Goal: Task Accomplishment & Management: Use online tool/utility

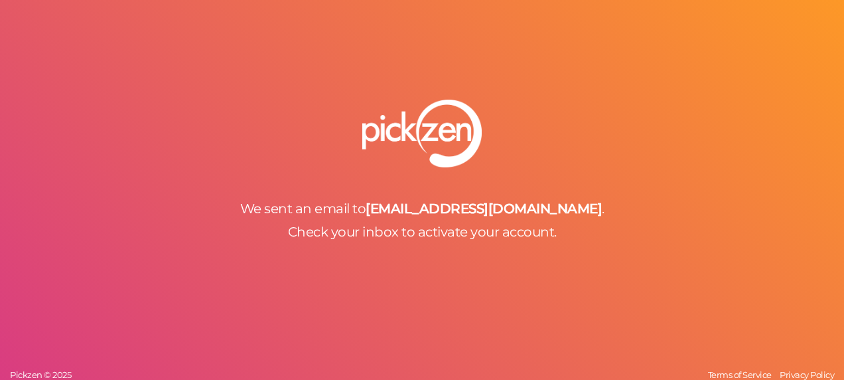
click at [452, 216] on b "[EMAIL_ADDRESS][DOMAIN_NAME]" at bounding box center [484, 208] width 236 height 16
click at [465, 205] on b "[EMAIL_ADDRESS][DOMAIN_NAME]" at bounding box center [484, 208] width 236 height 16
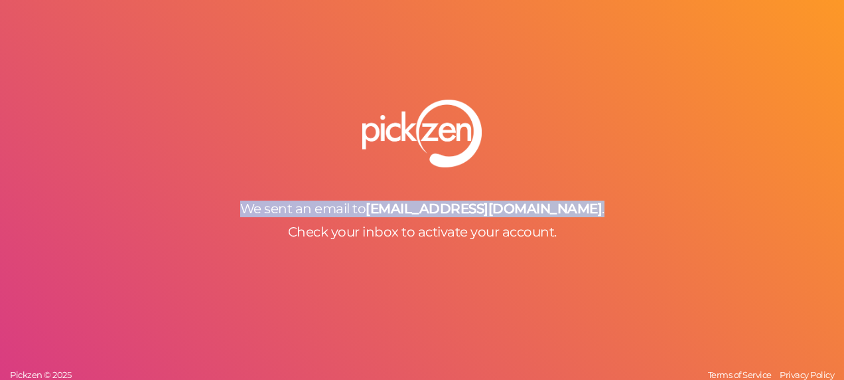
click at [465, 205] on b "[EMAIL_ADDRESS][DOMAIN_NAME]" at bounding box center [484, 208] width 236 height 16
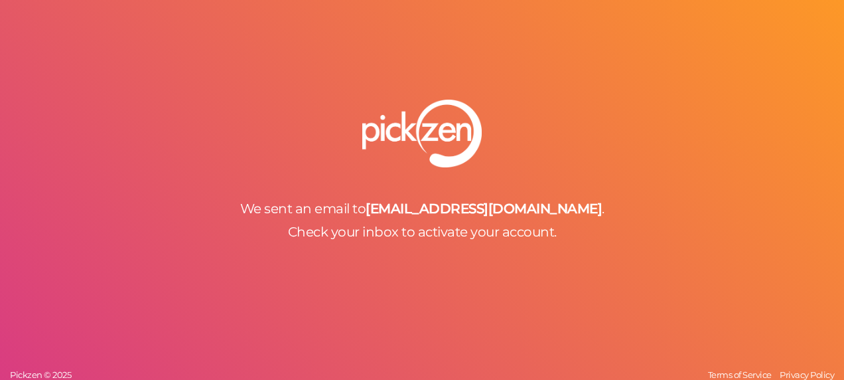
click at [390, 241] on div "We sent an email to contact@serenisessence.com . Check your inbox to activate y…" at bounding box center [422, 190] width 844 height 380
click at [406, 232] on span "Check your inbox to activate your account." at bounding box center [422, 232] width 269 height 16
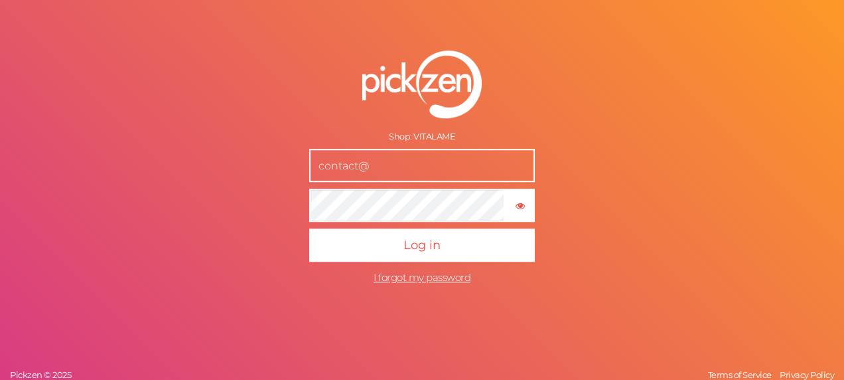
type input "[EMAIL_ADDRESS][DOMAIN_NAME]"
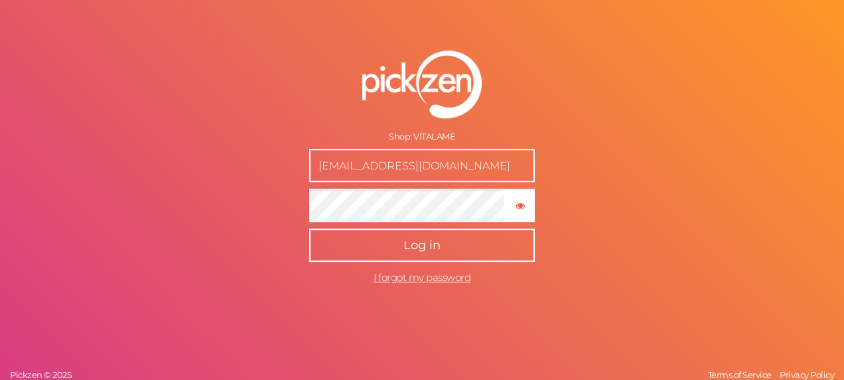
click at [410, 260] on button "Log in" at bounding box center [422, 244] width 226 height 33
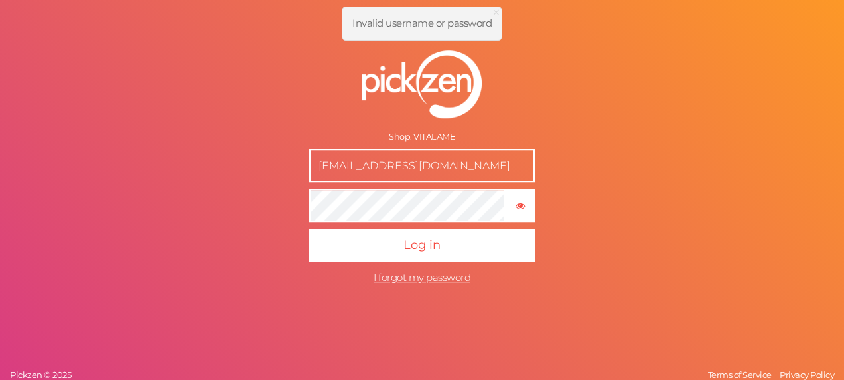
click at [459, 21] on span "Invalid username or password" at bounding box center [421, 23] width 139 height 13
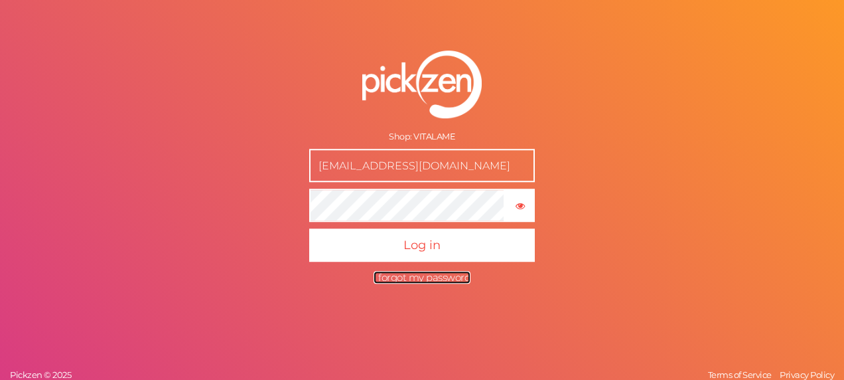
click at [392, 283] on span "I forgot my password" at bounding box center [422, 277] width 97 height 13
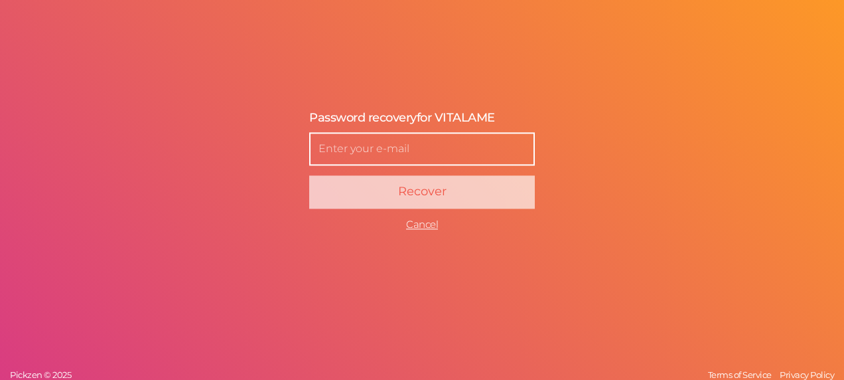
click at [371, 146] on input "text" at bounding box center [422, 148] width 226 height 33
type input "nissrine.bebon@gmail.com"
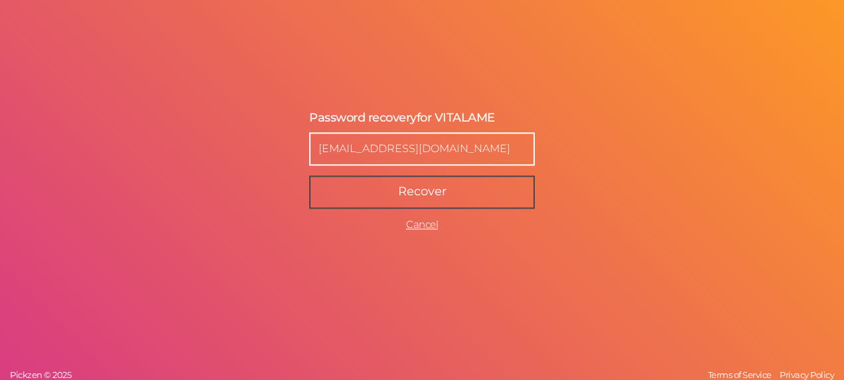
click at [408, 195] on span "Recover" at bounding box center [422, 191] width 48 height 15
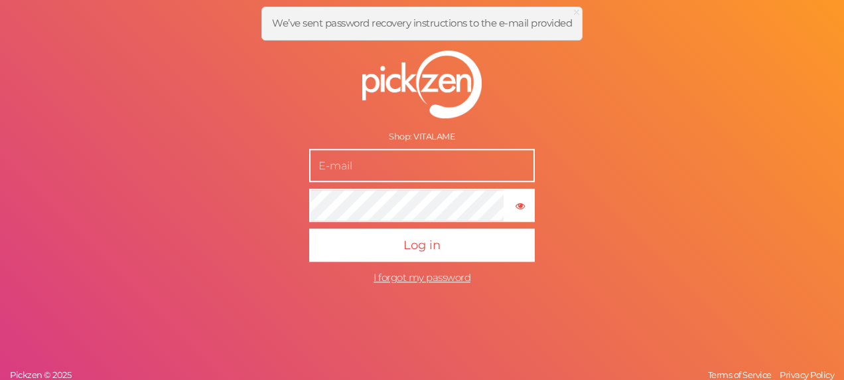
type input "contact@serenisessence.com"
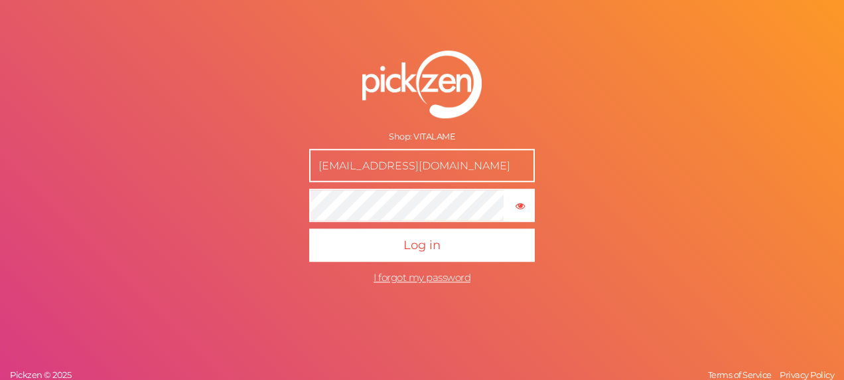
click at [447, 133] on div "Shop: VITALAME" at bounding box center [422, 136] width 226 height 11
click at [437, 169] on input "[EMAIL_ADDRESS][DOMAIN_NAME]" at bounding box center [422, 165] width 226 height 33
type input "c"
type input "[EMAIL_ADDRESS][DOMAIN_NAME]"
click at [424, 272] on span "I forgot my password" at bounding box center [422, 277] width 97 height 13
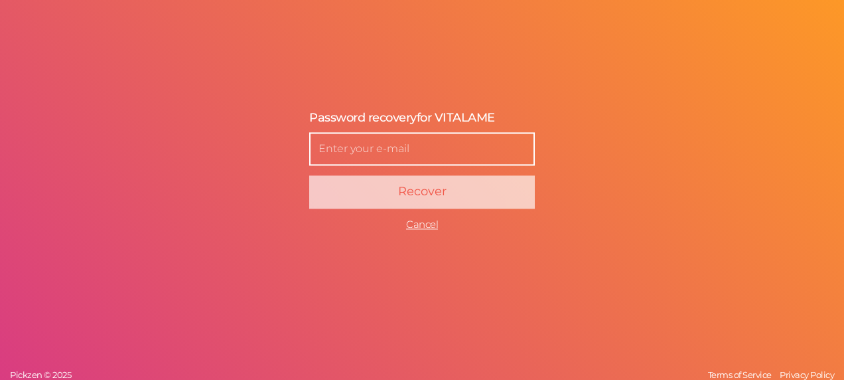
click at [421, 153] on input "text" at bounding box center [422, 148] width 226 height 33
type input "[EMAIL_ADDRESS][DOMAIN_NAME]"
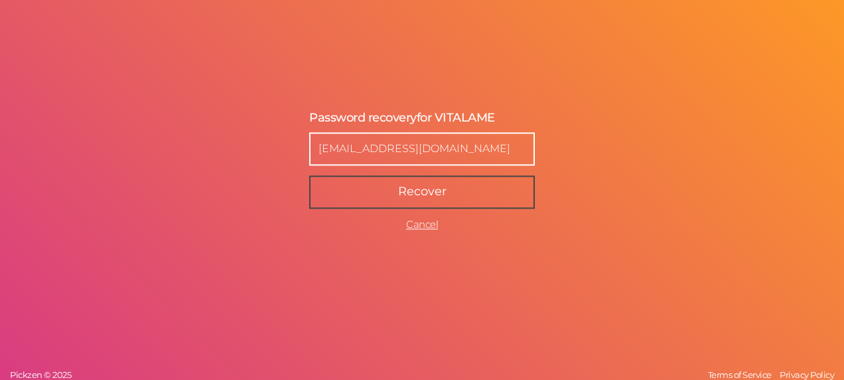
click at [435, 198] on span "Recover" at bounding box center [422, 191] width 48 height 15
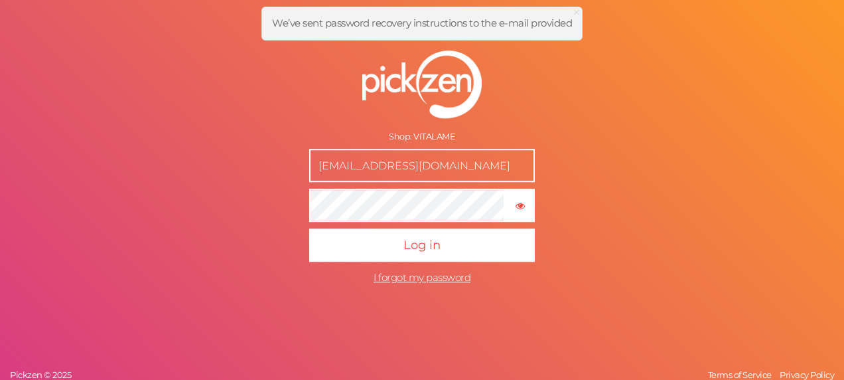
click at [481, 170] on input "contact@serenisessence.com" at bounding box center [422, 165] width 226 height 33
type input "c"
type input "[EMAIL_ADDRESS][DOMAIN_NAME]"
click at [257, 226] on form "Shop: VITALAME nissrine.bebon@gmail.com × Show password Log in I forgot my pass…" at bounding box center [422, 171] width 332 height 293
click at [396, 283] on span "I forgot my password" at bounding box center [422, 277] width 97 height 13
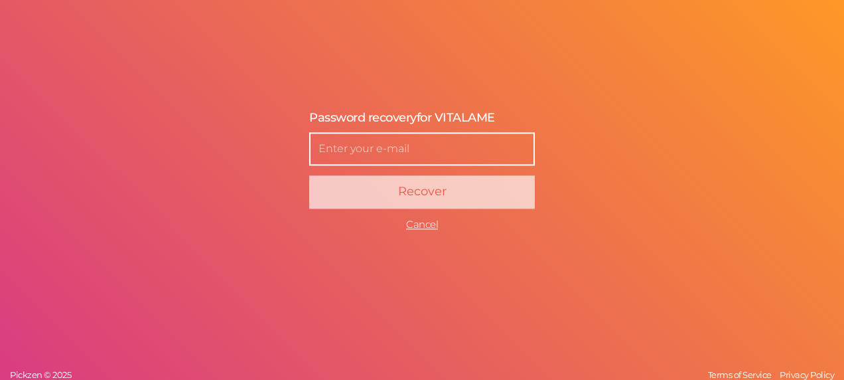
click at [378, 143] on input "text" at bounding box center [422, 148] width 226 height 33
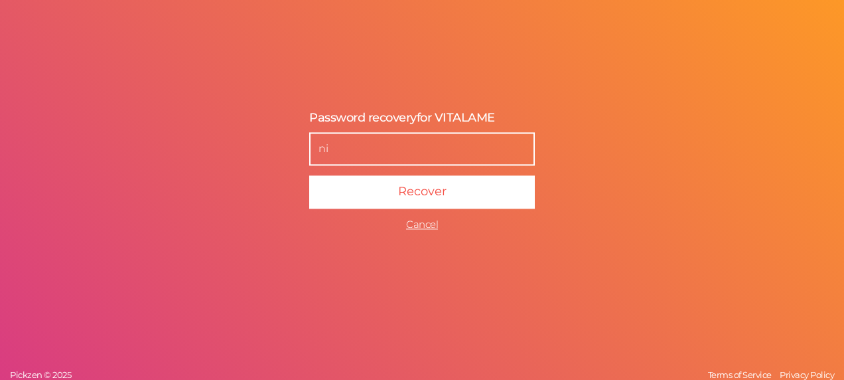
type input "[EMAIL_ADDRESS][DOMAIN_NAME]"
click at [421, 226] on span "Cancel" at bounding box center [422, 224] width 32 height 13
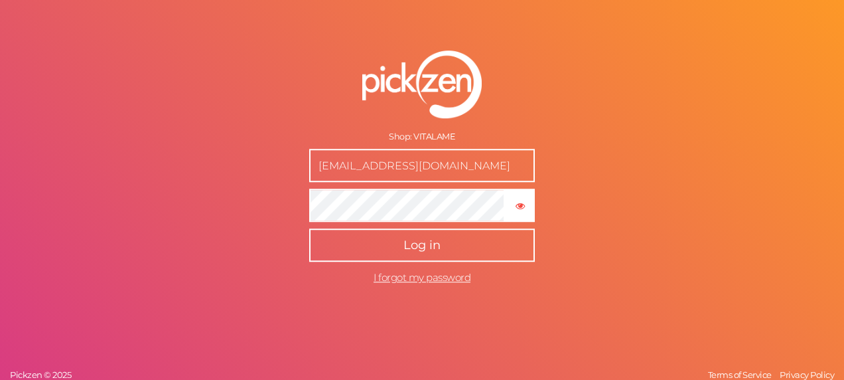
click at [425, 240] on span "Log in" at bounding box center [422, 245] width 37 height 15
click at [494, 155] on input "contact@serenisessence.com" at bounding box center [422, 165] width 226 height 33
type input "c"
type input "[EMAIL_ADDRESS][DOMAIN_NAME]"
click at [417, 258] on button "Log in" at bounding box center [422, 244] width 226 height 33
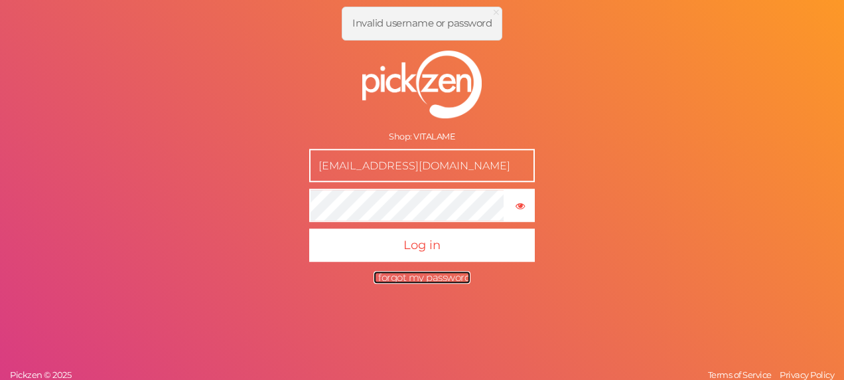
click at [461, 275] on span "I forgot my password" at bounding box center [422, 277] width 97 height 13
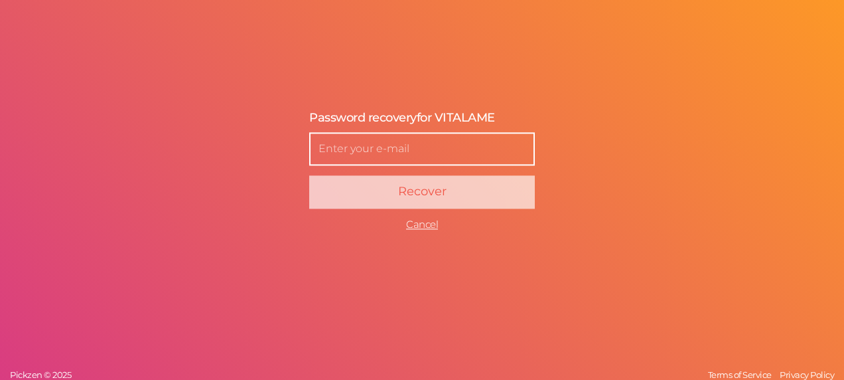
click at [412, 152] on input "text" at bounding box center [422, 148] width 226 height 33
type input "[EMAIL_ADDRESS][DOMAIN_NAME]"
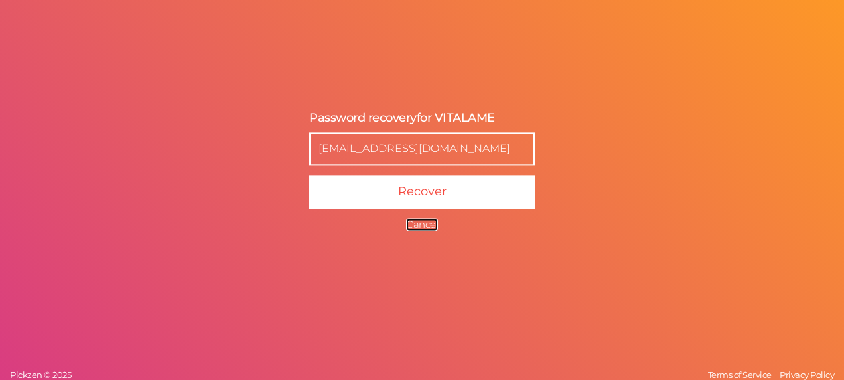
click at [418, 223] on span "Cancel" at bounding box center [422, 224] width 32 height 13
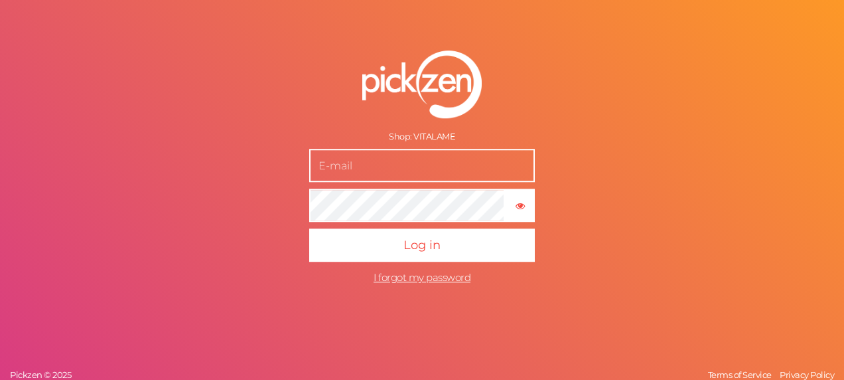
type input "contact@serenisessence.com"
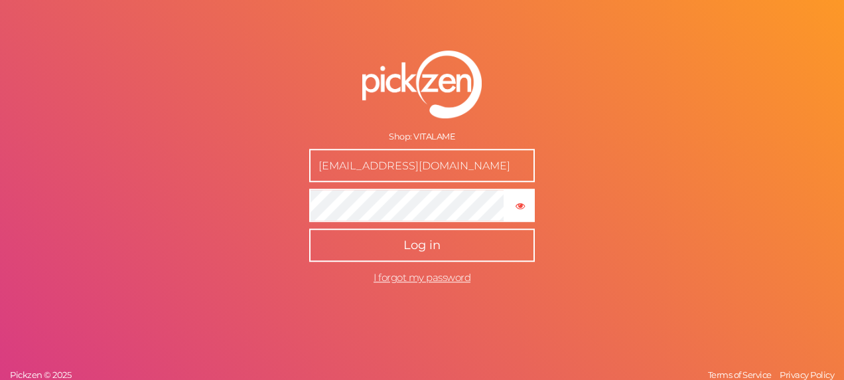
click at [435, 255] on button "Log in" at bounding box center [422, 244] width 226 height 33
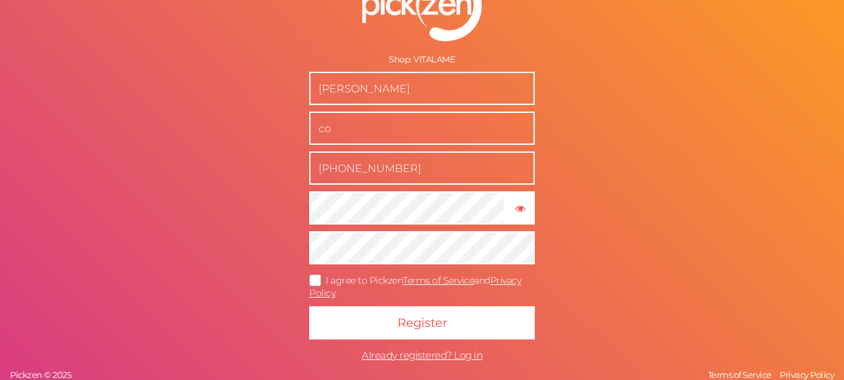
type input "c"
type input "[EMAIL_ADDRESS][DOMAIN_NAME]"
drag, startPoint x: 301, startPoint y: 212, endPoint x: 278, endPoint y: 220, distance: 24.8
click at [278, 220] on form "Shop: VITALAME [PERSON_NAME] [PERSON_NAME][EMAIL_ADDRESS][DOMAIN_NAME] [PHONE_N…" at bounding box center [422, 170] width 332 height 447
click at [238, 281] on div "Shop: VITALAME nissrine BEBON nissrine.bebon@gmail.com +33641283670 × Show pass…" at bounding box center [422, 190] width 844 height 380
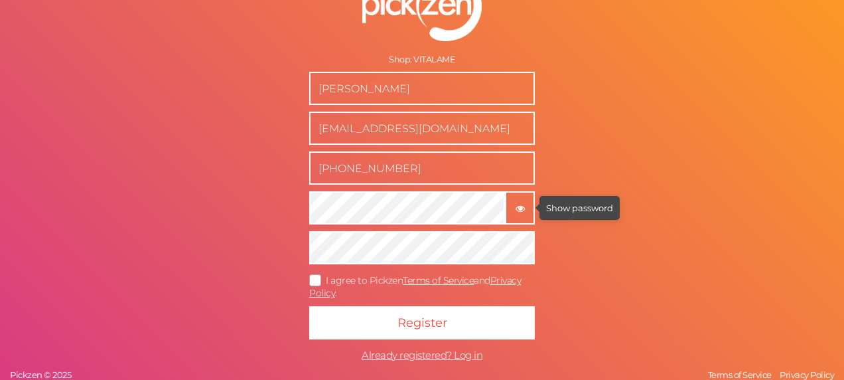
click at [516, 204] on icon "button" at bounding box center [520, 208] width 9 height 9
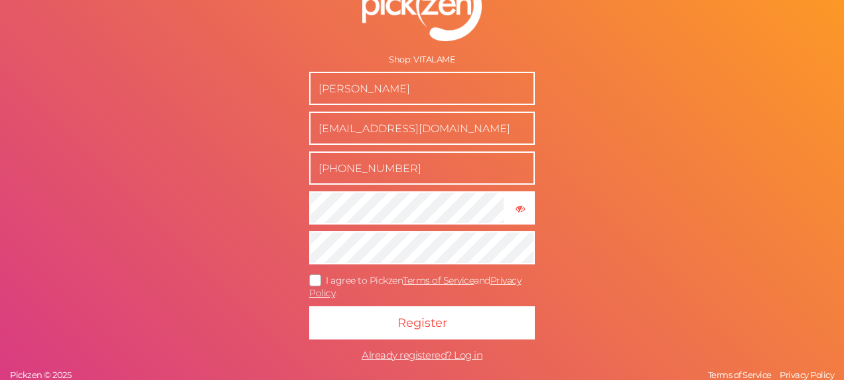
click at [312, 281] on icon at bounding box center [315, 280] width 21 height 7
click at [0, 0] on input "I agree to Pickzen Terms of Service and Privacy Policy ." at bounding box center [0, 0] width 0 height 0
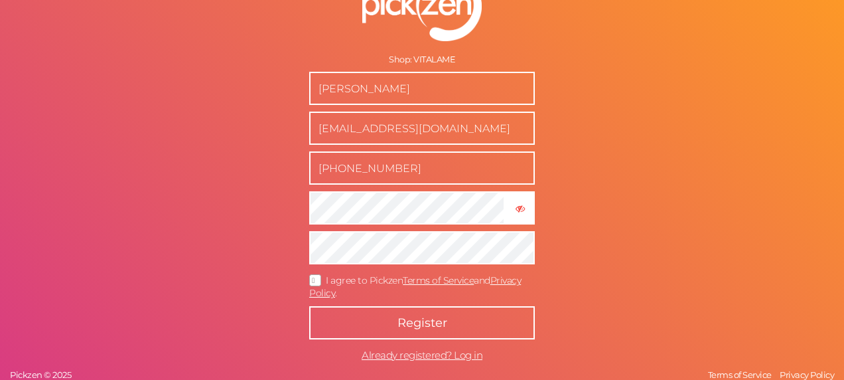
click at [360, 319] on button "Register" at bounding box center [422, 322] width 226 height 33
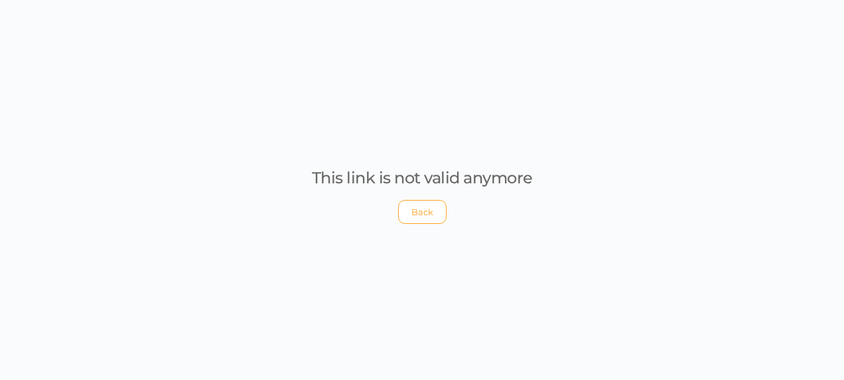
click at [415, 210] on button "Back" at bounding box center [422, 212] width 48 height 24
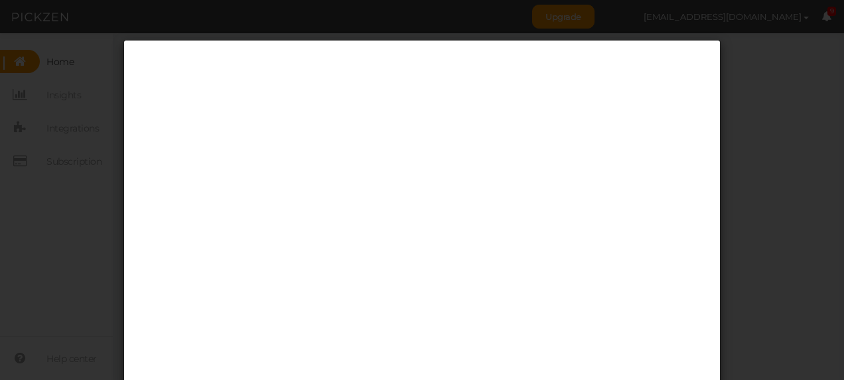
click at [831, 368] on div at bounding box center [422, 190] width 844 height 380
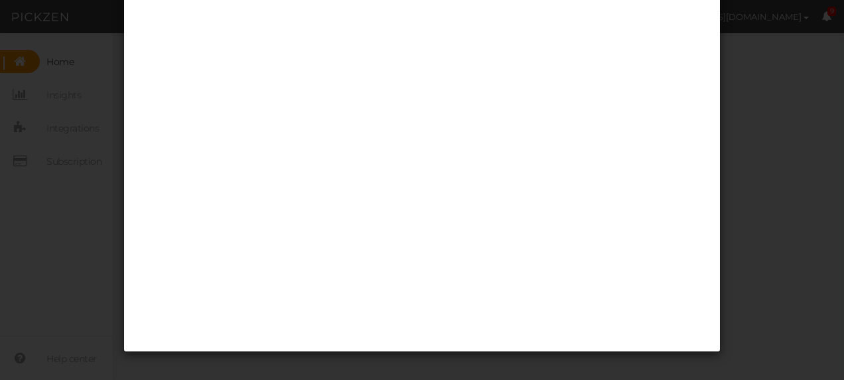
scroll to position [65, 0]
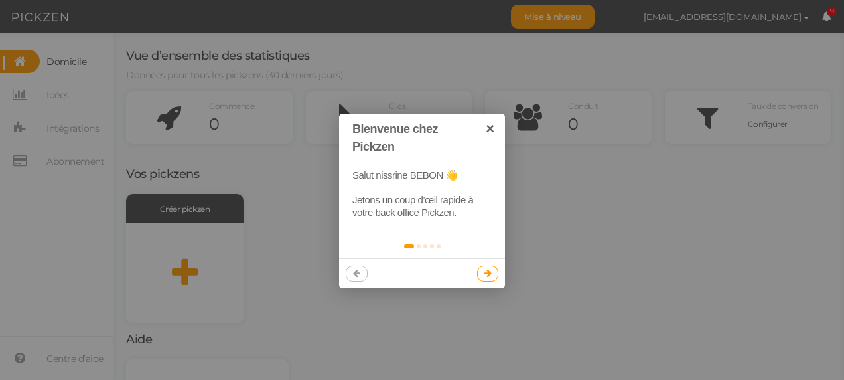
click at [488, 272] on icon at bounding box center [488, 273] width 7 height 9
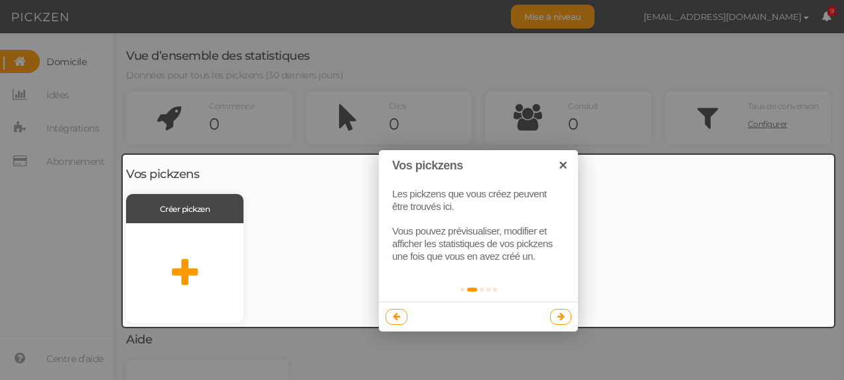
click at [556, 319] on link at bounding box center [561, 317] width 22 height 16
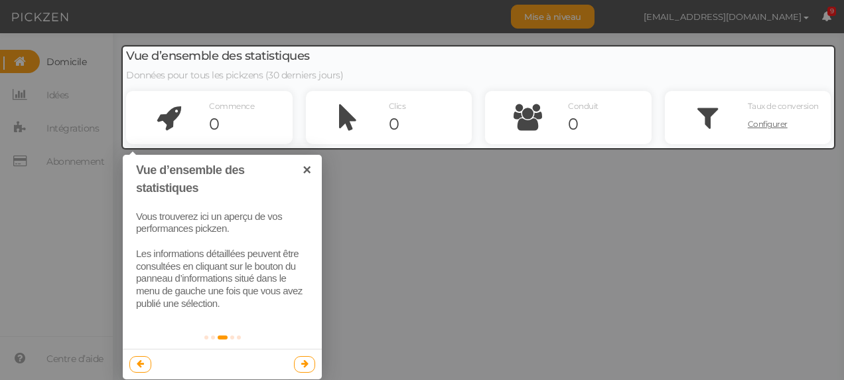
click at [297, 361] on link at bounding box center [305, 364] width 22 height 16
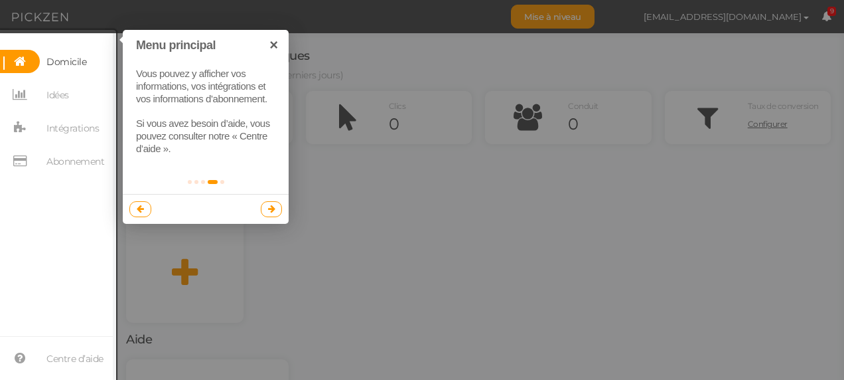
click at [270, 207] on icon at bounding box center [271, 208] width 7 height 9
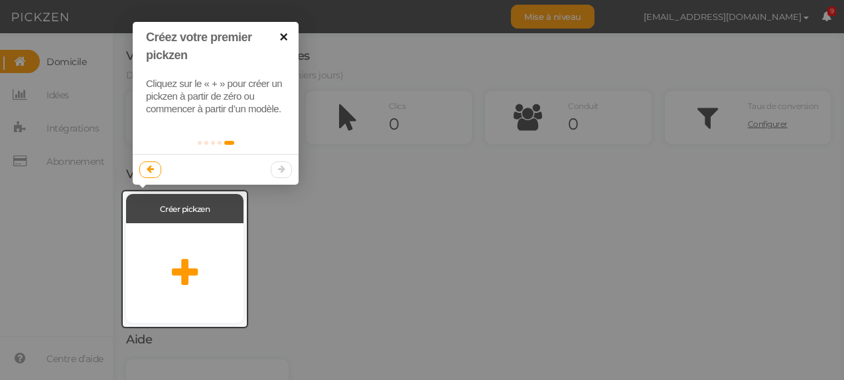
click at [293, 35] on link "×" at bounding box center [284, 37] width 30 height 30
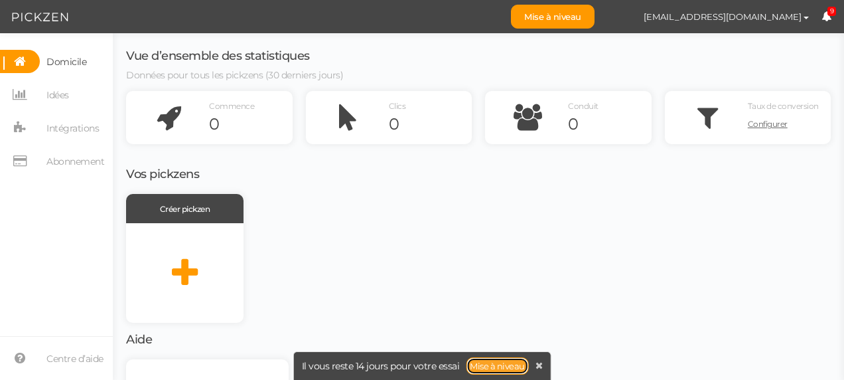
click at [485, 368] on link "Mise à niveau" at bounding box center [497, 365] width 63 height 17
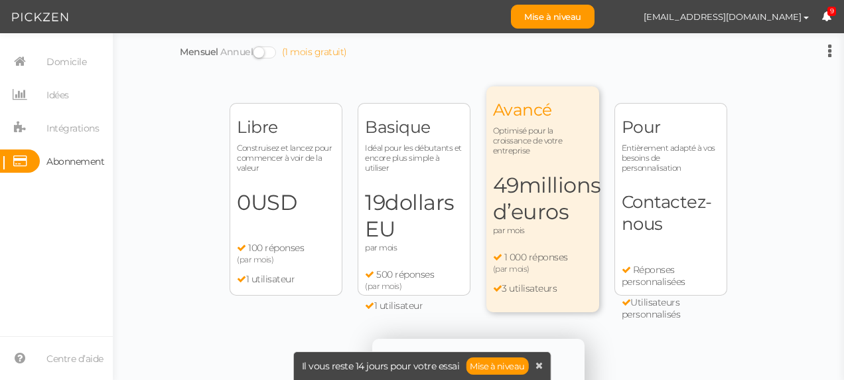
click at [298, 227] on div "Libre Construisez et lancez pour commencer à voir de la valeur 0 USD par mois 1…" at bounding box center [286, 199] width 113 height 192
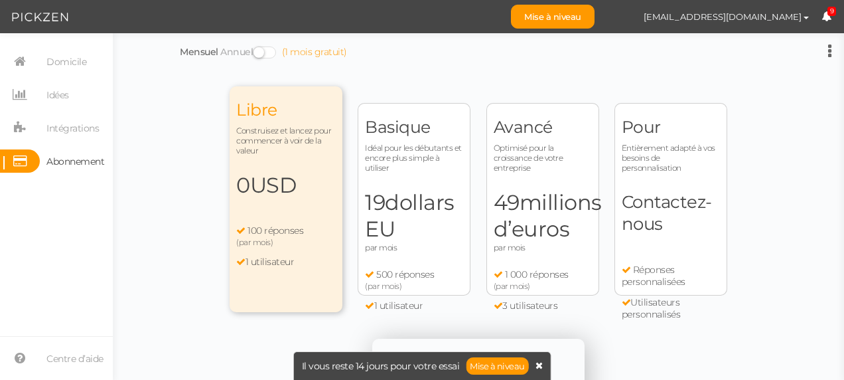
click at [540, 369] on icon at bounding box center [539, 364] width 7 height 9
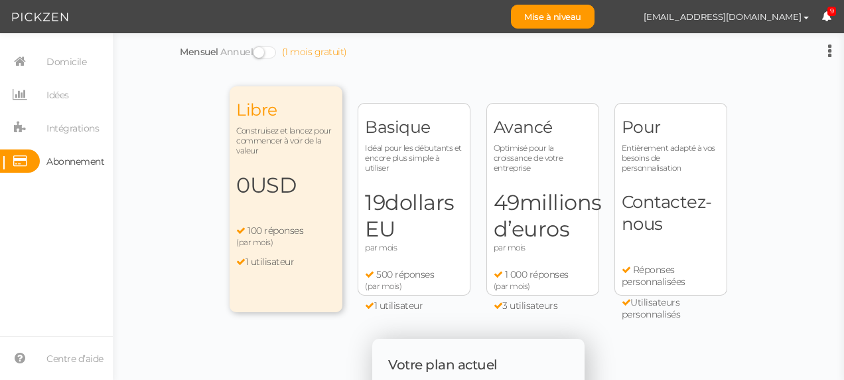
click at [260, 53] on span at bounding box center [264, 52] width 23 height 12
click at [0, 0] on input "Mensuel Annuel (1 mois gratuit)" at bounding box center [0, 0] width 0 height 0
click at [267, 53] on span at bounding box center [264, 52] width 23 height 12
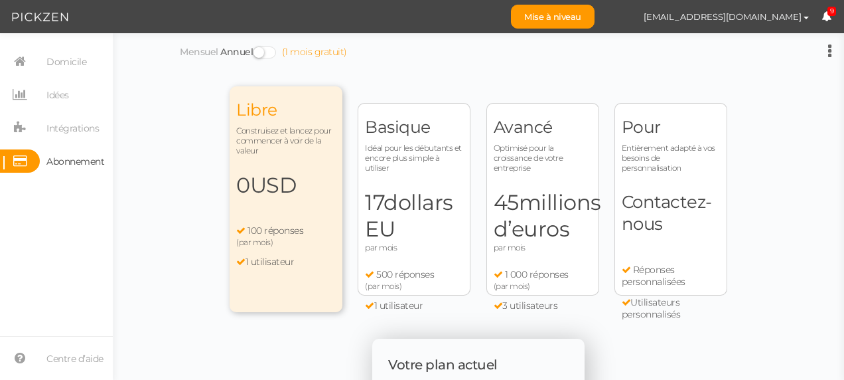
click at [0, 0] on input "Mensuel Annuel (1 mois gratuit)" at bounding box center [0, 0] width 0 height 0
click at [267, 53] on span at bounding box center [264, 52] width 23 height 12
click at [0, 0] on input "Mensuel Annuel (1 mois gratuit)" at bounding box center [0, 0] width 0 height 0
click at [267, 53] on span at bounding box center [264, 52] width 23 height 12
click at [0, 0] on input "Mensuel Annuel (1 mois gratuit)" at bounding box center [0, 0] width 0 height 0
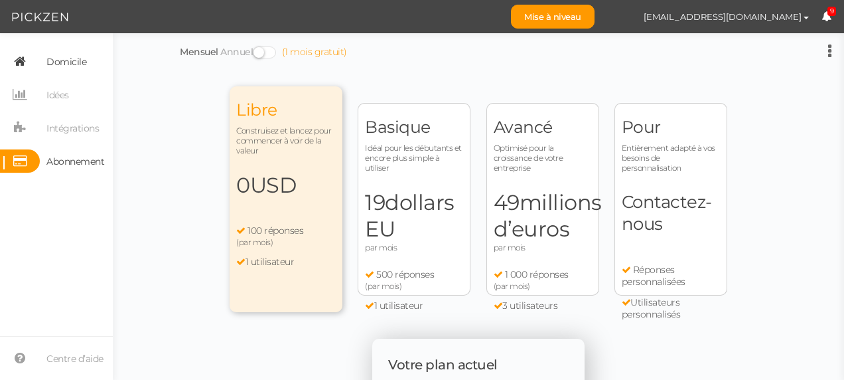
click at [72, 62] on span "Domicile" at bounding box center [66, 61] width 40 height 21
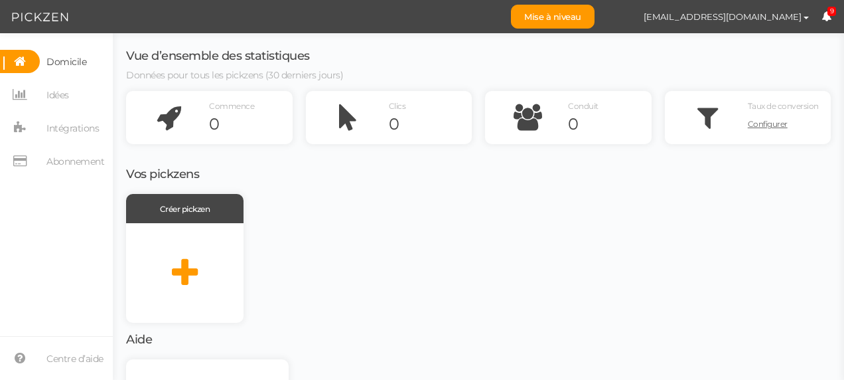
click at [74, 56] on span "Domicile" at bounding box center [66, 61] width 40 height 21
click at [25, 55] on icon at bounding box center [20, 61] width 40 height 23
click at [185, 251] on div at bounding box center [184, 273] width 117 height 100
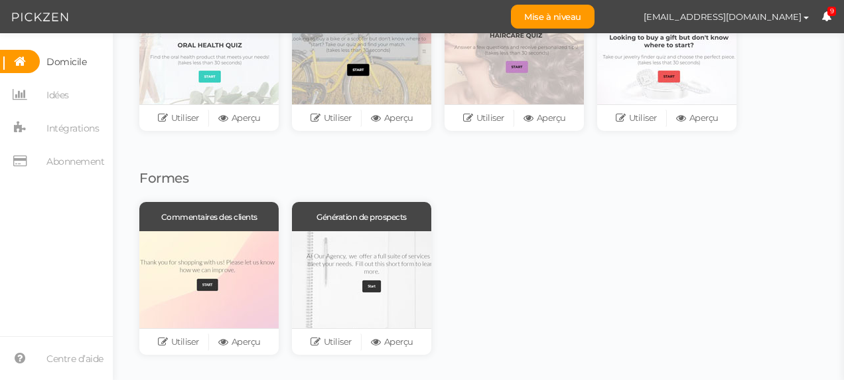
scroll to position [28, 0]
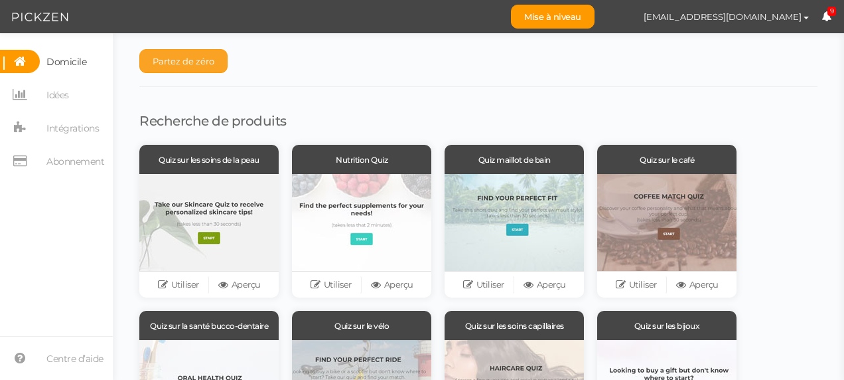
click at [175, 60] on span "Partez de zéro" at bounding box center [184, 61] width 62 height 11
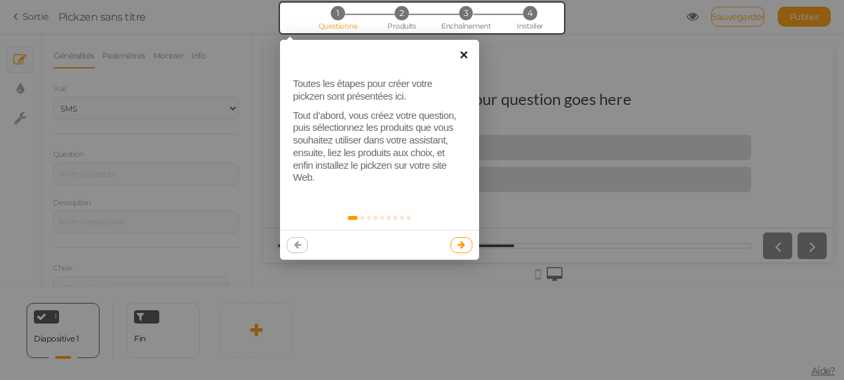
click at [461, 52] on link "×" at bounding box center [464, 55] width 30 height 30
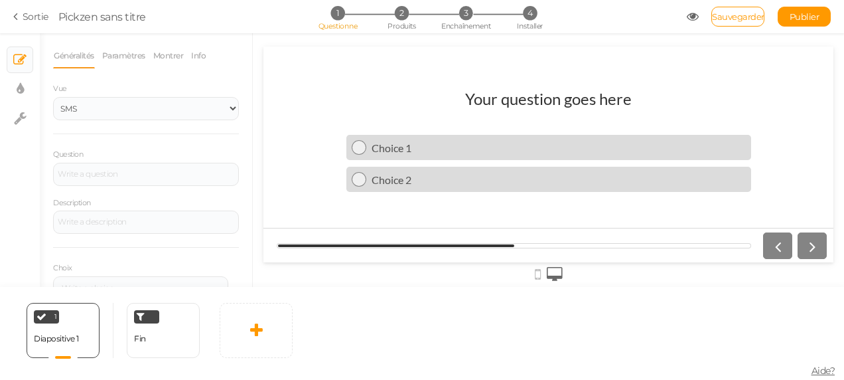
click at [810, 243] on div at bounding box center [792, 245] width 69 height 27
click at [209, 266] on font "Ajouter un choix" at bounding box center [202, 266] width 66 height 11
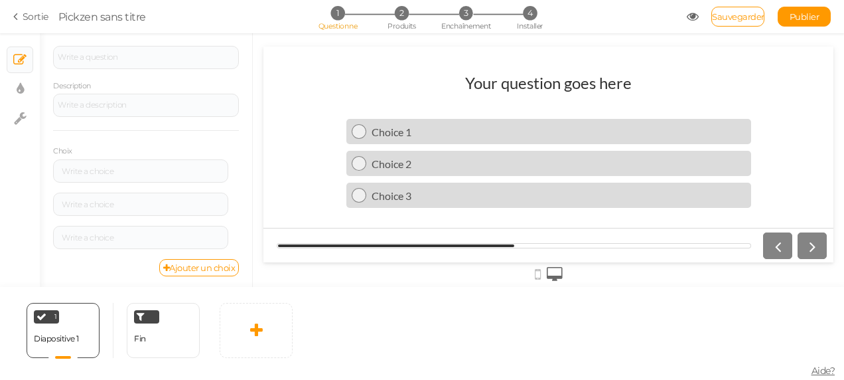
scroll to position [118, 0]
click at [214, 262] on font "Ajouter un choix" at bounding box center [202, 266] width 66 height 11
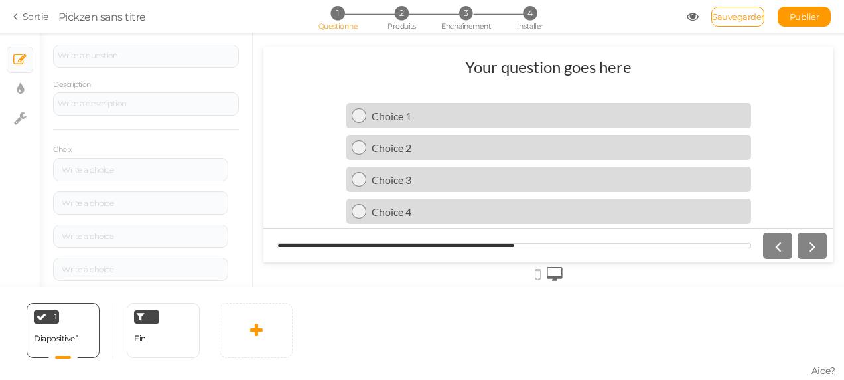
scroll to position [145, 0]
click at [216, 267] on font "Ajouter un choix" at bounding box center [202, 272] width 66 height 11
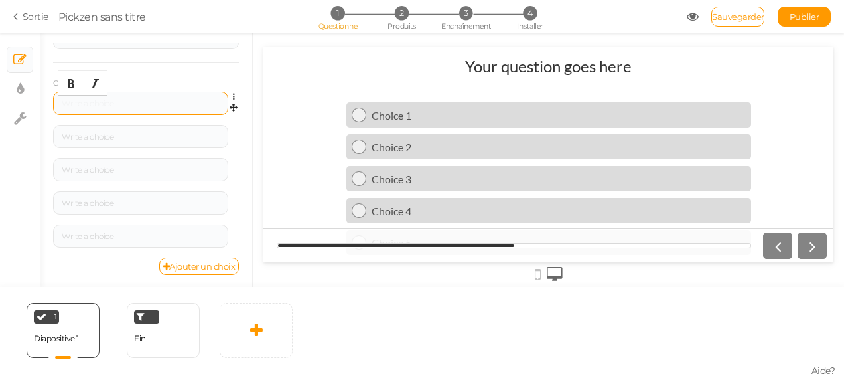
click at [171, 100] on div at bounding box center [141, 104] width 166 height 8
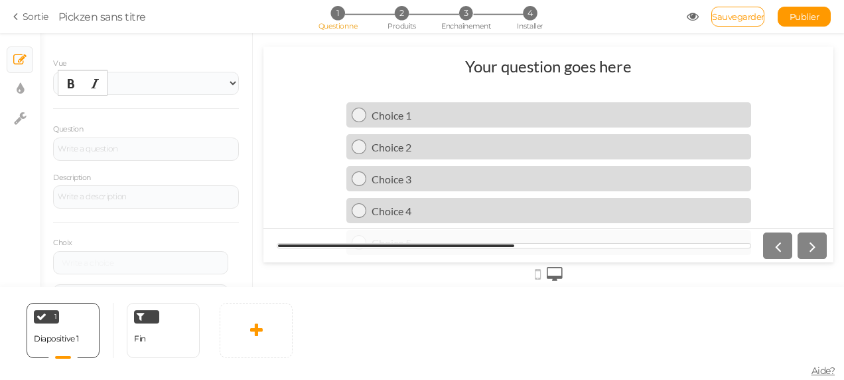
scroll to position [0, 0]
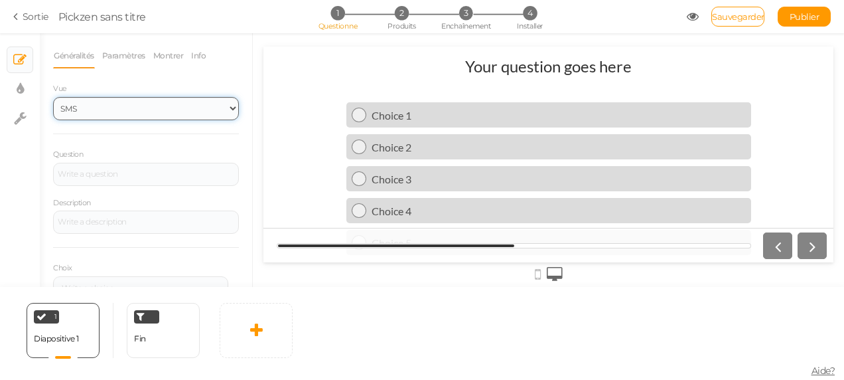
click at [218, 108] on select "SMS Images Glisseur Liste déroulante" at bounding box center [146, 108] width 186 height 23
click at [53, 97] on select "SMS Images Glisseur Liste déroulante" at bounding box center [146, 108] width 186 height 23
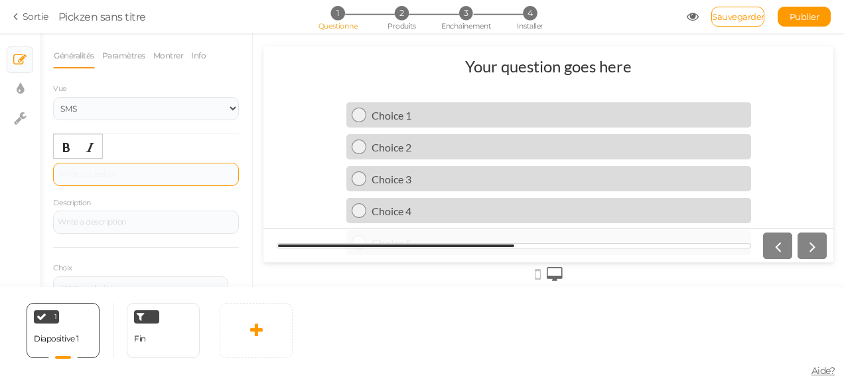
click at [99, 185] on div at bounding box center [146, 174] width 186 height 23
click at [96, 178] on div "lQuoi" at bounding box center [146, 174] width 186 height 23
click at [97, 176] on div "Quoi" at bounding box center [146, 174] width 177 height 8
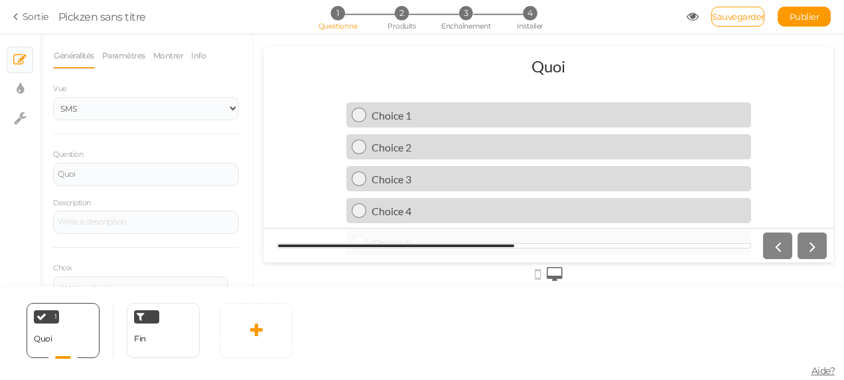
click at [574, 64] on header "Quoi" at bounding box center [548, 72] width 405 height 33
click at [554, 66] on div "Quoi" at bounding box center [549, 65] width 34 height 19
click at [97, 182] on div "Quoi" at bounding box center [146, 174] width 186 height 23
click at [97, 179] on div "Voter" at bounding box center [146, 174] width 186 height 23
click at [68, 146] on icon "Audacieux" at bounding box center [66, 147] width 11 height 11
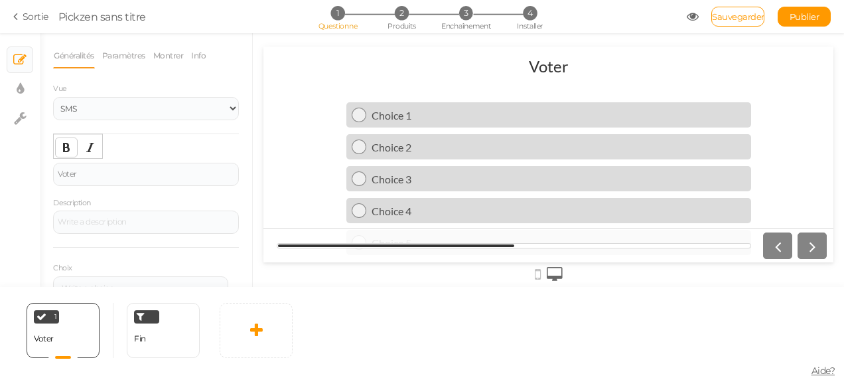
click at [68, 147] on icon "Audacieux" at bounding box center [66, 147] width 11 height 11
click at [78, 173] on div "Voter" at bounding box center [146, 174] width 177 height 8
click at [584, 68] on header "Voter" at bounding box center [548, 72] width 405 height 33
click at [108, 169] on div "Voter" at bounding box center [146, 174] width 186 height 23
click at [578, 68] on header "Voter" at bounding box center [548, 72] width 405 height 33
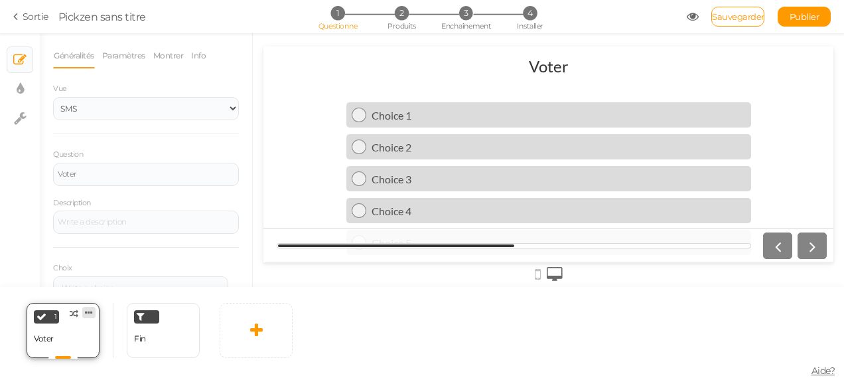
click at [93, 309] on link at bounding box center [88, 312] width 13 height 11
click at [78, 324] on span "Changer de type" at bounding box center [68, 323] width 62 height 10
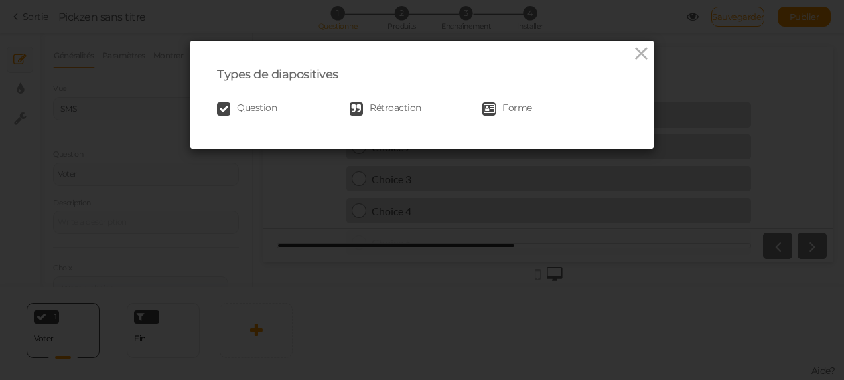
click at [255, 108] on span "Question" at bounding box center [257, 108] width 40 height 13
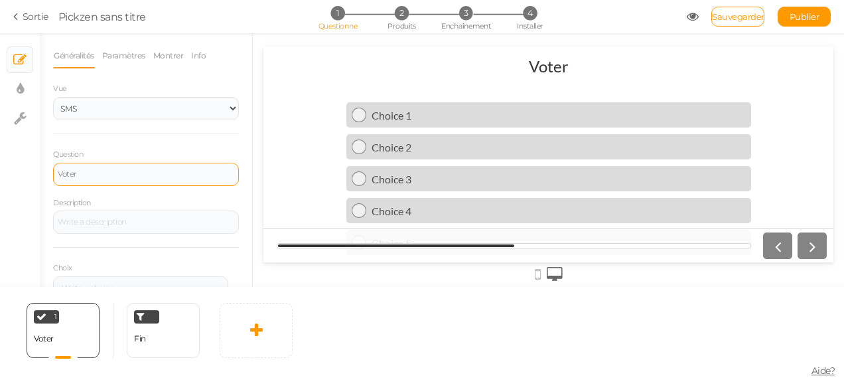
drag, startPoint x: 74, startPoint y: 188, endPoint x: 102, endPoint y: 169, distance: 34.1
click at [102, 169] on div "Question Voter Description Choix Paramètres Supprimer Paramètres Supprimer Sett…" at bounding box center [146, 294] width 186 height 295
click at [102, 170] on div "Voter" at bounding box center [146, 174] width 177 height 8
click at [90, 307] on icon at bounding box center [89, 312] width 8 height 10
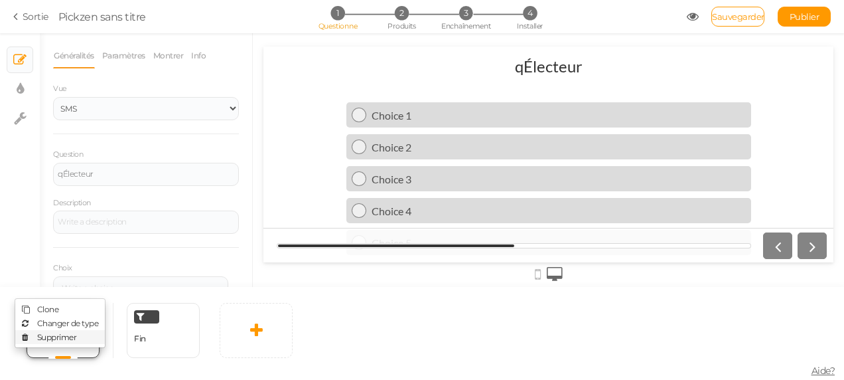
click at [68, 330] on link "Supprimer" at bounding box center [60, 337] width 90 height 14
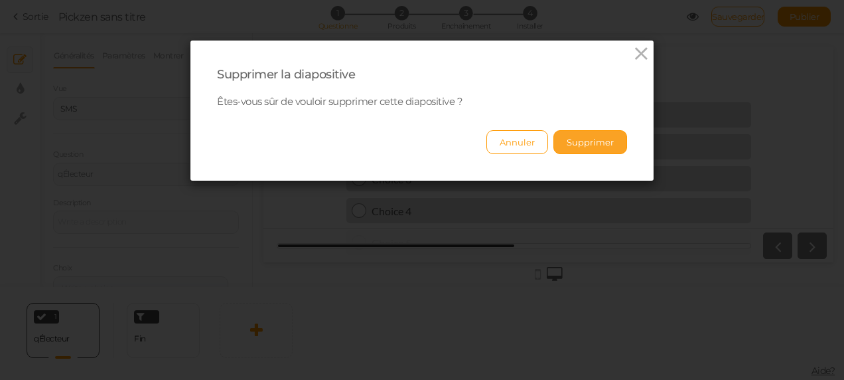
click at [578, 139] on button "Supprimer" at bounding box center [591, 142] width 74 height 24
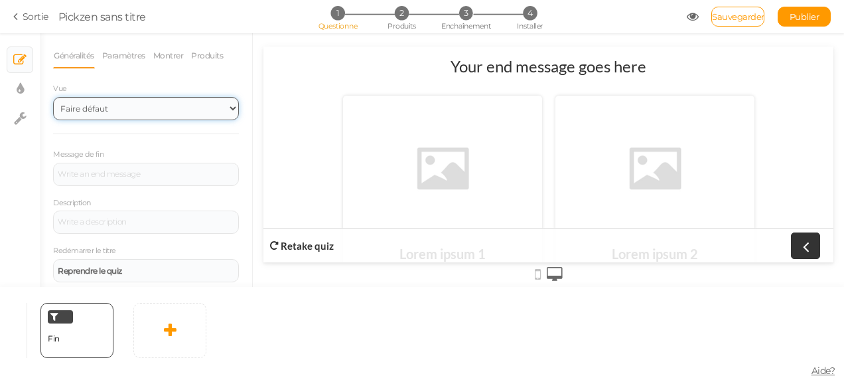
click at [147, 120] on select "Faire défaut Retour au début" at bounding box center [146, 108] width 186 height 23
select select "1000"
click at [53, 120] on select "Faire défaut Retour au début" at bounding box center [146, 108] width 186 height 23
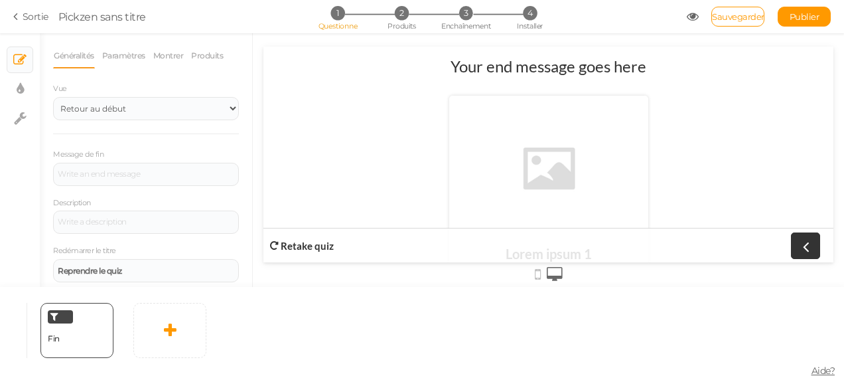
click at [281, 246] on strong "Retake quiz" at bounding box center [307, 246] width 53 height 12
click at [274, 241] on icon at bounding box center [274, 245] width 9 height 9
click at [801, 238] on icon at bounding box center [805, 245] width 17 height 17
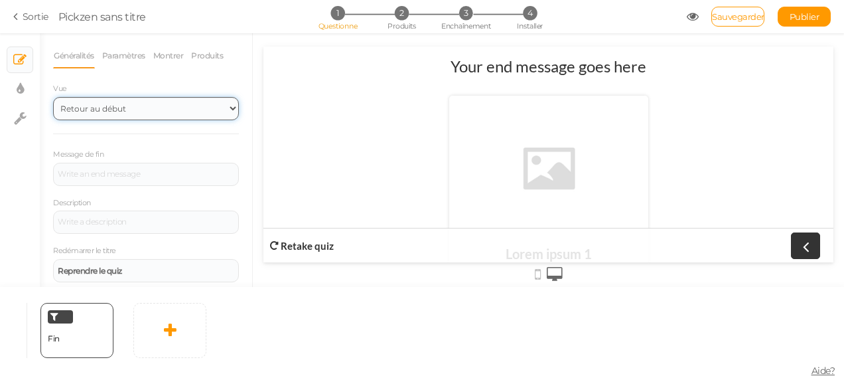
click at [70, 120] on select "Faire défaut Retour au début" at bounding box center [146, 108] width 186 height 23
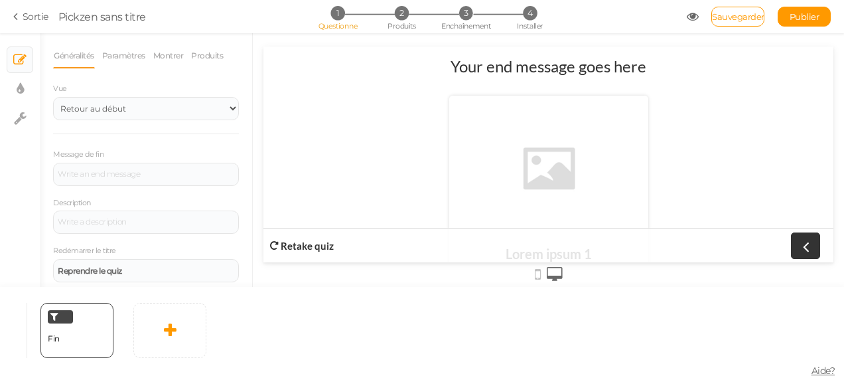
click at [23, 12] on font "Sortie" at bounding box center [36, 17] width 26 height 12
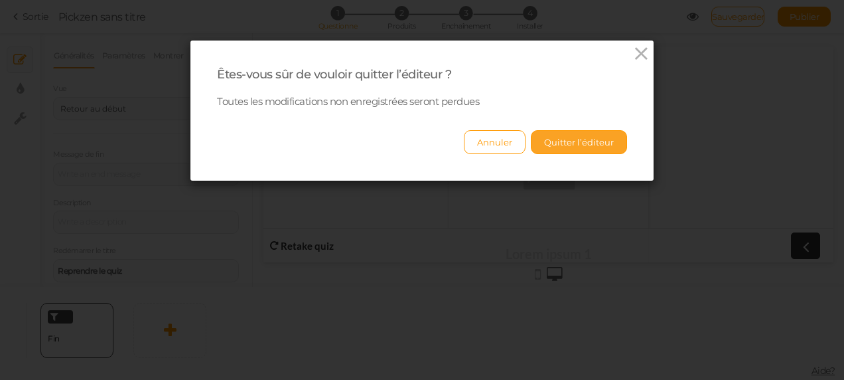
click at [581, 134] on button "Quitter l’éditeur" at bounding box center [579, 142] width 96 height 24
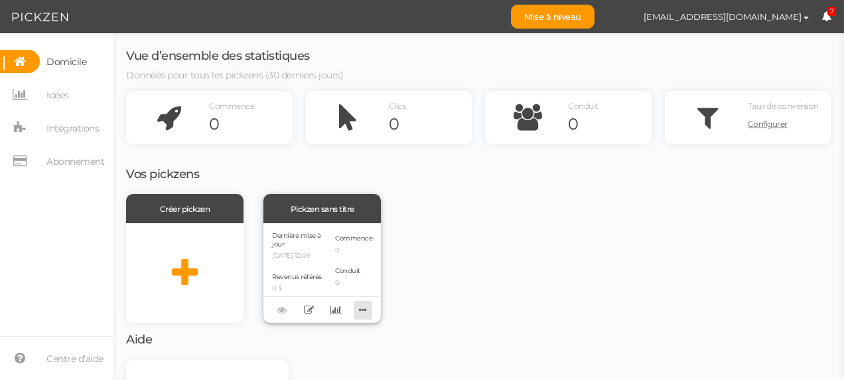
click at [369, 311] on icon at bounding box center [363, 309] width 19 height 21
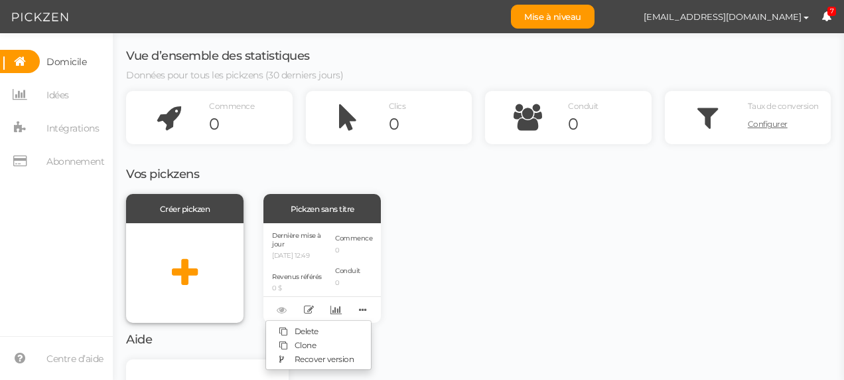
click at [186, 226] on div at bounding box center [184, 273] width 117 height 100
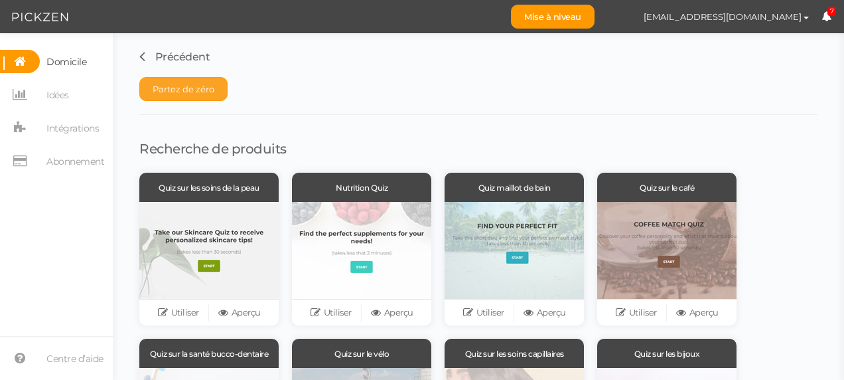
click at [198, 93] on button "Partez de zéro" at bounding box center [183, 89] width 88 height 24
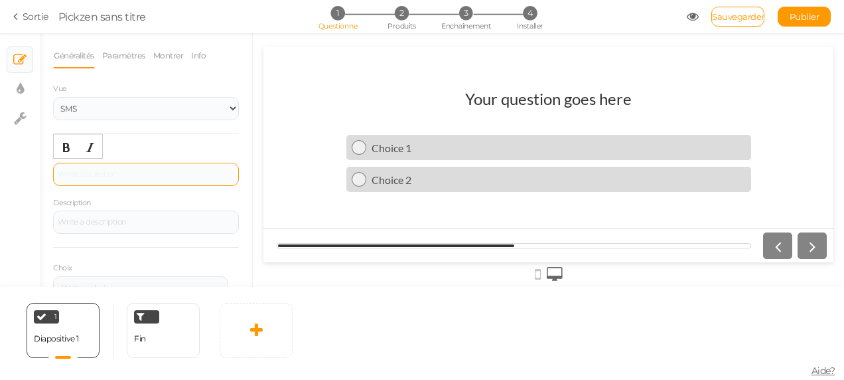
click at [146, 181] on div at bounding box center [146, 174] width 186 height 23
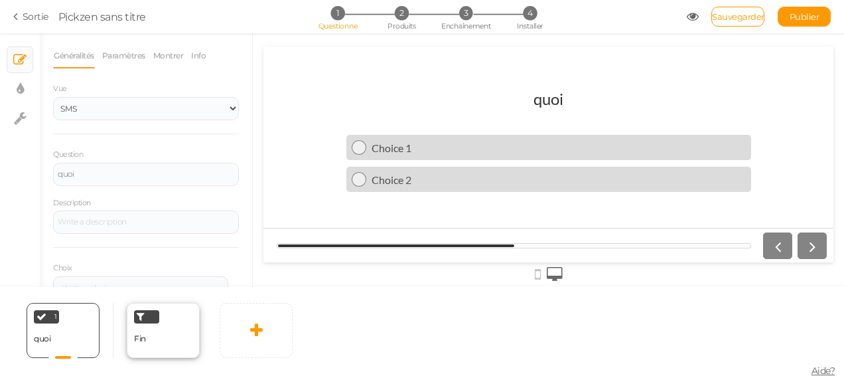
click at [142, 317] on icon at bounding box center [141, 316] width 8 height 10
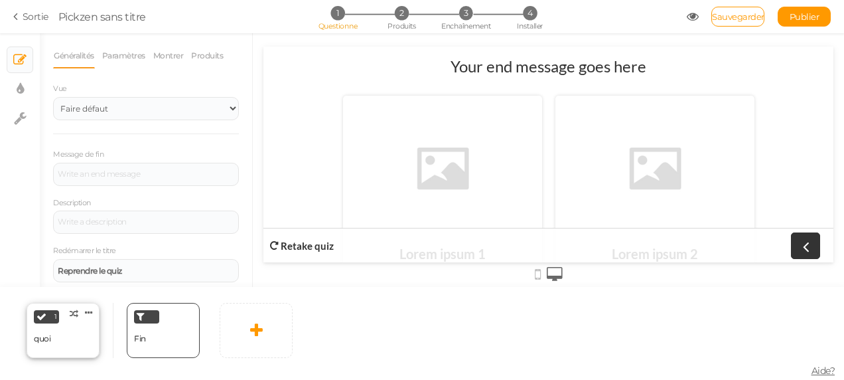
click at [49, 323] on div "1 quoi × Définissez les conditions d’affichage de cette diapositive. Clone Chan…" at bounding box center [63, 330] width 73 height 55
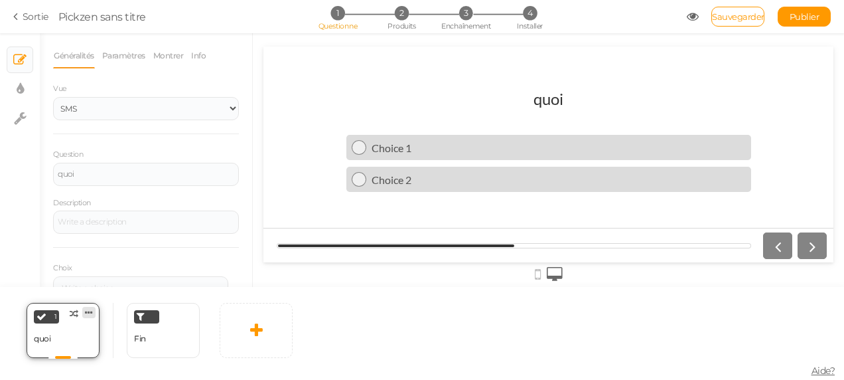
click at [91, 307] on icon at bounding box center [89, 312] width 8 height 10
click at [88, 319] on span "Changer de type" at bounding box center [68, 323] width 62 height 10
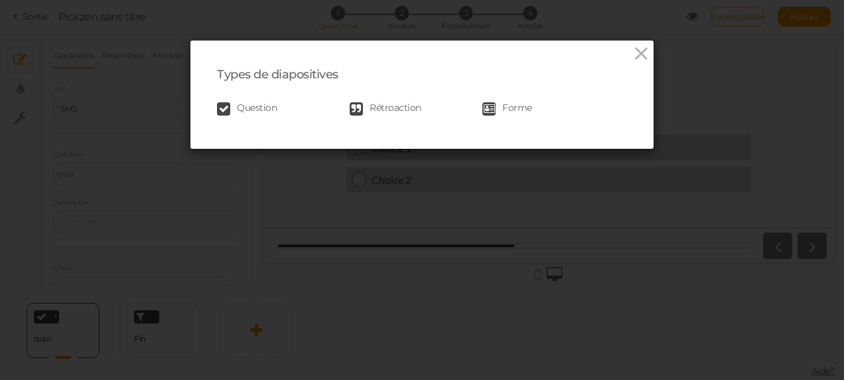
click at [506, 106] on span "Forme" at bounding box center [517, 108] width 30 height 13
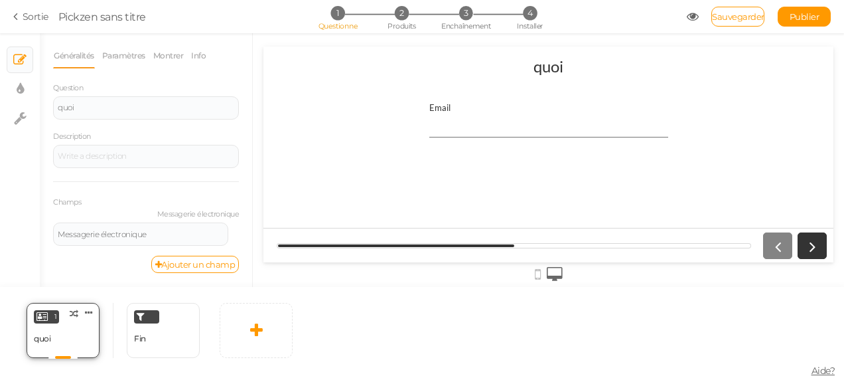
click at [66, 330] on div "1 quoi × Définissez les conditions d’affichage de cette diapositive. Clone Chan…" at bounding box center [63, 330] width 73 height 55
click at [100, 303] on div "1 quoi × Définissez les conditions d’affichage de cette diapositive. Clone Chan…" at bounding box center [63, 330] width 86 height 55
click at [91, 307] on icon at bounding box center [89, 312] width 8 height 10
click at [80, 324] on span "Changer de type" at bounding box center [68, 323] width 62 height 10
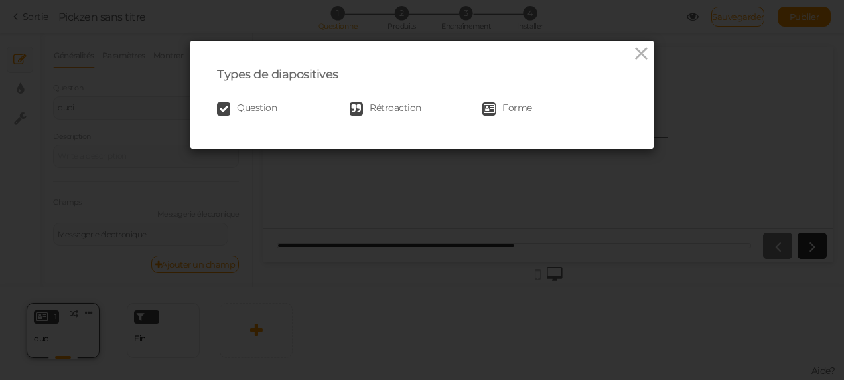
click at [80, 324] on div "Types de diapositives Question Rétroaction Forme" at bounding box center [422, 190] width 844 height 380
click at [394, 109] on span "Rétroaction" at bounding box center [396, 108] width 52 height 13
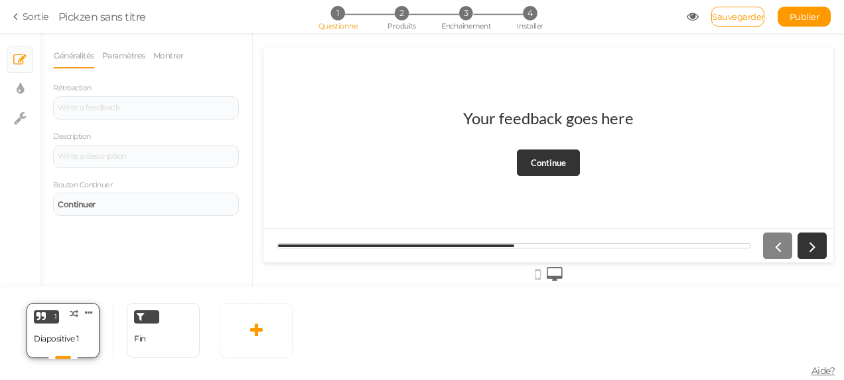
click at [86, 320] on div "1 Diapositive 1 × Définissez les conditions d’affichage de cette diapositive. C…" at bounding box center [63, 330] width 73 height 55
click at [87, 313] on icon at bounding box center [89, 312] width 8 height 10
click at [86, 316] on link "Changer de type" at bounding box center [60, 323] width 90 height 14
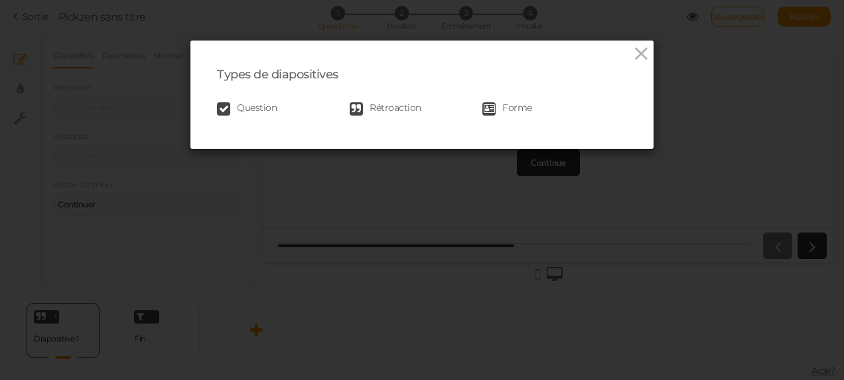
click at [217, 108] on icon at bounding box center [223, 108] width 13 height 13
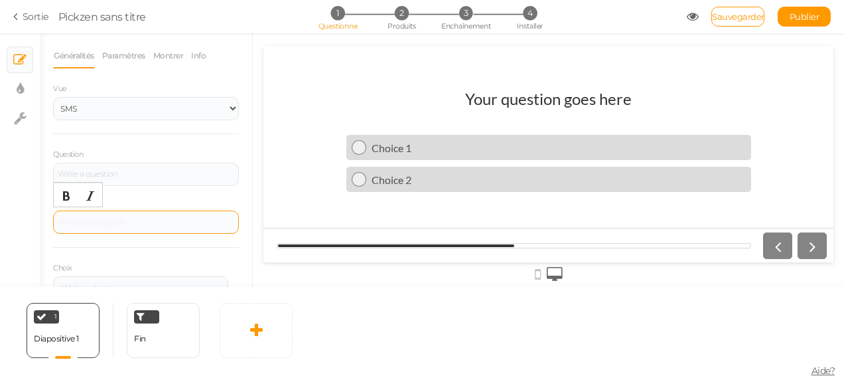
click at [127, 221] on div at bounding box center [146, 222] width 177 height 8
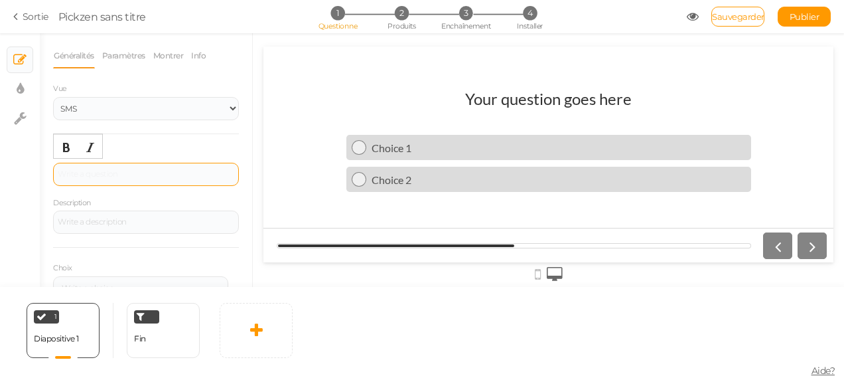
click at [112, 172] on div at bounding box center [146, 174] width 186 height 23
click at [615, 108] on h1 "Your question goes here" at bounding box center [548, 105] width 167 height 33
click at [360, 140] on div at bounding box center [359, 147] width 15 height 15
click at [483, 96] on h1 "Your question goes here" at bounding box center [548, 105] width 167 height 33
click at [114, 185] on div at bounding box center [146, 174] width 186 height 23
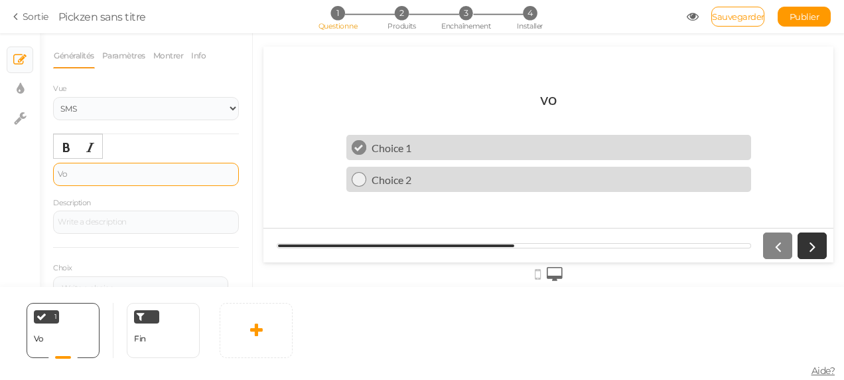
click at [96, 175] on div "Vo" at bounding box center [146, 174] width 177 height 8
click at [96, 175] on div "Voter" at bounding box center [146, 174] width 177 height 8
click at [96, 175] on div "Électeur" at bounding box center [146, 174] width 177 height 8
click at [90, 171] on div "Il" at bounding box center [146, 174] width 177 height 8
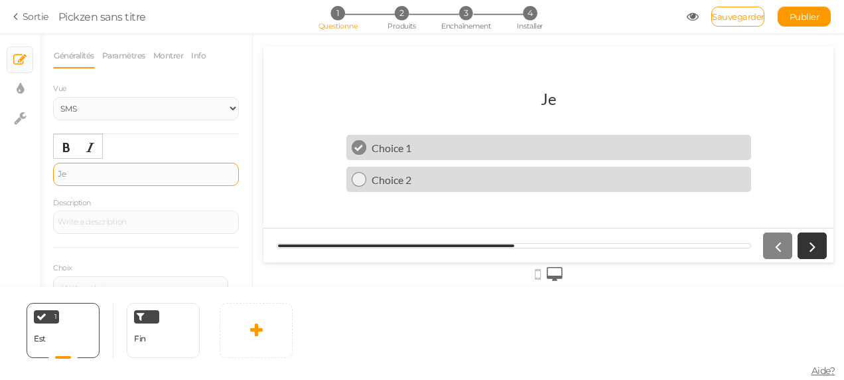
click at [90, 171] on div "Je" at bounding box center [146, 174] width 177 height 8
click at [121, 52] on link "Paramètres" at bounding box center [124, 55] width 44 height 25
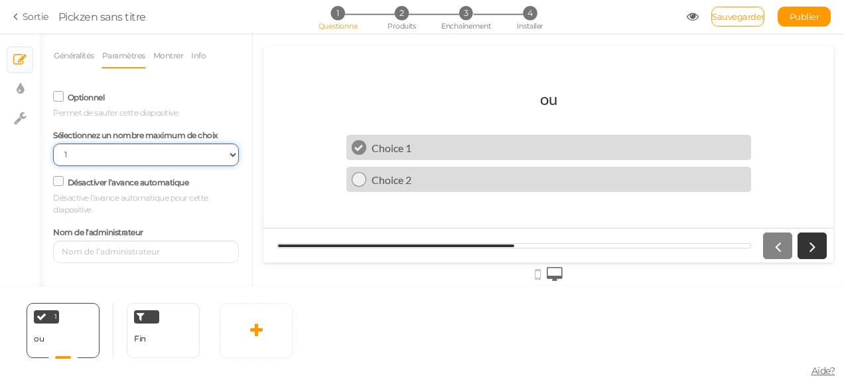
click at [230, 153] on select "Aucune limite 1 2 3 4 5 6 7 8 9 10" at bounding box center [146, 154] width 186 height 23
select select "5"
click at [53, 144] on select "Aucune limite 1 2 3 4 5 6 7 8 9 10" at bounding box center [146, 154] width 186 height 23
click at [64, 182] on icon at bounding box center [59, 181] width 18 height 7
click at [0, 0] on input "Désactiver l’avance automatique" at bounding box center [0, 0] width 0 height 0
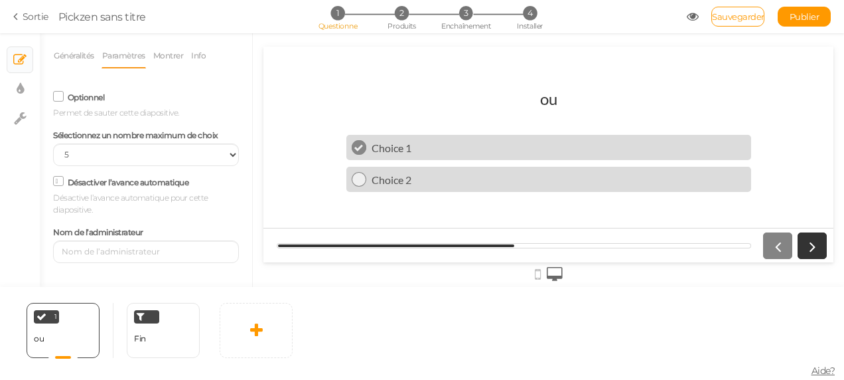
click at [59, 181] on icon at bounding box center [59, 181] width 7 height 0
click at [0, 0] on input "Désactiver l’avance automatique" at bounding box center [0, 0] width 0 height 0
click at [16, 62] on icon at bounding box center [19, 59] width 13 height 13
click at [25, 53] on icon at bounding box center [19, 59] width 13 height 13
click at [71, 52] on link "Généralités" at bounding box center [74, 55] width 42 height 25
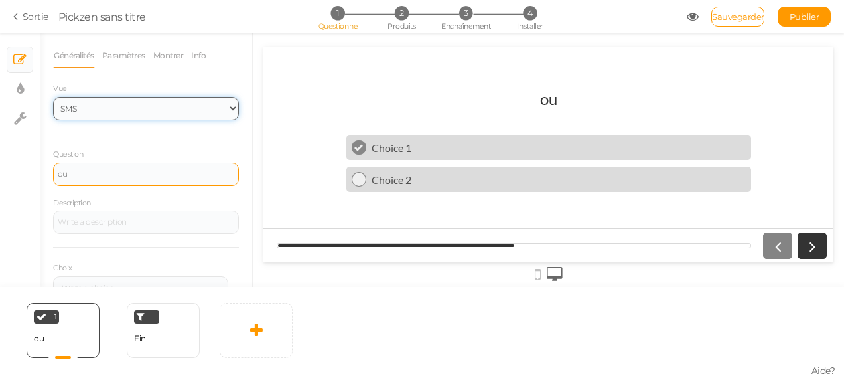
click at [126, 110] on select "SMS Images Glisseur Liste déroulante" at bounding box center [146, 108] width 186 height 23
select select "2"
click at [53, 97] on select "SMS Images Glisseur Liste déroulante" at bounding box center [146, 108] width 186 height 23
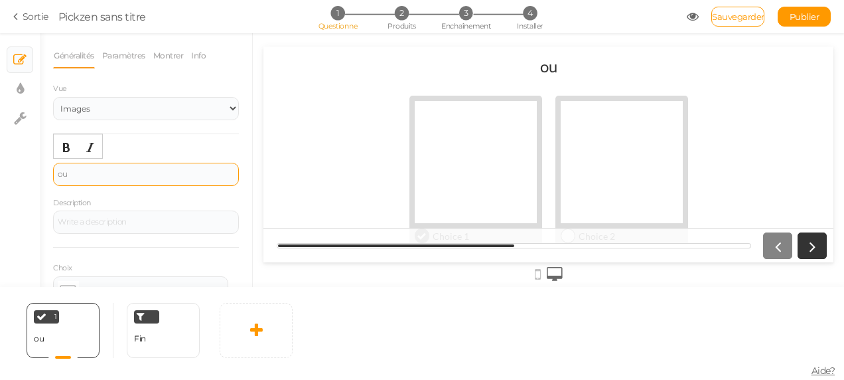
click at [92, 163] on div "ou" at bounding box center [146, 174] width 186 height 23
click at [94, 164] on div "ou" at bounding box center [146, 174] width 186 height 23
click at [50, 340] on div "1 ou × Définissez les conditions d’affichage de cette diapositive. Clone Change…" at bounding box center [63, 330] width 73 height 55
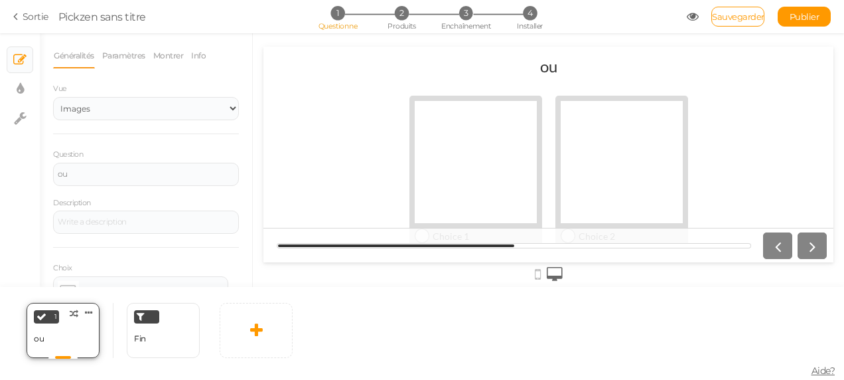
click at [42, 319] on icon at bounding box center [42, 316] width 10 height 10
drag, startPoint x: 42, startPoint y: 319, endPoint x: 76, endPoint y: 325, distance: 34.4
click at [76, 325] on div "1 ou × Définissez les conditions d’affichage de cette diapositive. Clone Change…" at bounding box center [63, 330] width 73 height 55
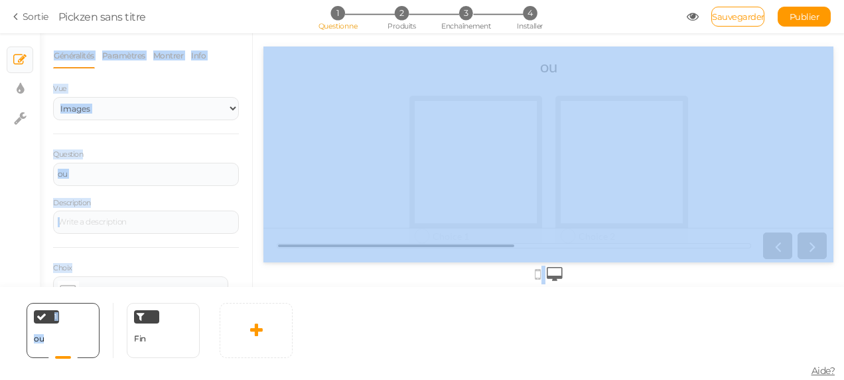
scroll to position [99, 0]
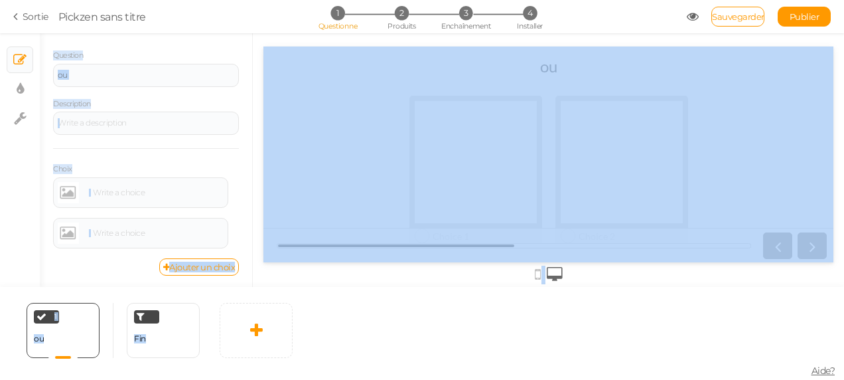
drag, startPoint x: 72, startPoint y: 308, endPoint x: 325, endPoint y: 313, distance: 252.9
click at [325, 313] on div "× Diapositives × Paramètres d’affichage × Paramètres Généralités Paramètres Mon…" at bounding box center [422, 206] width 844 height 346
click at [325, 313] on div "1 ou × Définissez les conditions d’affichage de cette diapositive. Clone Change…" at bounding box center [422, 333] width 844 height 93
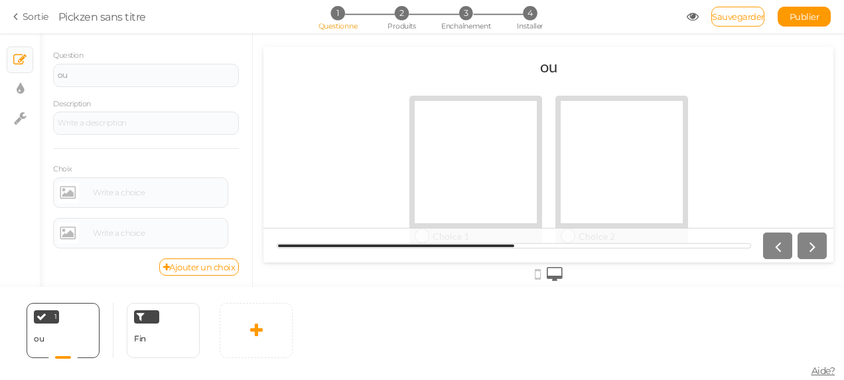
click at [325, 313] on div "1 ou × Définissez les conditions d’affichage de cette diapositive. Clone Change…" at bounding box center [422, 333] width 844 height 93
click at [92, 311] on icon at bounding box center [89, 312] width 8 height 10
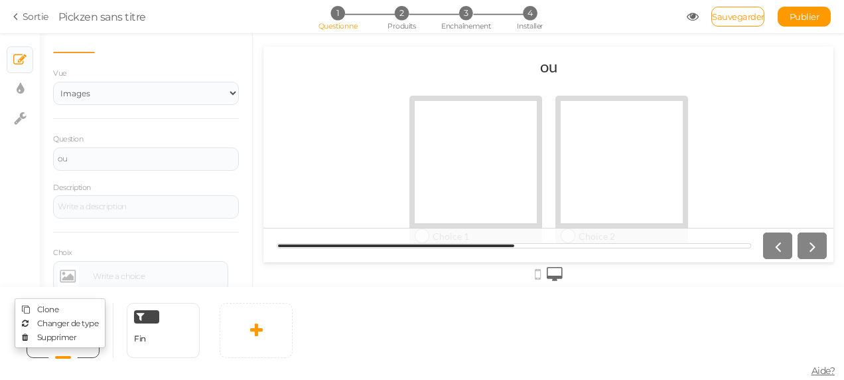
scroll to position [0, 0]
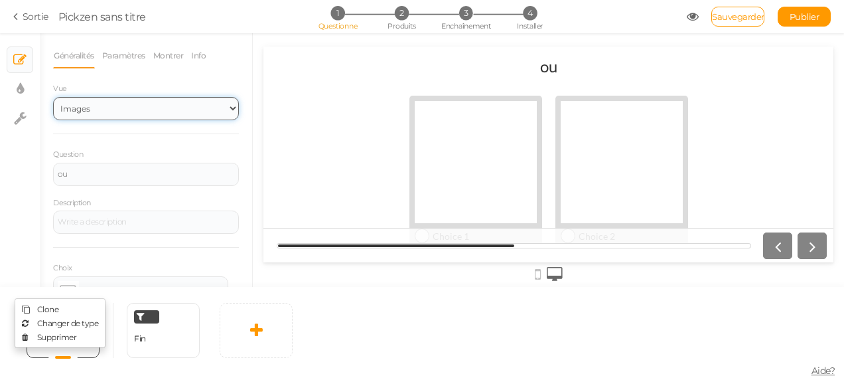
click at [214, 106] on select "SMS Images Glisseur Liste déroulante" at bounding box center [146, 108] width 186 height 23
click at [53, 97] on select "SMS Images Glisseur Liste déroulante" at bounding box center [146, 108] width 186 height 23
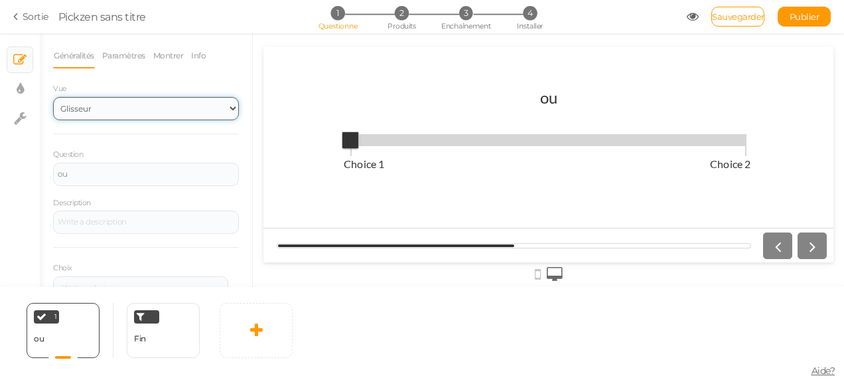
click at [215, 102] on select "SMS Images Glisseur Liste déroulante" at bounding box center [146, 108] width 186 height 23
click at [53, 97] on select "SMS Images Glisseur Liste déroulante" at bounding box center [146, 108] width 186 height 23
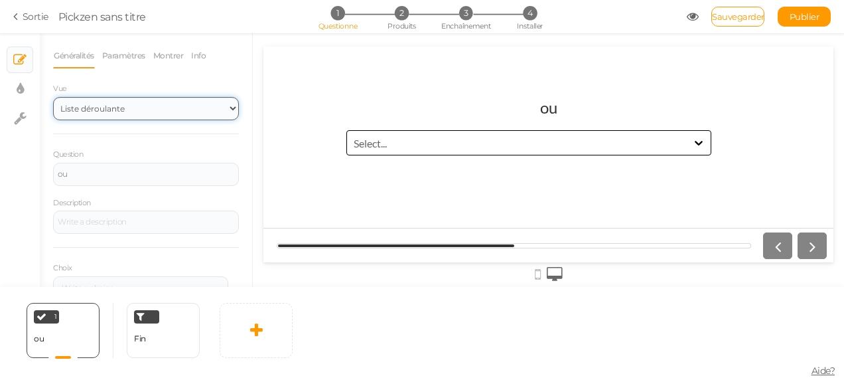
click at [219, 102] on select "SMS Images Glisseur Liste déroulante" at bounding box center [146, 108] width 186 height 23
select select "1"
click at [53, 97] on select "SMS Images Glisseur Liste déroulante" at bounding box center [146, 108] width 186 height 23
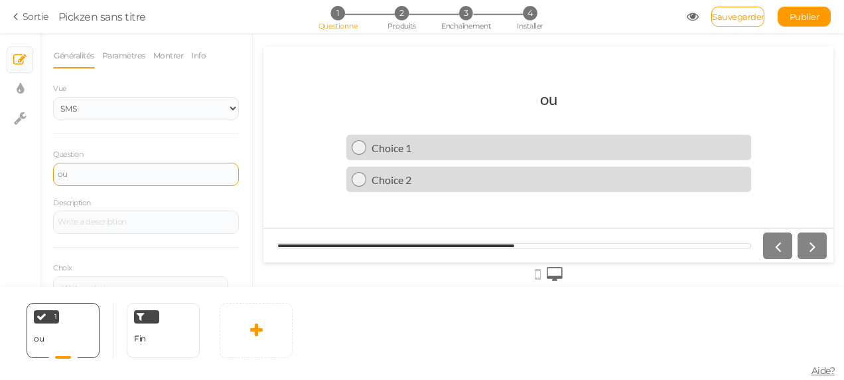
click at [166, 167] on div "ou" at bounding box center [146, 174] width 186 height 23
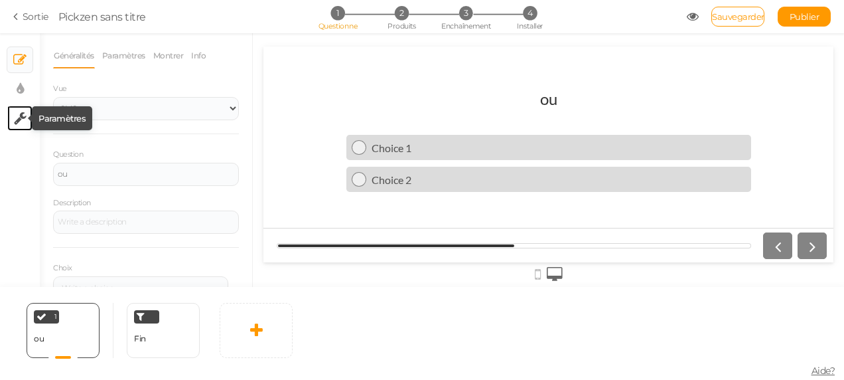
click at [25, 121] on icon at bounding box center [20, 118] width 13 height 13
select select "en"
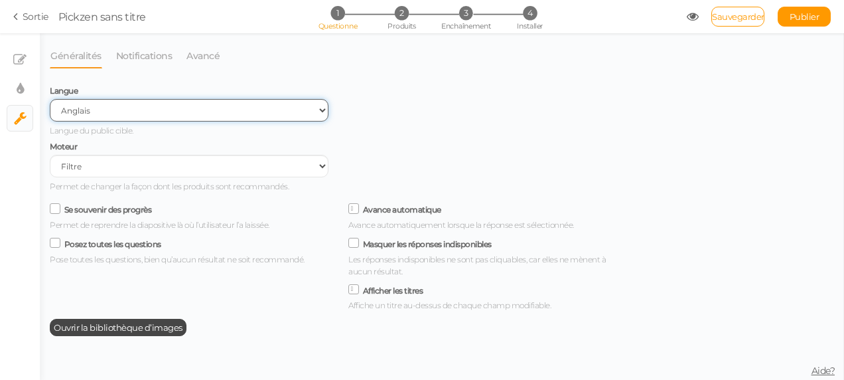
click at [320, 112] on select "Espagnol Anglais Portugais" at bounding box center [189, 110] width 279 height 23
click at [50, 100] on select "Espagnol Anglais Portugais" at bounding box center [189, 110] width 279 height 23
click at [206, 110] on select "Espagnol Anglais Portugais" at bounding box center [189, 110] width 279 height 23
click at [204, 108] on select "Espagnol Anglais Portugais" at bounding box center [189, 110] width 279 height 23
click at [141, 110] on select "Espagnol Anglais Portugais" at bounding box center [189, 110] width 279 height 23
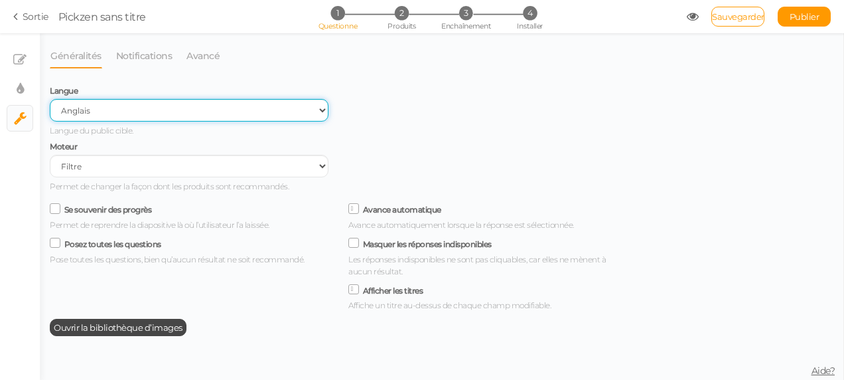
click at [50, 100] on select "Espagnol Anglais Portugais" at bounding box center [189, 110] width 279 height 23
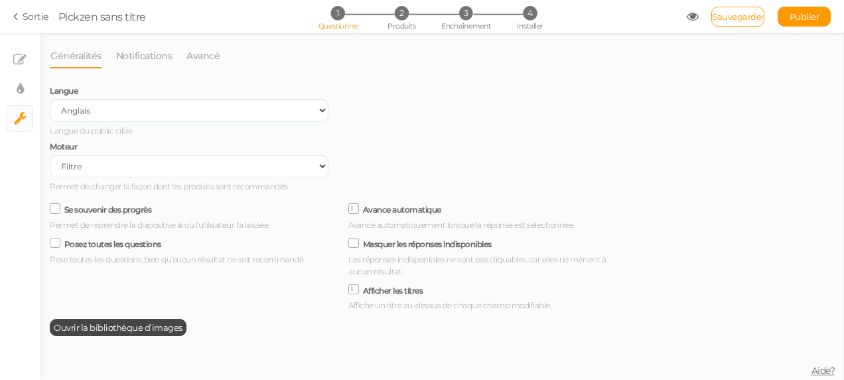
click at [17, 19] on icon at bounding box center [17, 17] width 9 height 12
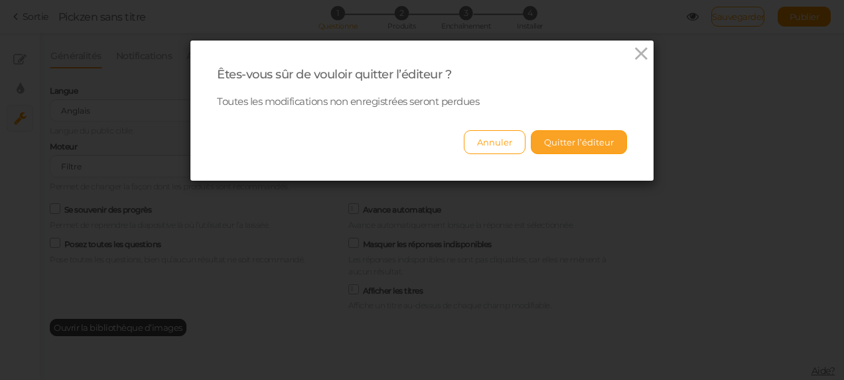
click at [548, 141] on button "Quitter l’éditeur" at bounding box center [579, 142] width 96 height 24
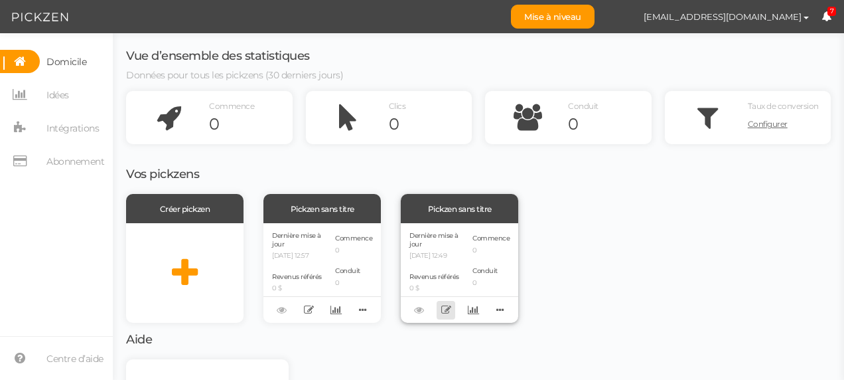
click at [447, 311] on icon at bounding box center [446, 310] width 10 height 10
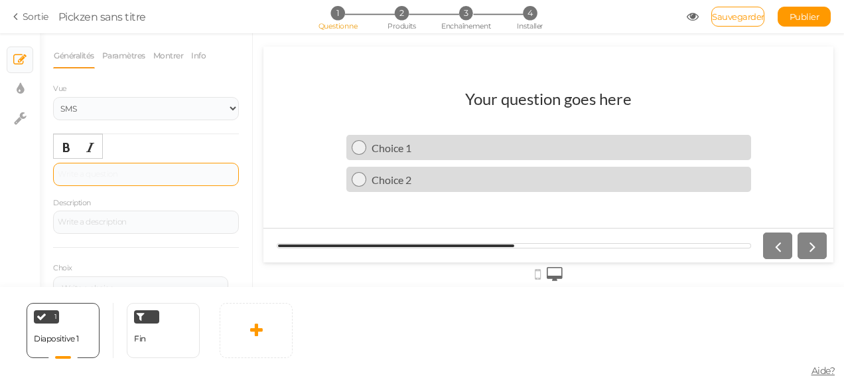
click at [123, 179] on div at bounding box center [146, 174] width 186 height 23
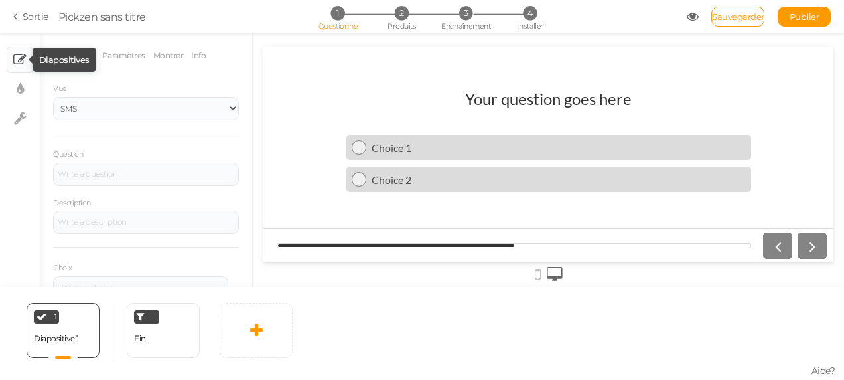
click at [20, 56] on icon at bounding box center [19, 59] width 13 height 13
click at [23, 68] on link "× Diapositives" at bounding box center [19, 59] width 25 height 25
drag, startPoint x: 25, startPoint y: 61, endPoint x: 13, endPoint y: 59, distance: 12.1
click at [13, 59] on link "× Diapositives" at bounding box center [19, 59] width 25 height 25
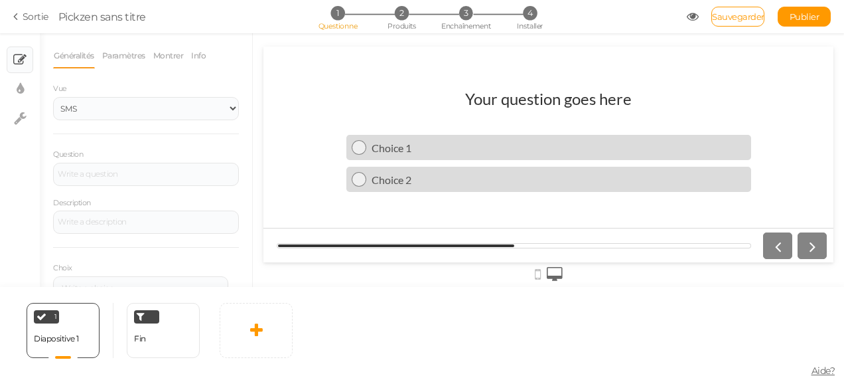
click at [13, 59] on link "× Diapositives" at bounding box center [19, 59] width 25 height 25
click at [72, 169] on div at bounding box center [146, 174] width 186 height 23
click at [27, 52] on link "× Diapositives" at bounding box center [19, 59] width 25 height 25
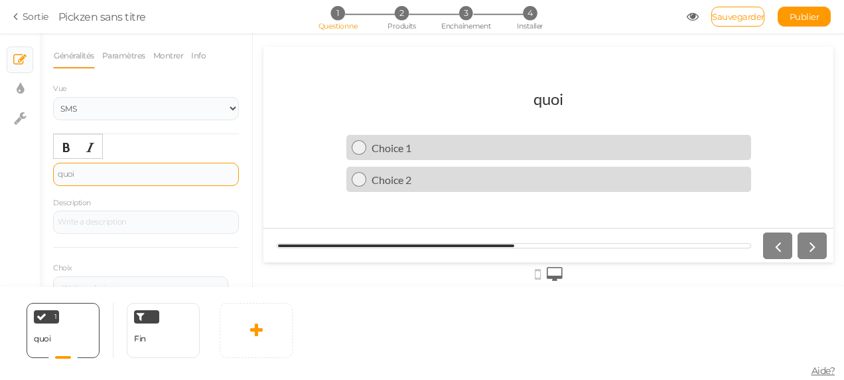
click at [85, 177] on div "quoi" at bounding box center [146, 174] width 177 height 8
click at [85, 177] on div "Quo" at bounding box center [146, 174] width 177 height 8
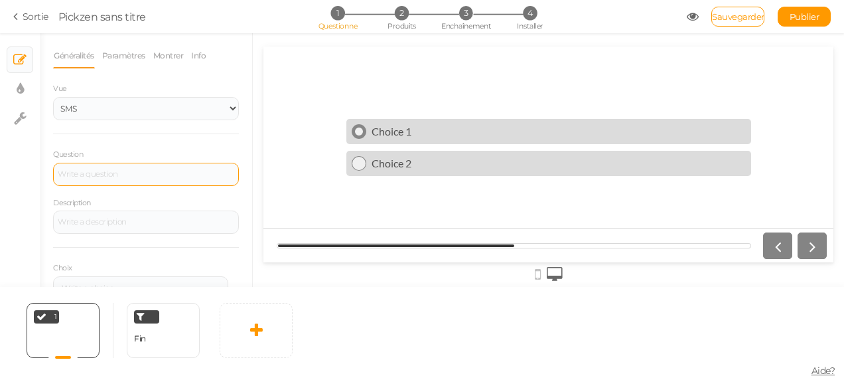
click at [408, 135] on div "Choice 1" at bounding box center [556, 131] width 380 height 13
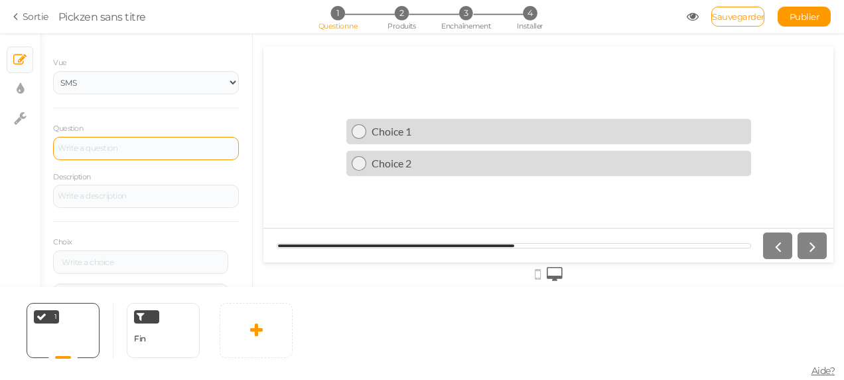
scroll to position [27, 0]
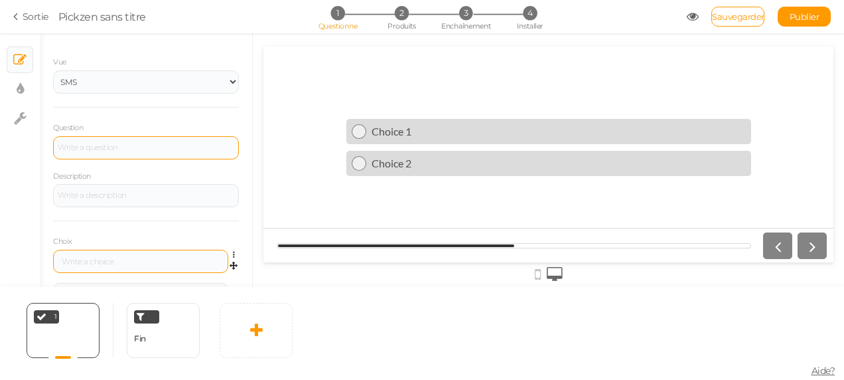
click at [108, 262] on div at bounding box center [141, 262] width 166 height 8
click at [108, 262] on div "Re" at bounding box center [141, 262] width 166 height 8
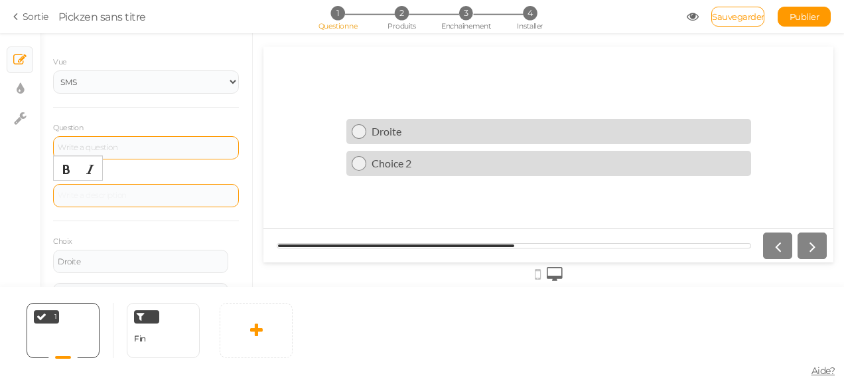
drag, startPoint x: 135, startPoint y: 191, endPoint x: 170, endPoint y: 195, distance: 34.7
click at [170, 195] on div at bounding box center [146, 196] width 177 height 8
drag, startPoint x: 33, startPoint y: 163, endPoint x: 167, endPoint y: 230, distance: 150.2
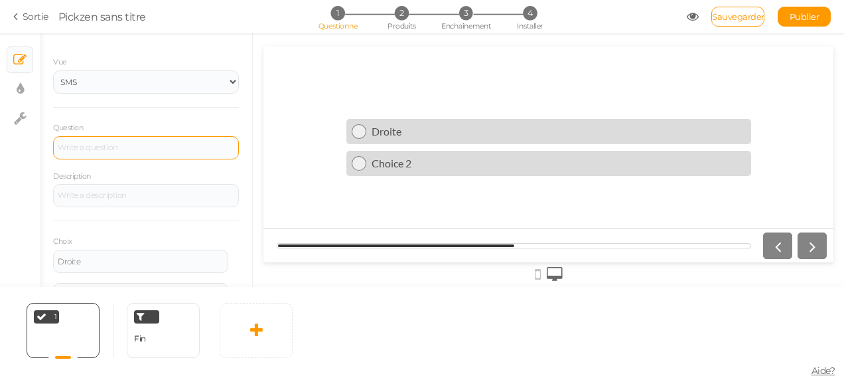
click at [167, 230] on div "Choix Droite Paramètres Supprimer Paramètres Supprimer" at bounding box center [146, 268] width 186 height 96
click at [108, 258] on div "Droite" at bounding box center [141, 262] width 166 height 8
click at [108, 258] on div "Tourner" at bounding box center [141, 262] width 166 height 8
click at [108, 258] on div "Aussi" at bounding box center [141, 262] width 166 height 8
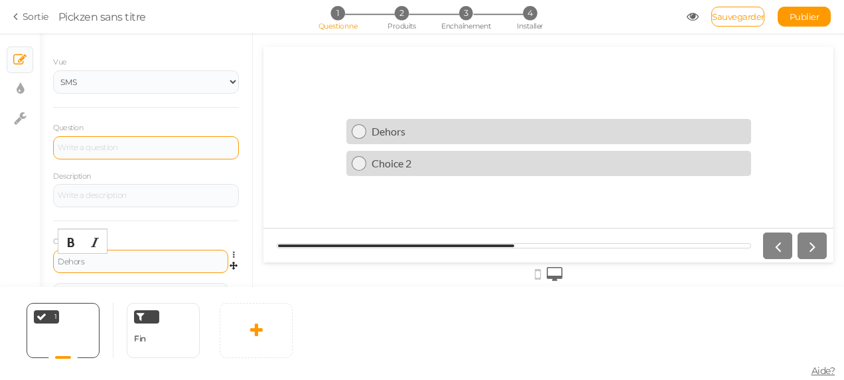
click at [108, 258] on div "Dehors" at bounding box center [141, 262] width 166 height 8
click at [82, 262] on font "Dehors" at bounding box center [71, 261] width 27 height 10
click at [139, 169] on div "Description" at bounding box center [146, 188] width 186 height 38
click at [115, 136] on div at bounding box center [146, 147] width 186 height 23
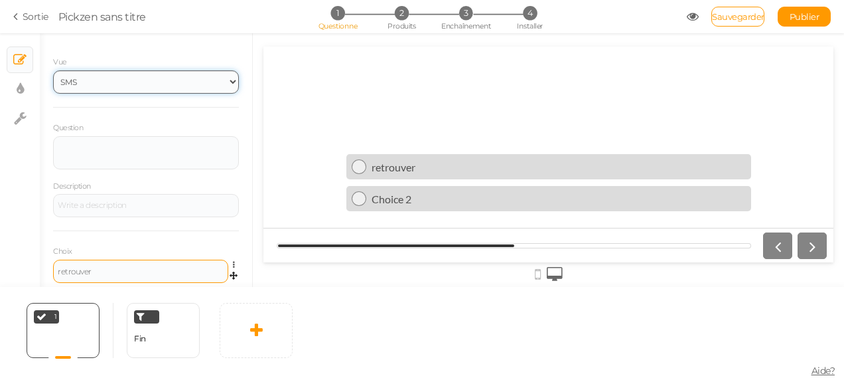
click at [220, 82] on select "SMS Images Glisseur Liste déroulante" at bounding box center [146, 81] width 186 height 23
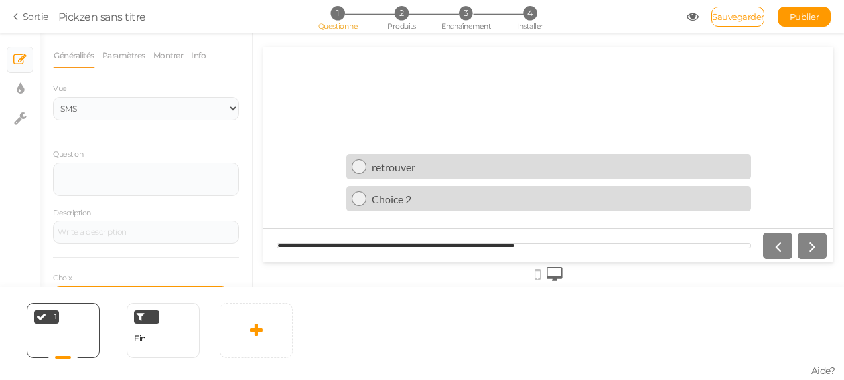
drag, startPoint x: 179, startPoint y: 49, endPoint x: 103, endPoint y: 88, distance: 85.5
click at [103, 88] on div "Généralités Paramètres Montrer Info Vue SMS Images Glisseur Liste déroulante Qu…" at bounding box center [146, 206] width 186 height 327
click at [16, 64] on icon at bounding box center [19, 59] width 13 height 13
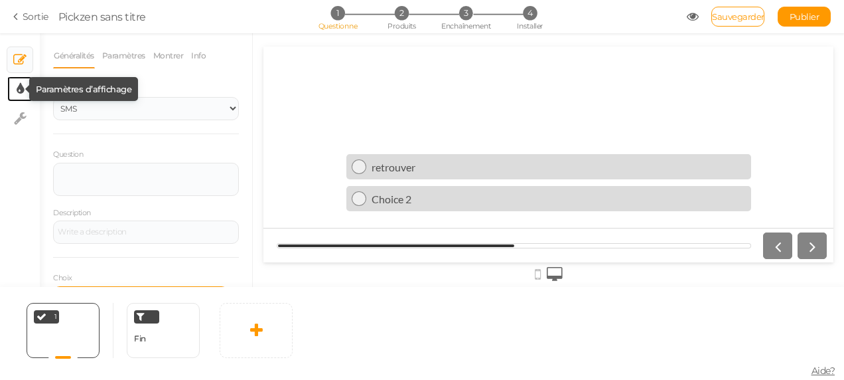
click at [17, 88] on icon at bounding box center [20, 88] width 7 height 13
select select "2"
select select "lato"
select select "fade"
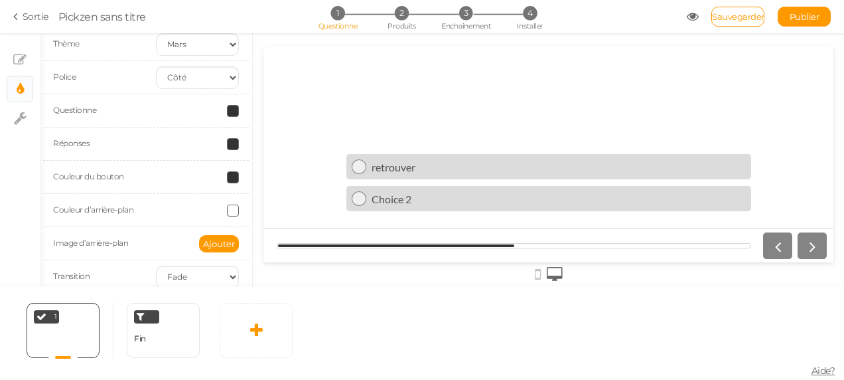
scroll to position [70, 0]
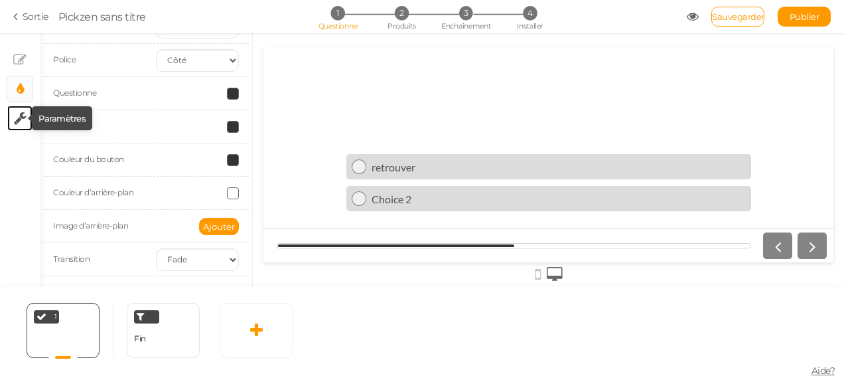
click at [19, 116] on icon at bounding box center [20, 118] width 13 height 13
select select "en"
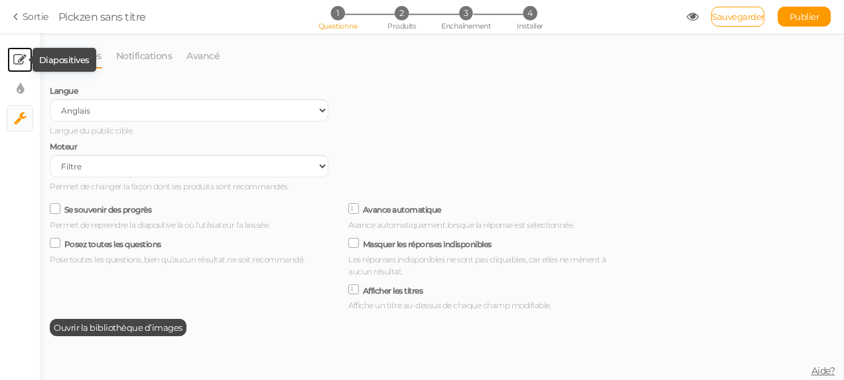
click at [21, 52] on tip-cont at bounding box center [19, 60] width 13 height 16
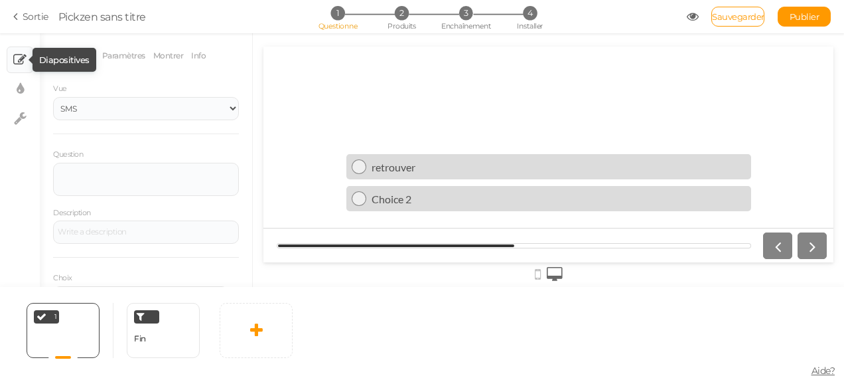
scroll to position [0, 0]
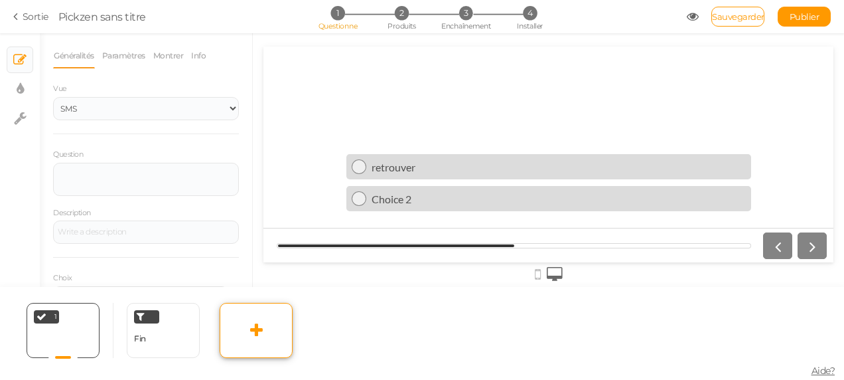
click at [254, 320] on link at bounding box center [256, 330] width 73 height 55
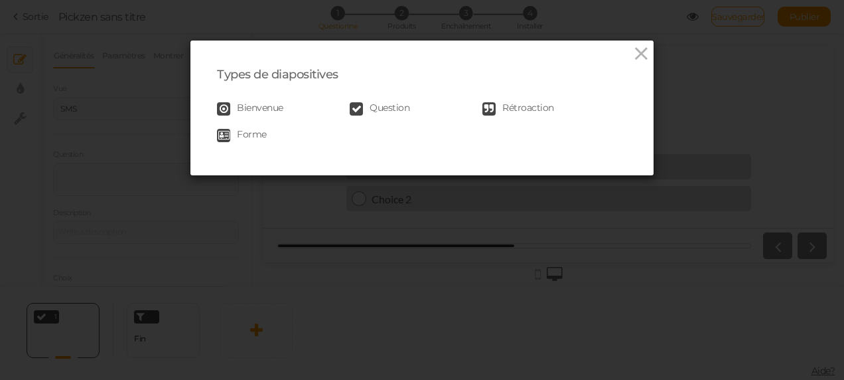
click at [258, 105] on span "Bienvenue" at bounding box center [260, 108] width 46 height 13
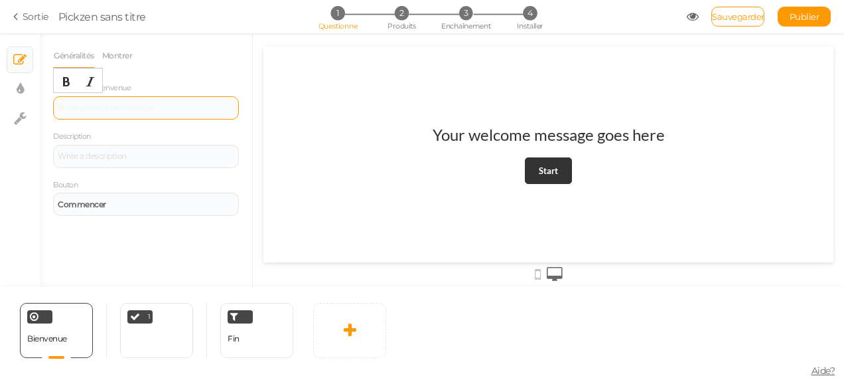
click at [159, 107] on div at bounding box center [146, 108] width 177 height 8
click at [104, 104] on div at bounding box center [146, 107] width 186 height 23
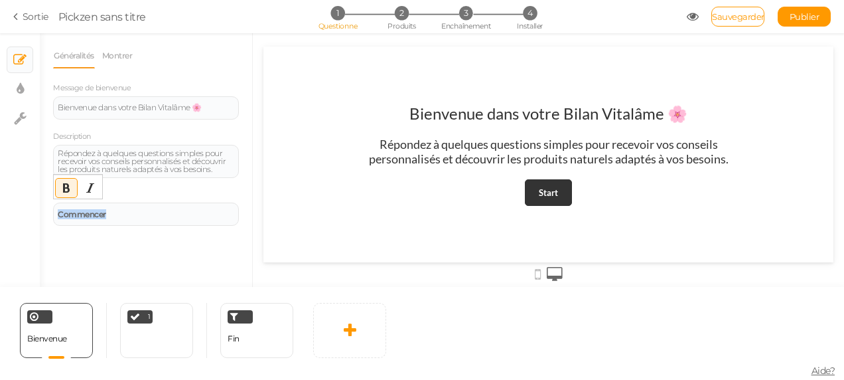
drag, startPoint x: 131, startPoint y: 208, endPoint x: 36, endPoint y: 195, distance: 95.8
click at [36, 195] on div "× Diapositives × Paramètres d’affichage × Paramètres Généralités Montrer Messag…" at bounding box center [422, 160] width 844 height 254
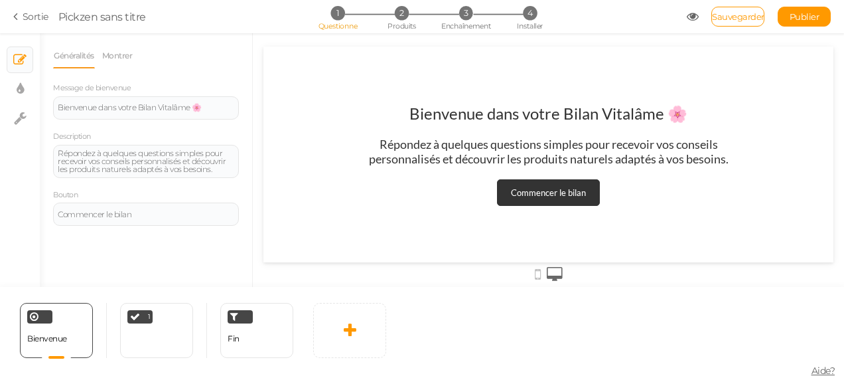
click at [199, 268] on div "Généralités Montrer Message de bienvenue Bienvenue dans votre Bilan Vitalâme 🌸 …" at bounding box center [146, 165] width 212 height 244
click at [745, 23] on link "Sauvegarder" at bounding box center [738, 17] width 53 height 20
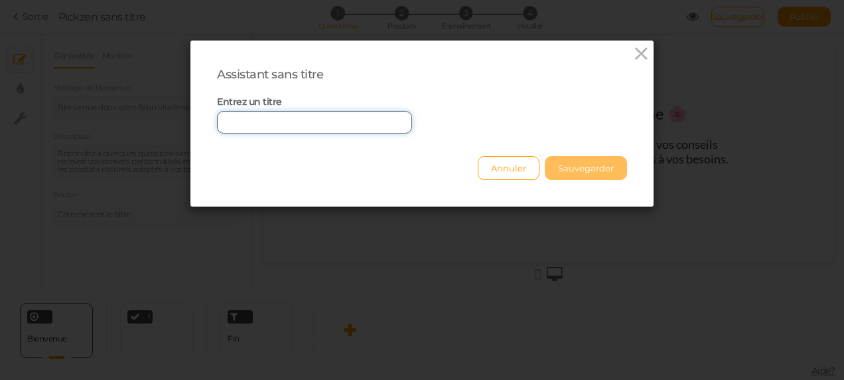
click at [256, 129] on input "text" at bounding box center [314, 122] width 195 height 23
type input "i"
click at [220, 122] on input "Bilan Vitalâme" at bounding box center [314, 122] width 195 height 23
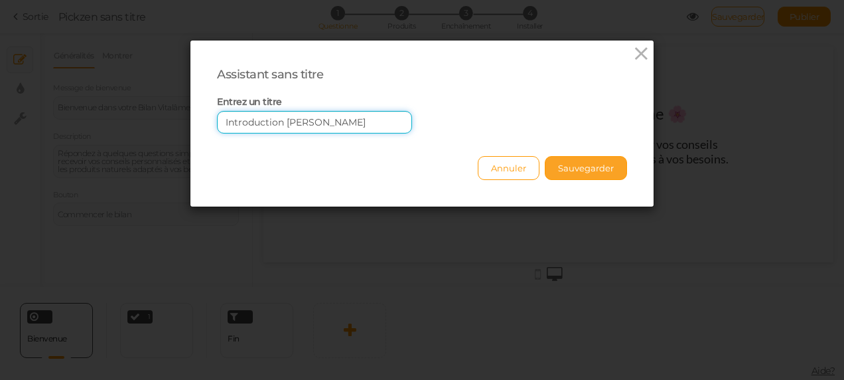
type input "Introduction Bilan Vitalâme"
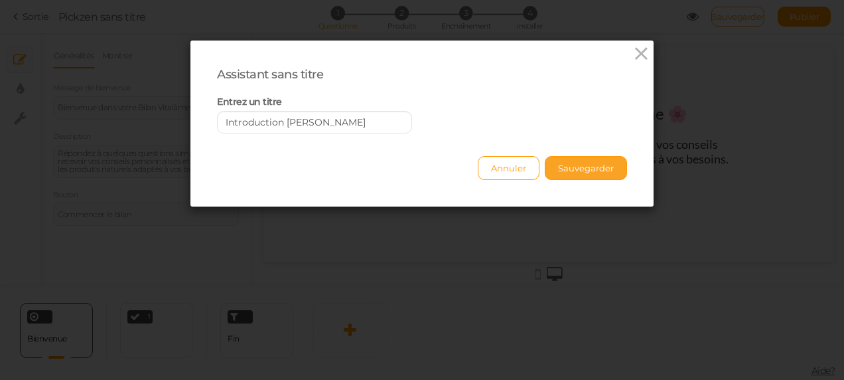
click at [579, 163] on button "Sauvegarder" at bounding box center [586, 168] width 82 height 24
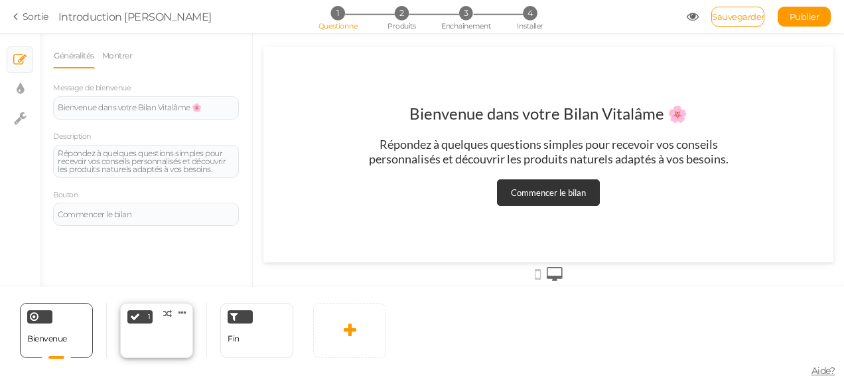
click at [133, 341] on div "1 × Définissez les conditions d’affichage de cette diapositive. Clone Change ty…" at bounding box center [156, 330] width 73 height 55
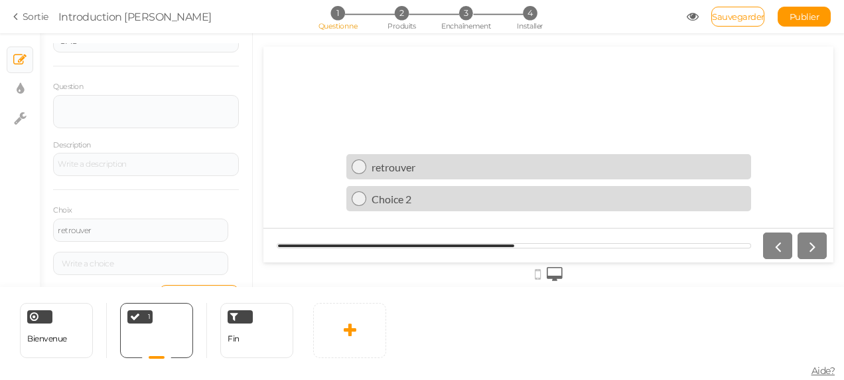
scroll to position [80, 0]
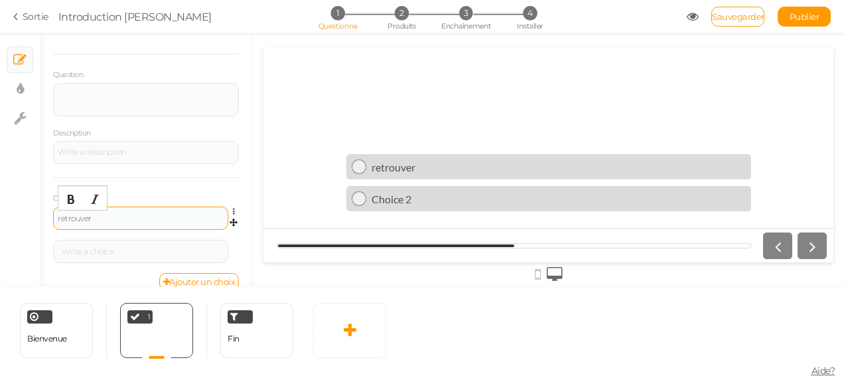
click at [133, 218] on div "retrouver" at bounding box center [141, 218] width 166 height 8
click at [133, 218] on div "Retrou" at bounding box center [141, 218] width 166 height 8
drag, startPoint x: 58, startPoint y: 215, endPoint x: 114, endPoint y: 220, distance: 56.0
click at [114, 220] on div "Retrou" at bounding box center [141, 218] width 166 height 8
click at [78, 218] on div "Retrou" at bounding box center [141, 218] width 166 height 8
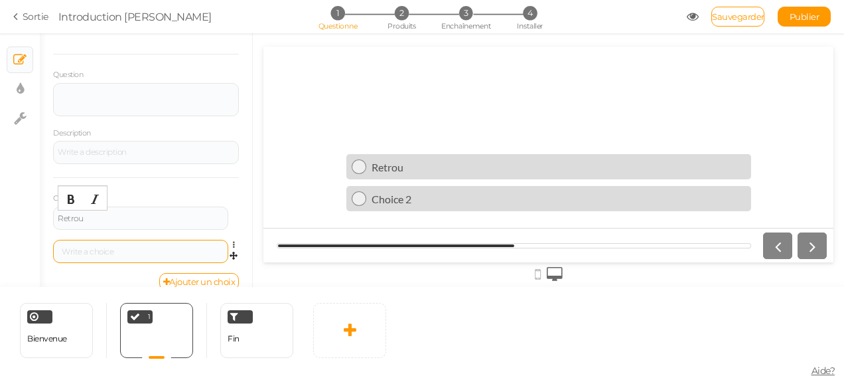
drag, startPoint x: 57, startPoint y: 214, endPoint x: 98, endPoint y: 239, distance: 47.9
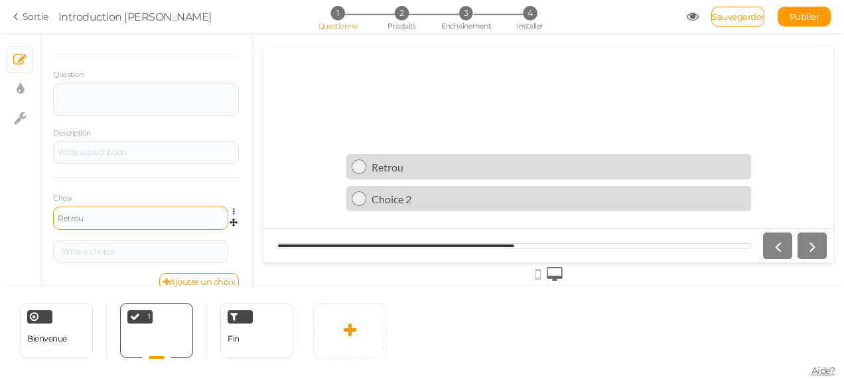
drag, startPoint x: 98, startPoint y: 239, endPoint x: 88, endPoint y: 222, distance: 20.3
click at [88, 222] on div "Retrou" at bounding box center [140, 217] width 175 height 23
drag, startPoint x: 88, startPoint y: 215, endPoint x: 58, endPoint y: 214, distance: 29.2
drag, startPoint x: 58, startPoint y: 214, endPoint x: 89, endPoint y: 215, distance: 30.5
drag, startPoint x: 89, startPoint y: 215, endPoint x: 58, endPoint y: 216, distance: 31.2
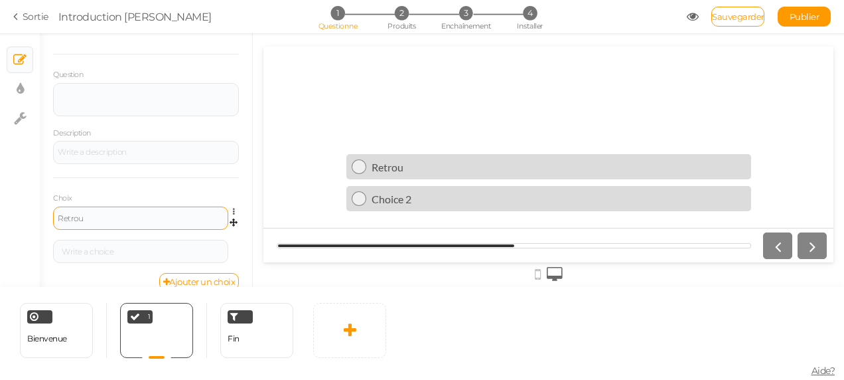
click at [58, 216] on div "Retrou" at bounding box center [140, 217] width 175 height 23
drag, startPoint x: 58, startPoint y: 216, endPoint x: 96, endPoint y: 216, distance: 37.8
drag, startPoint x: 96, startPoint y: 216, endPoint x: 89, endPoint y: 218, distance: 6.9
click at [89, 218] on div "Retrou" at bounding box center [141, 218] width 166 height 8
click at [84, 214] on div "Rétro" at bounding box center [141, 218] width 166 height 8
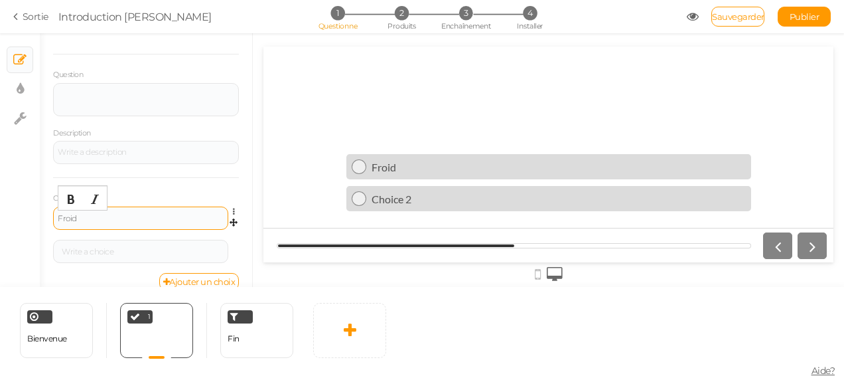
click at [84, 214] on div "Froid" at bounding box center [141, 218] width 166 height 8
click at [65, 214] on div "Froid" at bounding box center [141, 218] width 166 height 8
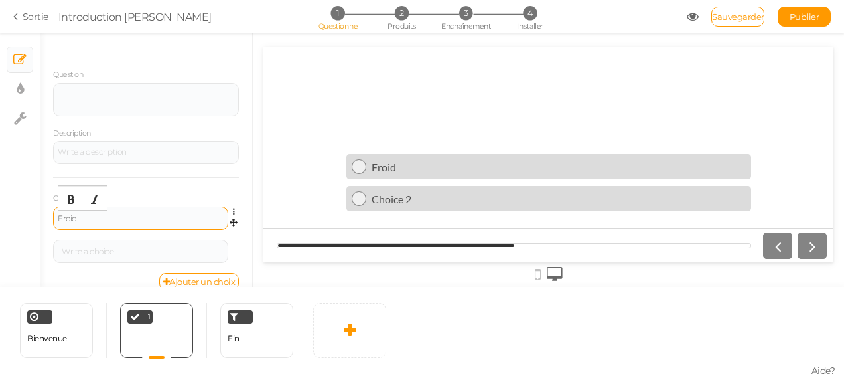
click at [86, 220] on div "Froid" at bounding box center [141, 218] width 166 height 8
drag, startPoint x: 82, startPoint y: 220, endPoint x: 73, endPoint y: 216, distance: 9.2
drag, startPoint x: 73, startPoint y: 216, endPoint x: 57, endPoint y: 218, distance: 16.0
click at [57, 218] on div "Froid" at bounding box center [140, 217] width 175 height 23
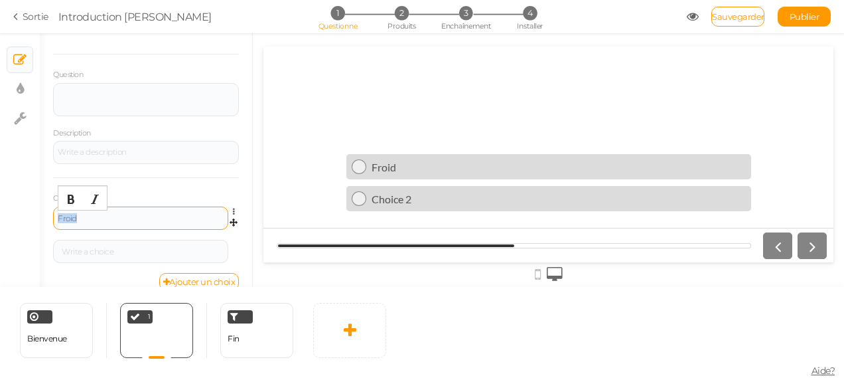
drag, startPoint x: 57, startPoint y: 218, endPoint x: 76, endPoint y: 218, distance: 19.2
click at [76, 218] on div "Froid" at bounding box center [141, 218] width 166 height 8
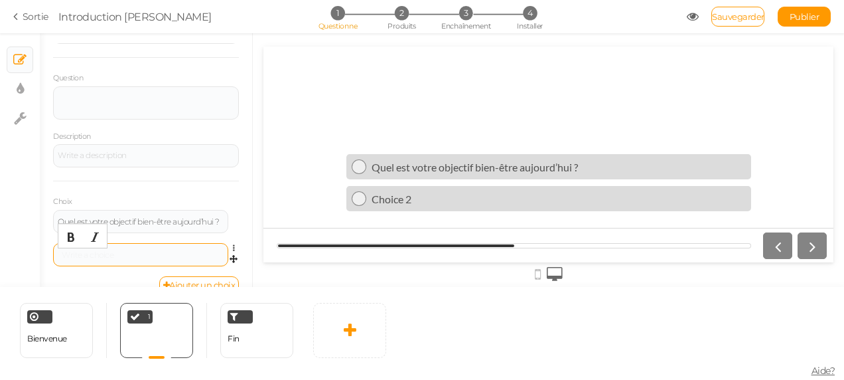
click at [77, 258] on div at bounding box center [141, 255] width 166 height 8
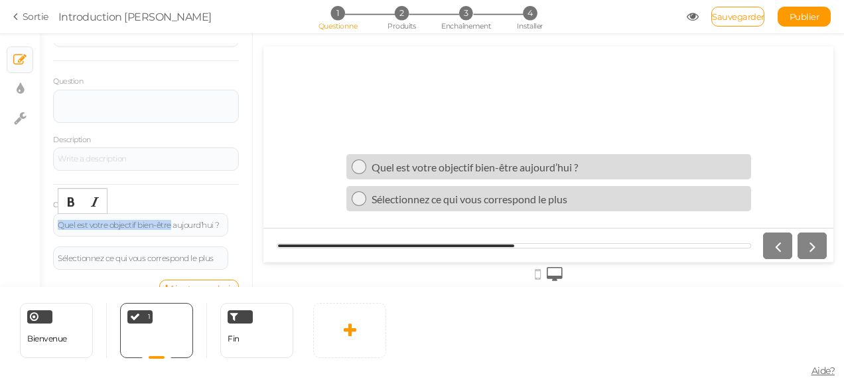
drag, startPoint x: 183, startPoint y: 219, endPoint x: 48, endPoint y: 221, distance: 135.4
click at [48, 221] on div "Généralités Paramètres Montrer Info Vue SMS Images Glisseur Liste déroulante Qu…" at bounding box center [146, 165] width 212 height 244
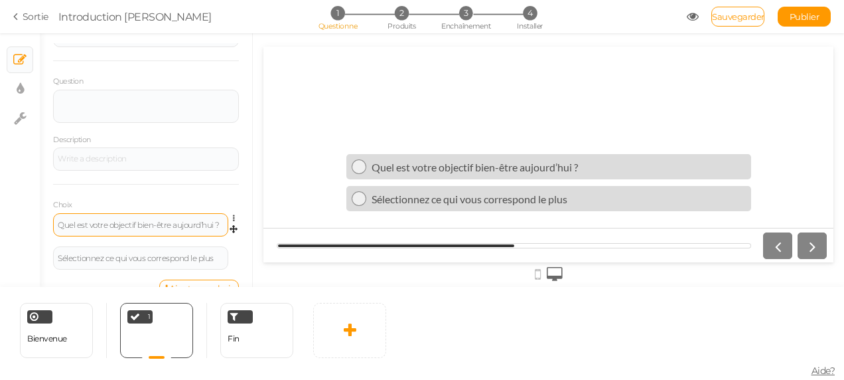
drag, startPoint x: 48, startPoint y: 221, endPoint x: 56, endPoint y: 220, distance: 8.7
click at [56, 220] on div "Généralités Paramètres Montrer Info Vue SMS Images Glisseur Liste déroulante Qu…" at bounding box center [146, 165] width 212 height 244
click at [119, 221] on div "Quel est votre objectif bien-être aujourd’hui ?" at bounding box center [141, 225] width 166 height 8
drag, startPoint x: 185, startPoint y: 222, endPoint x: 43, endPoint y: 227, distance: 142.1
click at [43, 227] on div "Généralités Paramètres Montrer Info Vue SMS Images Glisseur Liste déroulante Qu…" at bounding box center [146, 165] width 212 height 244
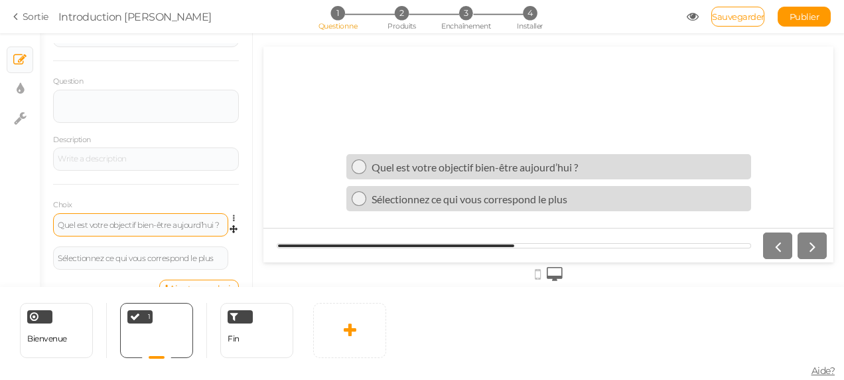
click at [56, 220] on div "Quel est votre objectif bien-être aujourd’hui ?" at bounding box center [140, 224] width 175 height 23
click at [56, 218] on div "Quel est votre objectif bien-être aujourd’hui ?" at bounding box center [140, 224] width 175 height 23
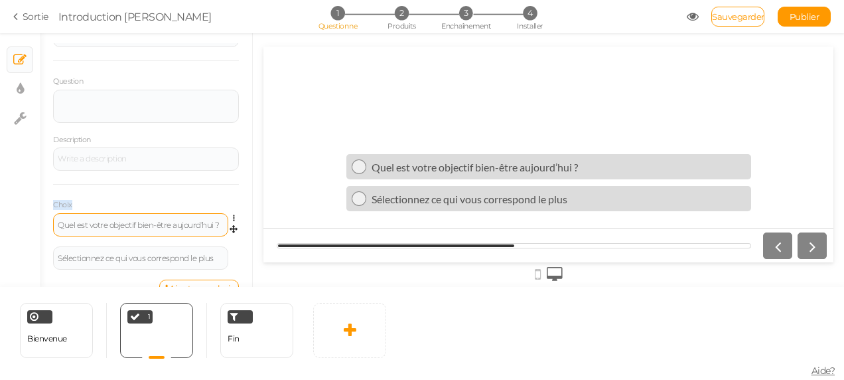
click at [56, 218] on div "Quel est votre objectif bien-être aujourd’hui ?" at bounding box center [140, 224] width 175 height 23
click at [61, 221] on div "Quel est votre objectif bien-être aujourd’hui ?" at bounding box center [141, 225] width 166 height 8
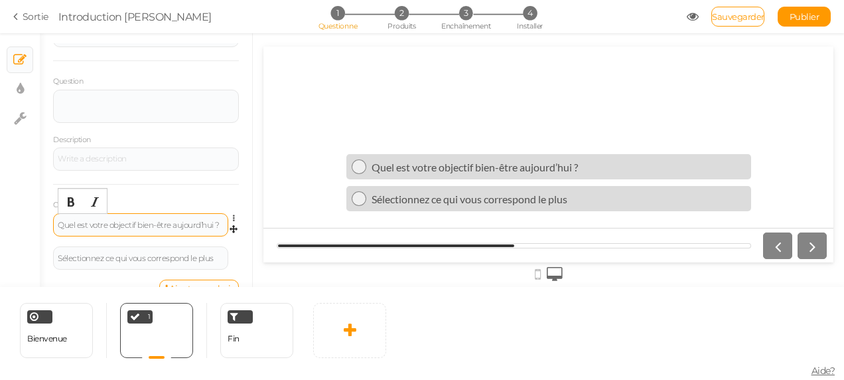
click at [61, 221] on div "Quel est votre objectif bien-être aujourd’hui ?" at bounding box center [141, 225] width 166 height 8
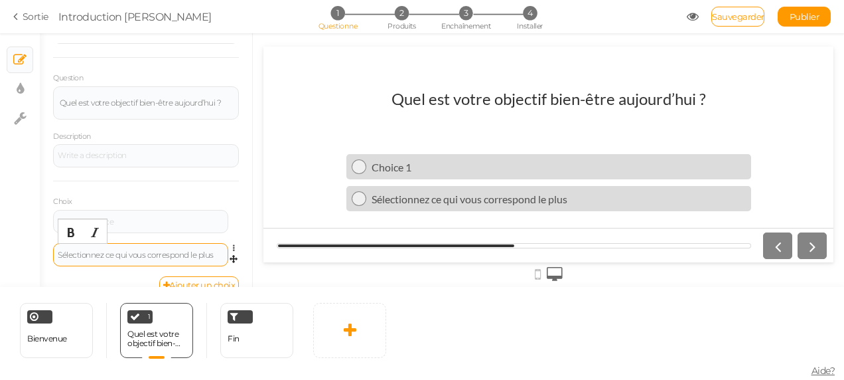
click at [60, 251] on div "Sélectionnez ce qui vous correspond le plus" at bounding box center [141, 255] width 166 height 8
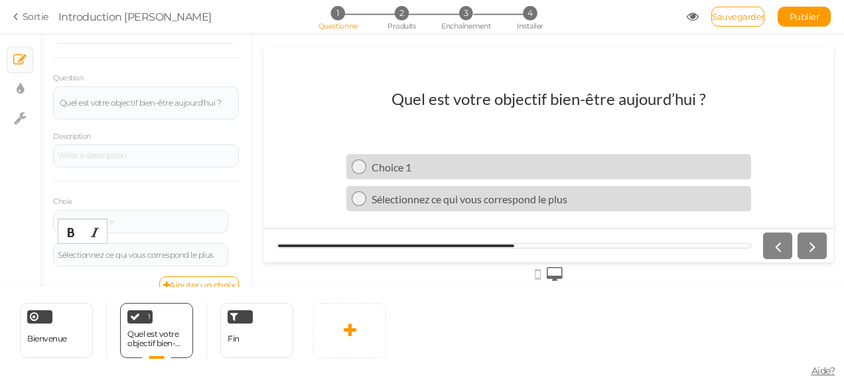
scroll to position [80, 0]
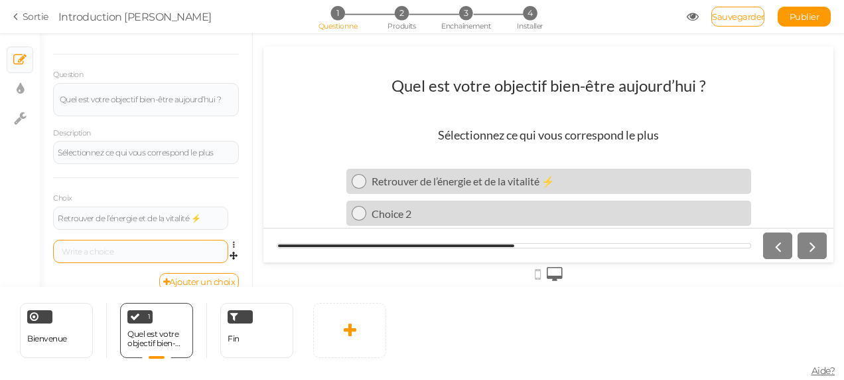
drag, startPoint x: 149, startPoint y: 245, endPoint x: 113, endPoint y: 256, distance: 37.6
click at [113, 256] on div at bounding box center [140, 251] width 175 height 23
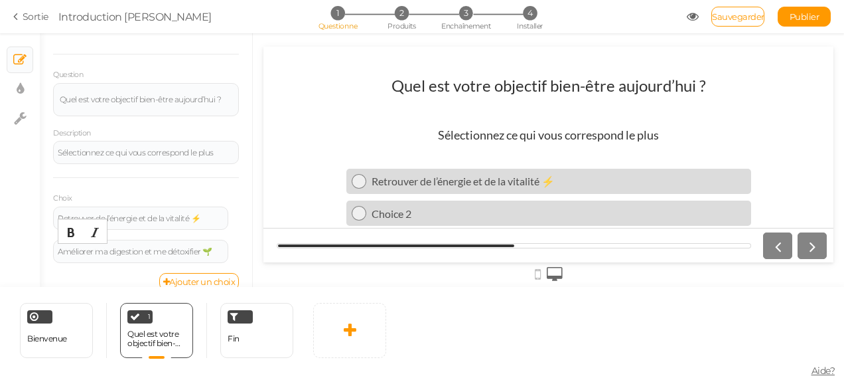
scroll to position [76, 0]
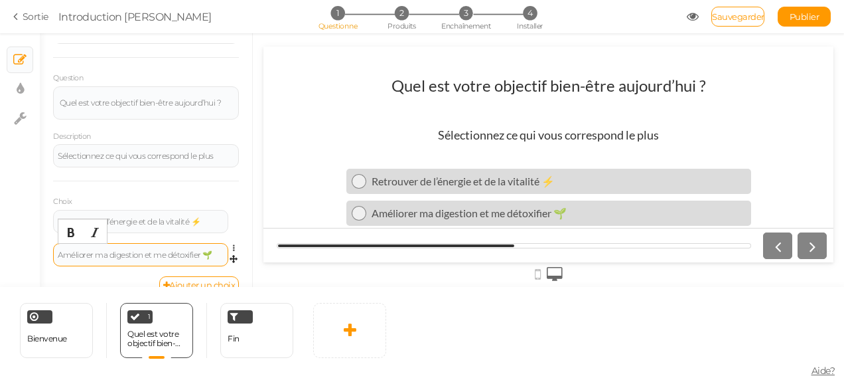
click at [156, 259] on div "Améliorer ma digestion et me détoxifier 🌱" at bounding box center [141, 255] width 166 height 8
click at [181, 282] on font "Ajouter un choix" at bounding box center [202, 284] width 66 height 11
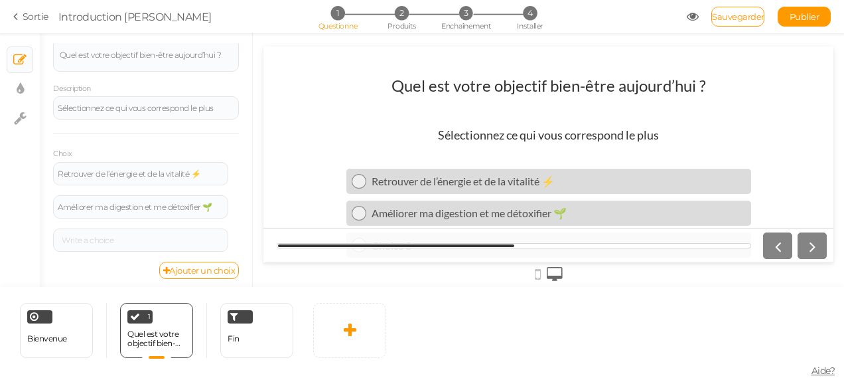
scroll to position [129, 0]
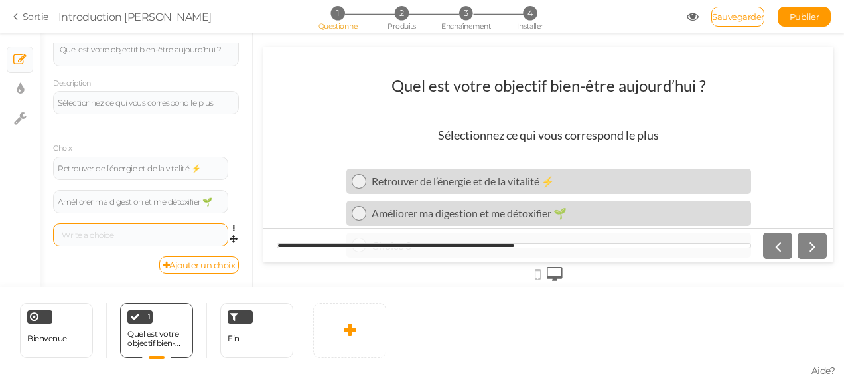
drag, startPoint x: 130, startPoint y: 227, endPoint x: 103, endPoint y: 235, distance: 28.4
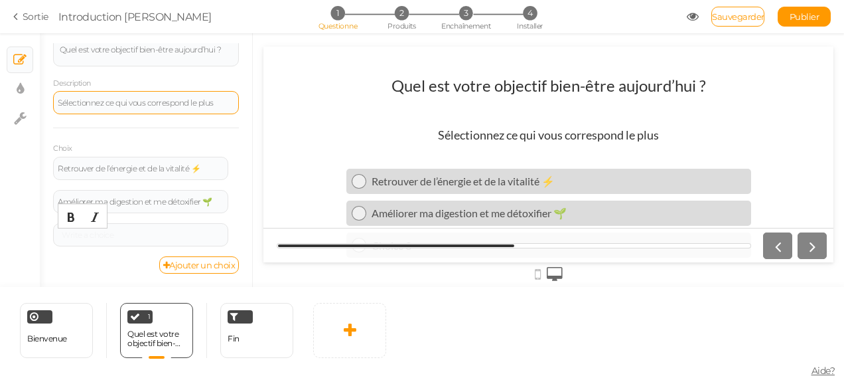
scroll to position [126, 0]
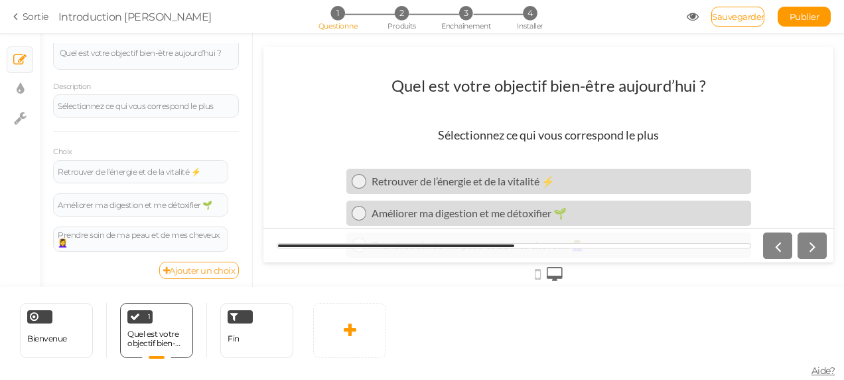
click at [189, 269] on font "Ajouter un choix" at bounding box center [202, 270] width 66 height 11
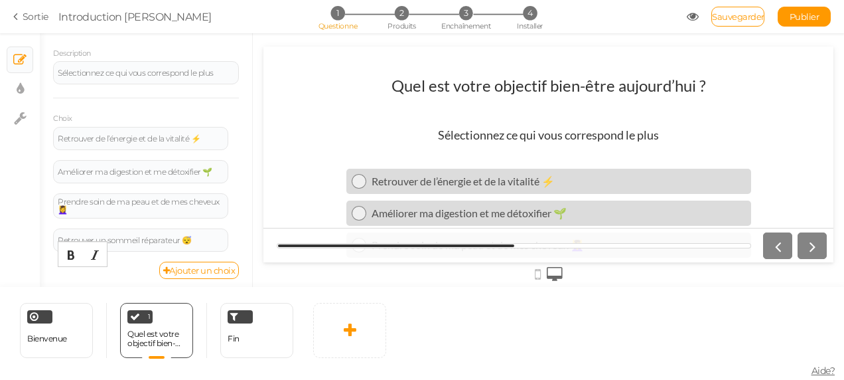
scroll to position [164, 0]
click at [219, 264] on font "Ajouter un choix" at bounding box center [202, 265] width 66 height 11
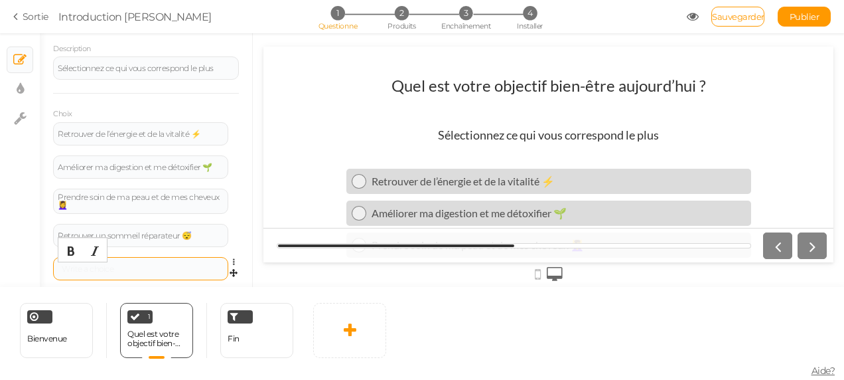
drag, startPoint x: 161, startPoint y: 264, endPoint x: 128, endPoint y: 269, distance: 33.0
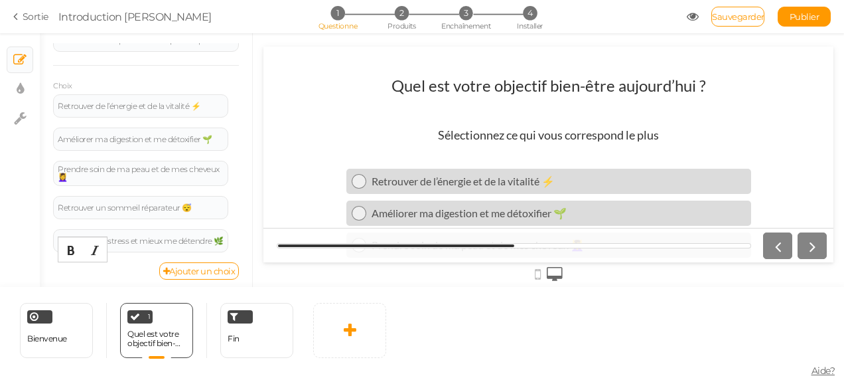
scroll to position [199, 0]
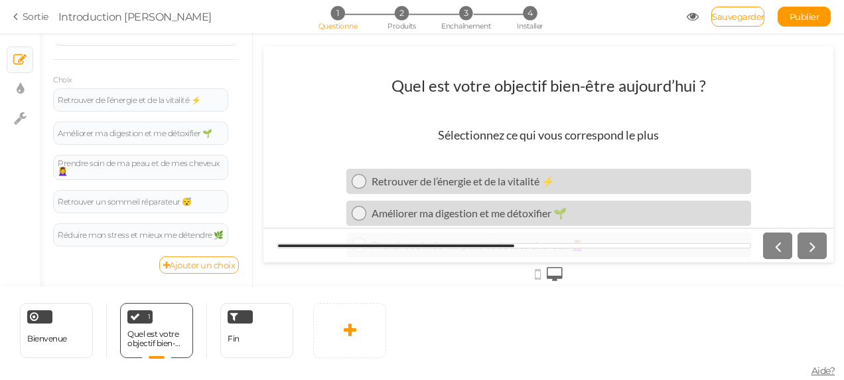
click at [209, 266] on font "Ajouter un choix" at bounding box center [202, 265] width 66 height 11
drag, startPoint x: 147, startPoint y: 264, endPoint x: 117, endPoint y: 277, distance: 32.7
drag, startPoint x: 117, startPoint y: 277, endPoint x: 96, endPoint y: 262, distance: 26.2
drag, startPoint x: 96, startPoint y: 262, endPoint x: 86, endPoint y: 273, distance: 15.1
drag, startPoint x: 86, startPoint y: 273, endPoint x: 72, endPoint y: 273, distance: 14.6
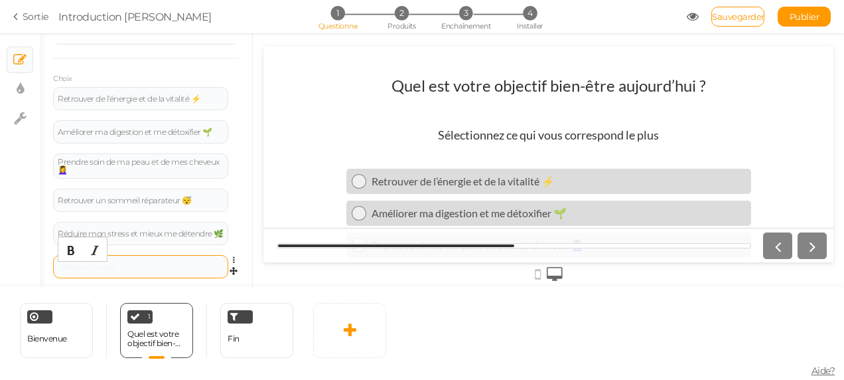
drag, startPoint x: 72, startPoint y: 273, endPoint x: 68, endPoint y: 265, distance: 8.6
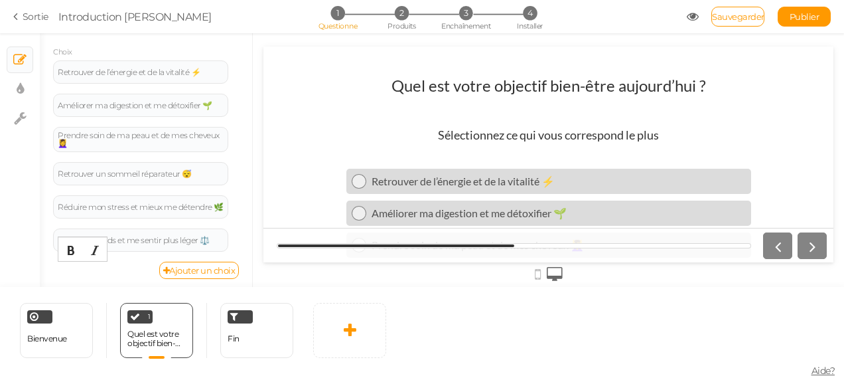
scroll to position [232, 0]
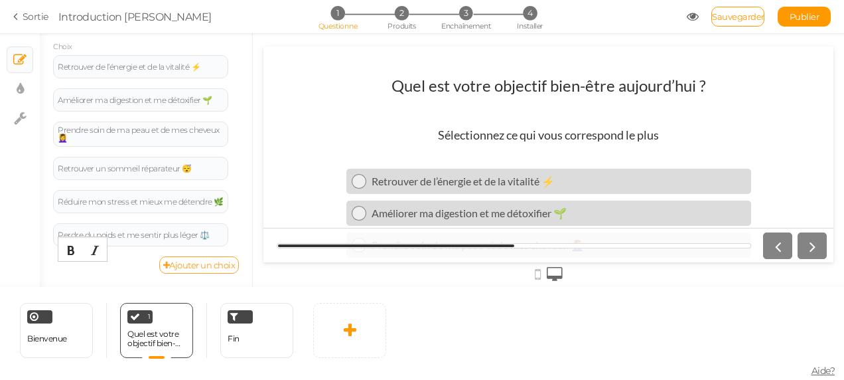
click at [220, 267] on font "Ajouter un choix" at bounding box center [202, 265] width 66 height 11
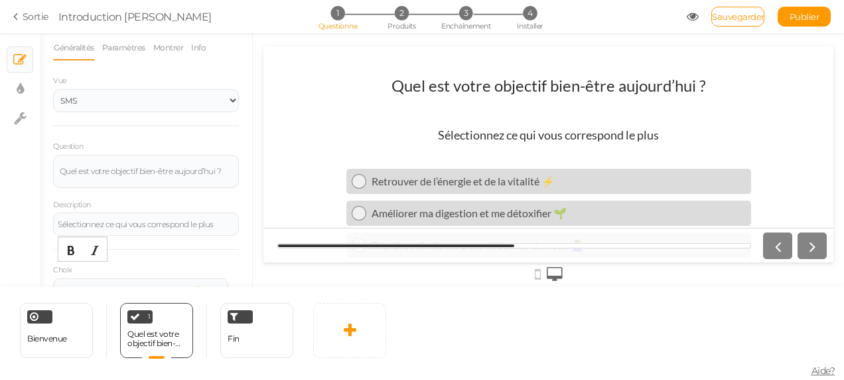
scroll to position [0, 0]
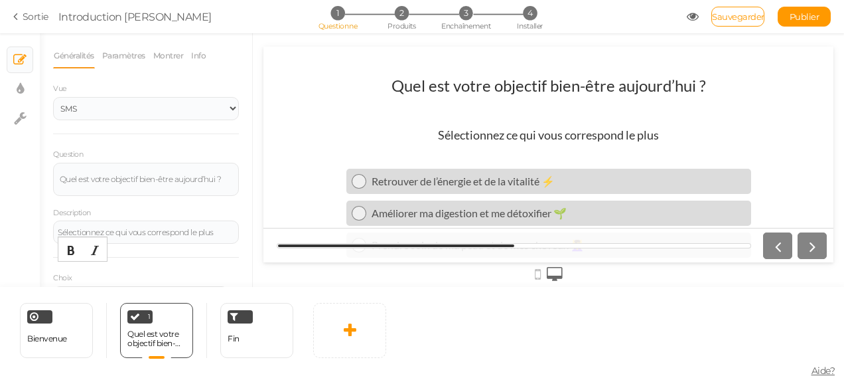
drag, startPoint x: 248, startPoint y: 51, endPoint x: 29, endPoint y: 207, distance: 268.4
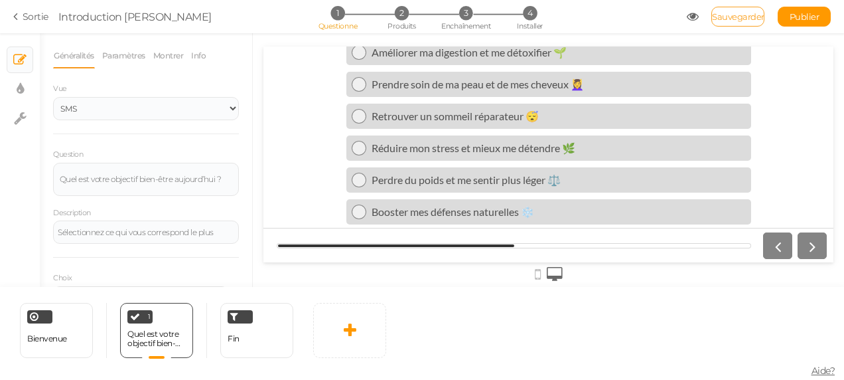
click at [735, 20] on span "Sauvegarder" at bounding box center [738, 16] width 52 height 11
click at [721, 20] on span "Sauvegarder" at bounding box center [738, 16] width 52 height 11
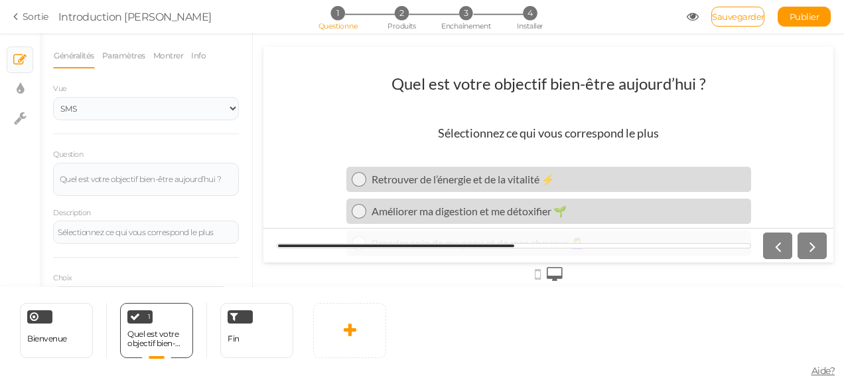
scroll to position [0, 0]
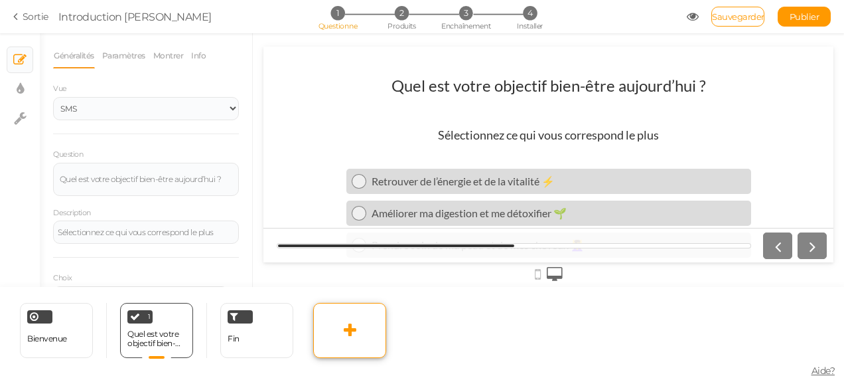
click at [350, 331] on icon at bounding box center [350, 330] width 13 height 16
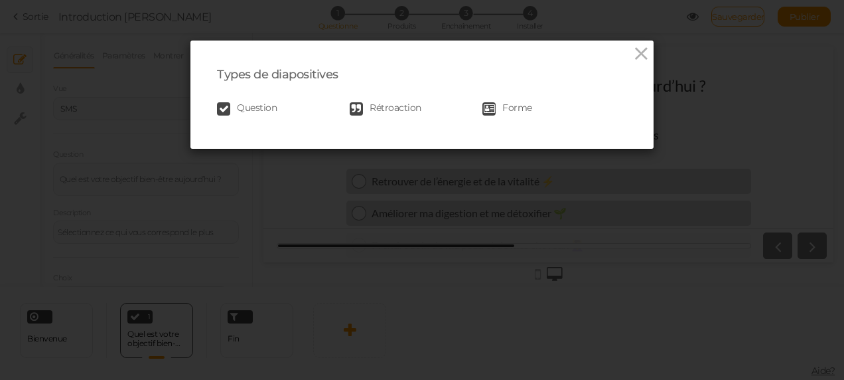
click at [241, 108] on span "Question" at bounding box center [257, 108] width 40 height 13
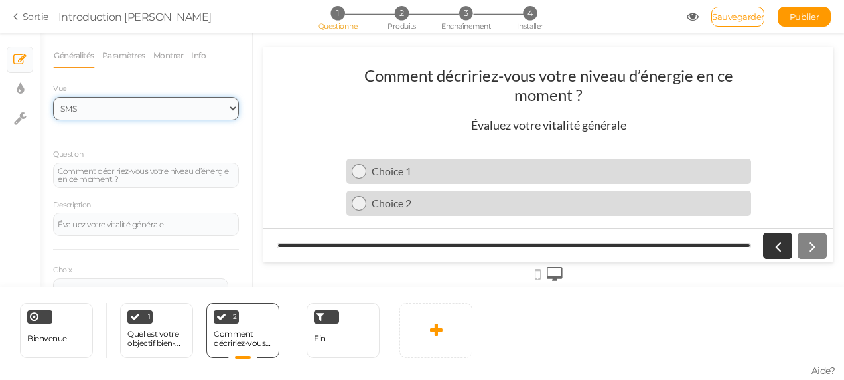
click at [219, 113] on select "SMS Images Glisseur Liste déroulante" at bounding box center [146, 108] width 186 height 23
select select "1001"
click at [53, 97] on select "SMS Images Glisseur Liste déroulante" at bounding box center [146, 108] width 186 height 23
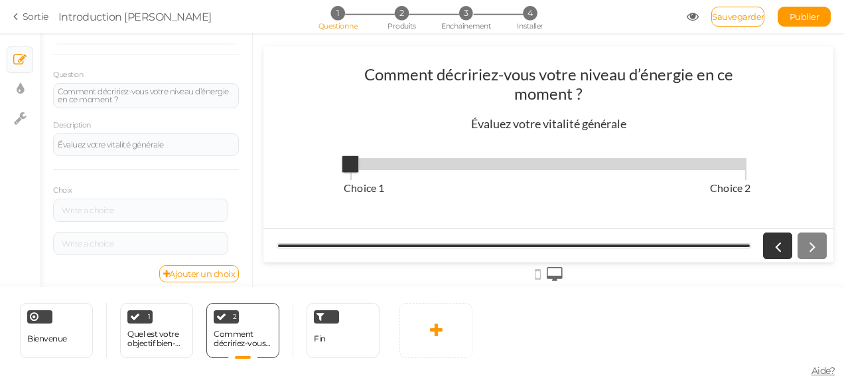
scroll to position [86, 0]
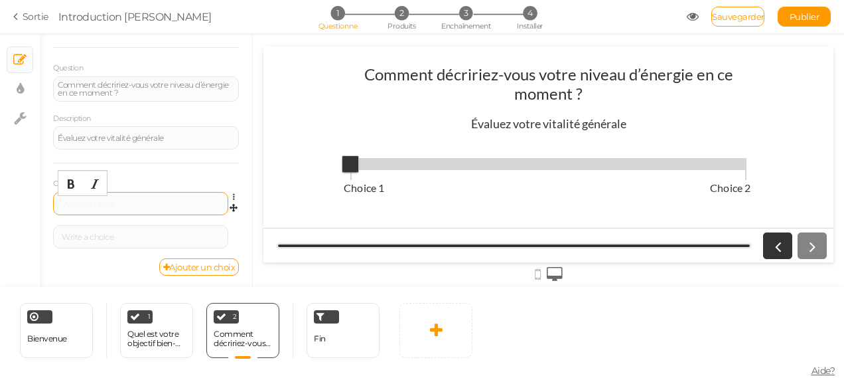
click at [118, 200] on div at bounding box center [141, 204] width 166 height 8
drag, startPoint x: 109, startPoint y: 196, endPoint x: 77, endPoint y: 201, distance: 32.3
drag, startPoint x: 157, startPoint y: 198, endPoint x: 102, endPoint y: 200, distance: 55.2
click at [102, 200] on div "1 = Très bas → 10 = Excellent" at bounding box center [141, 204] width 166 height 8
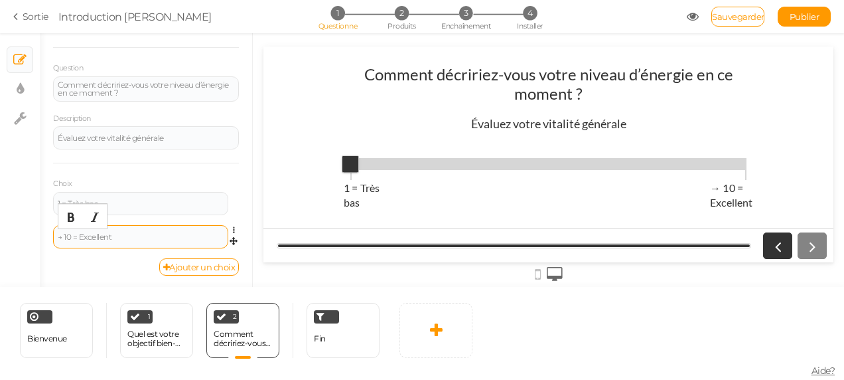
click at [65, 234] on div "→ 10 = Excellent" at bounding box center [141, 237] width 166 height 8
click at [401, 161] on span at bounding box center [548, 164] width 397 height 12
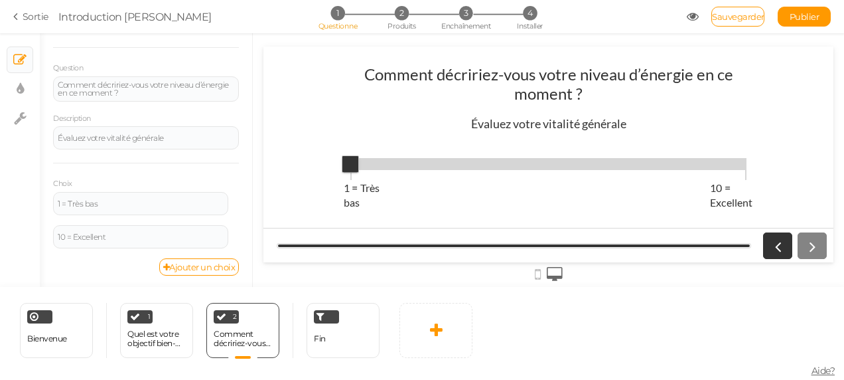
click at [401, 161] on span at bounding box center [548, 164] width 397 height 12
drag, startPoint x: 401, startPoint y: 161, endPoint x: 348, endPoint y: 210, distance: 71.8
click at [350, 174] on span "1 = Très bas 10 = Excellent" at bounding box center [548, 164] width 397 height 20
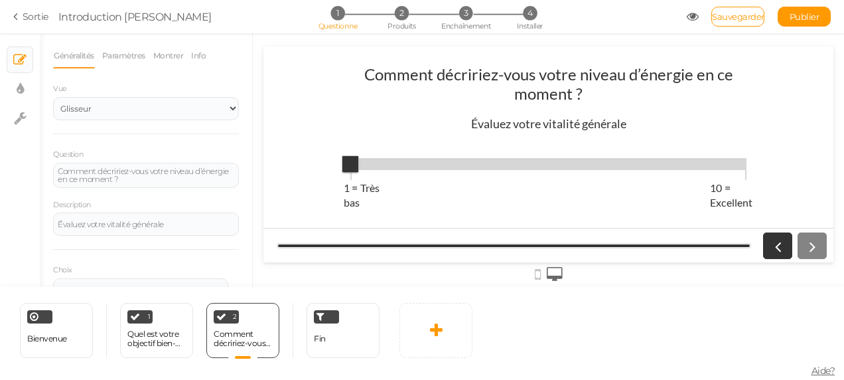
scroll to position [0, 0]
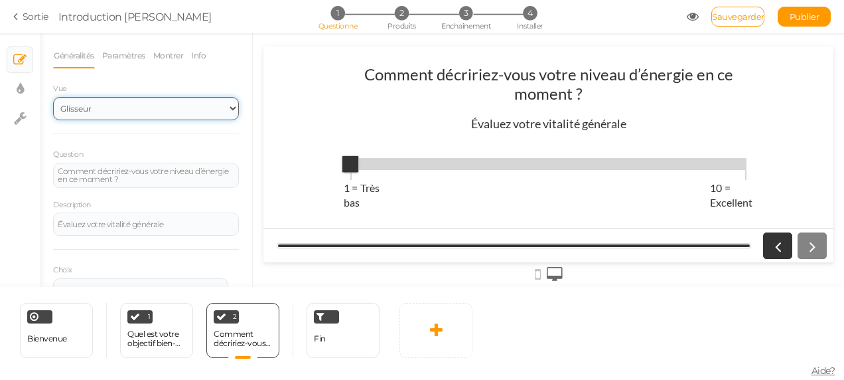
click at [217, 106] on select "SMS Images Glisseur Liste déroulante" at bounding box center [146, 108] width 186 height 23
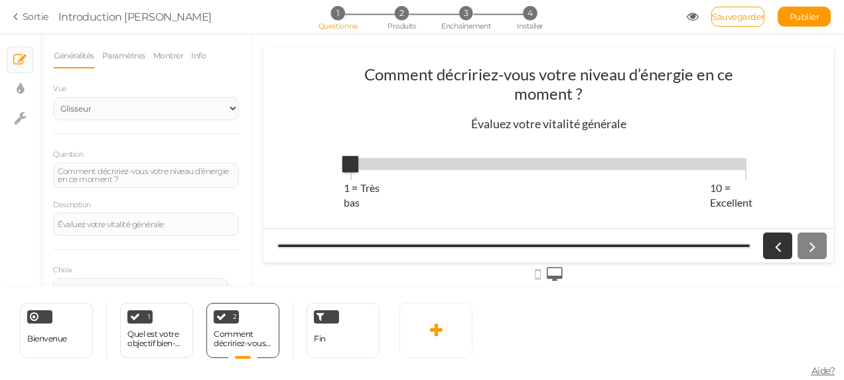
click at [232, 72] on div "Généralités Paramètres Montrer Info Vue SMS Images Glisseur Liste déroulante Qu…" at bounding box center [146, 165] width 212 height 244
click at [741, 20] on span "Sauvegarder" at bounding box center [738, 16] width 52 height 11
drag, startPoint x: 368, startPoint y: 160, endPoint x: 348, endPoint y: 160, distance: 20.6
drag, startPoint x: 348, startPoint y: 160, endPoint x: 317, endPoint y: 131, distance: 41.8
click at [317, 131] on div "Comment décririez-vous votre niveau d’énergie en ce moment ? Évaluez votre vita…" at bounding box center [549, 154] width 570 height 200
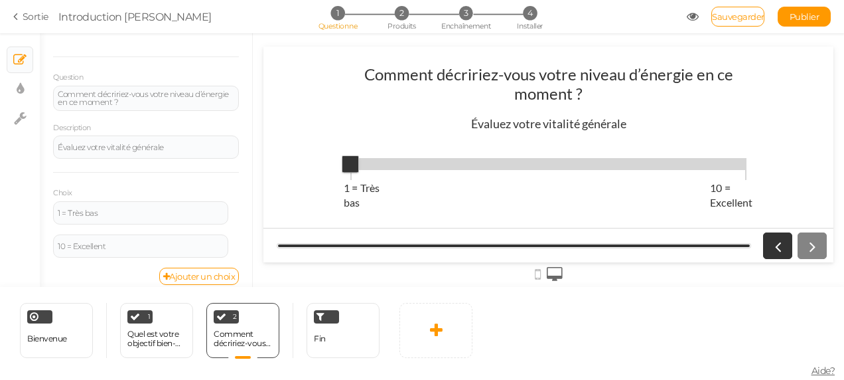
scroll to position [80, 0]
click at [435, 333] on icon at bounding box center [436, 330] width 13 height 16
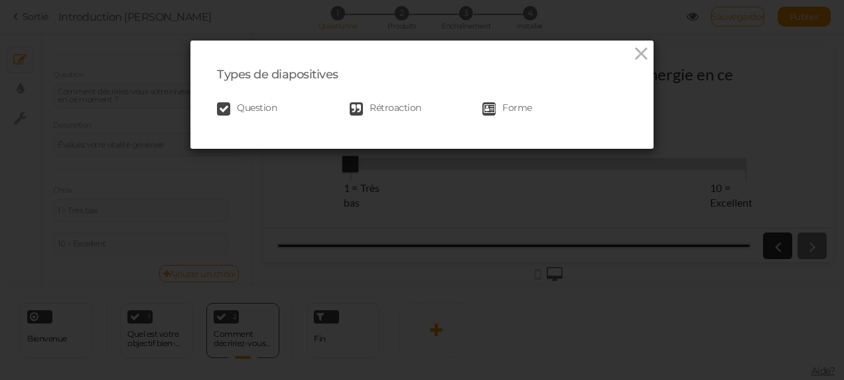
click at [256, 107] on span "Question" at bounding box center [257, 108] width 40 height 13
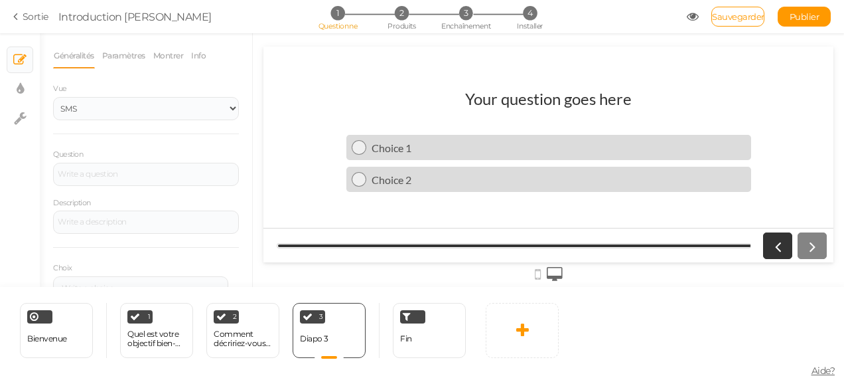
scroll to position [0, 0]
click at [88, 169] on div at bounding box center [146, 174] width 186 height 23
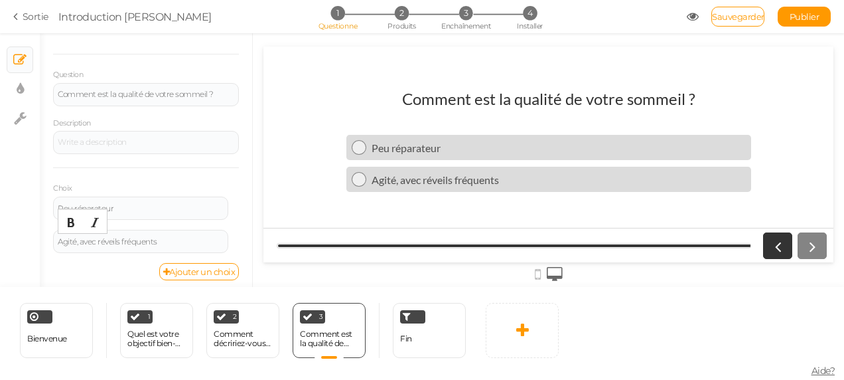
scroll to position [85, 0]
click at [205, 256] on div "Agité, avec réveils fréquents Settings Delete" at bounding box center [146, 240] width 186 height 33
click at [200, 266] on font "Ajouter un choix" at bounding box center [202, 266] width 66 height 11
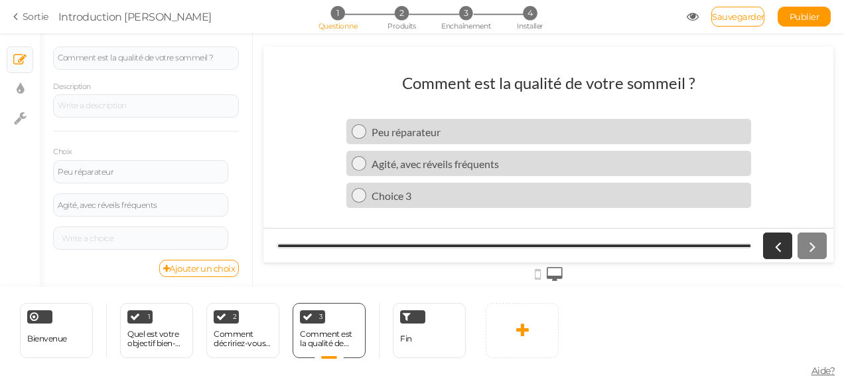
scroll to position [118, 0]
click at [208, 269] on font "Ajouter un choix" at bounding box center [202, 266] width 66 height 11
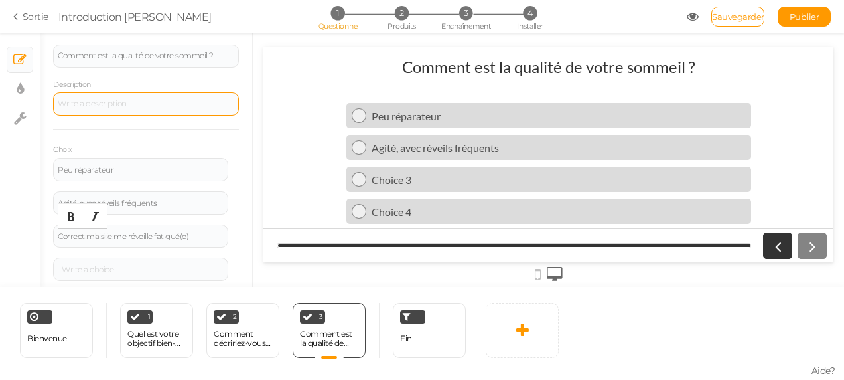
click at [163, 95] on div at bounding box center [146, 103] width 186 height 23
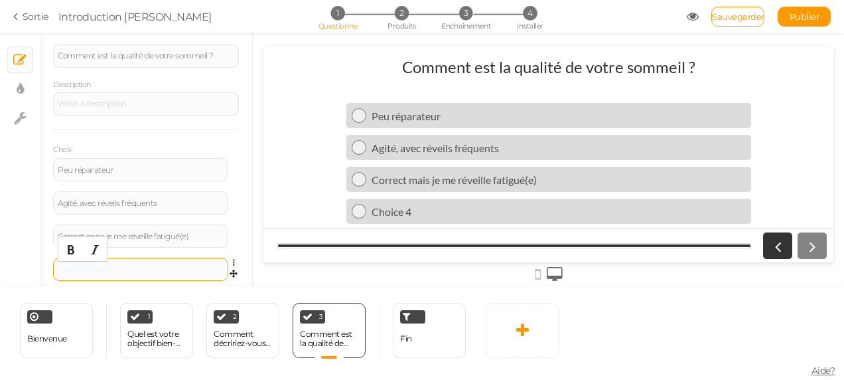
click at [125, 267] on div at bounding box center [141, 270] width 166 height 8
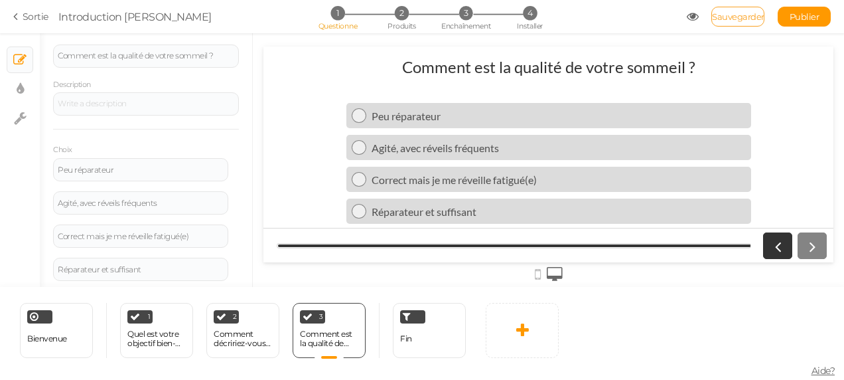
click at [741, 15] on span "Sauvegarder" at bounding box center [738, 16] width 52 height 11
click at [516, 325] on icon at bounding box center [522, 330] width 13 height 16
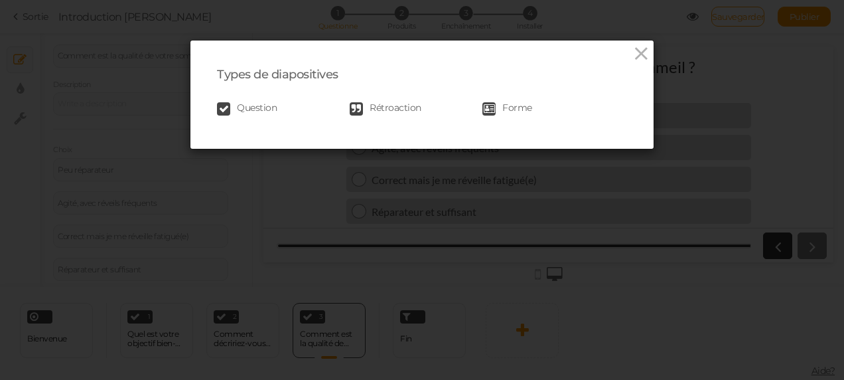
click at [269, 111] on span "Question" at bounding box center [257, 108] width 40 height 13
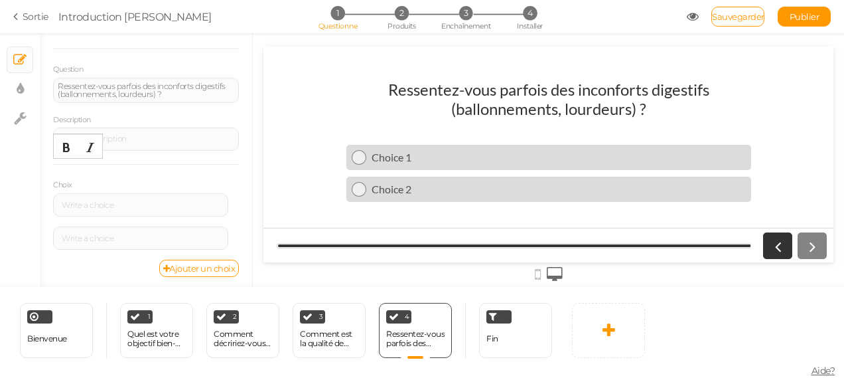
scroll to position [86, 0]
click at [224, 265] on font "Ajouter un choix" at bounding box center [202, 267] width 66 height 11
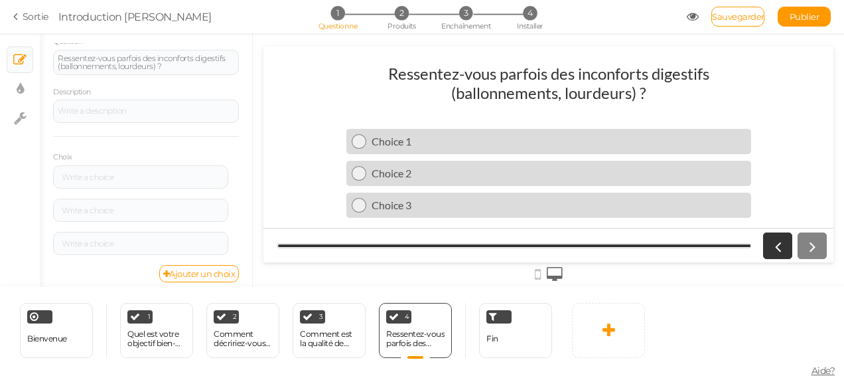
scroll to position [119, 0]
click at [212, 269] on font "Ajouter un choix" at bounding box center [202, 267] width 66 height 11
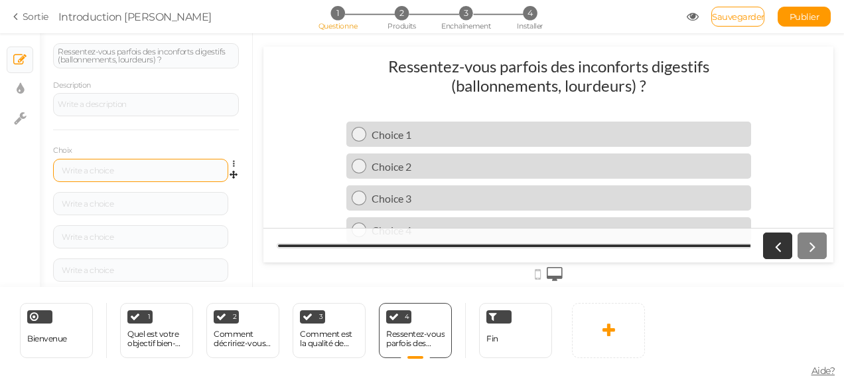
click at [160, 179] on div at bounding box center [140, 170] width 175 height 23
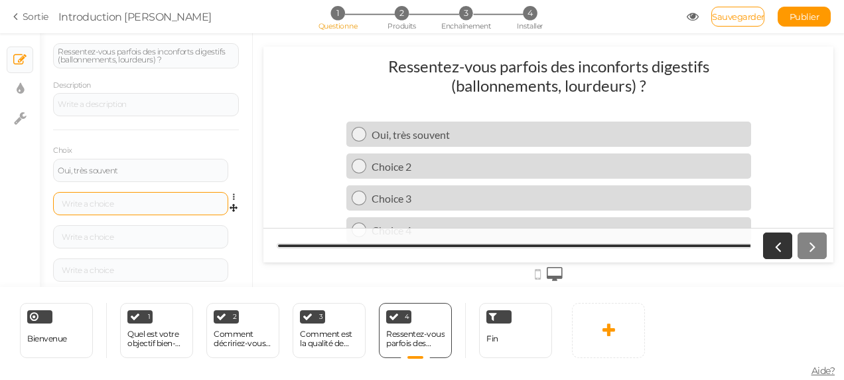
click at [114, 208] on div at bounding box center [140, 203] width 175 height 23
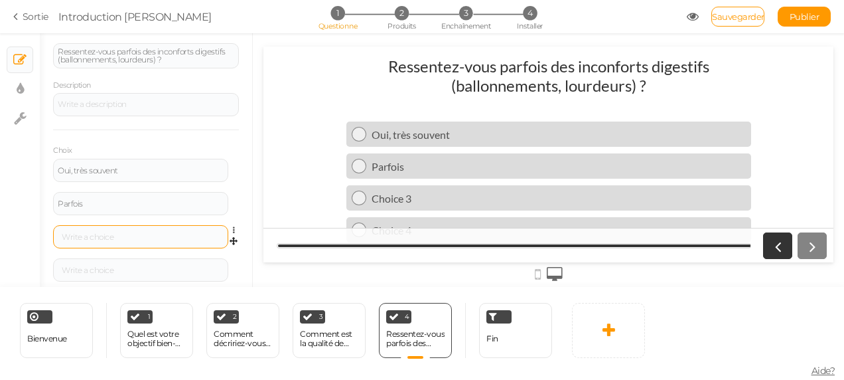
click at [126, 242] on div at bounding box center [140, 236] width 175 height 23
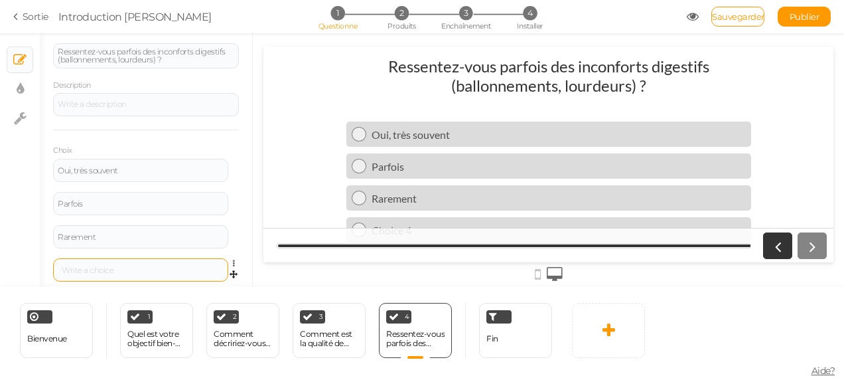
click at [113, 262] on div at bounding box center [140, 269] width 175 height 23
click at [123, 266] on div at bounding box center [141, 270] width 166 height 8
click at [283, 144] on div "Ressentez-vous parfois des inconforts digestifs (ballonnements, lourdeurs) ? Ou…" at bounding box center [549, 154] width 570 height 216
click at [747, 19] on span "Sauvegarder" at bounding box center [738, 16] width 52 height 11
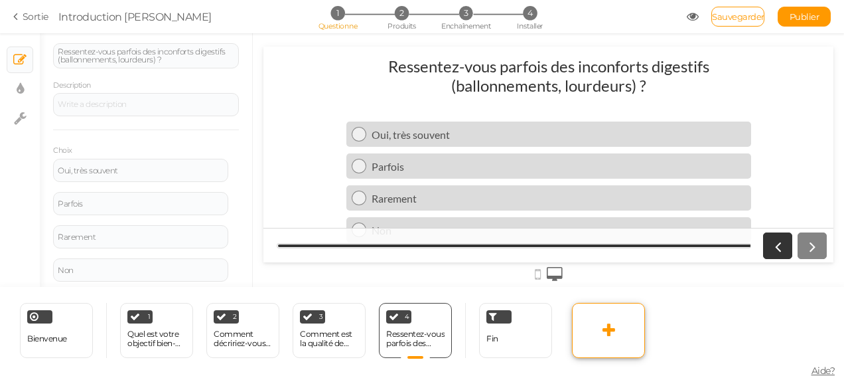
click at [602, 316] on link at bounding box center [608, 330] width 73 height 55
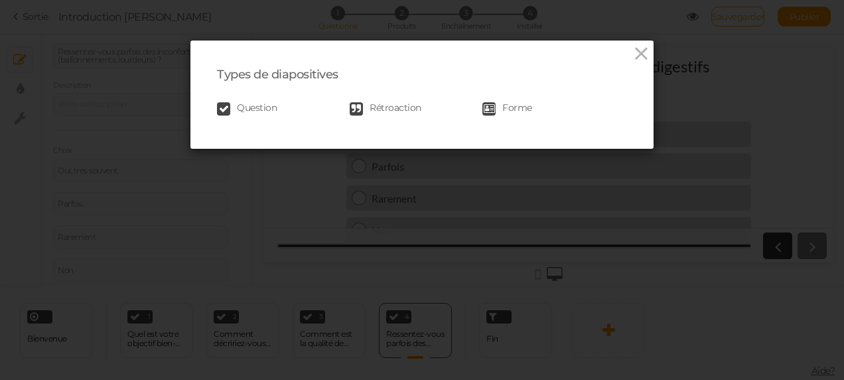
click at [247, 104] on span "Question" at bounding box center [257, 108] width 40 height 13
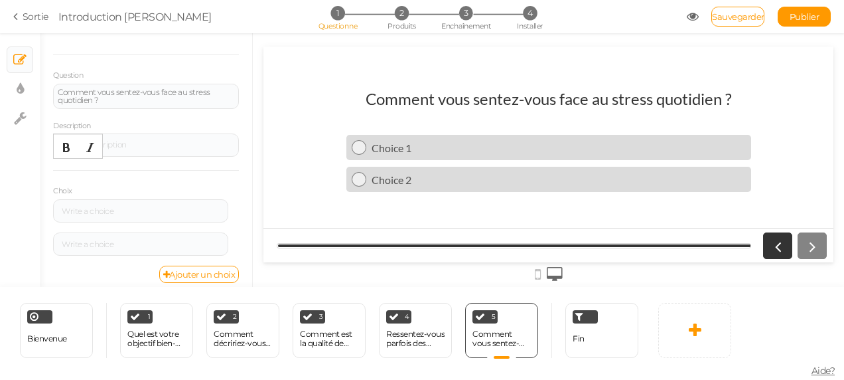
scroll to position [80, 0]
click at [189, 269] on font "Ajouter un choix" at bounding box center [202, 273] width 66 height 11
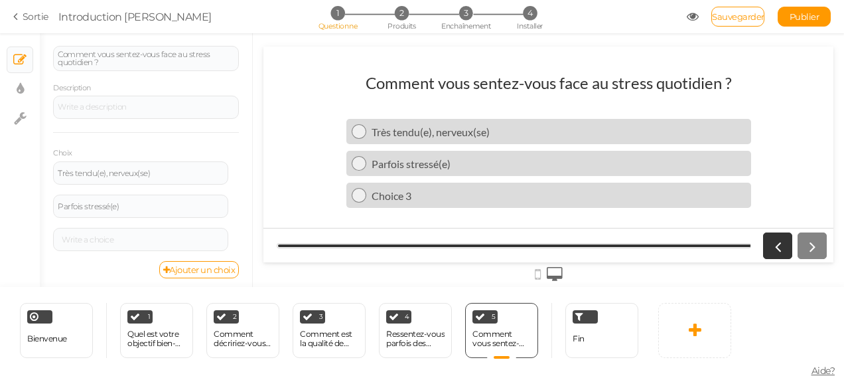
scroll to position [119, 0]
click at [215, 267] on font "Ajouter un choix" at bounding box center [202, 267] width 66 height 11
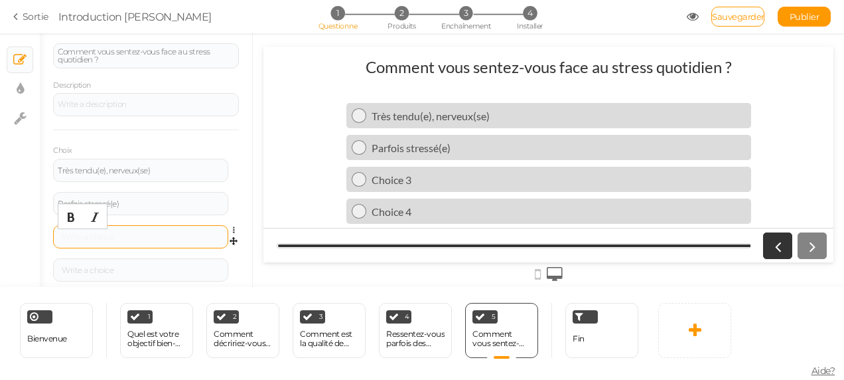
click at [120, 233] on div at bounding box center [141, 237] width 166 height 8
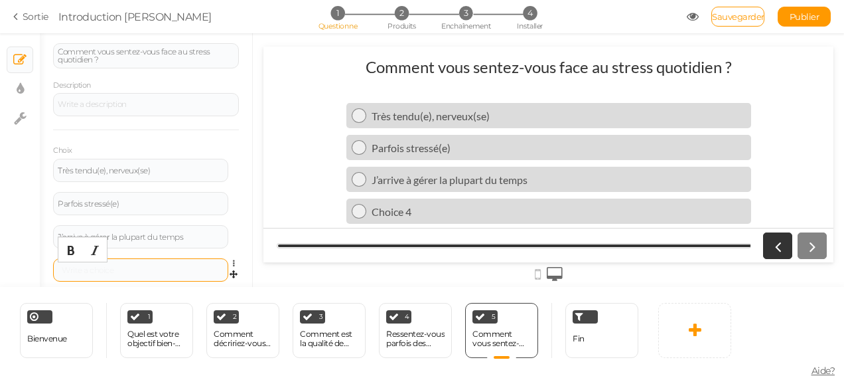
click at [112, 266] on div at bounding box center [141, 270] width 166 height 8
drag, startPoint x: 133, startPoint y: 273, endPoint x: 112, endPoint y: 259, distance: 25.8
drag, startPoint x: 112, startPoint y: 259, endPoint x: 78, endPoint y: 267, distance: 34.9
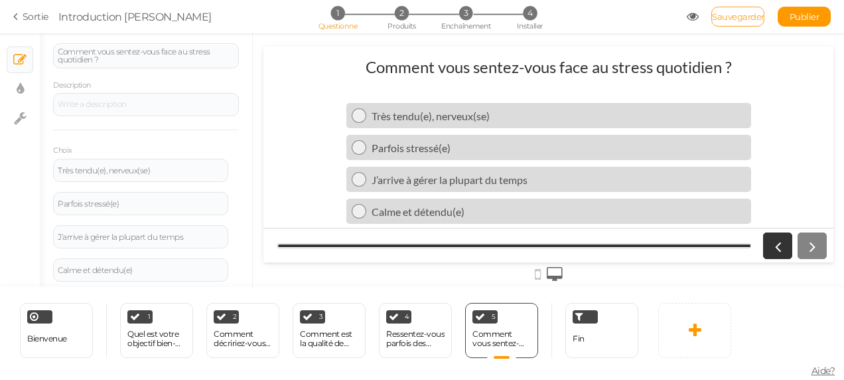
click at [734, 19] on span "Sauvegarder" at bounding box center [738, 16] width 52 height 11
click at [689, 331] on icon at bounding box center [695, 330] width 13 height 16
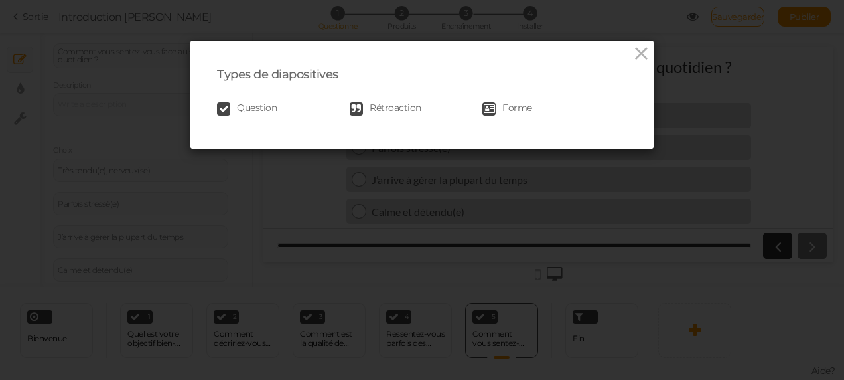
click at [244, 104] on span "Question" at bounding box center [257, 108] width 40 height 13
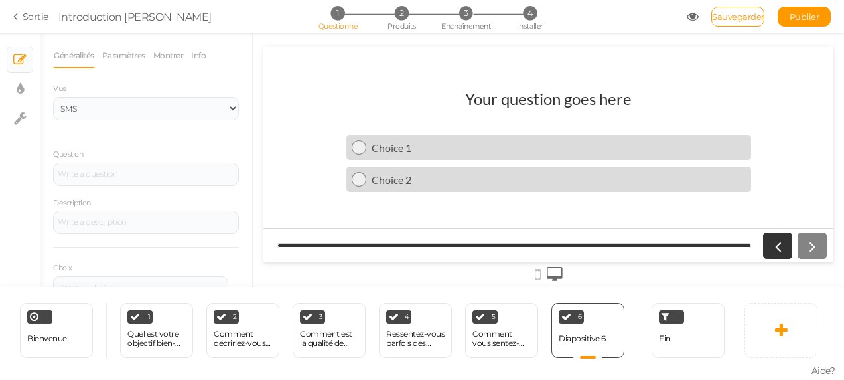
scroll to position [0, 0]
click at [117, 175] on div at bounding box center [146, 174] width 177 height 8
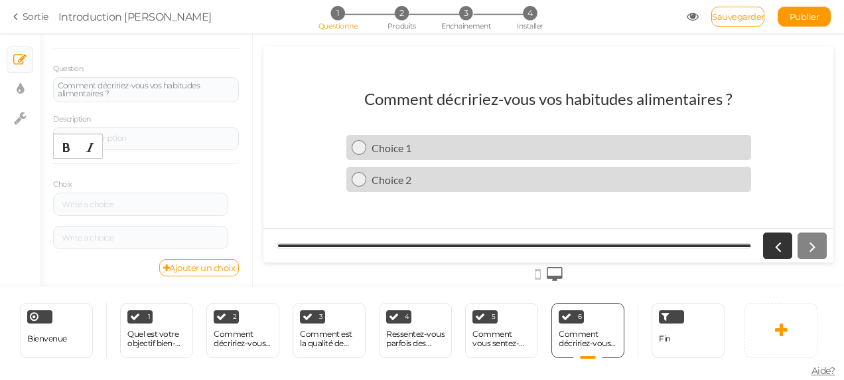
scroll to position [86, 0]
click at [219, 269] on font "Ajouter un choix" at bounding box center [202, 267] width 66 height 11
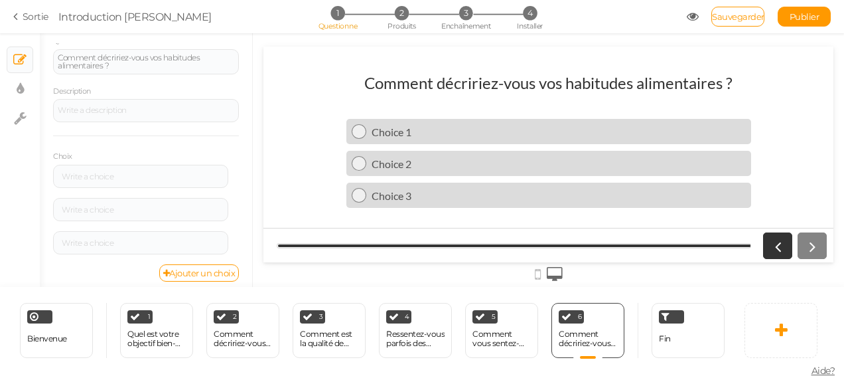
scroll to position [119, 0]
click at [214, 266] on font "Ajouter un choix" at bounding box center [202, 267] width 66 height 11
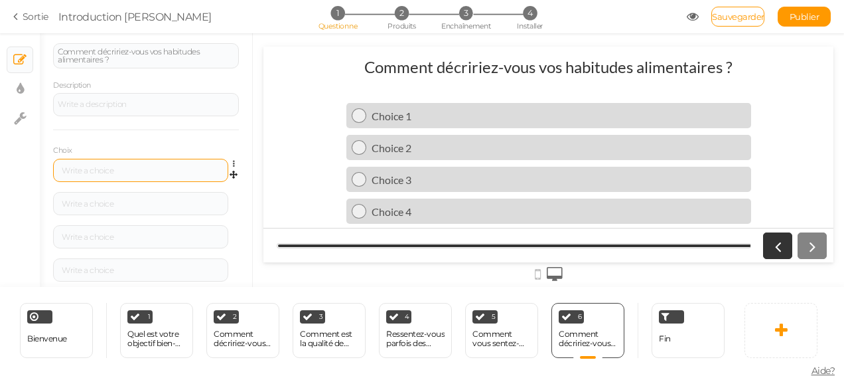
click at [135, 171] on div at bounding box center [141, 171] width 166 height 8
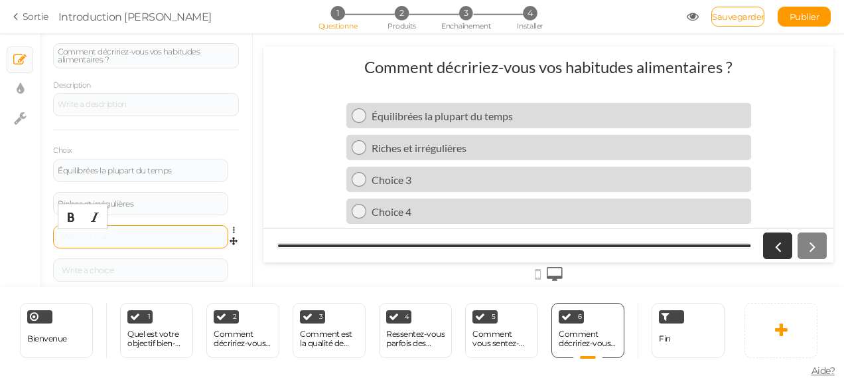
drag, startPoint x: 139, startPoint y: 240, endPoint x: 101, endPoint y: 231, distance: 38.8
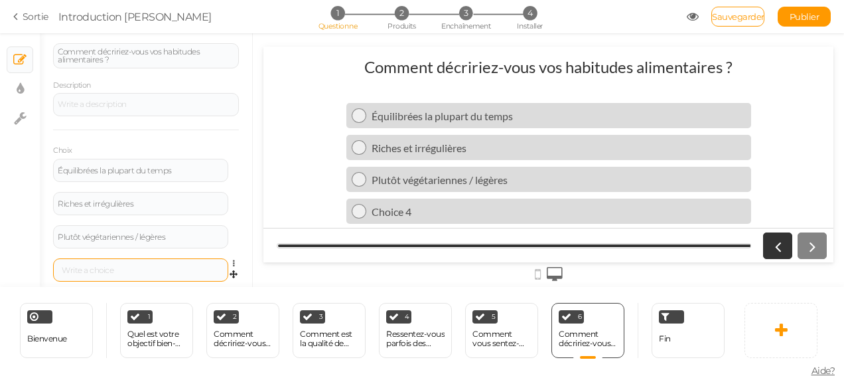
drag, startPoint x: 127, startPoint y: 273, endPoint x: 112, endPoint y: 267, distance: 17.3
click at [723, 12] on span "Sauvegarder" at bounding box center [738, 16] width 52 height 11
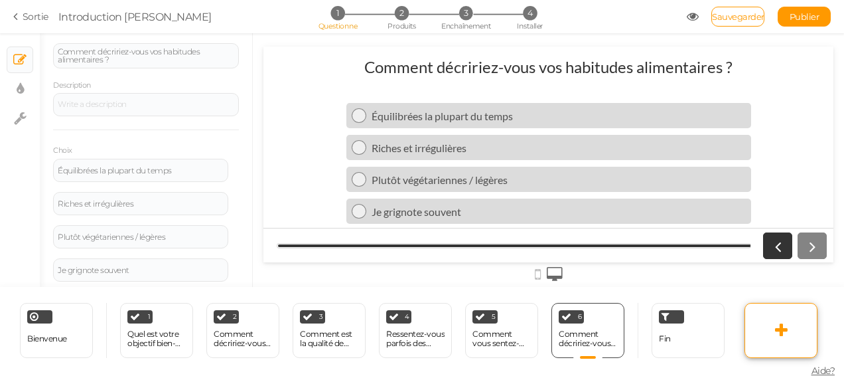
click at [779, 341] on link at bounding box center [781, 330] width 73 height 55
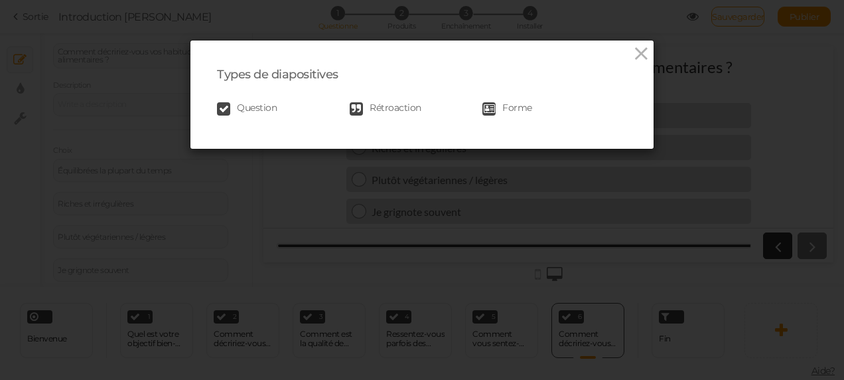
click at [256, 106] on span "Question" at bounding box center [257, 108] width 40 height 13
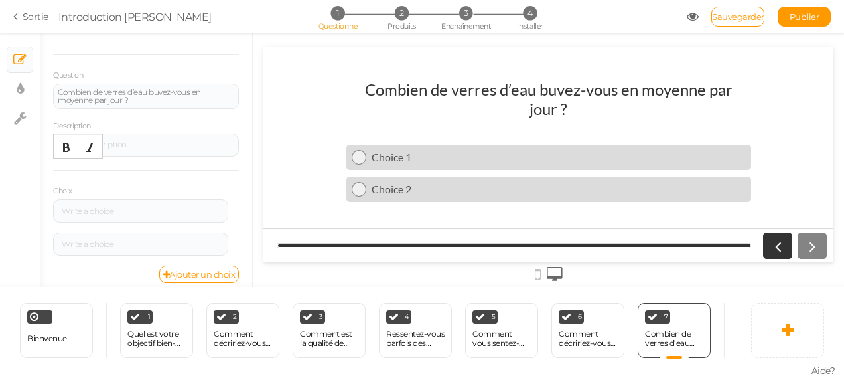
scroll to position [80, 0]
click at [215, 277] on link "Ajouter un choix" at bounding box center [199, 273] width 80 height 17
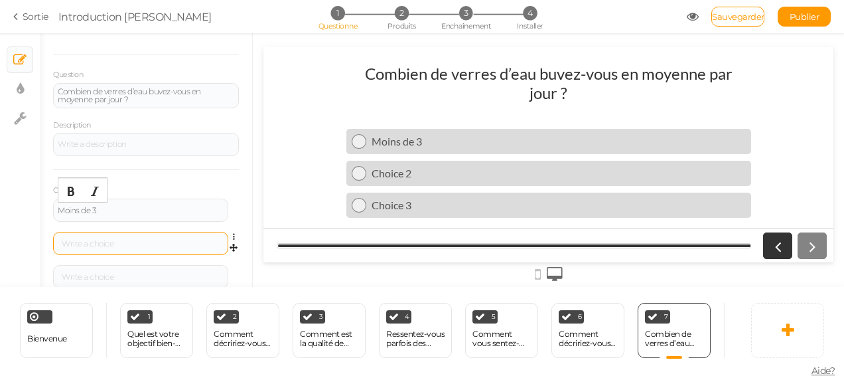
click at [139, 249] on div at bounding box center [140, 243] width 175 height 23
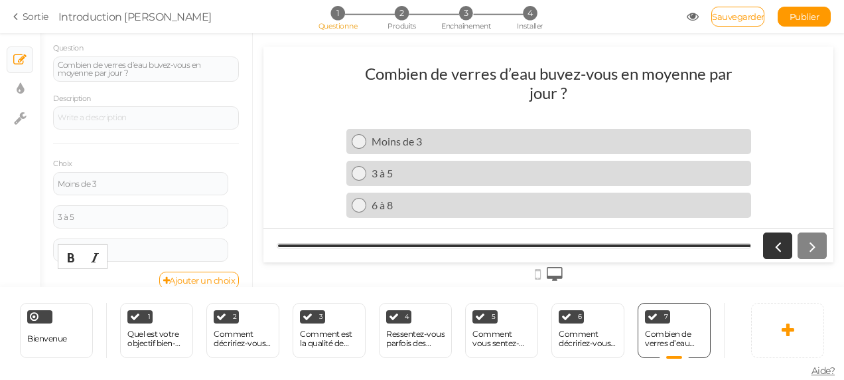
scroll to position [119, 0]
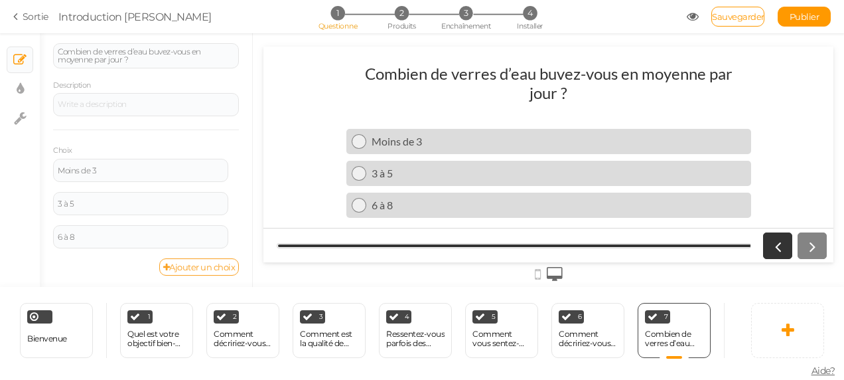
click at [208, 262] on font "Ajouter un choix" at bounding box center [202, 267] width 66 height 11
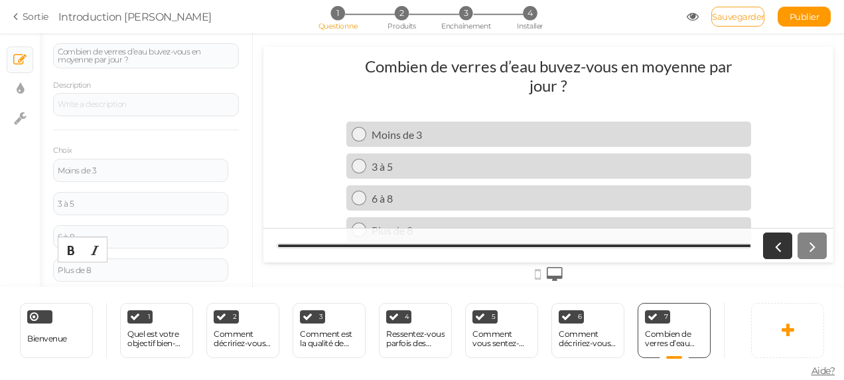
click at [738, 19] on span "Sauvegarder" at bounding box center [738, 16] width 52 height 11
click at [791, 315] on link at bounding box center [787, 330] width 73 height 55
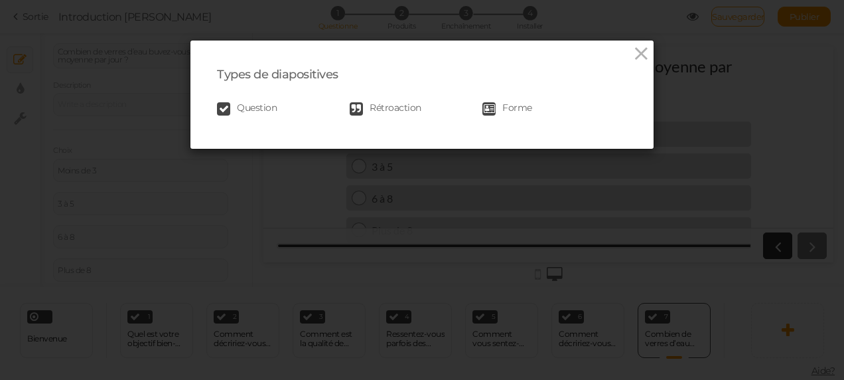
click at [244, 106] on span "Question" at bounding box center [257, 108] width 40 height 13
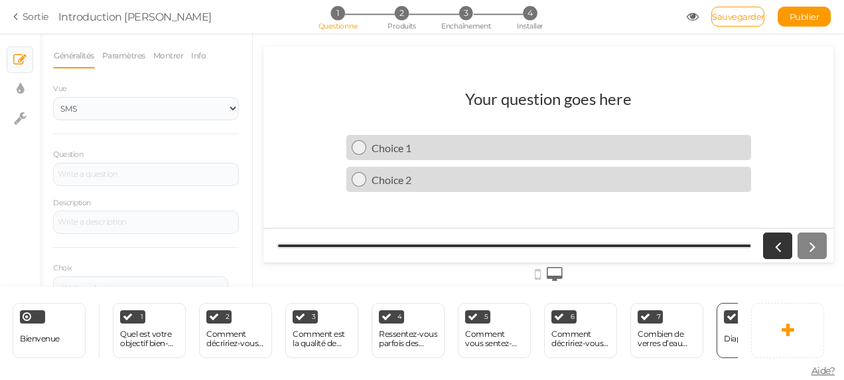
scroll to position [0, 0]
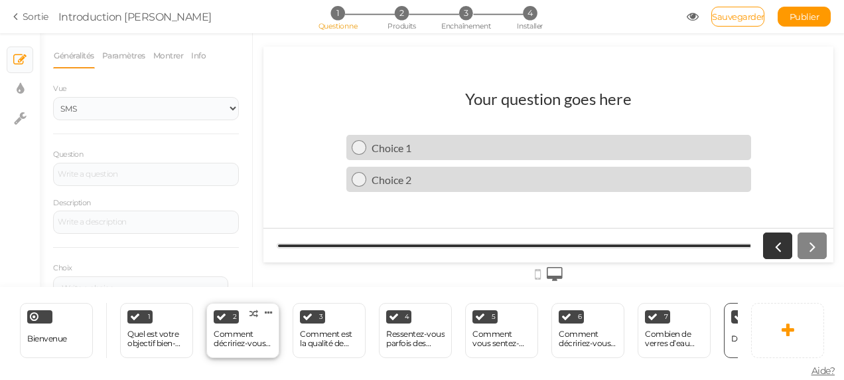
click at [231, 337] on div "Comment décririez-vous votre niveau d’énergie en ce moment ?" at bounding box center [243, 338] width 58 height 19
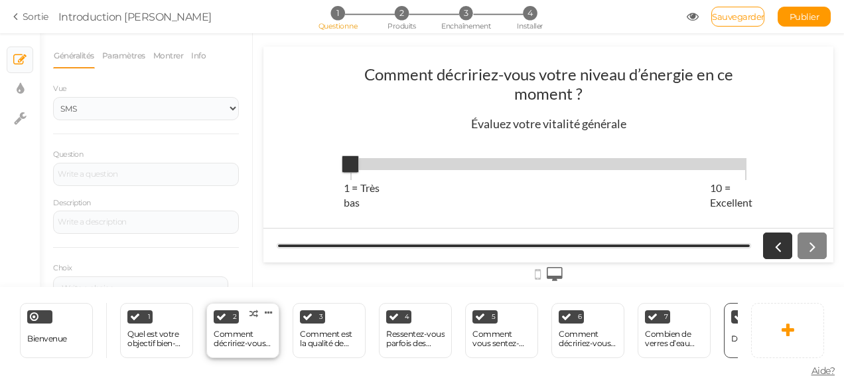
select select "1001"
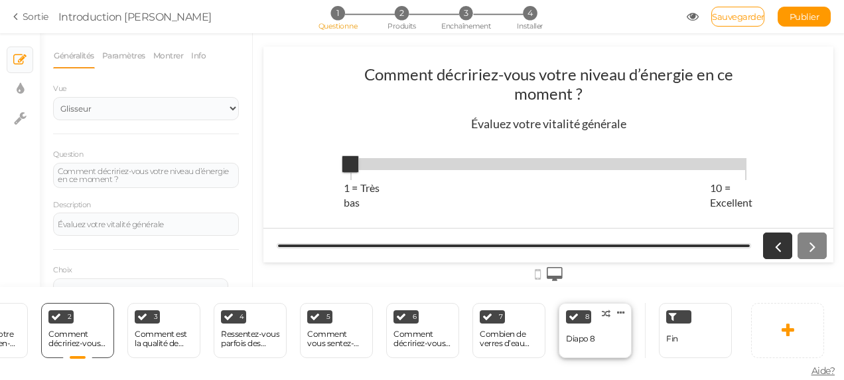
click at [597, 318] on div "8 Diapo 8 × Définissez les conditions d’affichage de cette diapositive. Clone C…" at bounding box center [595, 330] width 73 height 55
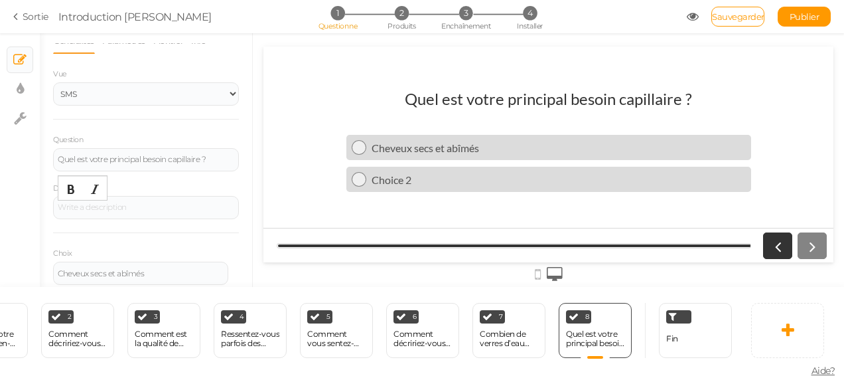
scroll to position [0, 0]
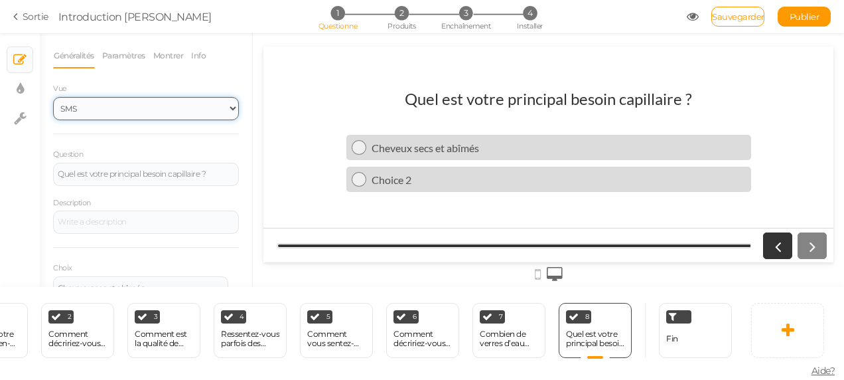
click at [226, 113] on select "SMS Images Glisseur Liste déroulante" at bounding box center [146, 108] width 186 height 23
select select "2"
click at [53, 97] on select "SMS Images Glisseur Liste déroulante" at bounding box center [146, 108] width 186 height 23
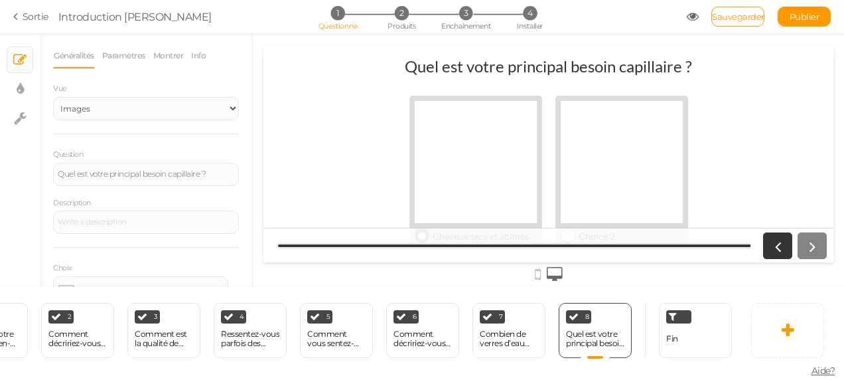
click at [460, 135] on div at bounding box center [476, 162] width 122 height 122
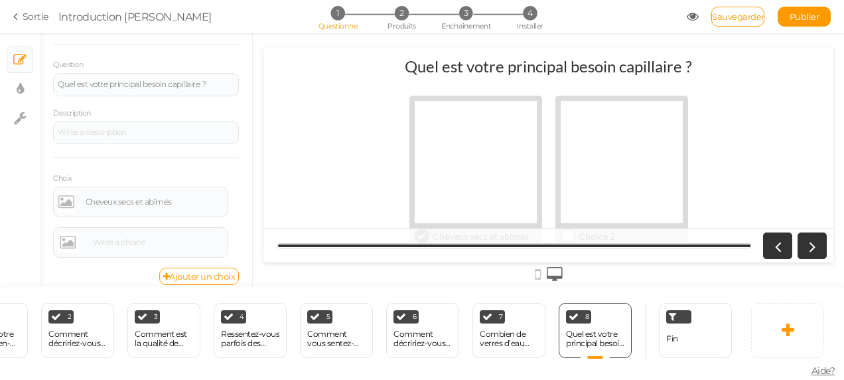
scroll to position [99, 0]
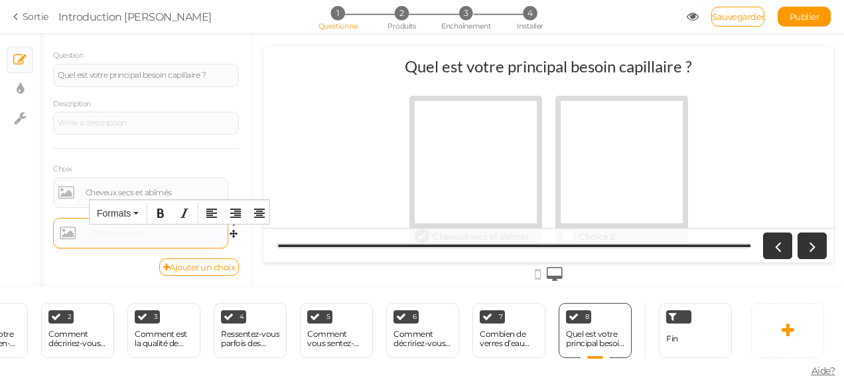
click at [145, 238] on div at bounding box center [141, 232] width 166 height 21
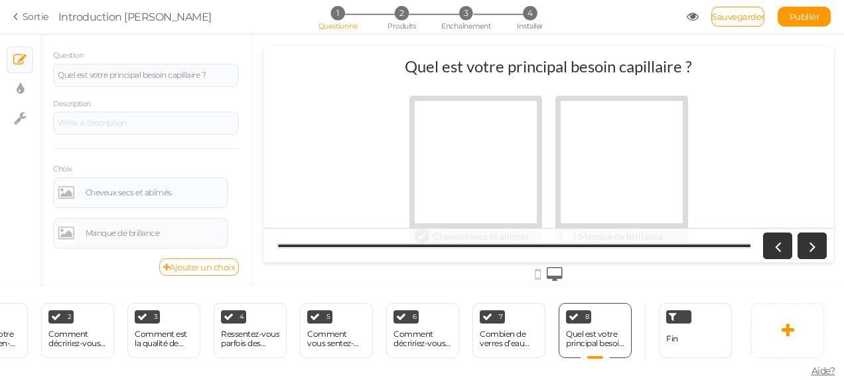
click at [189, 262] on font "Ajouter un choix" at bounding box center [202, 267] width 66 height 11
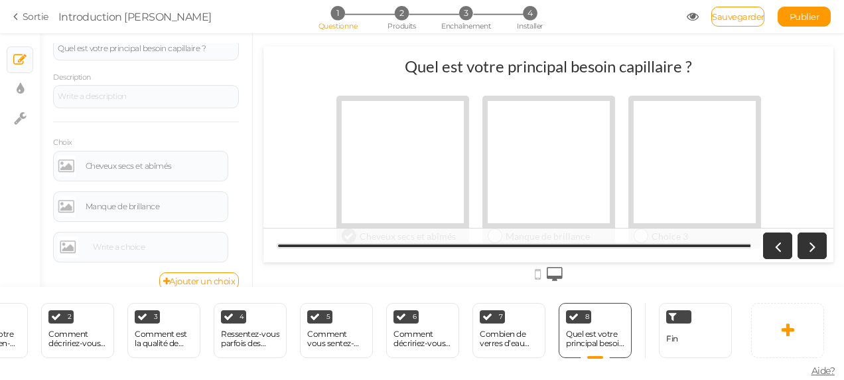
scroll to position [139, 0]
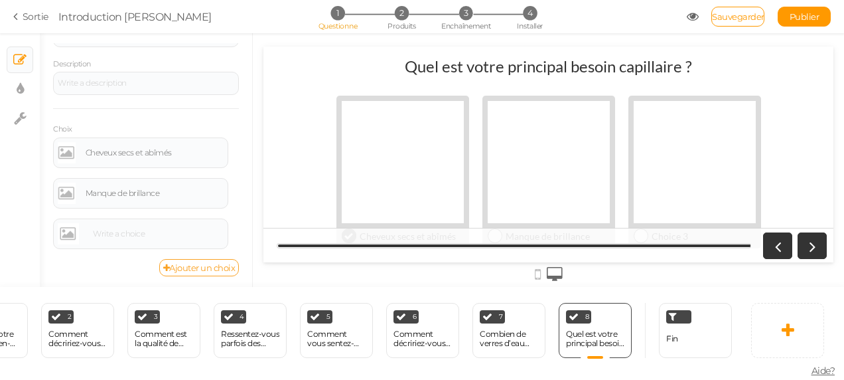
click at [202, 264] on font "Ajouter un choix" at bounding box center [202, 267] width 66 height 11
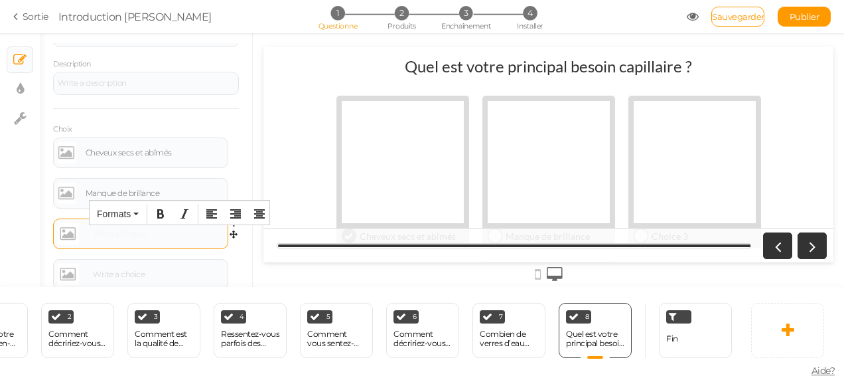
drag, startPoint x: 139, startPoint y: 237, endPoint x: 121, endPoint y: 234, distance: 18.2
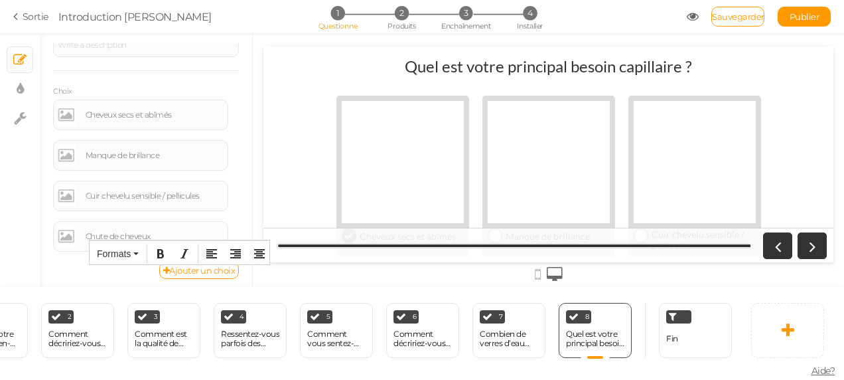
scroll to position [179, 0]
click at [674, 185] on div at bounding box center [695, 162] width 122 height 122
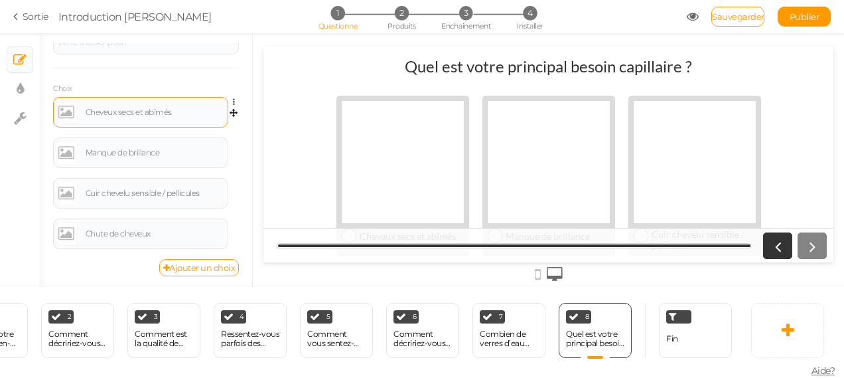
click at [70, 109] on link at bounding box center [67, 112] width 18 height 21
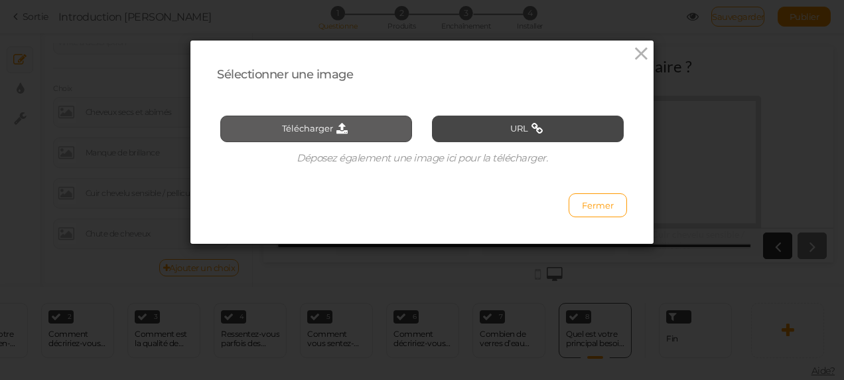
click at [312, 122] on font "Télécharger" at bounding box center [307, 127] width 51 height 11
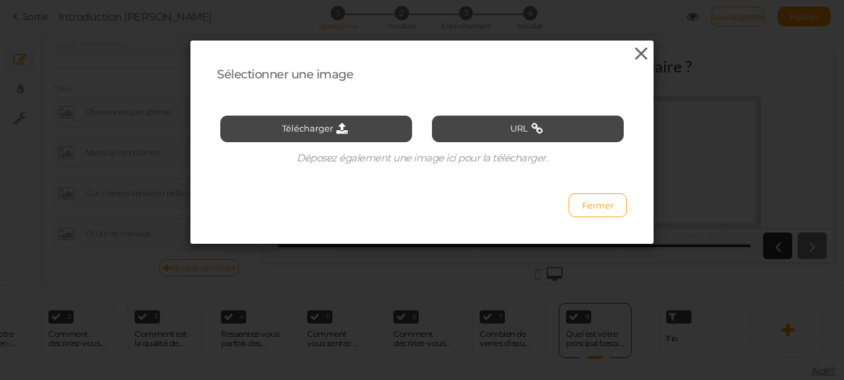
click at [633, 57] on icon at bounding box center [641, 54] width 19 height 20
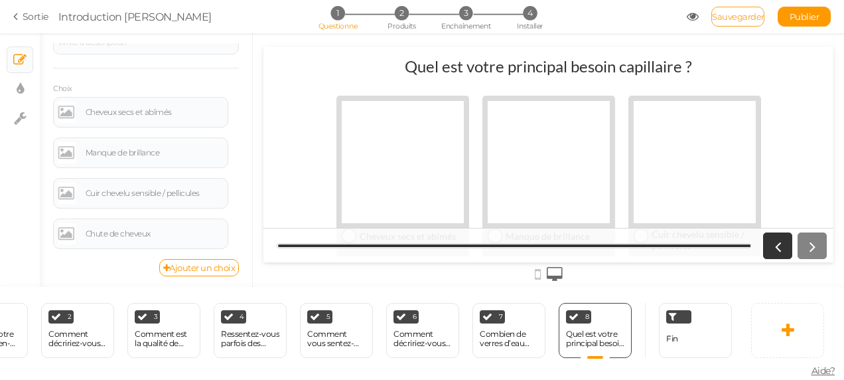
click at [723, 15] on span "Sauvegarder" at bounding box center [738, 16] width 52 height 11
click at [765, 342] on link at bounding box center [787, 330] width 73 height 55
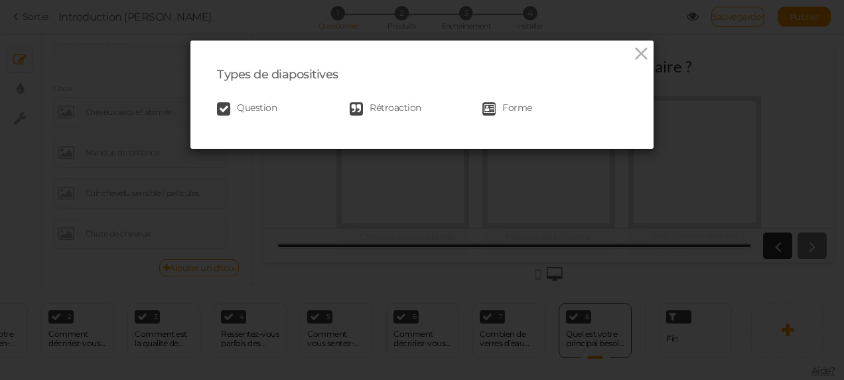
click at [253, 110] on span "Question" at bounding box center [257, 108] width 40 height 13
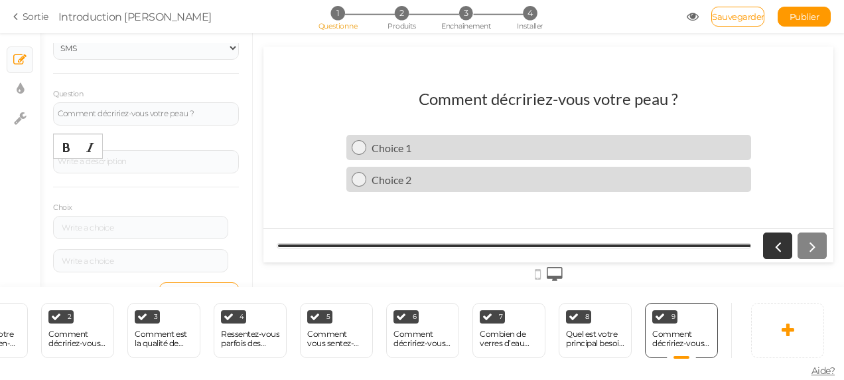
scroll to position [80, 0]
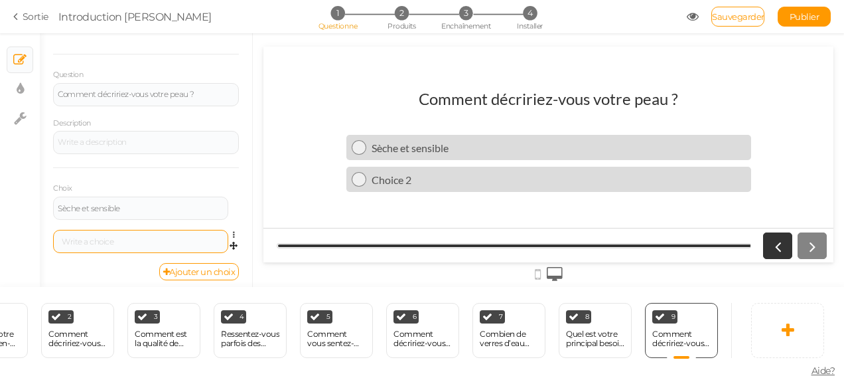
click at [158, 234] on div at bounding box center [140, 241] width 175 height 23
click at [217, 273] on font "Ajouter un choix" at bounding box center [202, 271] width 66 height 11
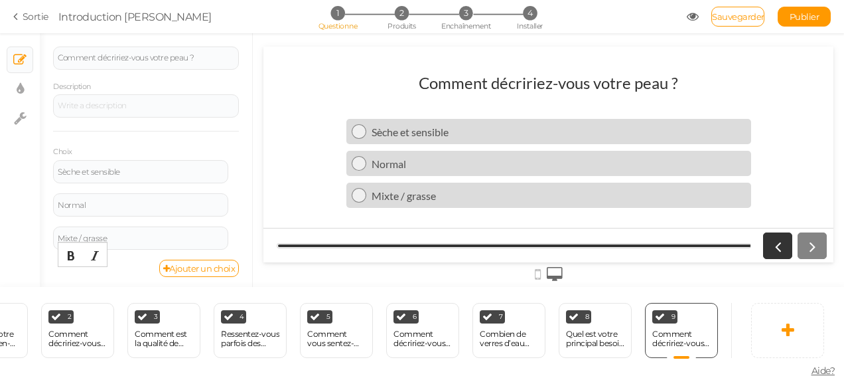
scroll to position [118, 0]
click at [208, 266] on font "Ajouter un choix" at bounding box center [202, 266] width 66 height 11
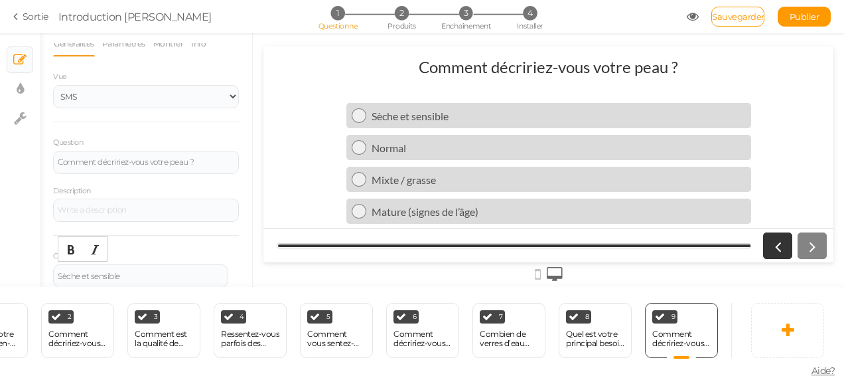
scroll to position [0, 0]
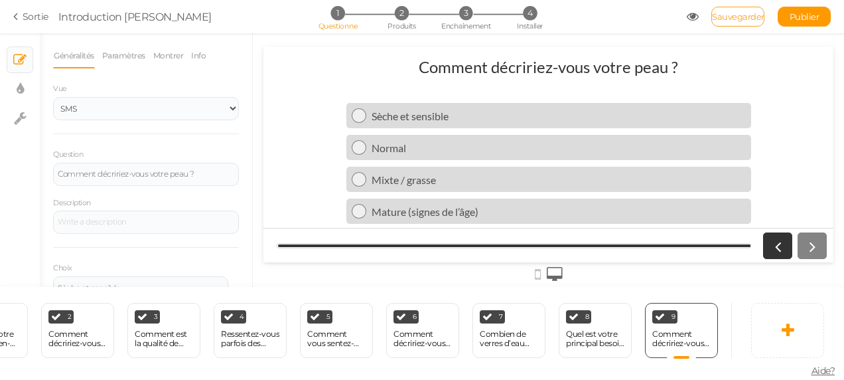
click at [733, 20] on span "Sauvegarder" at bounding box center [738, 16] width 52 height 11
click at [768, 336] on link at bounding box center [787, 330] width 73 height 55
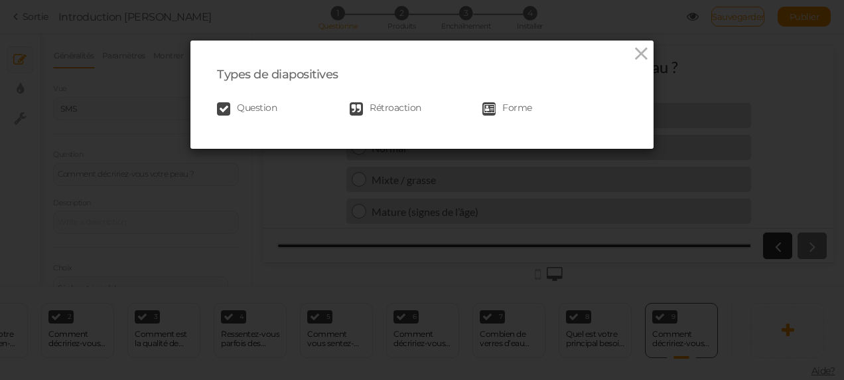
click at [248, 112] on span "Question" at bounding box center [257, 108] width 40 height 13
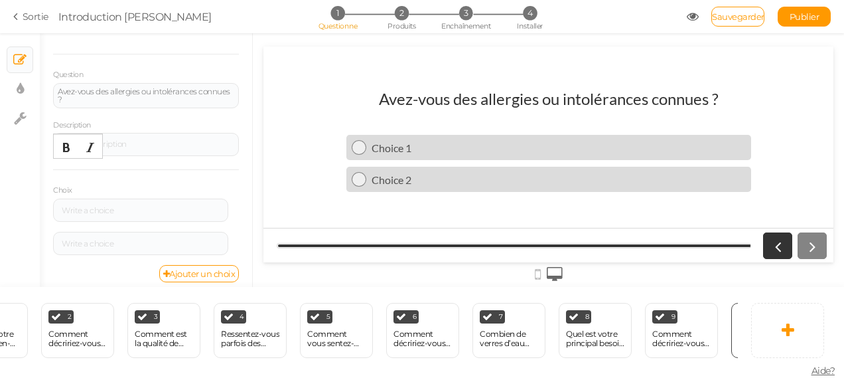
scroll to position [86, 0]
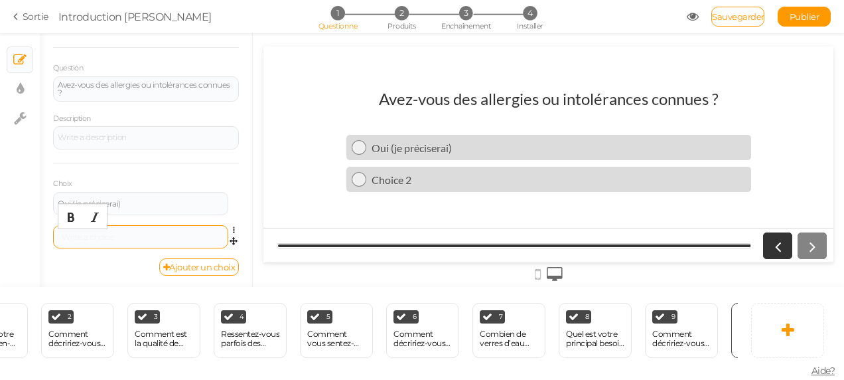
click at [125, 238] on div at bounding box center [141, 237] width 166 height 8
click at [451, 146] on div "Oui (je préciserai)" at bounding box center [559, 147] width 374 height 13
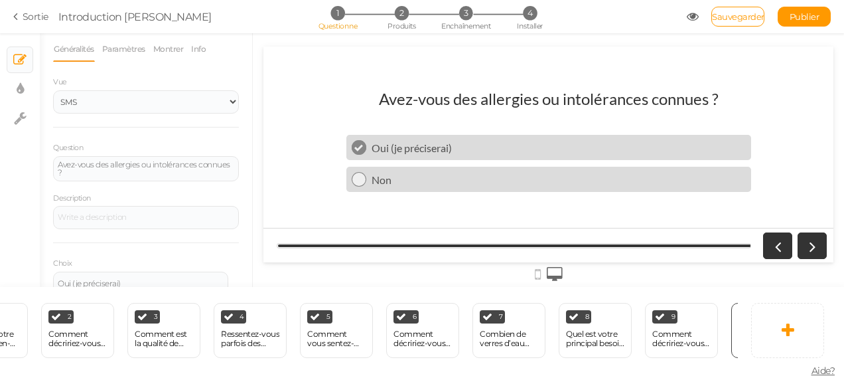
scroll to position [0, 0]
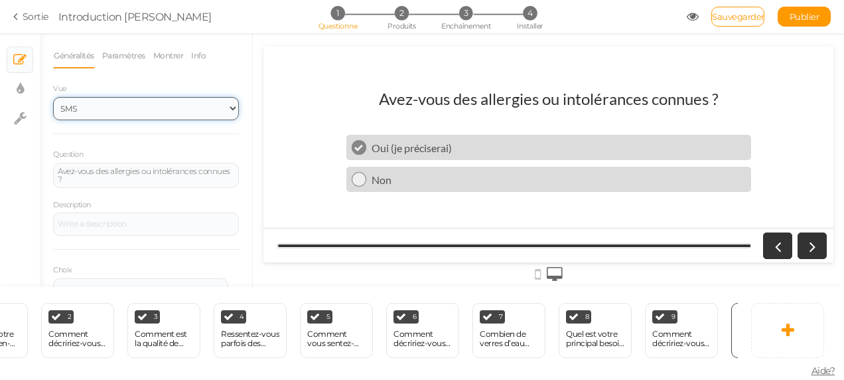
click at [220, 108] on select "SMS Images Glisseur Liste déroulante" at bounding box center [146, 108] width 186 height 23
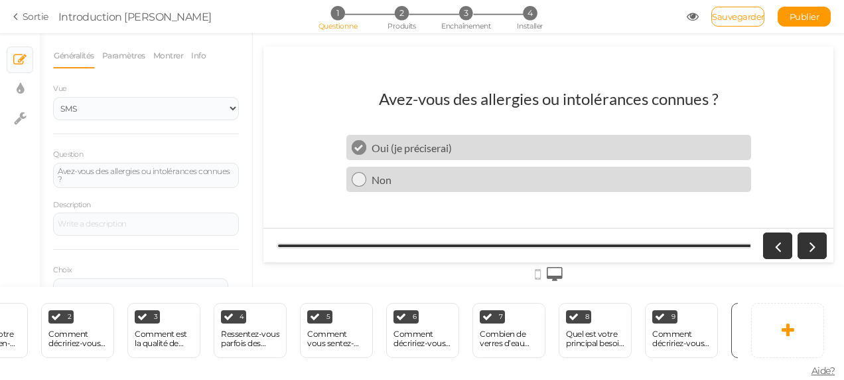
click at [215, 82] on div "Vue SMS Images Glisseur Liste déroulante" at bounding box center [146, 100] width 186 height 39
click at [121, 50] on link "Paramètres" at bounding box center [124, 55] width 44 height 25
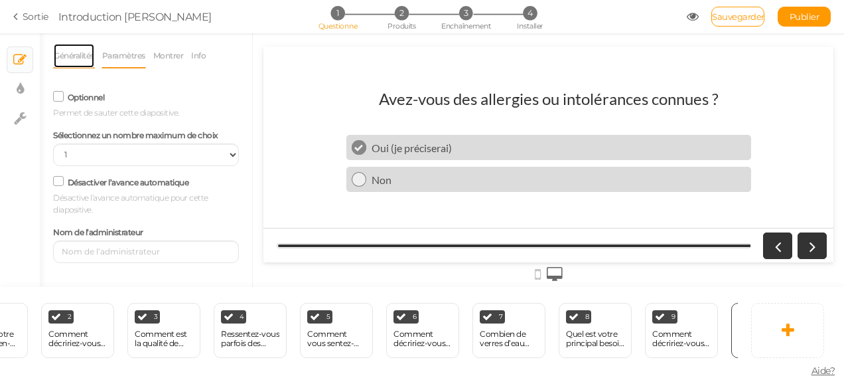
click at [84, 56] on link "Généralités" at bounding box center [74, 55] width 42 height 25
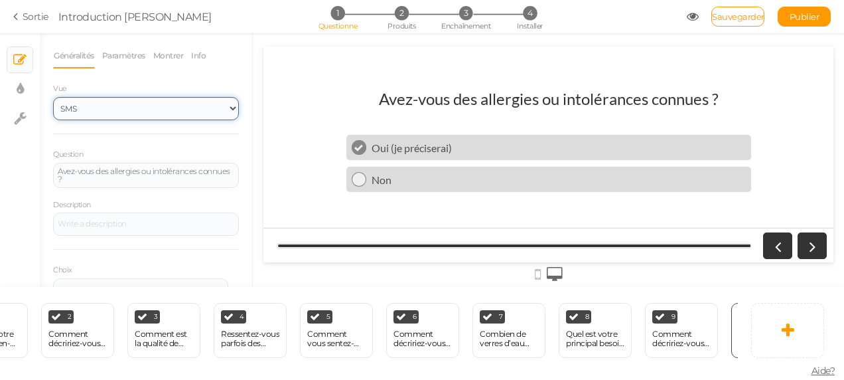
click at [220, 110] on select "SMS Images Glisseur Liste déroulante" at bounding box center [146, 108] width 186 height 23
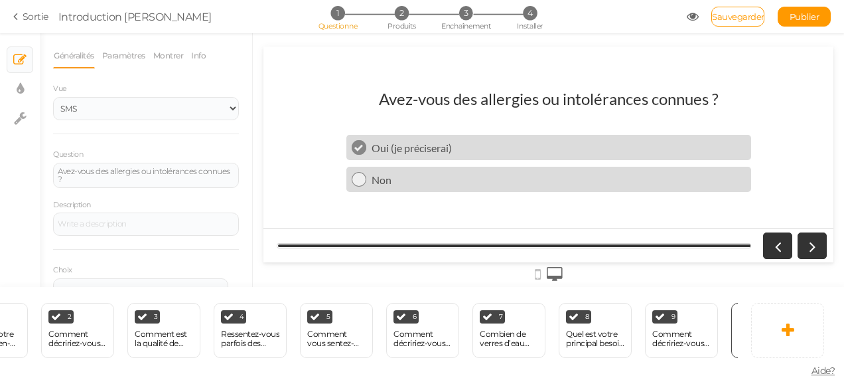
click at [218, 74] on div "Généralités Paramètres Montrer Info Vue SMS Images Glisseur Liste déroulante Qu…" at bounding box center [146, 202] width 186 height 319
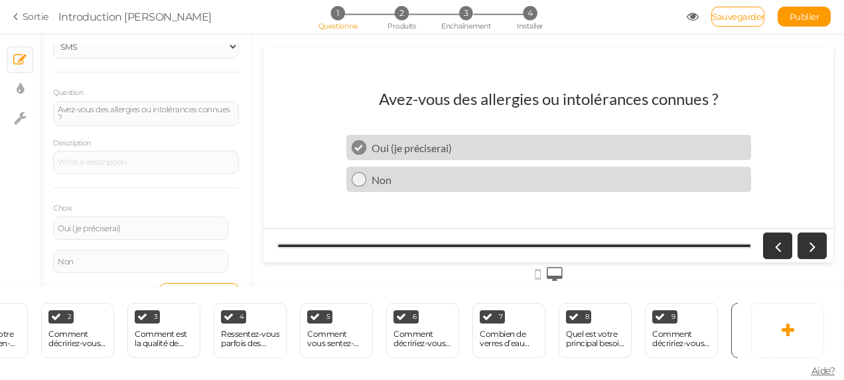
scroll to position [80, 0]
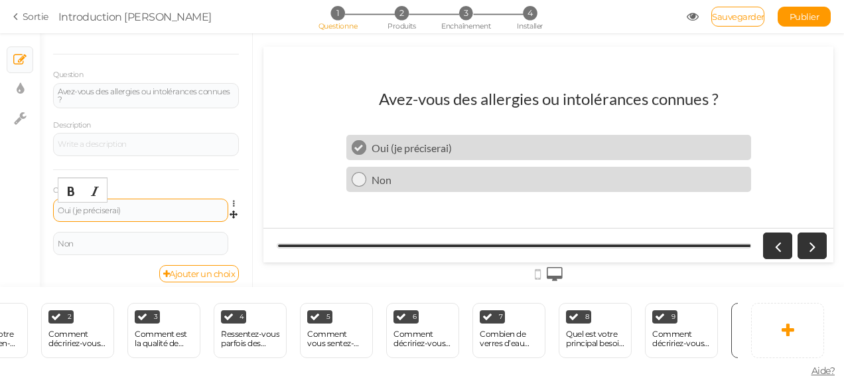
click at [141, 210] on div "Oui (je préciserai)" at bounding box center [141, 210] width 166 height 8
click at [119, 212] on div "Oui (je préciserai à la prochaine slide)" at bounding box center [141, 210] width 166 height 8
click at [187, 212] on div "Oui (je préciserai à la prochaine slide)" at bounding box center [141, 210] width 166 height 8
click at [737, 17] on span "Sauvegarder" at bounding box center [738, 16] width 52 height 11
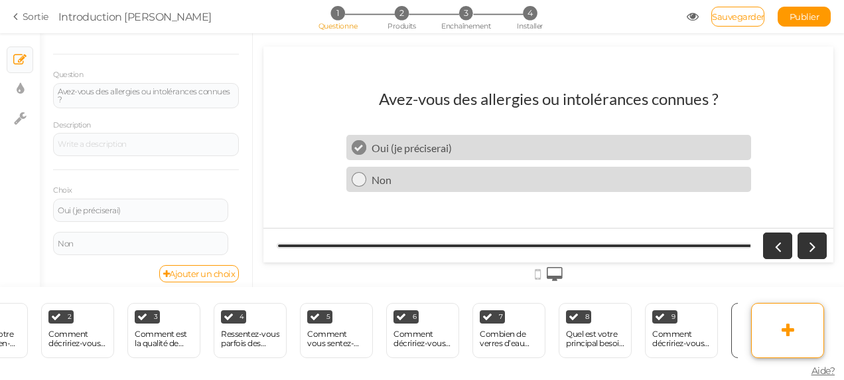
click at [757, 327] on link at bounding box center [787, 330] width 73 height 55
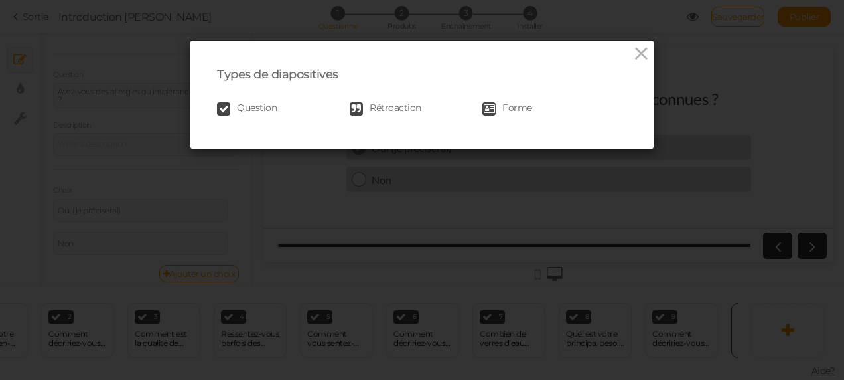
click at [260, 108] on span "Question" at bounding box center [257, 108] width 40 height 13
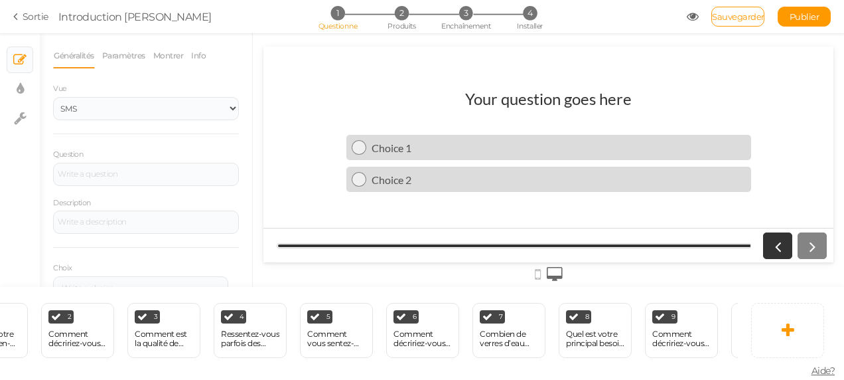
scroll to position [0, 0]
click at [745, 339] on div "Bienvenue Supprimer 1 Quel est votre objectif bien-être aujourd’hui ? × Définis…" at bounding box center [415, 330] width 831 height 86
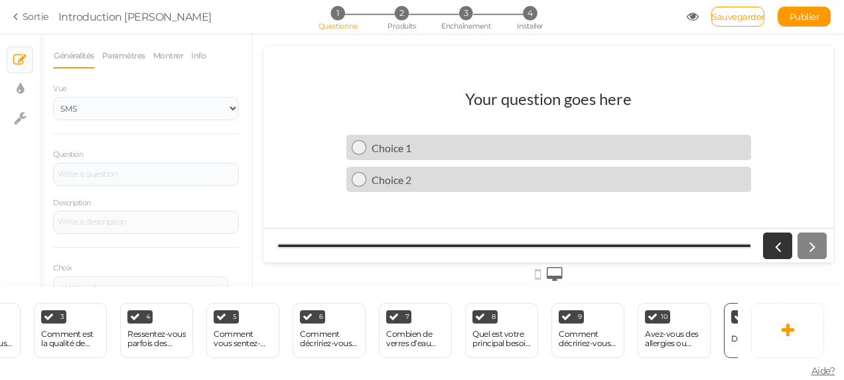
scroll to position [0, 271]
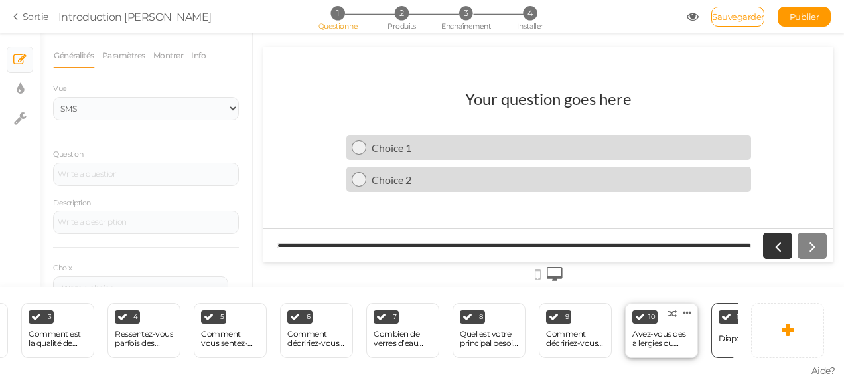
click at [666, 337] on div "Avez-vous des allergies ou intolérances connues ?" at bounding box center [662, 338] width 58 height 19
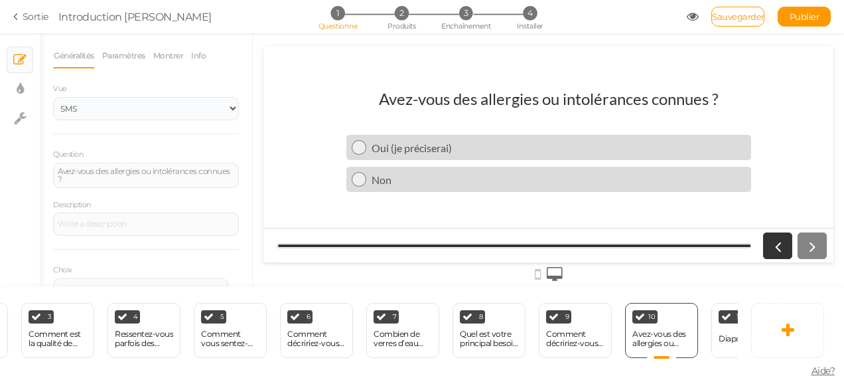
scroll to position [0, 0]
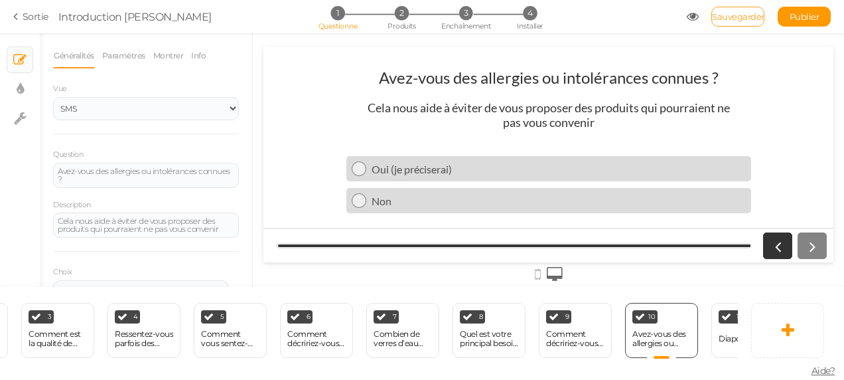
click at [731, 19] on span "Sauvegarder" at bounding box center [738, 16] width 52 height 11
click at [722, 327] on div "Diapo 11" at bounding box center [733, 338] width 29 height 23
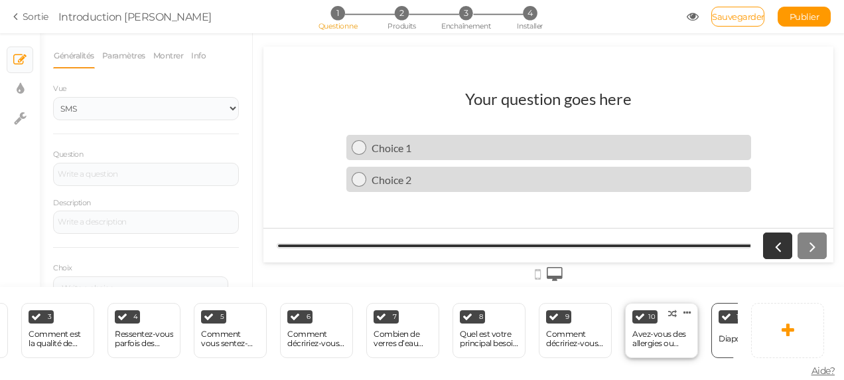
click at [666, 333] on div "Avez-vous des allergies ou intolérances connues ?" at bounding box center [662, 338] width 58 height 19
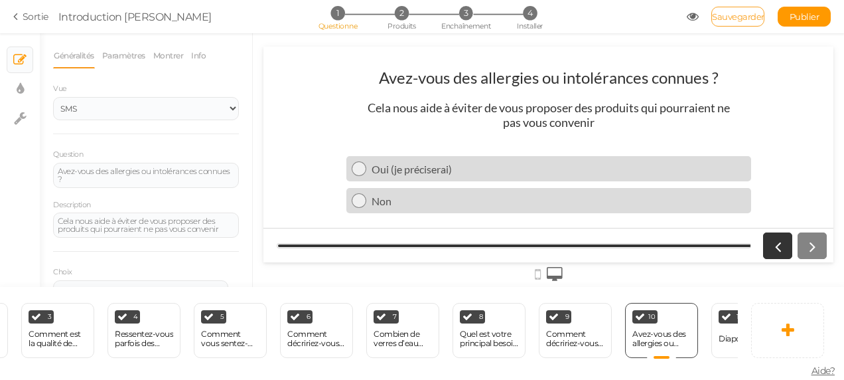
click at [725, 25] on link "Sauvegarder" at bounding box center [738, 17] width 53 height 20
click at [723, 335] on div "Diapo 11" at bounding box center [733, 338] width 29 height 9
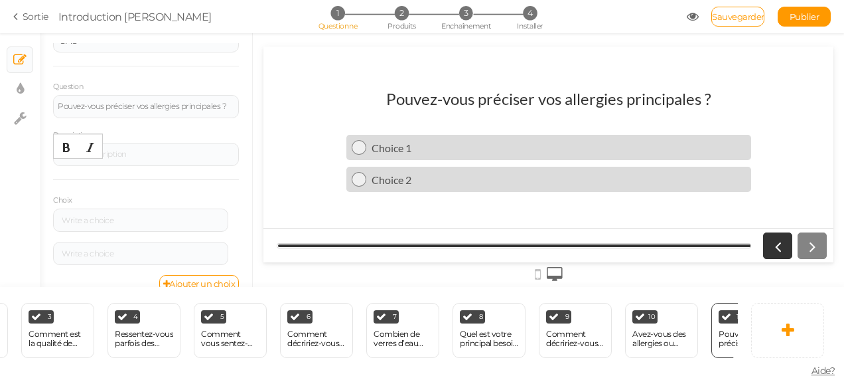
scroll to position [80, 0]
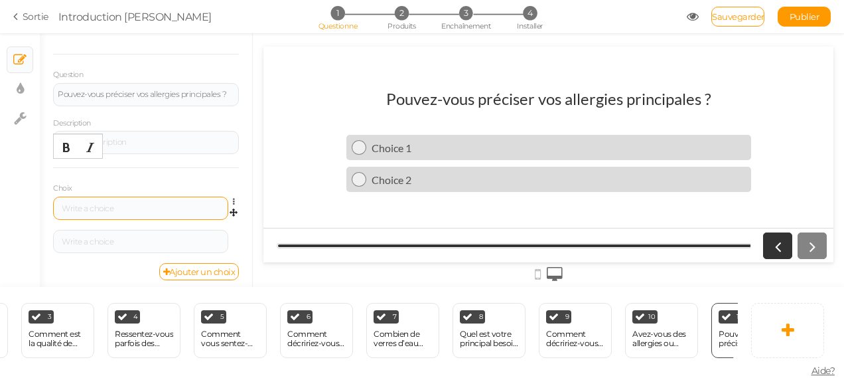
click at [143, 212] on div at bounding box center [141, 208] width 166 height 8
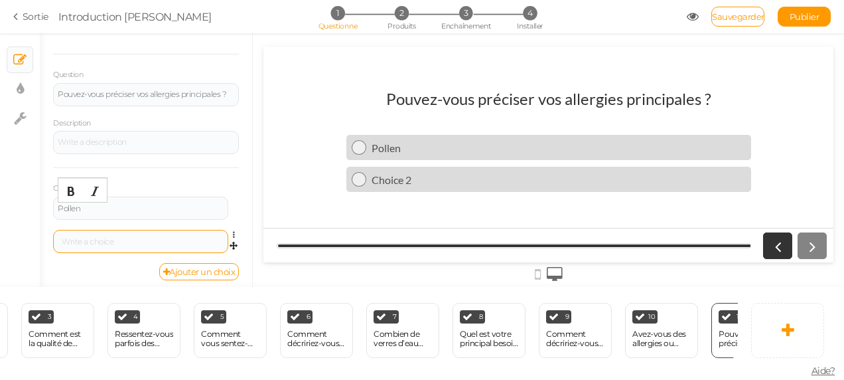
click at [199, 243] on div at bounding box center [141, 242] width 166 height 8
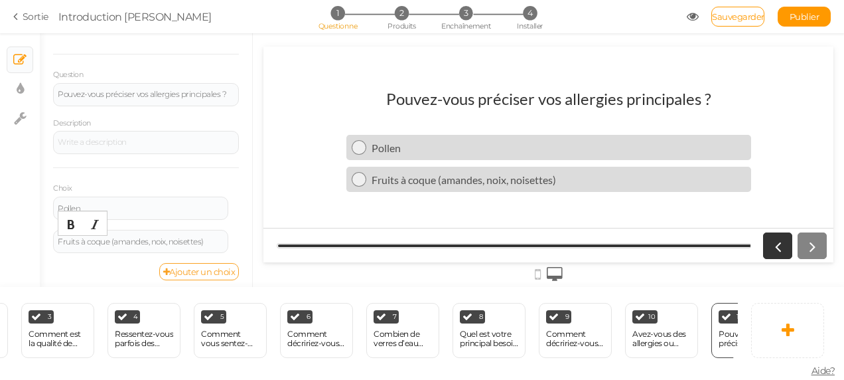
click at [199, 267] on font "Ajouter un choix" at bounding box center [202, 271] width 66 height 11
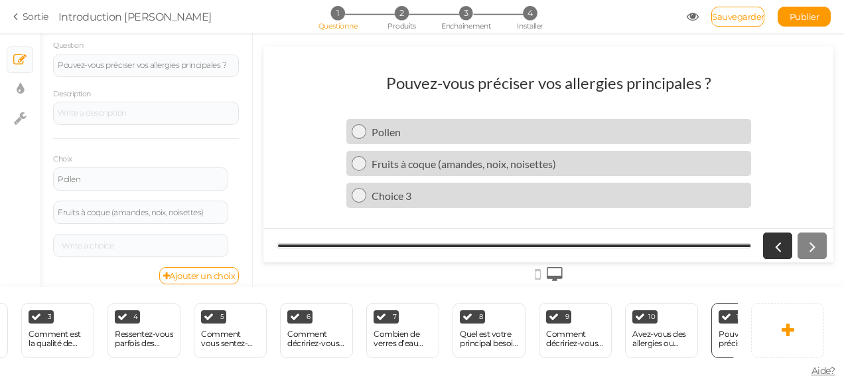
scroll to position [119, 0]
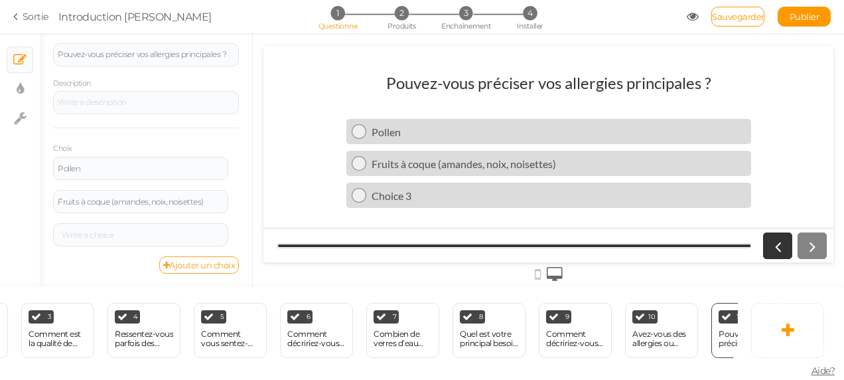
click at [216, 269] on font "Ajouter un choix" at bounding box center [202, 265] width 66 height 11
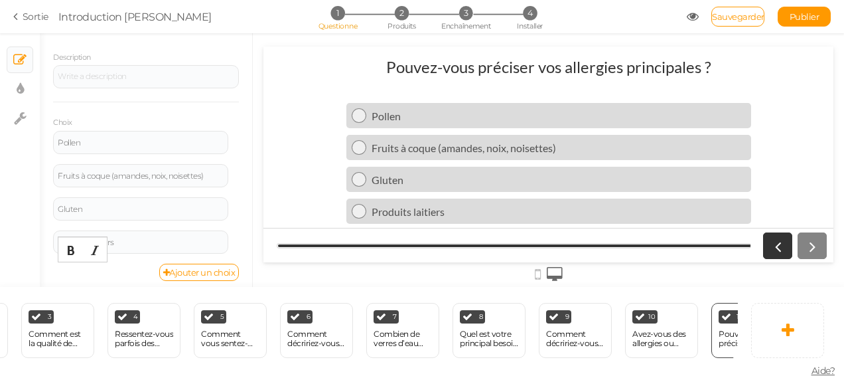
scroll to position [153, 0]
click at [214, 264] on font "Ajouter un choix" at bounding box center [202, 265] width 66 height 11
click at [721, 23] on link "Sauvegarder" at bounding box center [738, 17] width 53 height 20
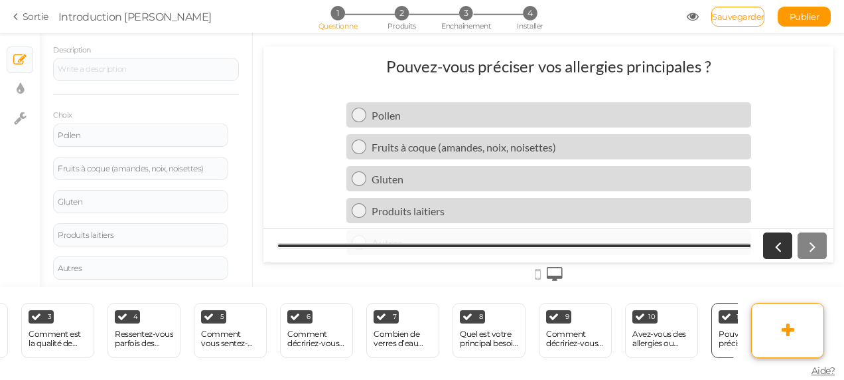
click at [774, 331] on link at bounding box center [787, 330] width 73 height 55
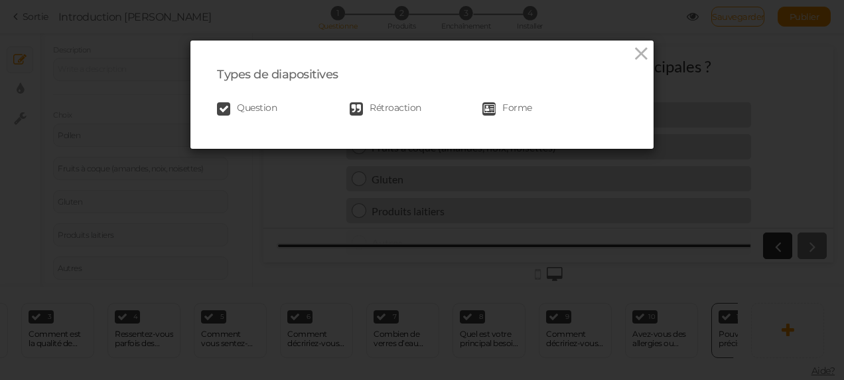
click at [254, 102] on span "Question" at bounding box center [257, 108] width 40 height 13
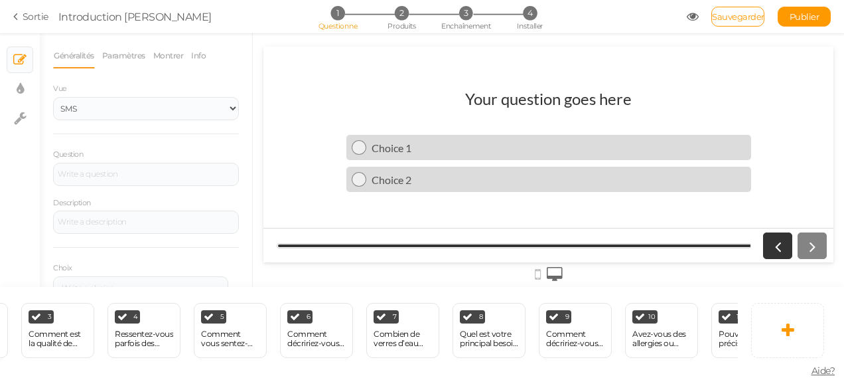
scroll to position [0, 0]
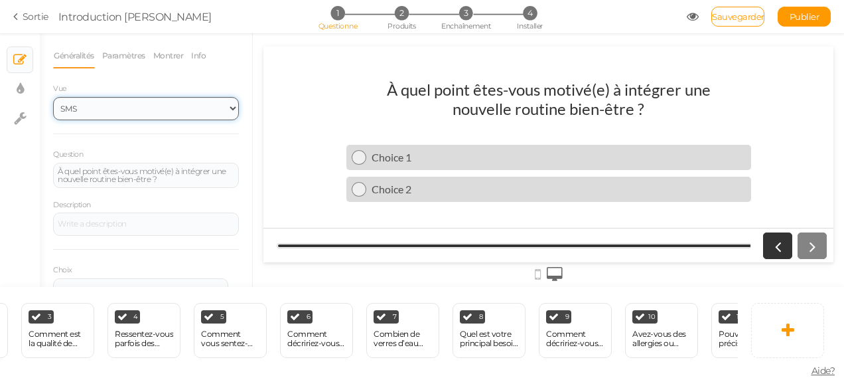
click at [153, 115] on select "SMS Images Glisseur Liste déroulante" at bounding box center [146, 108] width 186 height 23
select select "1001"
click at [53, 97] on select "SMS Images Glisseur Liste déroulante" at bounding box center [146, 108] width 186 height 23
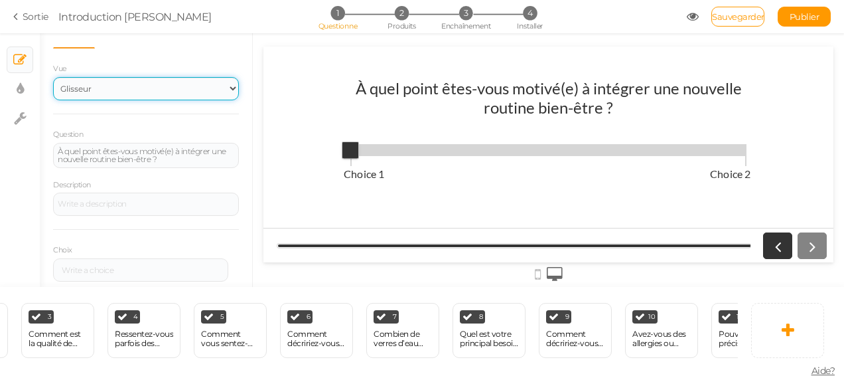
scroll to position [27, 0]
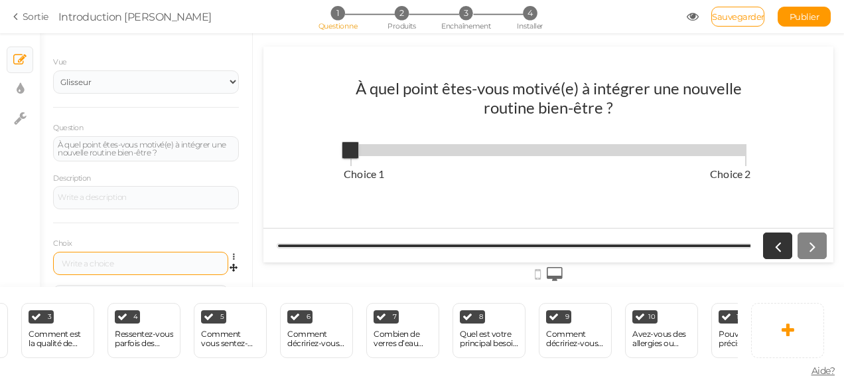
click at [155, 267] on div at bounding box center [140, 263] width 175 height 23
click at [164, 260] on div at bounding box center [141, 264] width 166 height 8
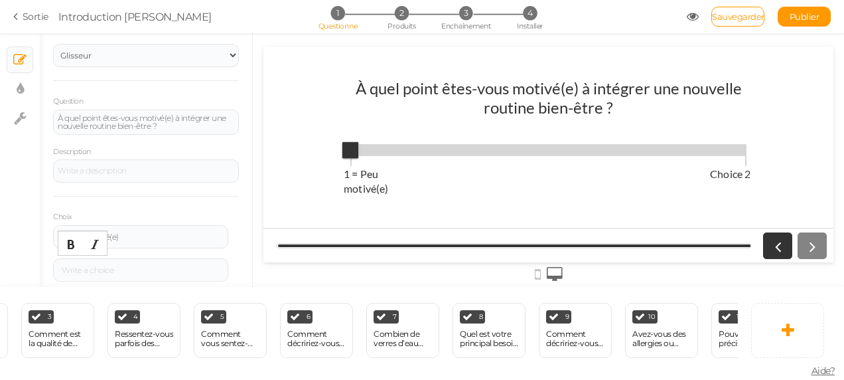
scroll to position [80, 0]
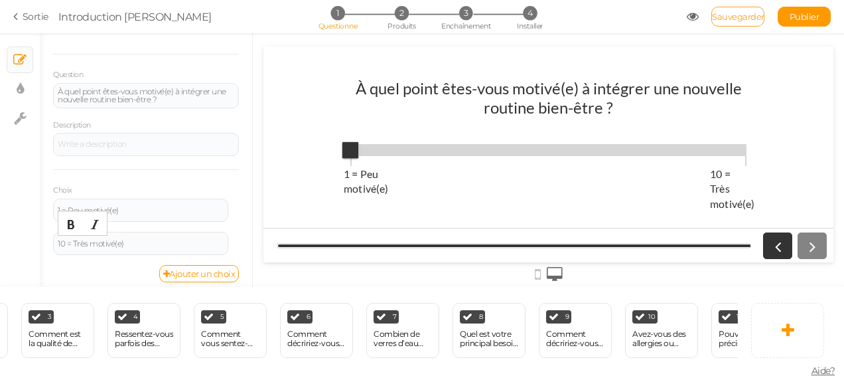
click at [727, 11] on span "Sauvegarder" at bounding box center [738, 16] width 52 height 11
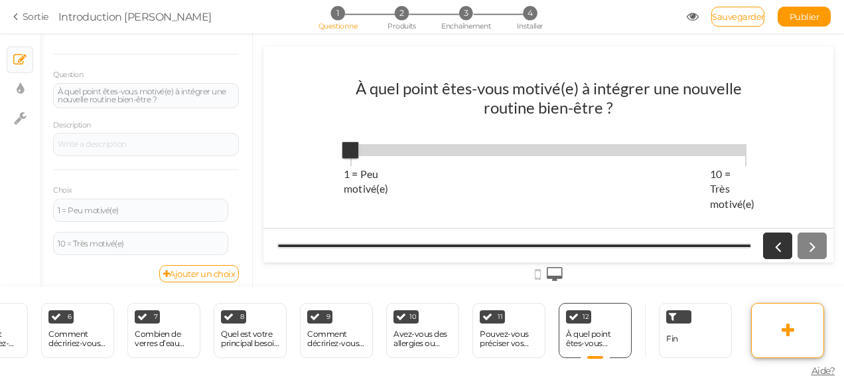
click at [759, 335] on link at bounding box center [787, 330] width 73 height 55
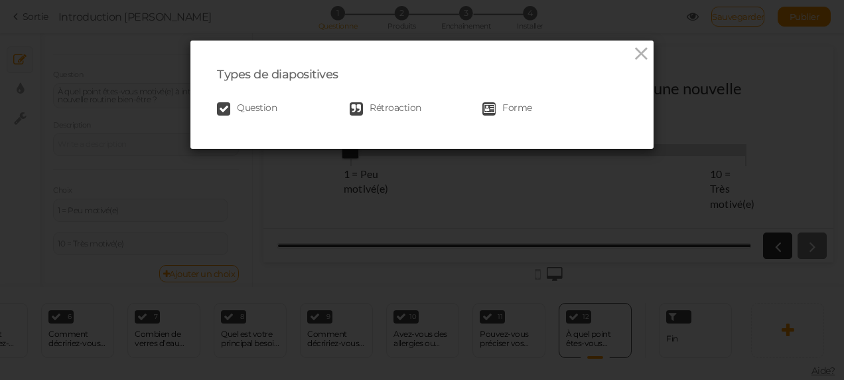
click at [252, 104] on span "Question" at bounding box center [257, 108] width 40 height 13
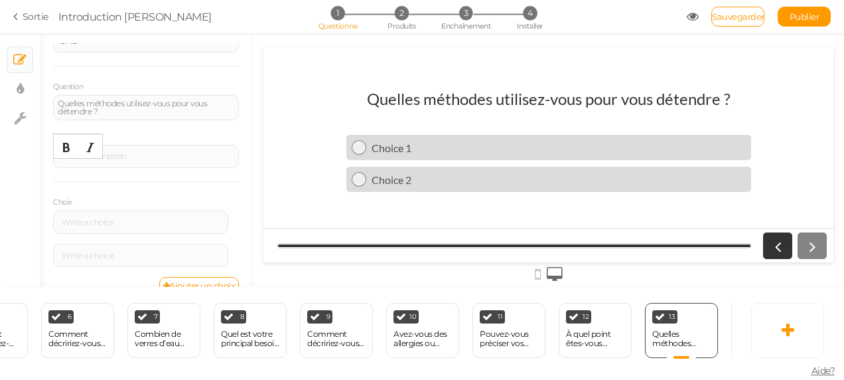
scroll to position [80, 0]
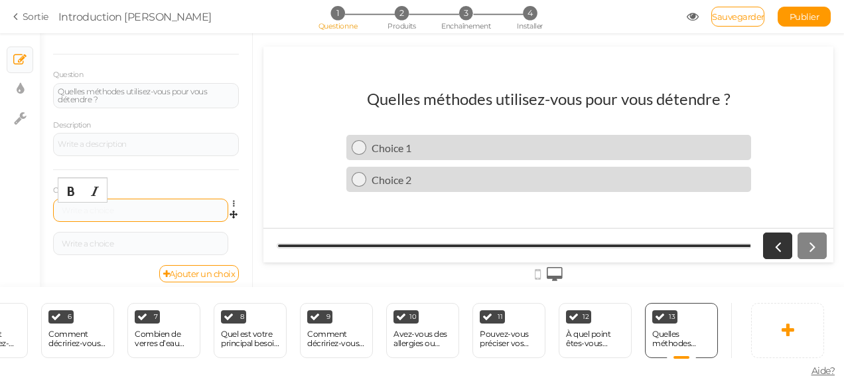
click at [135, 212] on div at bounding box center [141, 210] width 166 height 8
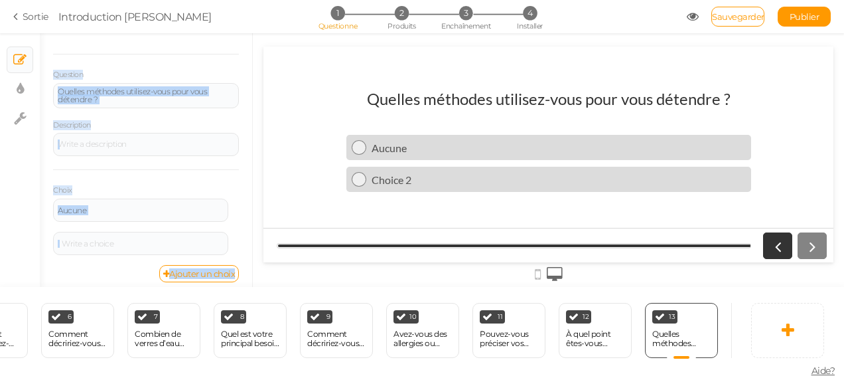
click at [248, 50] on div "× Diapositives × Paramètres d’affichage × Paramètres Généralités Paramètres Mon…" at bounding box center [422, 160] width 844 height 254
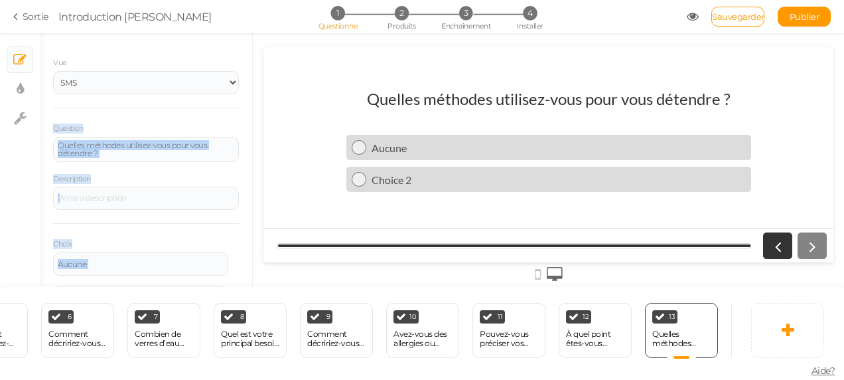
scroll to position [0, 0]
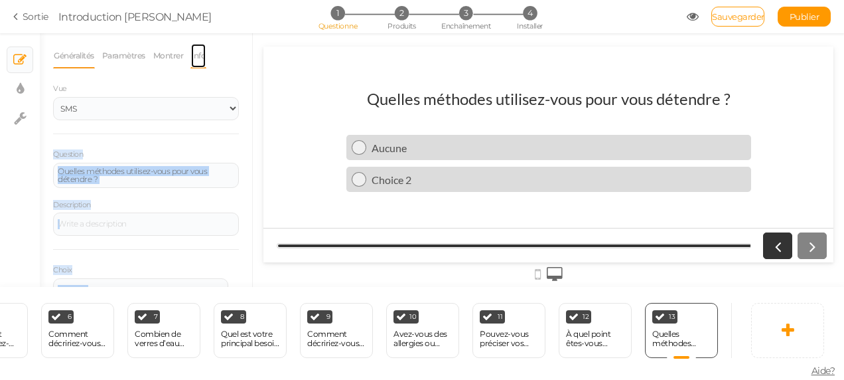
click at [200, 52] on link "Info" at bounding box center [198, 55] width 16 height 25
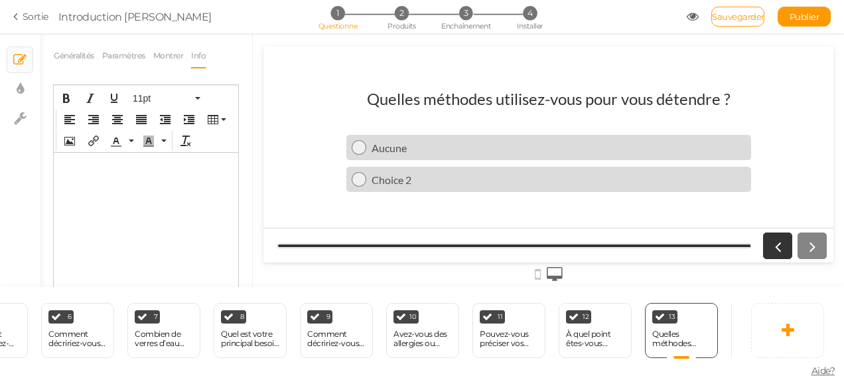
click at [222, 64] on ul "Généralités Paramètres Montrer Info" at bounding box center [146, 55] width 186 height 25
click at [166, 61] on link "Montrer" at bounding box center [169, 55] width 32 height 25
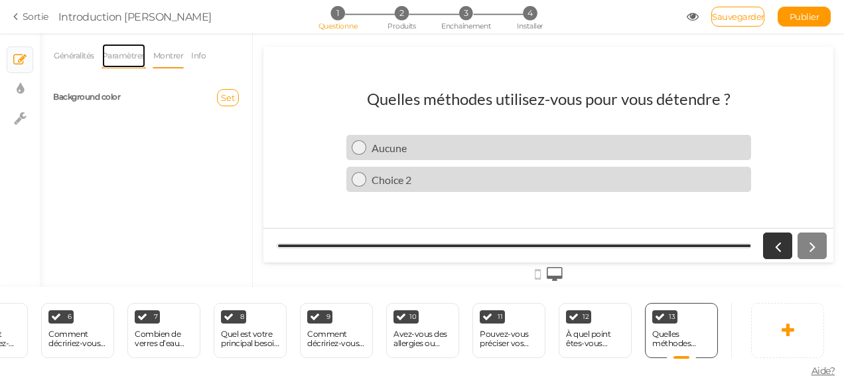
click at [130, 64] on link "Paramètres" at bounding box center [124, 55] width 44 height 25
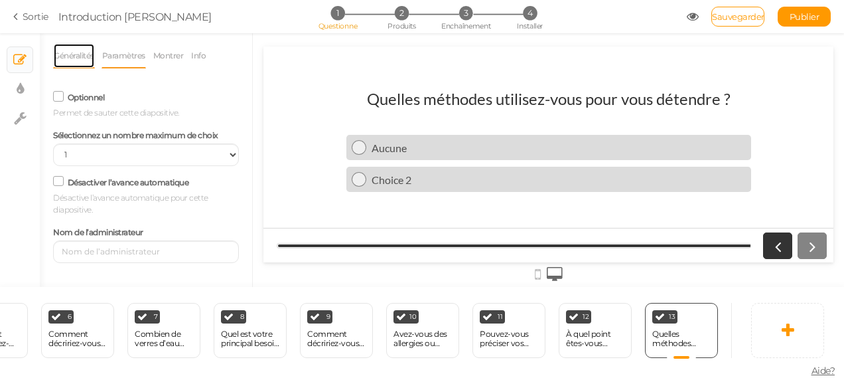
click at [90, 60] on link "Généralités" at bounding box center [74, 55] width 42 height 25
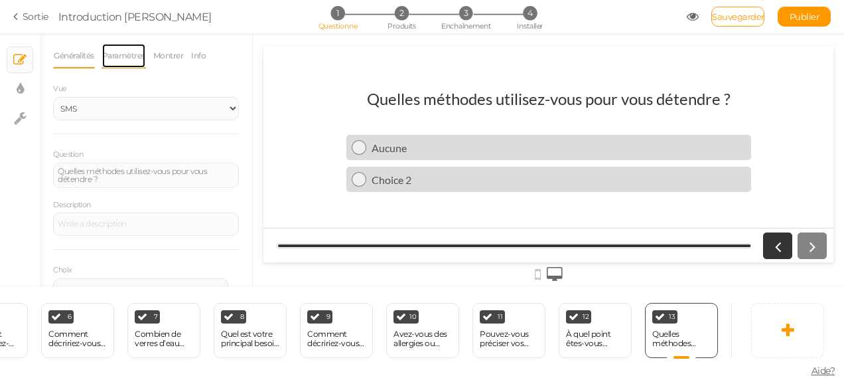
click at [119, 59] on link "Paramètres" at bounding box center [124, 55] width 44 height 25
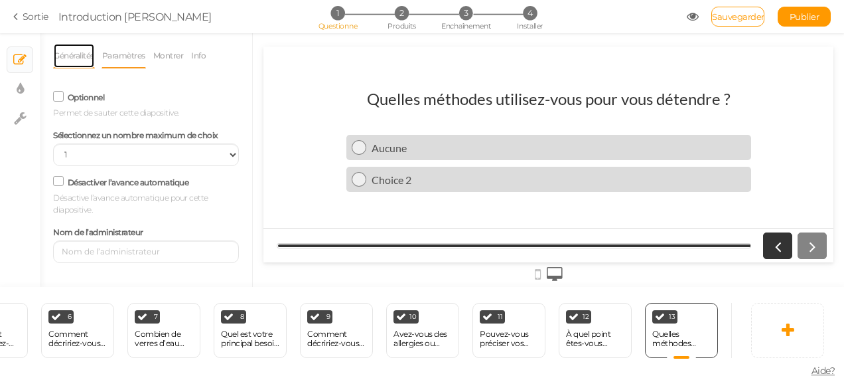
click at [62, 54] on link "Généralités" at bounding box center [74, 55] width 42 height 25
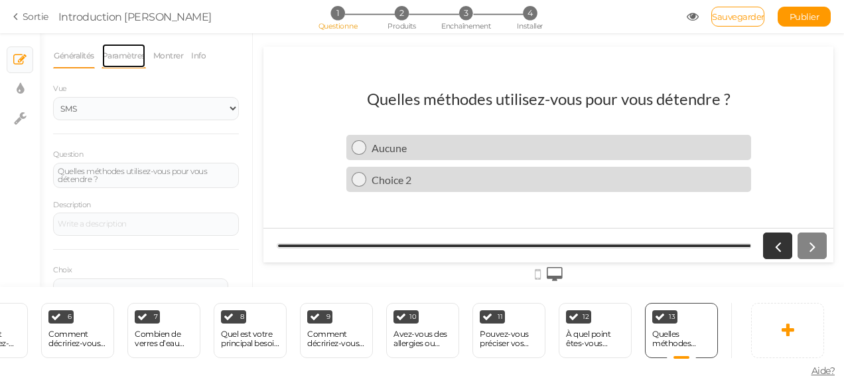
click at [106, 54] on link "Paramètres" at bounding box center [124, 55] width 44 height 25
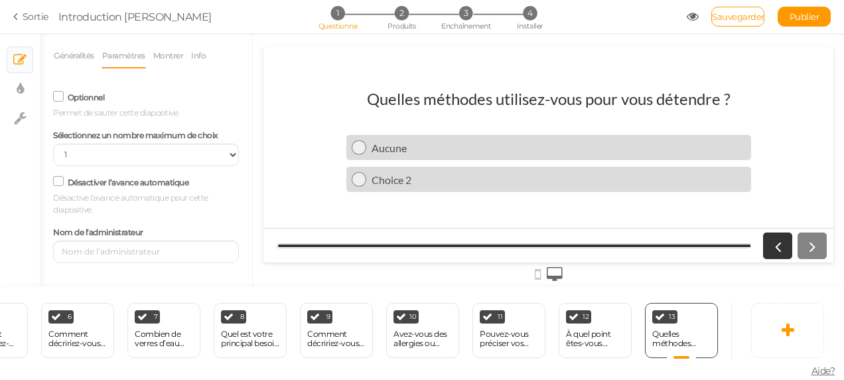
click at [61, 98] on icon at bounding box center [59, 96] width 18 height 7
click at [0, 0] on input "Optionnel" at bounding box center [0, 0] width 0 height 0
click at [61, 96] on icon at bounding box center [59, 96] width 7 height 0
click at [0, 0] on input "Optionnel" at bounding box center [0, 0] width 0 height 0
click at [72, 64] on link "Généralités" at bounding box center [74, 55] width 42 height 25
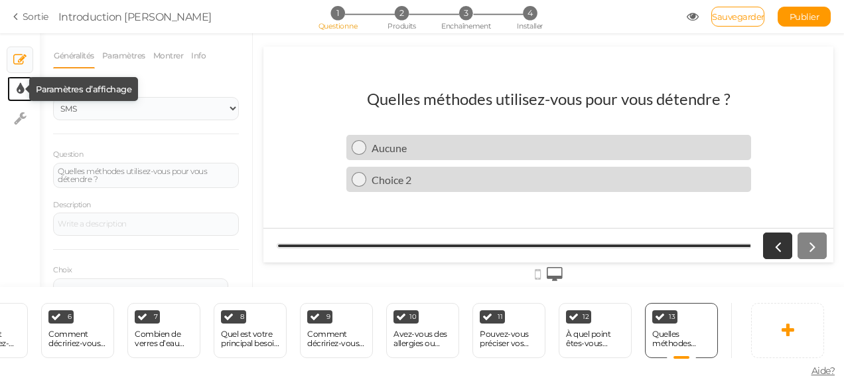
click at [20, 96] on tip-cont at bounding box center [20, 89] width 7 height 16
select select "2"
select select "lato"
select select "fade"
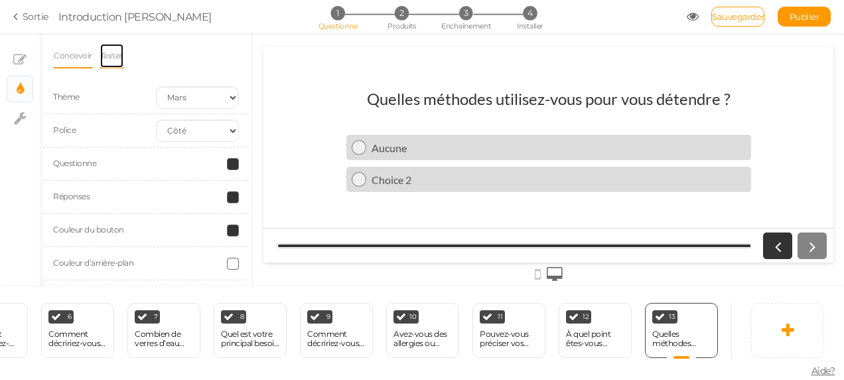
click at [121, 59] on link "Textes" at bounding box center [112, 55] width 25 height 25
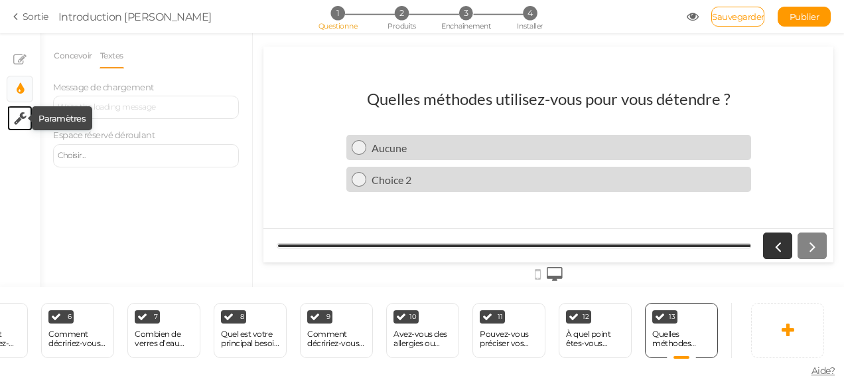
click at [23, 115] on icon at bounding box center [20, 118] width 13 height 13
select select "en"
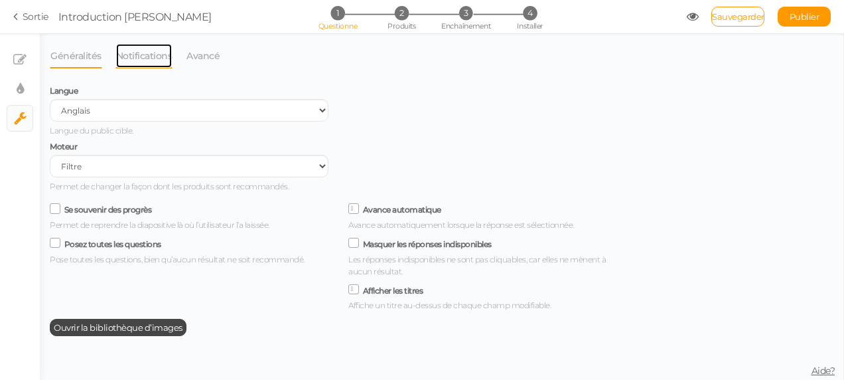
click at [131, 58] on link "Notifications" at bounding box center [144, 55] width 58 height 25
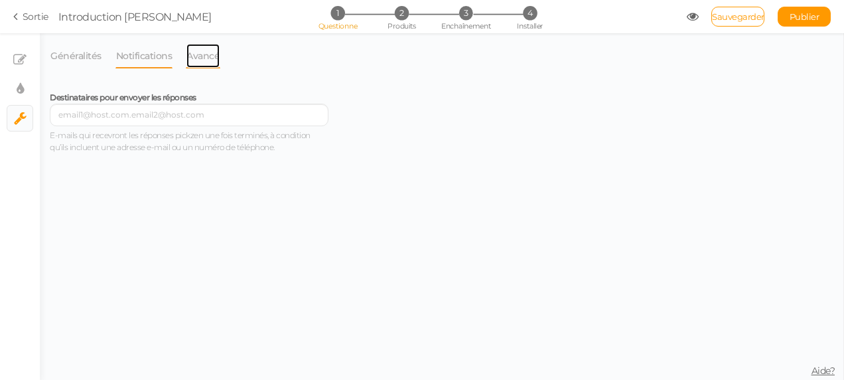
click at [192, 48] on link "Avancé" at bounding box center [203, 55] width 35 height 25
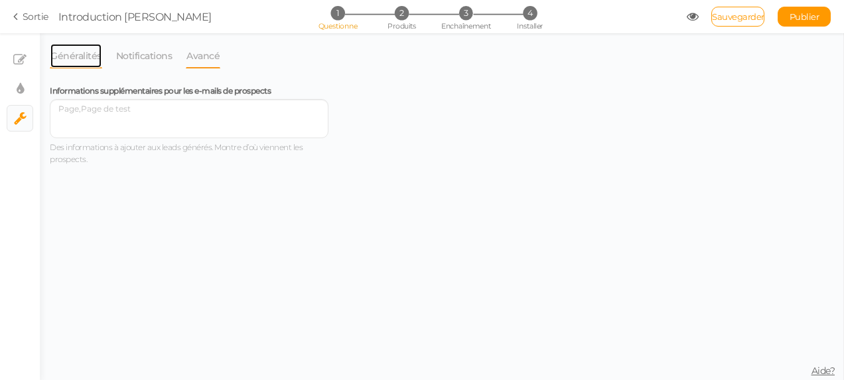
click at [68, 54] on link "Généralités" at bounding box center [76, 55] width 52 height 25
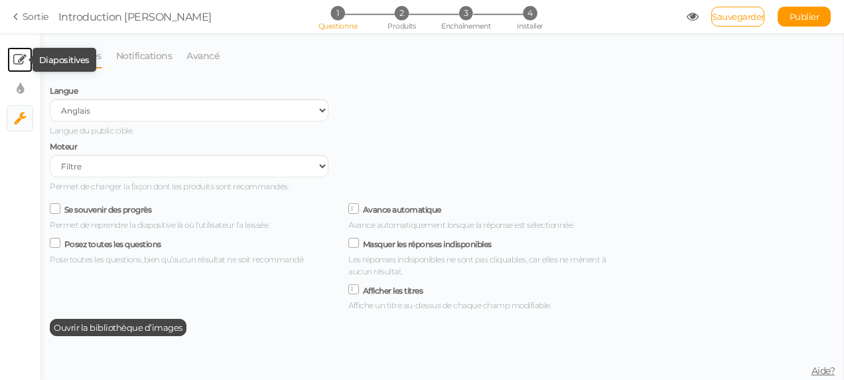
click at [17, 63] on icon at bounding box center [19, 59] width 13 height 13
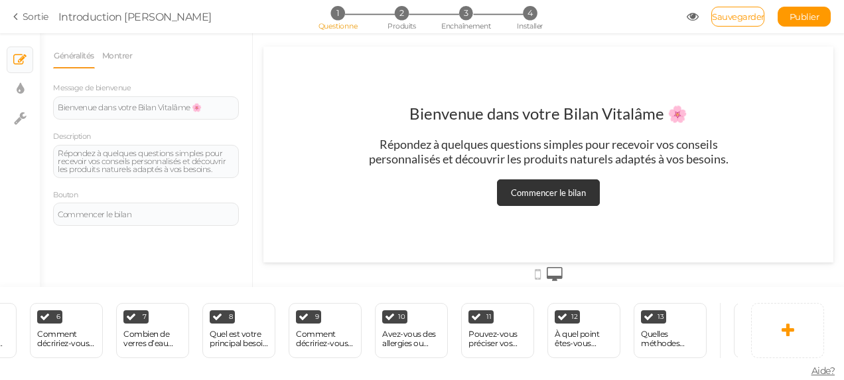
scroll to position [0, 597]
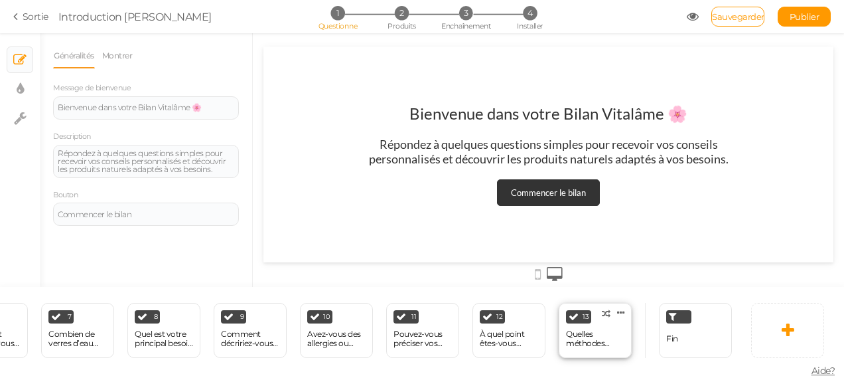
click at [583, 333] on div "Quelles méthodes utilisez-vous pour vous détendre ?" at bounding box center [595, 338] width 58 height 19
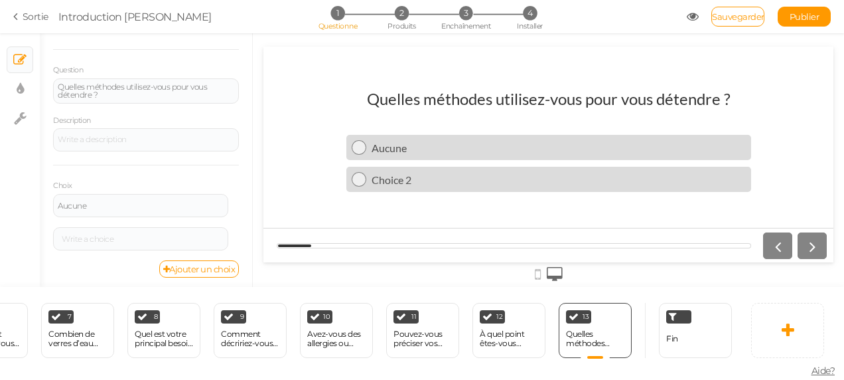
scroll to position [86, 0]
click at [201, 269] on font "Ajouter un choix" at bounding box center [202, 267] width 66 height 11
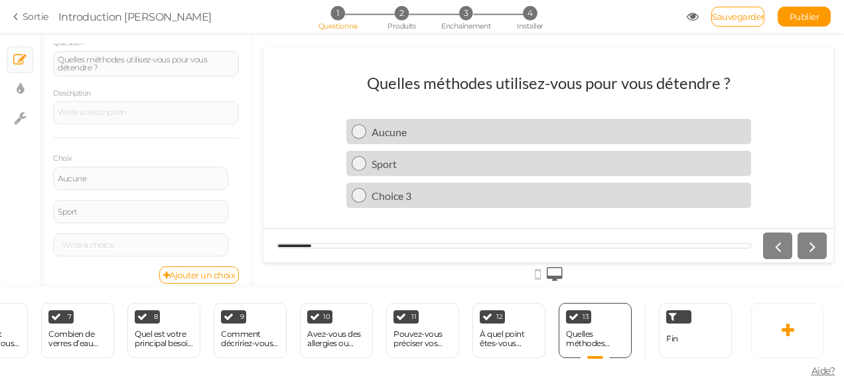
scroll to position [119, 0]
click at [205, 258] on link "Ajouter un choix" at bounding box center [199, 266] width 80 height 17
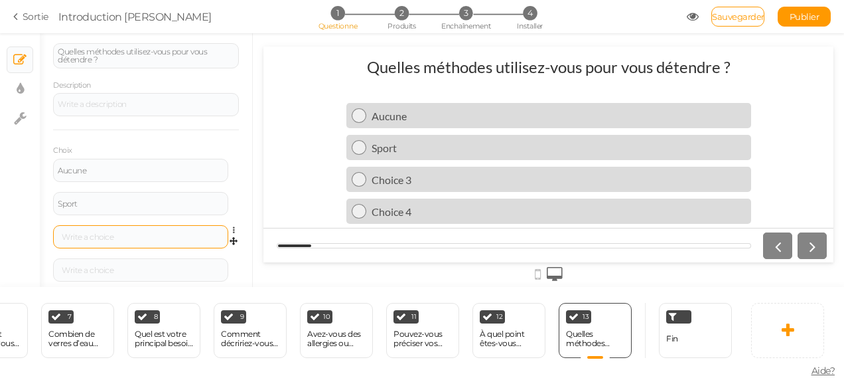
drag, startPoint x: 119, startPoint y: 229, endPoint x: 74, endPoint y: 238, distance: 46.0
click at [74, 238] on div at bounding box center [141, 237] width 166 height 8
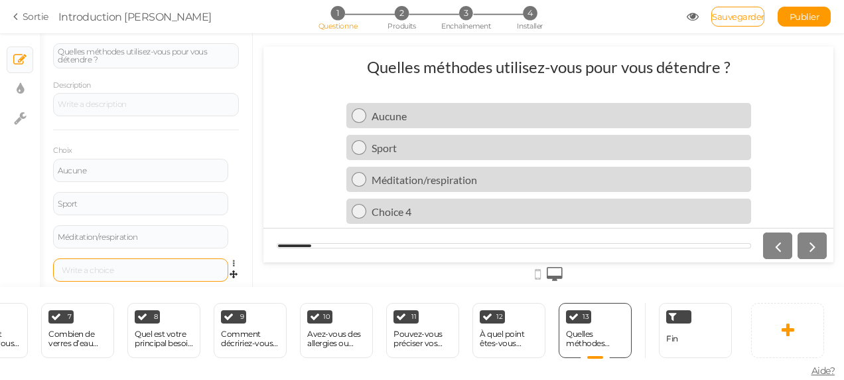
click at [127, 273] on div at bounding box center [140, 269] width 175 height 23
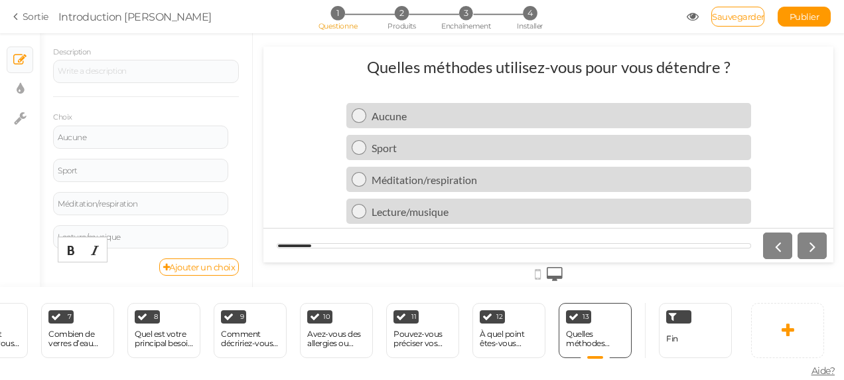
scroll to position [153, 0]
click at [225, 269] on link "Ajouter un choix" at bounding box center [199, 266] width 80 height 17
click at [745, 12] on span "Sauvegarder" at bounding box center [738, 16] width 52 height 11
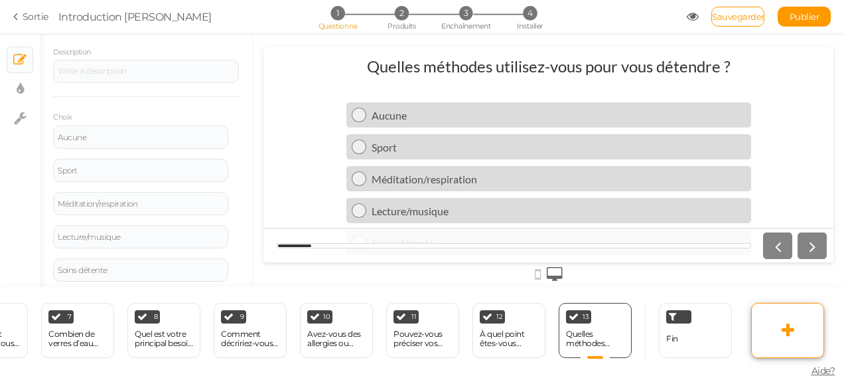
click at [755, 324] on link at bounding box center [787, 330] width 73 height 55
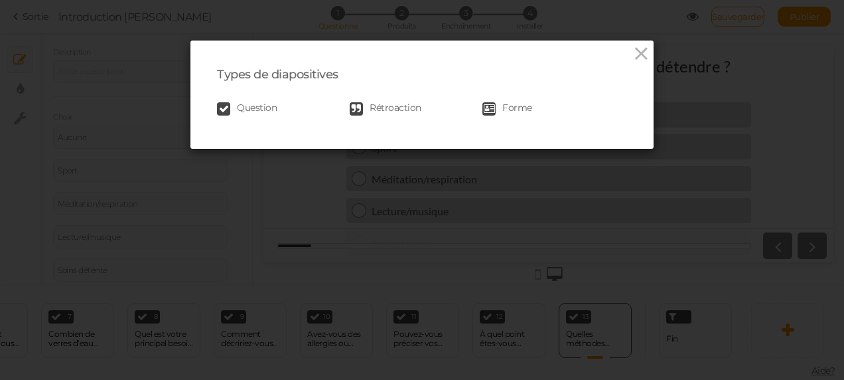
click at [254, 106] on span "Question" at bounding box center [257, 108] width 40 height 13
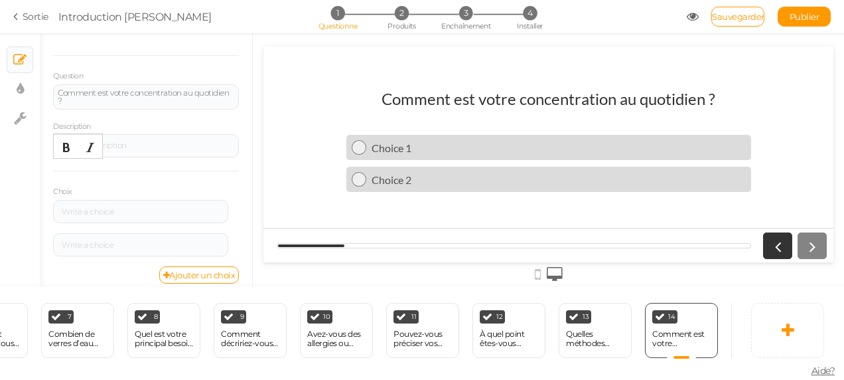
scroll to position [80, 0]
click at [149, 206] on div at bounding box center [141, 210] width 166 height 8
drag, startPoint x: 141, startPoint y: 216, endPoint x: 106, endPoint y: 202, distance: 38.1
drag, startPoint x: 106, startPoint y: 202, endPoint x: 88, endPoint y: 208, distance: 19.1
click at [177, 275] on font "Ajouter un choix" at bounding box center [202, 273] width 66 height 11
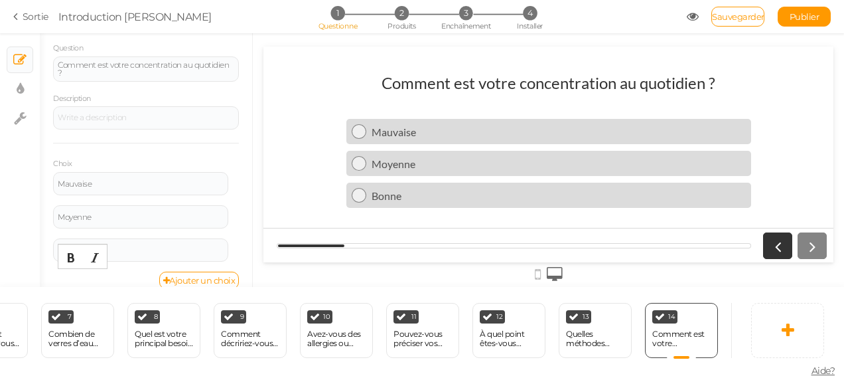
scroll to position [119, 0]
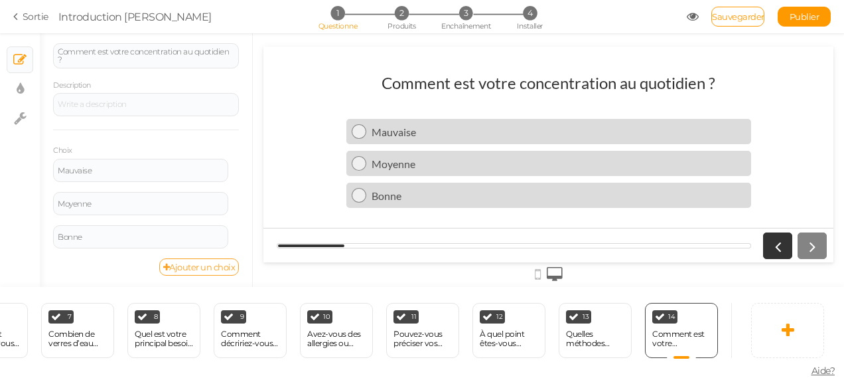
click at [215, 266] on font "Ajouter un choix" at bounding box center [202, 267] width 66 height 11
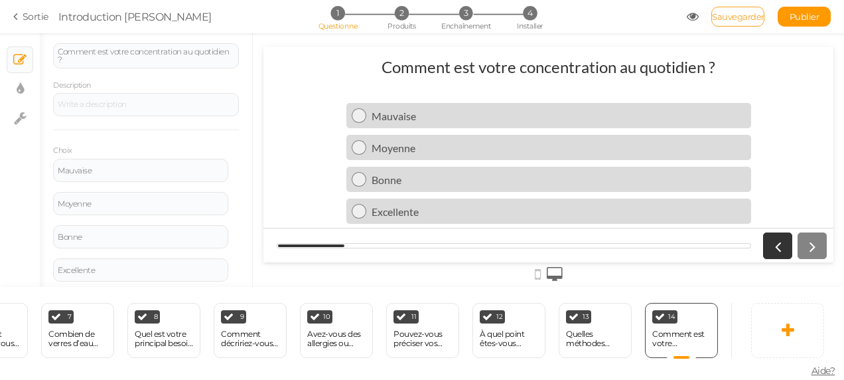
click at [747, 17] on span "Sauvegarder" at bounding box center [738, 16] width 52 height 11
click at [127, 101] on div at bounding box center [146, 105] width 177 height 8
click at [653, 310] on div "14" at bounding box center [664, 316] width 25 height 13
click at [86, 108] on div at bounding box center [146, 104] width 186 height 23
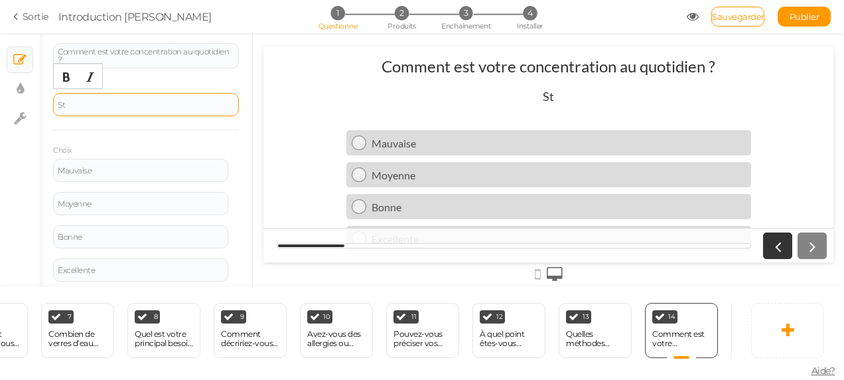
click at [86, 104] on div "St" at bounding box center [146, 105] width 177 height 8
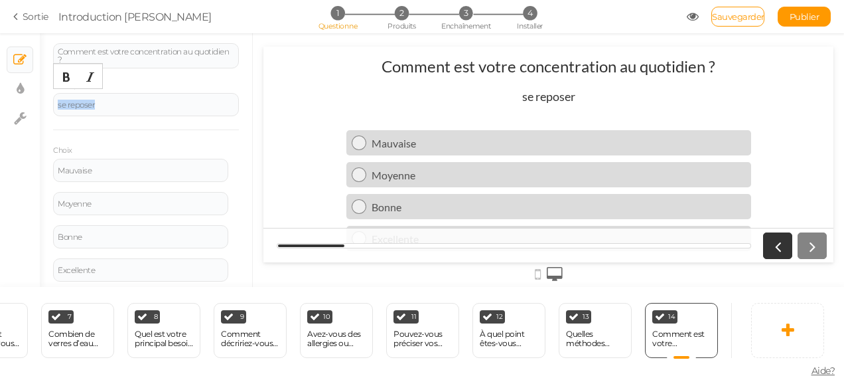
drag, startPoint x: 95, startPoint y: 101, endPoint x: 46, endPoint y: 102, distance: 48.5
click at [46, 102] on div "Généralités Paramètres Montrer Info Vue SMS Images Glisseur Liste déroulante Qu…" at bounding box center [146, 165] width 212 height 244
click at [97, 103] on div "se reposer" at bounding box center [146, 105] width 177 height 8
drag, startPoint x: 104, startPoint y: 100, endPoint x: 48, endPoint y: 96, distance: 55.3
click at [48, 96] on div "Généralités Paramètres Montrer Info Vue SMS Images Glisseur Liste déroulante Qu…" at bounding box center [146, 165] width 212 height 244
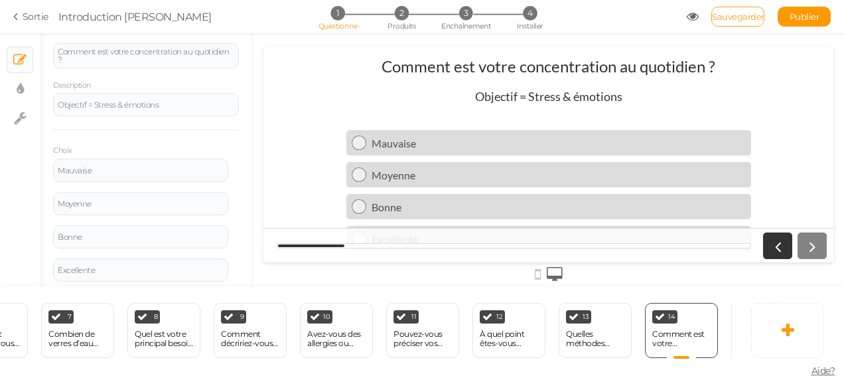
click at [731, 13] on span "Sauvegarder" at bounding box center [738, 16] width 52 height 11
click at [571, 327] on div "Quelles méthodes utilisez-vous pour vous détendre ?" at bounding box center [595, 338] width 58 height 23
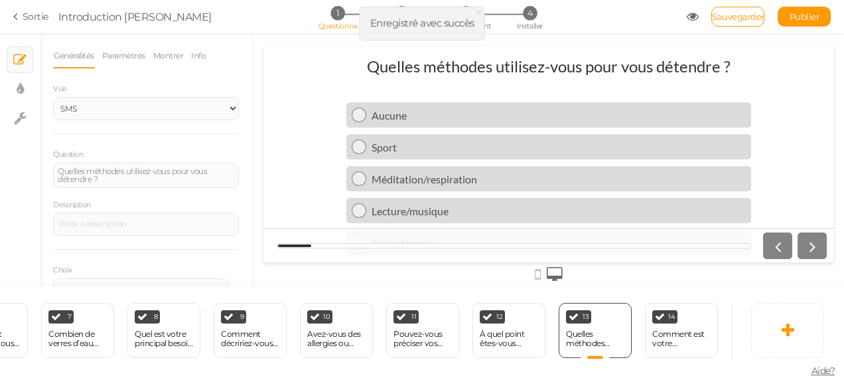
scroll to position [0, 0]
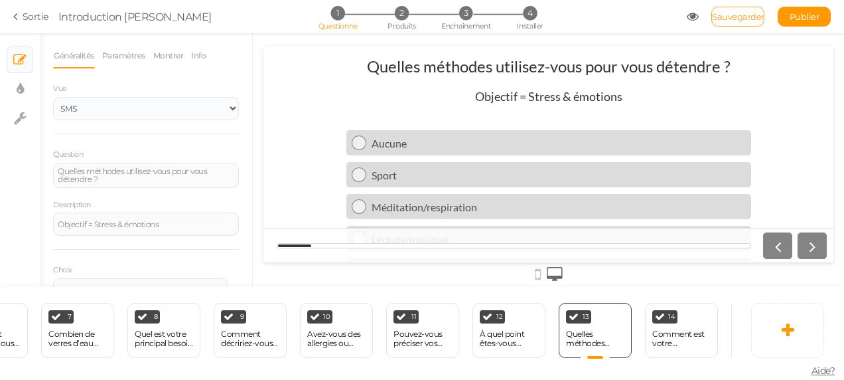
click at [730, 8] on link "Sauvegarder" at bounding box center [738, 17] width 53 height 20
click at [770, 332] on link at bounding box center [787, 330] width 73 height 55
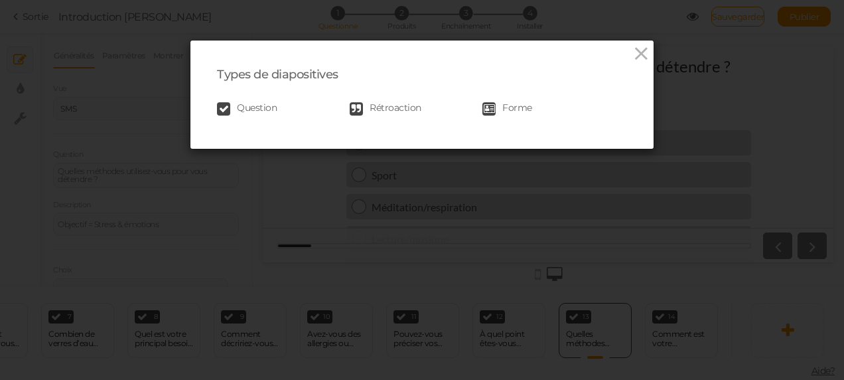
click at [262, 109] on span "Question" at bounding box center [257, 108] width 40 height 13
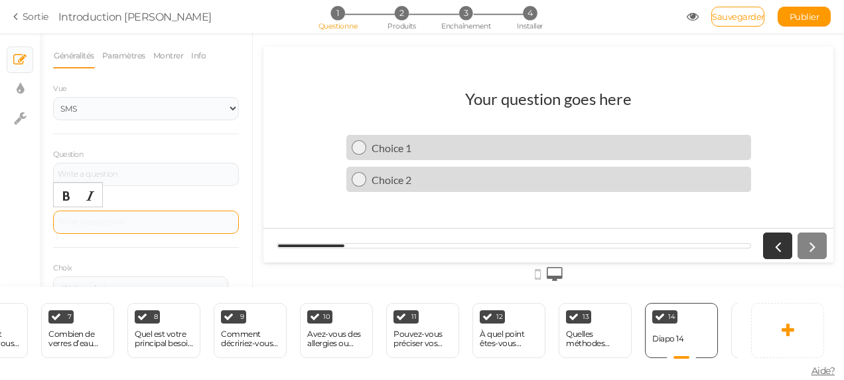
click at [118, 218] on div at bounding box center [146, 221] width 186 height 23
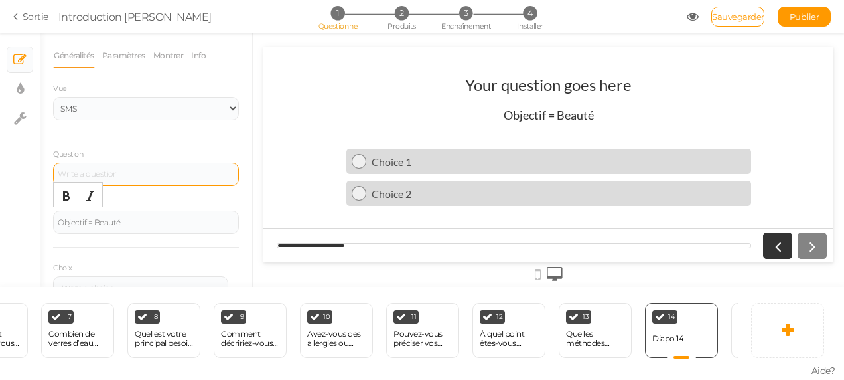
click at [94, 165] on div at bounding box center [146, 174] width 186 height 23
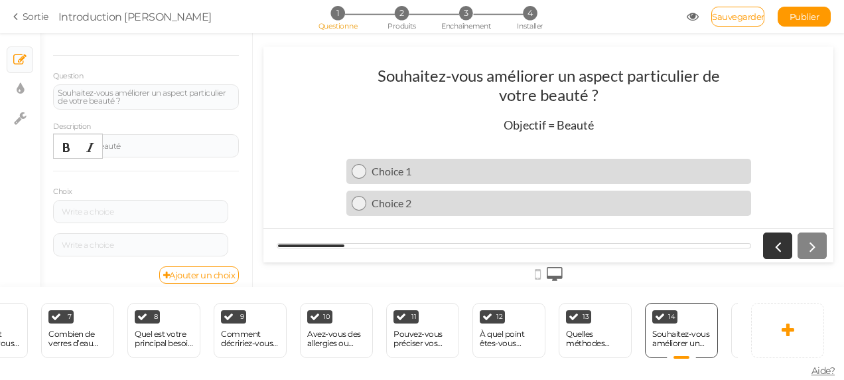
scroll to position [80, 0]
click at [165, 215] on div at bounding box center [140, 209] width 175 height 23
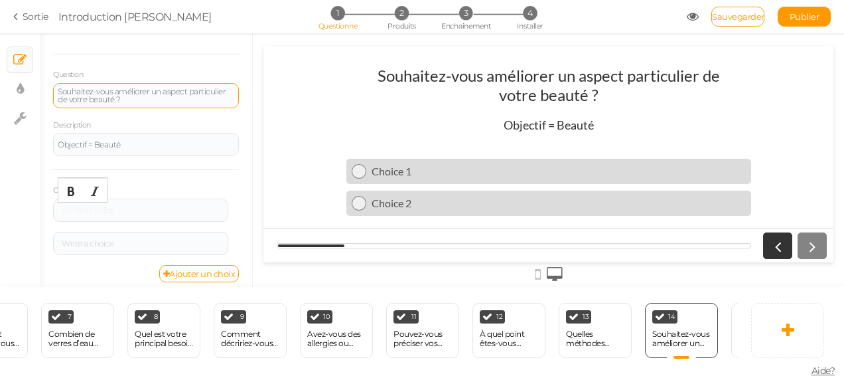
scroll to position [76, 0]
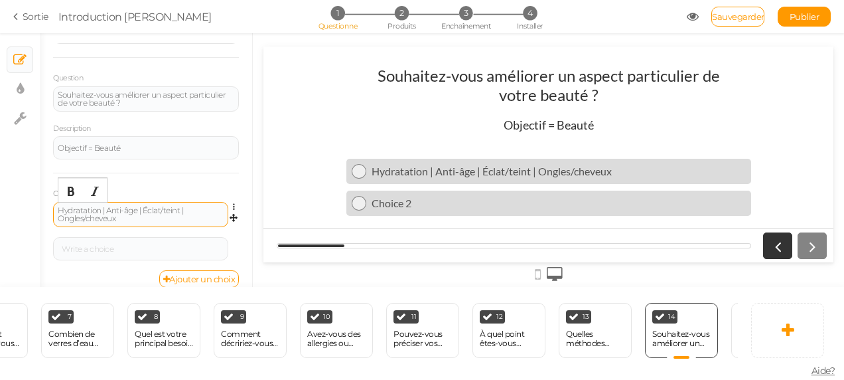
click at [106, 207] on font "Hydratation | Anti-âge | Éclat/teint | Ongles/cheveux" at bounding box center [120, 214] width 125 height 18
drag, startPoint x: 104, startPoint y: 208, endPoint x: 131, endPoint y: 210, distance: 27.3
click at [131, 210] on font "Hydratation Anti-âge | Éclat/teint | Ongles/cheveux" at bounding box center [119, 214] width 122 height 18
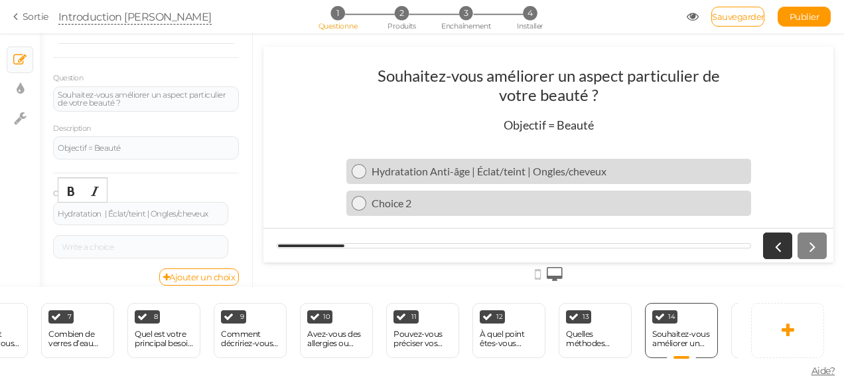
scroll to position [80, 0]
click at [175, 268] on font "Ajouter un choix" at bounding box center [202, 273] width 66 height 11
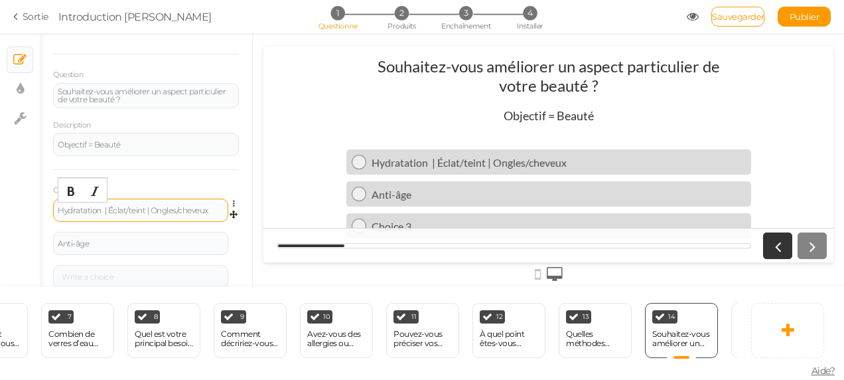
click at [110, 208] on font "Hydratation | Éclat/teint | Ongles/cheveux" at bounding box center [133, 210] width 151 height 10
drag, startPoint x: 102, startPoint y: 206, endPoint x: 141, endPoint y: 207, distance: 38.5
click at [141, 207] on font "Hydratation Éclat/teint | Ongles/cheveux" at bounding box center [131, 210] width 147 height 10
click at [107, 207] on font "Hydratation | Ongles/cheveux" at bounding box center [112, 210] width 108 height 10
drag, startPoint x: 102, startPoint y: 208, endPoint x: 161, endPoint y: 204, distance: 59.2
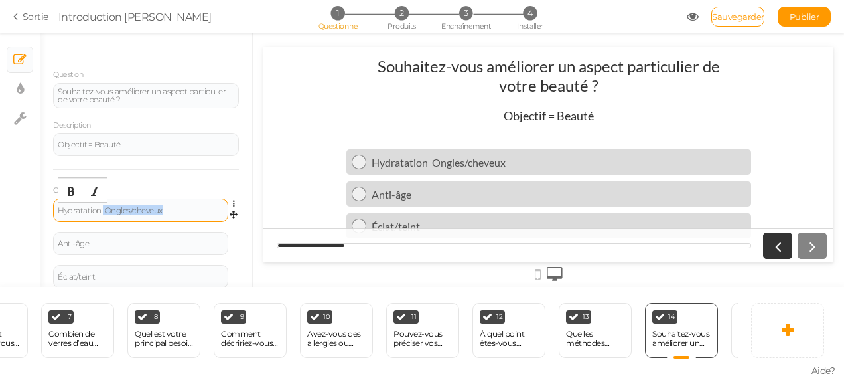
click at [161, 205] on font "Hydratation Ongles/cheveux" at bounding box center [110, 210] width 105 height 10
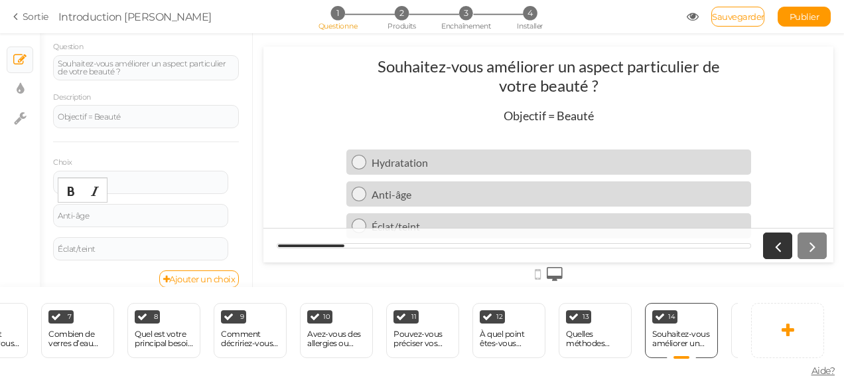
scroll to position [119, 0]
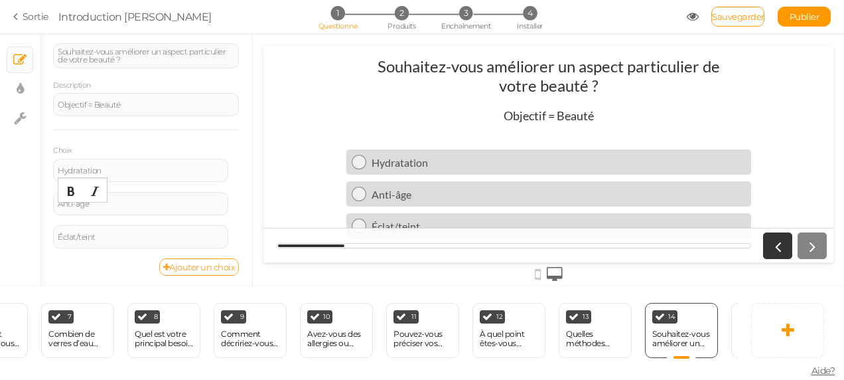
click at [209, 267] on font "Ajouter un choix" at bounding box center [202, 267] width 66 height 11
click at [735, 19] on span "Sauvegarder" at bounding box center [738, 16] width 52 height 11
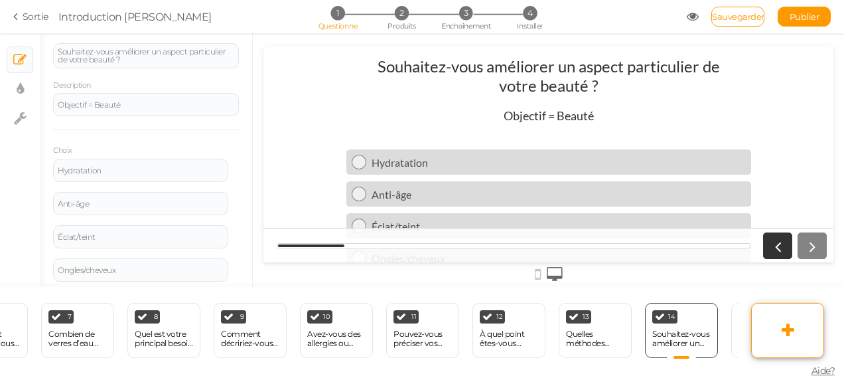
click at [768, 320] on link at bounding box center [787, 330] width 73 height 55
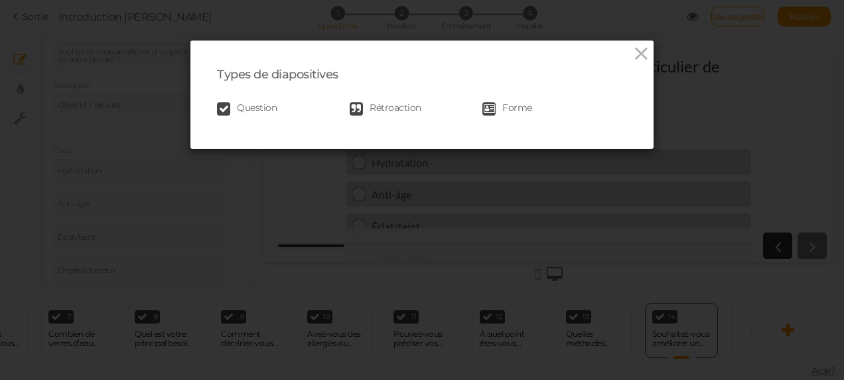
click at [252, 107] on span "Question" at bounding box center [257, 108] width 40 height 13
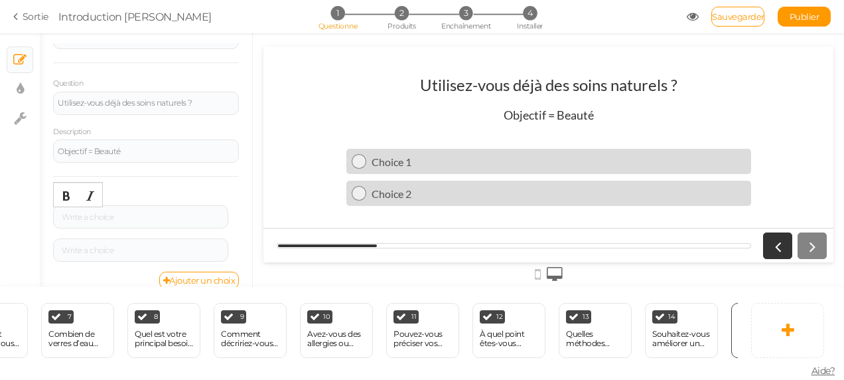
scroll to position [85, 0]
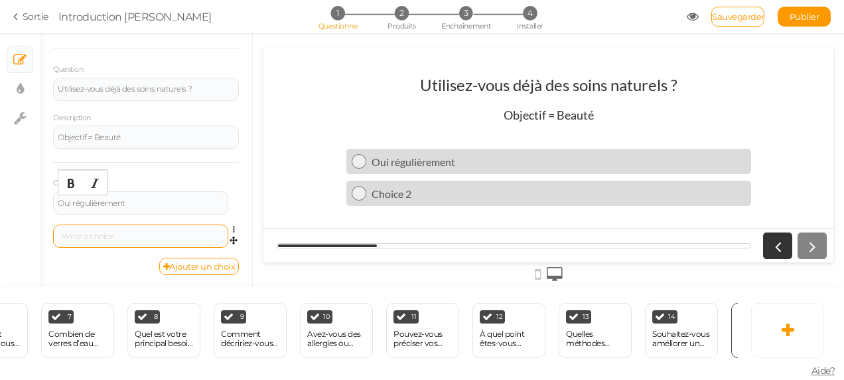
click at [131, 239] on div at bounding box center [140, 235] width 175 height 23
click at [187, 262] on font "Ajouter un choix" at bounding box center [202, 266] width 66 height 11
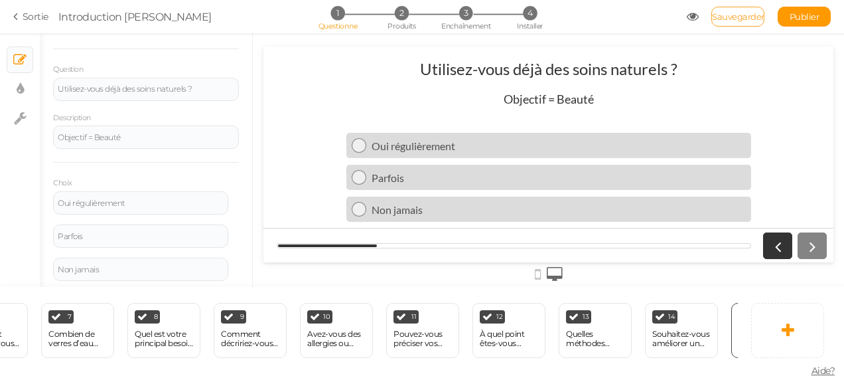
click at [741, 18] on span "Sauvegarder" at bounding box center [738, 16] width 52 height 11
click at [782, 329] on icon at bounding box center [788, 330] width 13 height 16
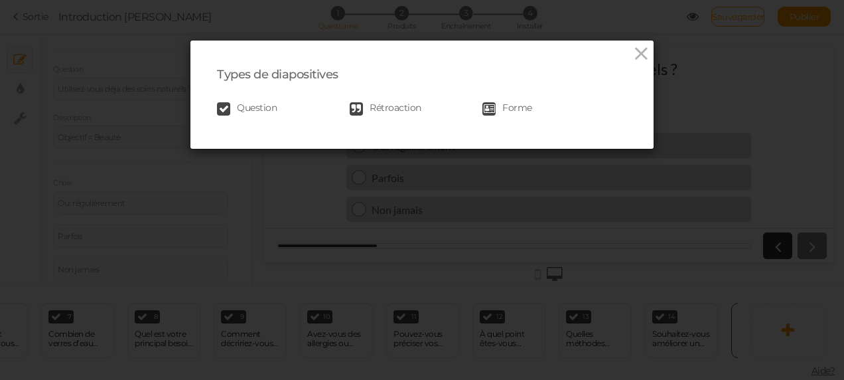
click at [256, 104] on span "Question" at bounding box center [257, 108] width 40 height 13
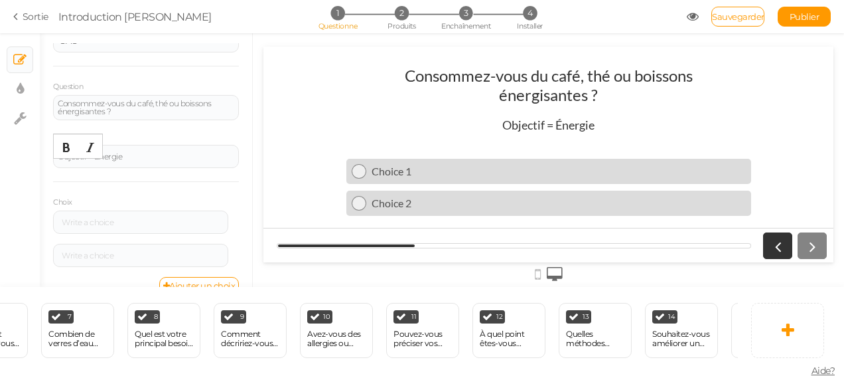
scroll to position [86, 0]
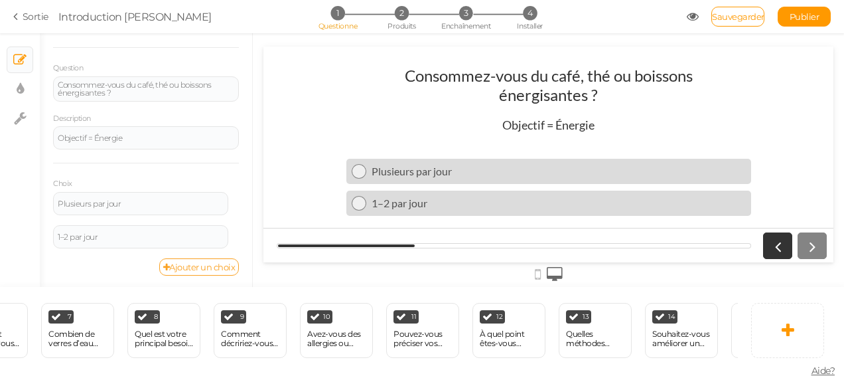
click at [177, 259] on link "Ajouter un choix" at bounding box center [199, 266] width 80 height 17
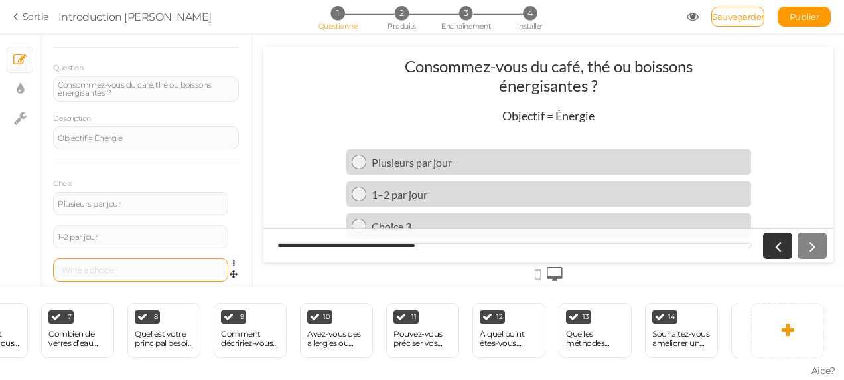
click at [133, 263] on div at bounding box center [140, 269] width 175 height 23
drag, startPoint x: 133, startPoint y: 263, endPoint x: 88, endPoint y: 268, distance: 45.4
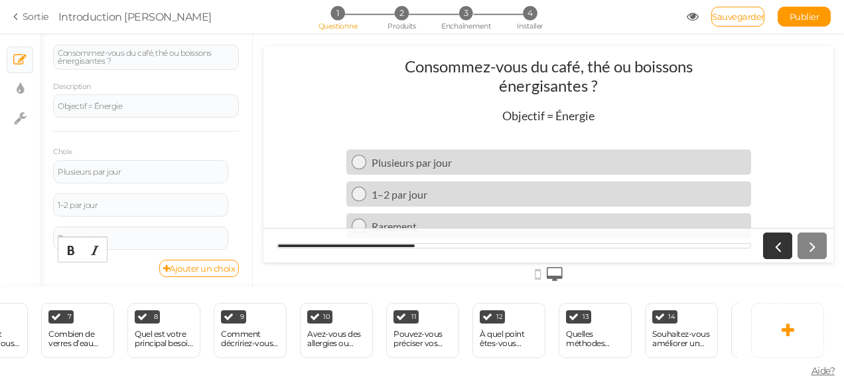
scroll to position [119, 0]
click at [203, 258] on link "Ajouter un choix" at bounding box center [199, 266] width 80 height 17
click at [721, 15] on span "Sauvegarder" at bounding box center [738, 16] width 52 height 11
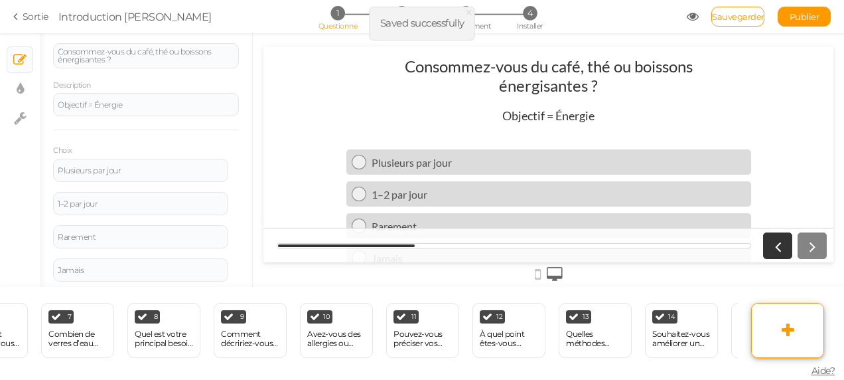
click at [803, 324] on link at bounding box center [787, 330] width 73 height 55
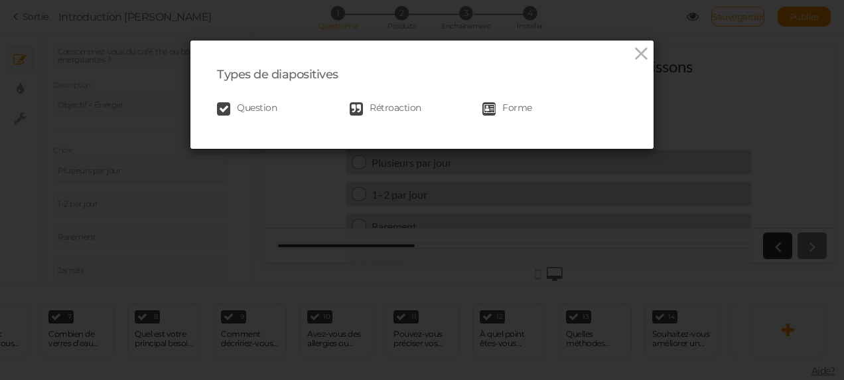
click at [256, 108] on span "Question" at bounding box center [257, 108] width 40 height 13
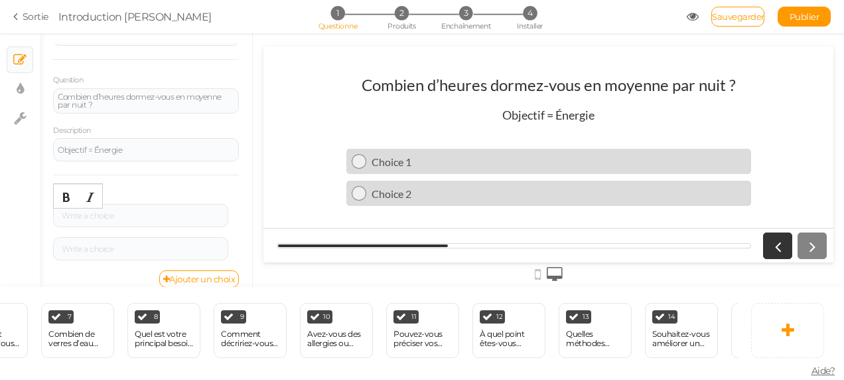
scroll to position [86, 0]
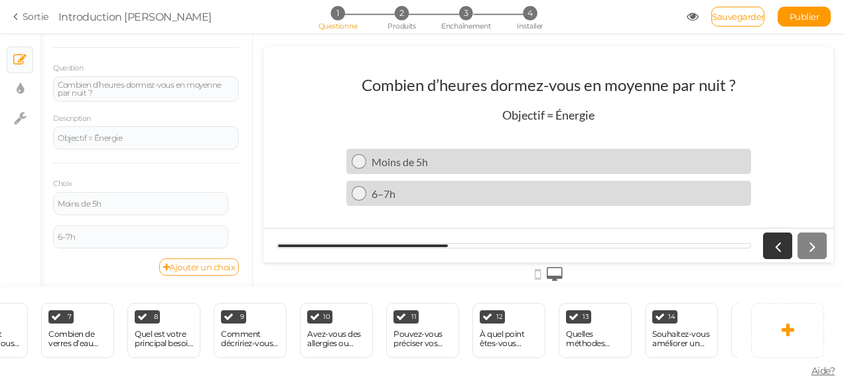
click at [211, 258] on link "Ajouter un choix" at bounding box center [199, 266] width 80 height 17
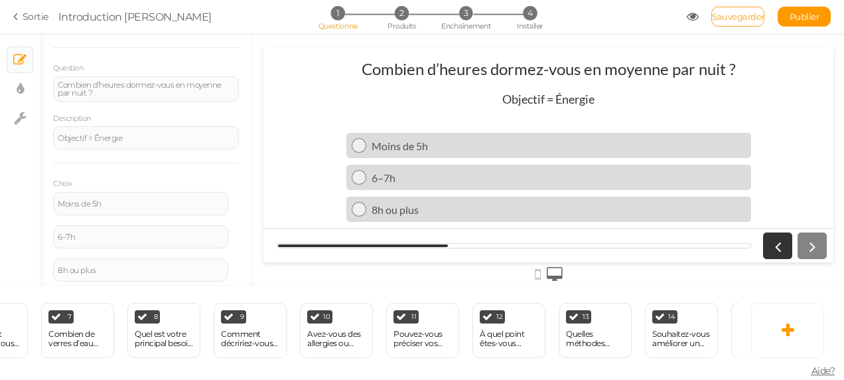
click at [751, 21] on span "Sauvegarder" at bounding box center [738, 16] width 52 height 11
click at [791, 326] on icon at bounding box center [788, 330] width 13 height 16
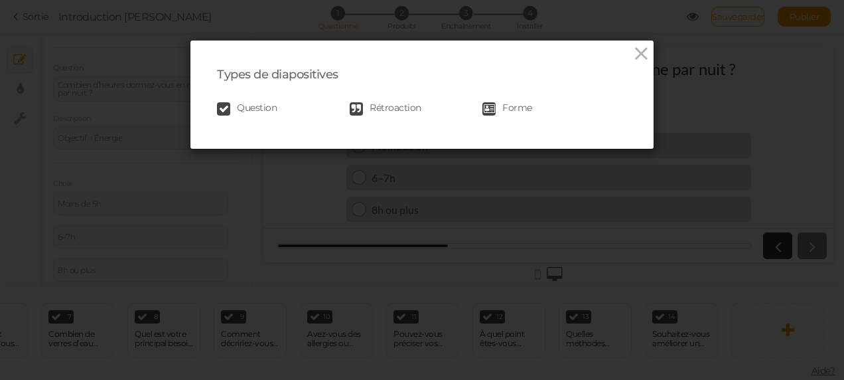
click at [245, 111] on span "Question" at bounding box center [257, 108] width 40 height 13
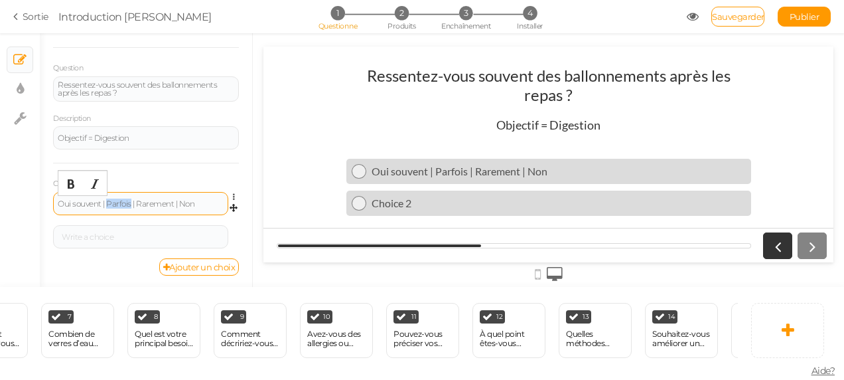
drag, startPoint x: 131, startPoint y: 203, endPoint x: 109, endPoint y: 203, distance: 21.9
click at [109, 203] on font "Oui souvent | Parfois | Rarement | Non" at bounding box center [126, 203] width 137 height 10
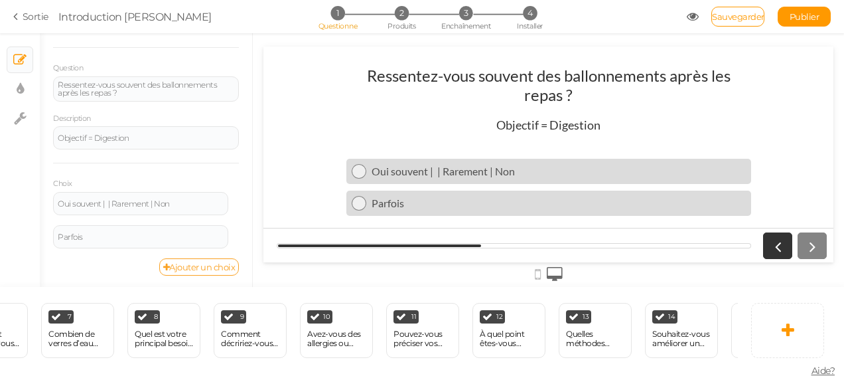
click at [181, 262] on font "Ajouter un choix" at bounding box center [202, 267] width 66 height 11
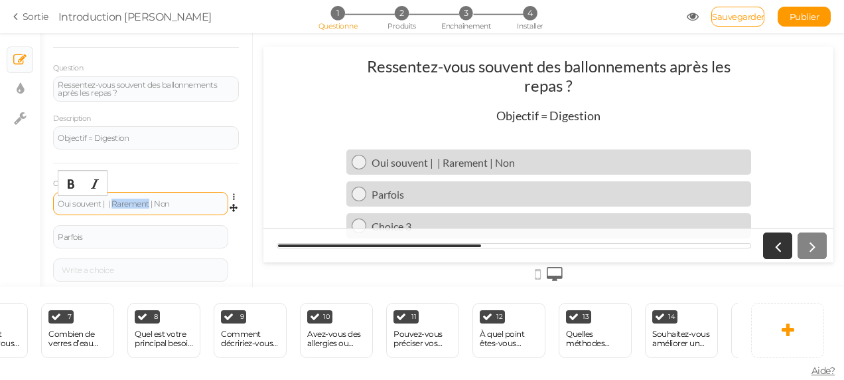
drag, startPoint x: 150, startPoint y: 200, endPoint x: 114, endPoint y: 202, distance: 35.9
click at [114, 202] on font "Oui souvent | | Rarement | Non" at bounding box center [114, 203] width 112 height 10
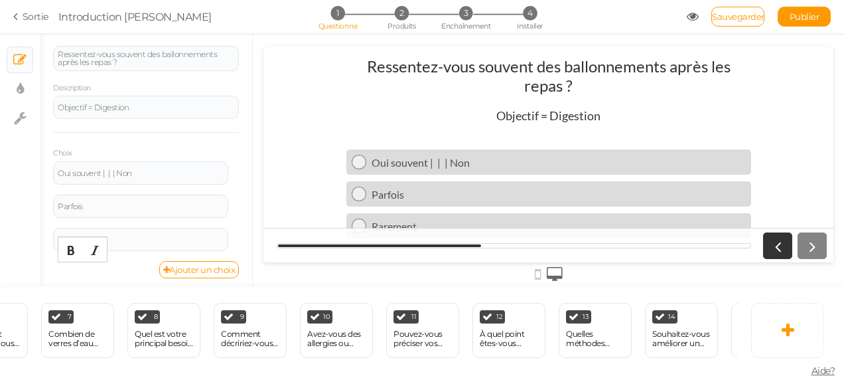
scroll to position [119, 0]
click at [210, 264] on font "Ajouter un choix" at bounding box center [202, 267] width 66 height 11
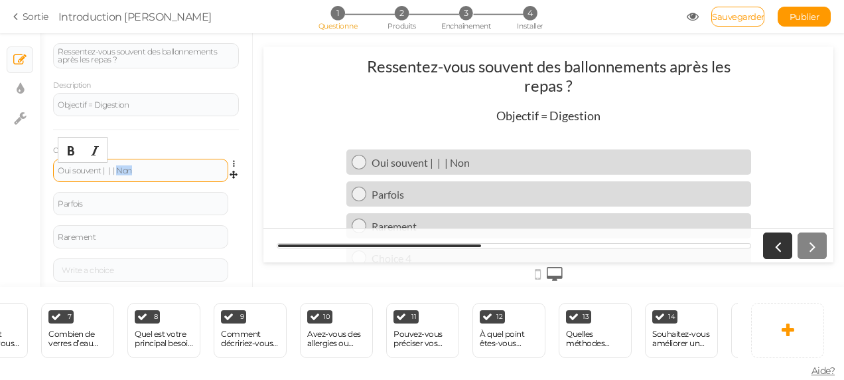
drag, startPoint x: 135, startPoint y: 167, endPoint x: 119, endPoint y: 166, distance: 15.9
click at [119, 167] on div "Oui souvent | | | Non" at bounding box center [141, 171] width 166 height 8
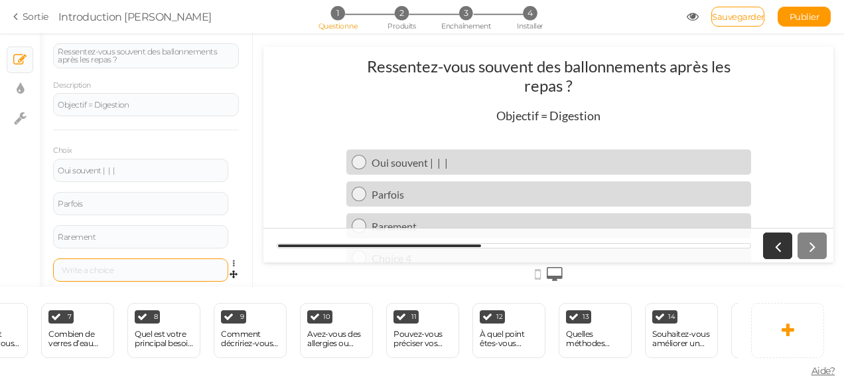
drag, startPoint x: 132, startPoint y: 264, endPoint x: 117, endPoint y: 262, distance: 14.7
click at [117, 262] on div at bounding box center [140, 269] width 175 height 23
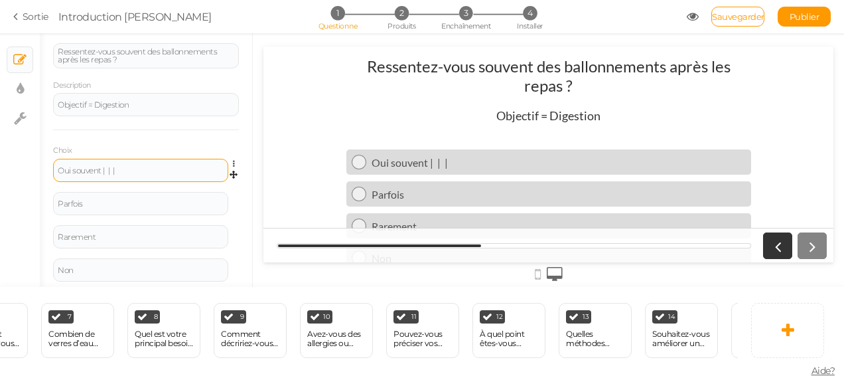
click at [118, 174] on div "Oui souvent | | |" at bounding box center [140, 170] width 175 height 23
click at [115, 169] on font "Oui souvent | | |" at bounding box center [86, 170] width 57 height 10
click at [729, 20] on span "Sauvegarder" at bounding box center [738, 16] width 52 height 11
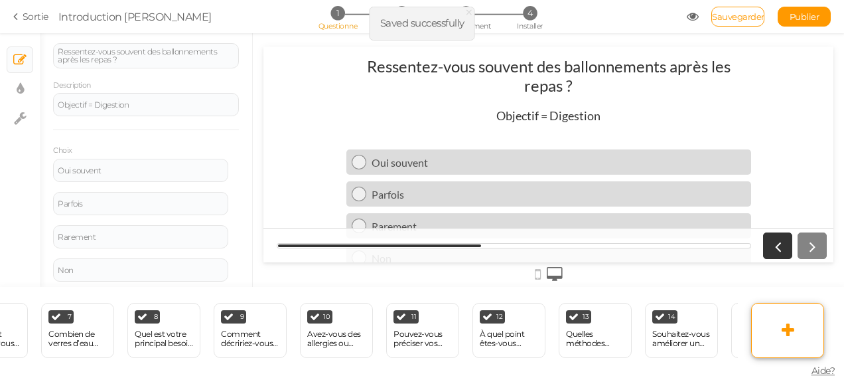
click at [779, 336] on link at bounding box center [787, 330] width 73 height 55
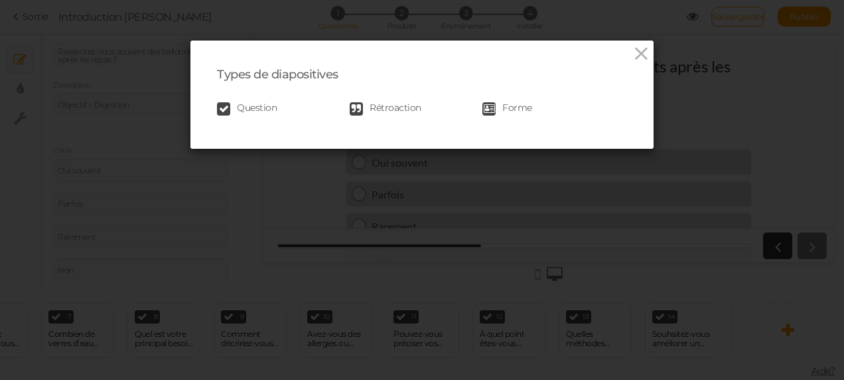
click at [247, 105] on span "Question" at bounding box center [257, 108] width 40 height 13
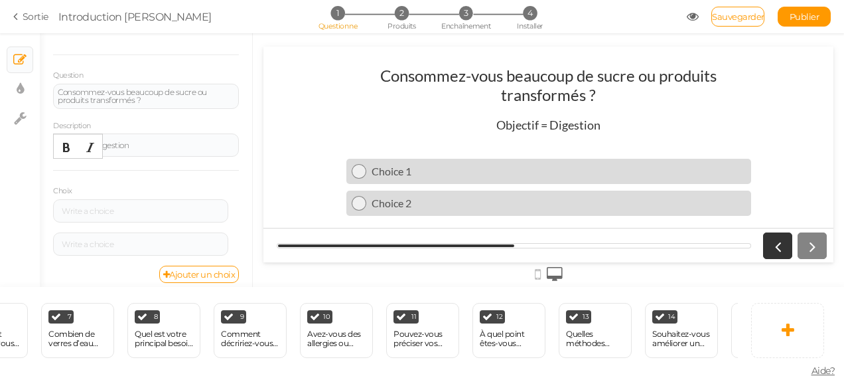
scroll to position [80, 0]
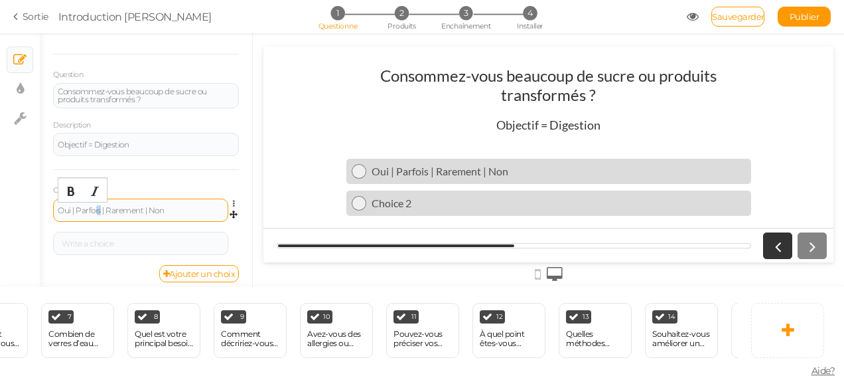
drag, startPoint x: 101, startPoint y: 210, endPoint x: 92, endPoint y: 210, distance: 9.3
click at [92, 210] on font "Oui | Parfois | Rarement | Non" at bounding box center [111, 210] width 106 height 10
drag, startPoint x: 70, startPoint y: 204, endPoint x: 89, endPoint y: 208, distance: 19.7
drag, startPoint x: 89, startPoint y: 208, endPoint x: 74, endPoint y: 206, distance: 14.7
click at [74, 206] on font "Oui | Parfois | Rarement | Non" at bounding box center [111, 210] width 106 height 10
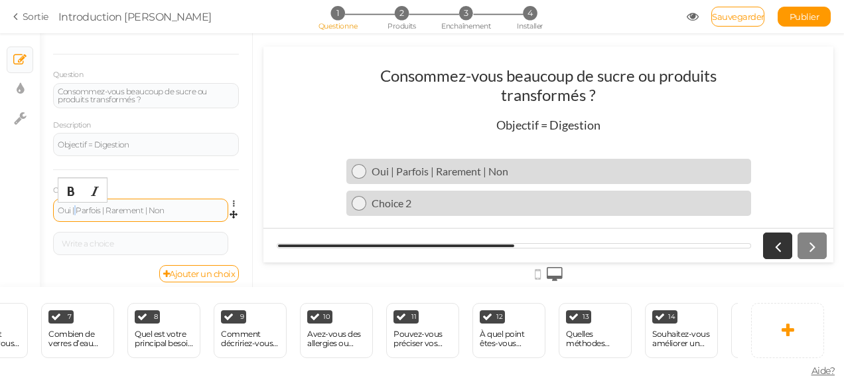
click at [74, 206] on font "Oui | Parfois | Rarement | Non" at bounding box center [111, 210] width 106 height 10
click at [76, 208] on font "Oui | Parfois | Rarement | Non" at bounding box center [111, 210] width 106 height 10
click at [79, 208] on font "Oui | Parfois | Rarement | Non" at bounding box center [111, 210] width 106 height 10
click at [76, 208] on font "Oui | Parfois | Rarement | Non" at bounding box center [111, 210] width 106 height 10
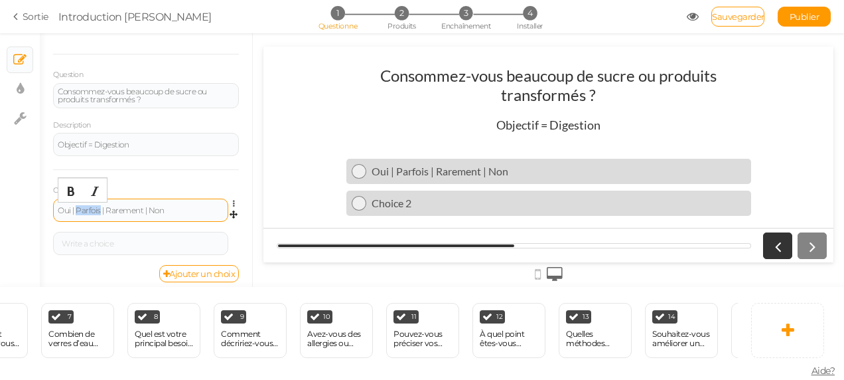
click at [76, 208] on font "Oui | Parfois | Rarement | Non" at bounding box center [111, 210] width 106 height 10
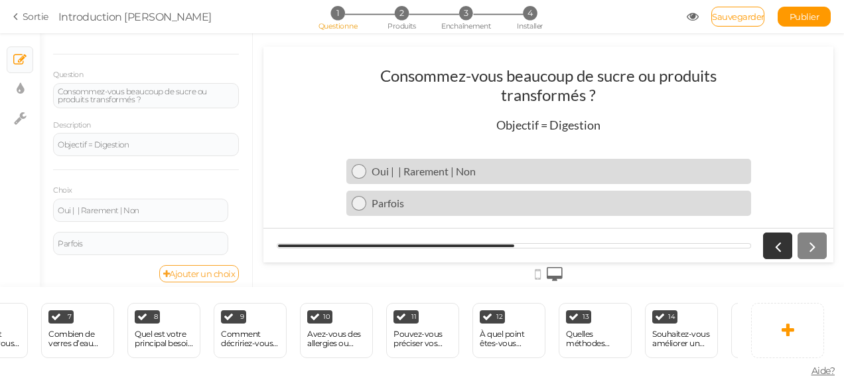
click at [179, 273] on font "Ajouter un choix" at bounding box center [202, 273] width 66 height 11
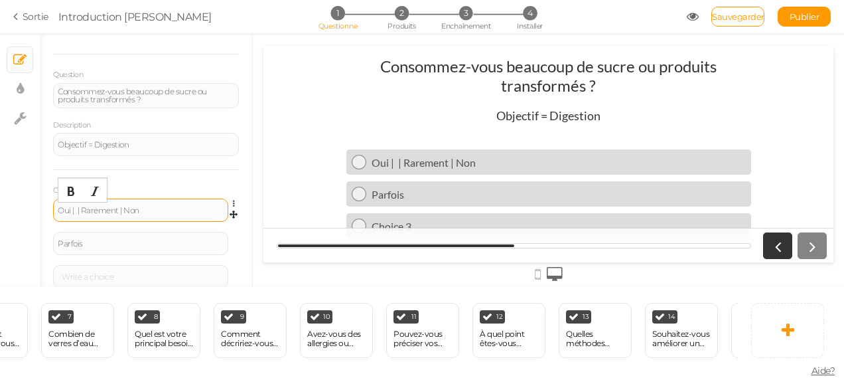
click at [82, 207] on font "Oui | | Rarement | Non" at bounding box center [99, 210] width 82 height 10
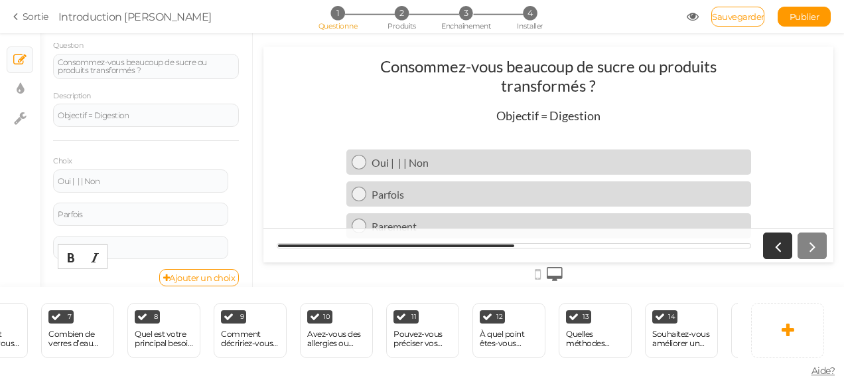
scroll to position [119, 0]
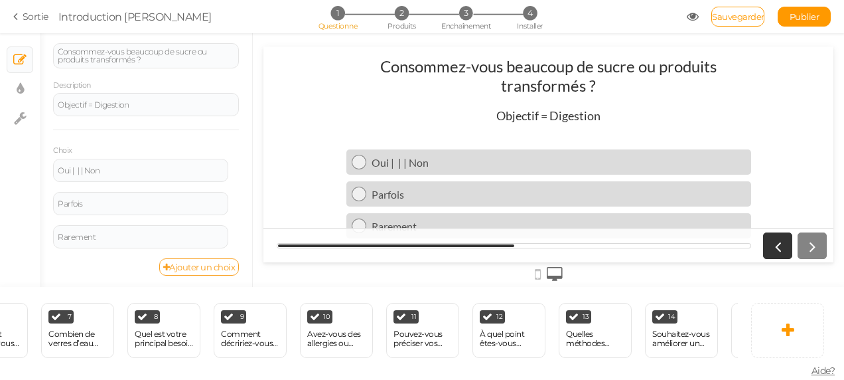
click at [181, 266] on font "Ajouter un choix" at bounding box center [202, 267] width 66 height 11
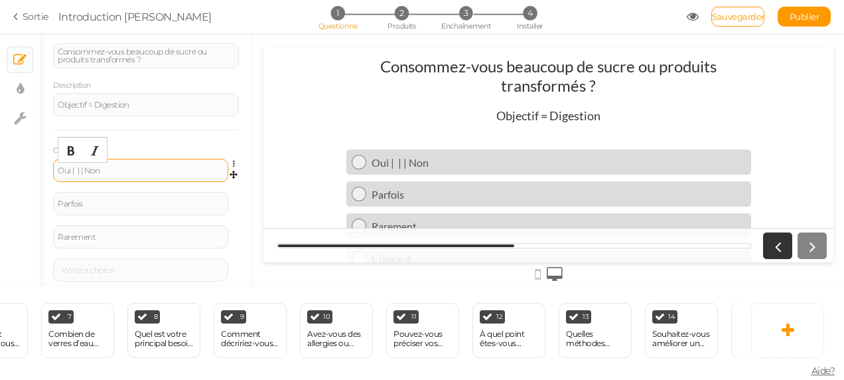
click at [86, 169] on font "Oui | | | Non" at bounding box center [79, 170] width 42 height 10
click at [88, 169] on div "Oui | | |" at bounding box center [141, 171] width 166 height 8
click at [739, 13] on span "Sauvegarder" at bounding box center [738, 16] width 52 height 11
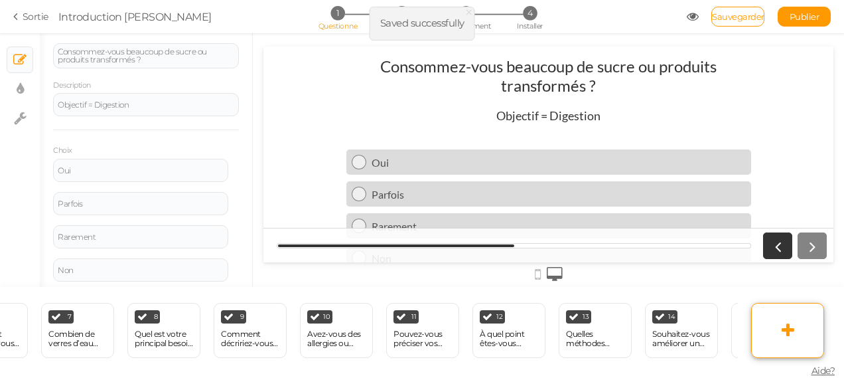
click at [797, 313] on link at bounding box center [787, 330] width 73 height 55
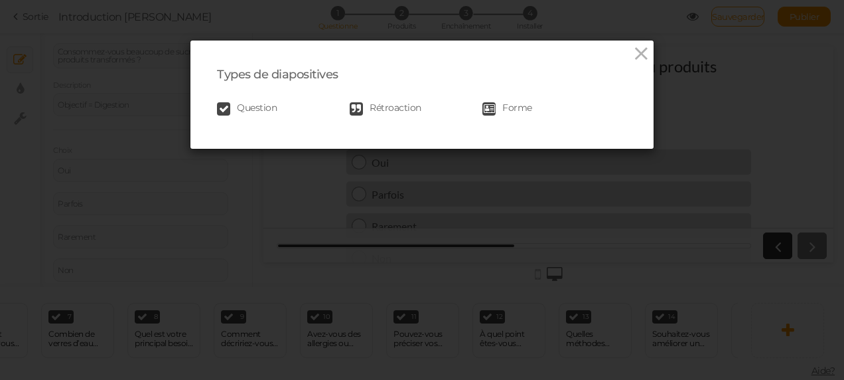
click at [238, 107] on span "Question" at bounding box center [257, 108] width 40 height 13
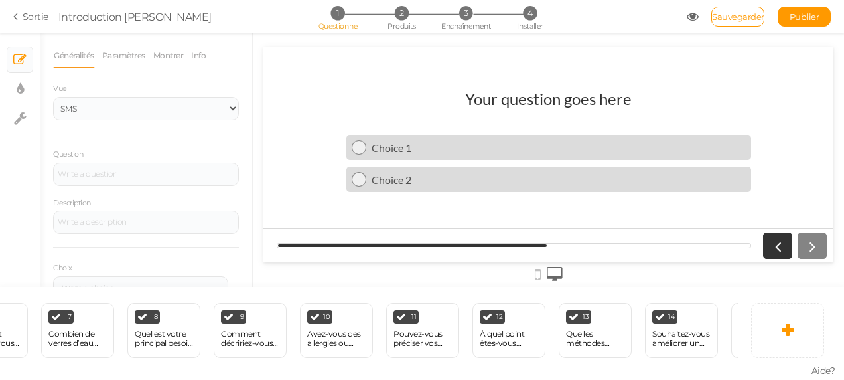
scroll to position [0, 0]
click at [83, 219] on div at bounding box center [146, 221] width 186 height 23
paste div
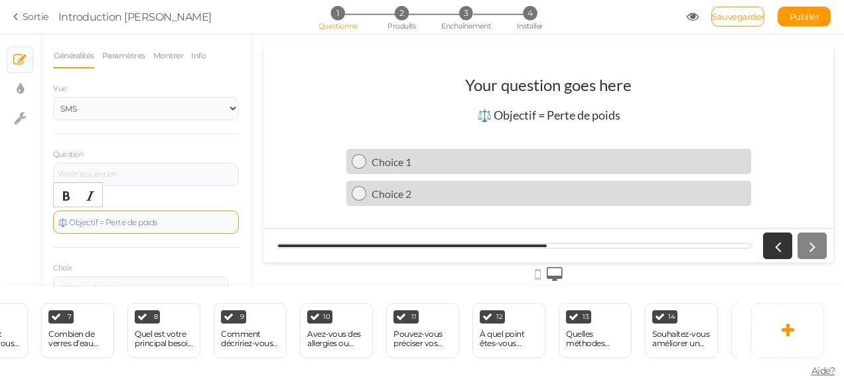
click at [70, 224] on font "⚖️ Objectif = Perte de poids" at bounding box center [108, 222] width 100 height 10
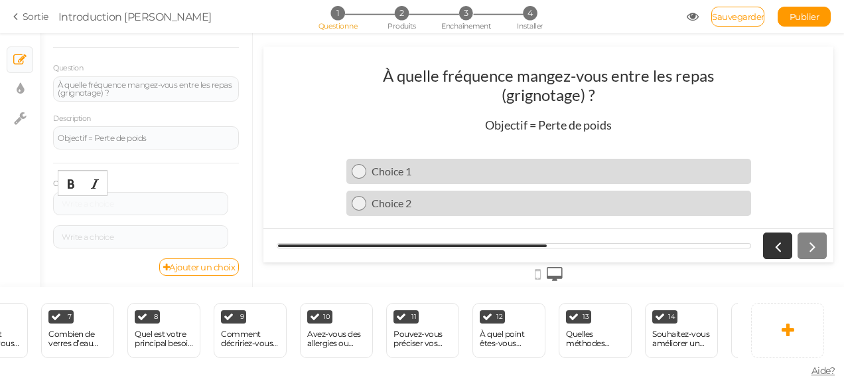
scroll to position [84, 0]
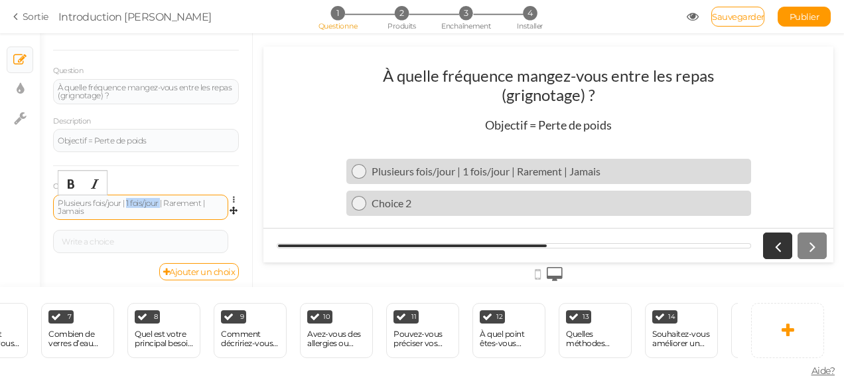
drag, startPoint x: 126, startPoint y: 200, endPoint x: 161, endPoint y: 203, distance: 34.6
click at [161, 203] on div "Plusieurs fois/jour | 1 fois/jour | Rarement | Jamais" at bounding box center [141, 207] width 166 height 16
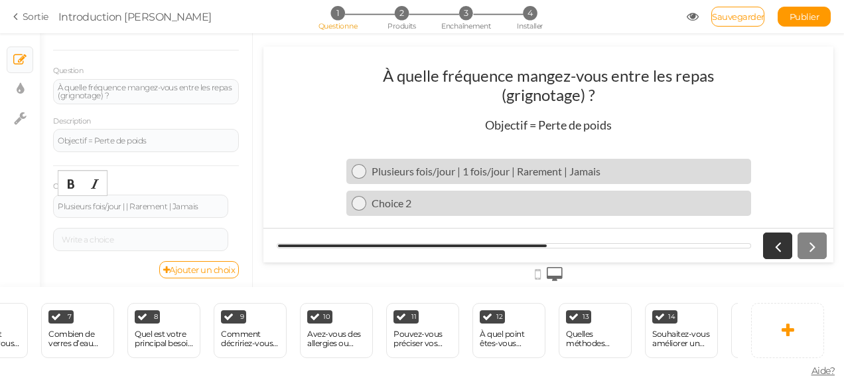
scroll to position [86, 0]
drag, startPoint x: 131, startPoint y: 199, endPoint x: 171, endPoint y: 209, distance: 41.1
click at [171, 209] on div "Plusieurs fois/jour | | Rarement | Jamais" at bounding box center [140, 203] width 175 height 23
click at [131, 204] on div "Plusieurs fois/jour | | Rarement | Jamais" at bounding box center [141, 204] width 166 height 8
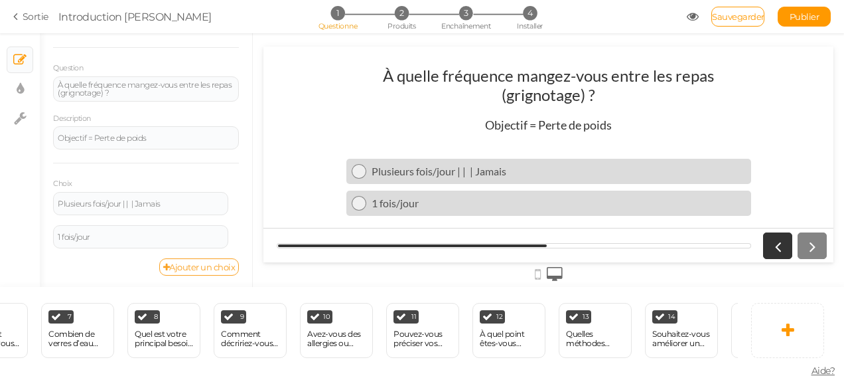
click at [183, 266] on font "Ajouter un choix" at bounding box center [202, 267] width 66 height 11
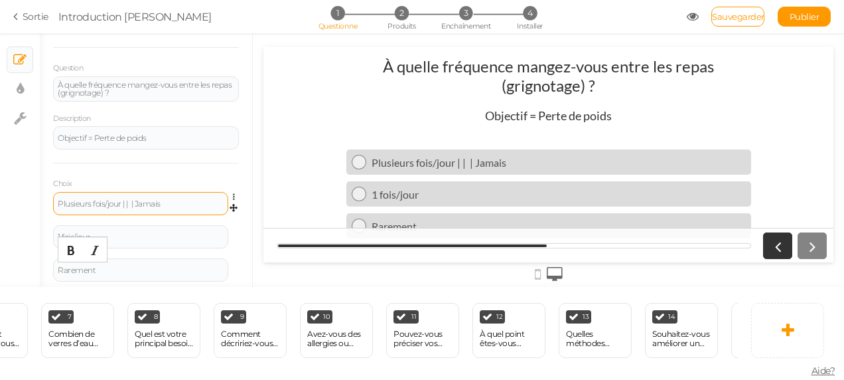
click at [133, 200] on div "Plusieurs fois/jour | | | Jamais" at bounding box center [141, 204] width 166 height 8
click at [134, 200] on div "Plusieurs fois/jour | | | Jamais" at bounding box center [141, 204] width 166 height 8
click at [141, 200] on div "Plusieurs fois/jour | | | Jamais" at bounding box center [141, 204] width 166 height 8
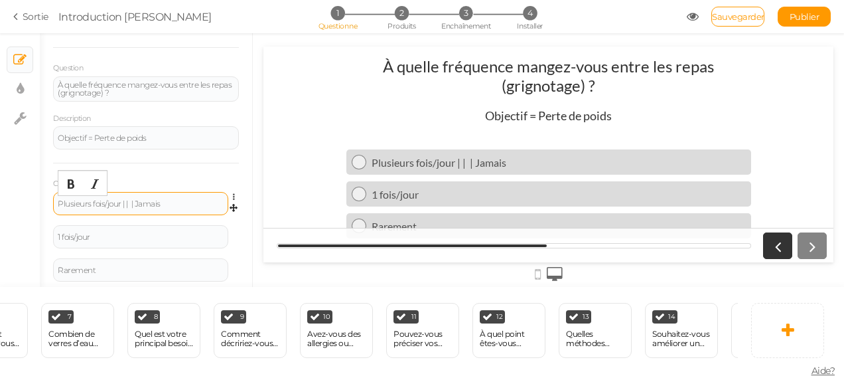
click at [134, 201] on div "Plusieurs fois/jour | | | Jamais" at bounding box center [141, 204] width 166 height 8
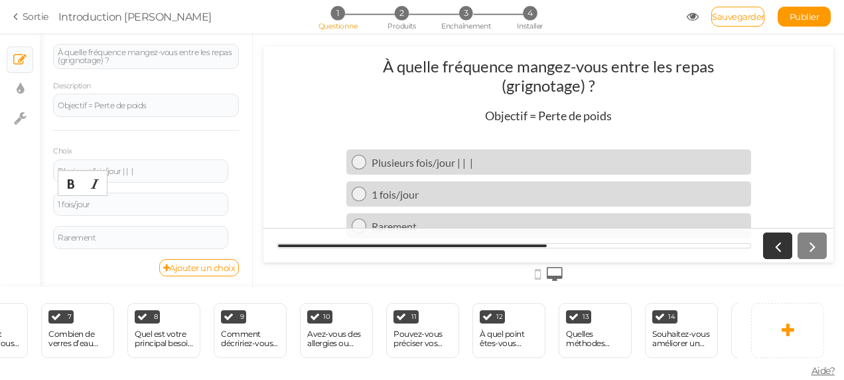
scroll to position [119, 0]
click at [200, 269] on font "Ajouter un choix" at bounding box center [202, 267] width 66 height 11
drag, startPoint x: 161, startPoint y: 263, endPoint x: 147, endPoint y: 268, distance: 14.3
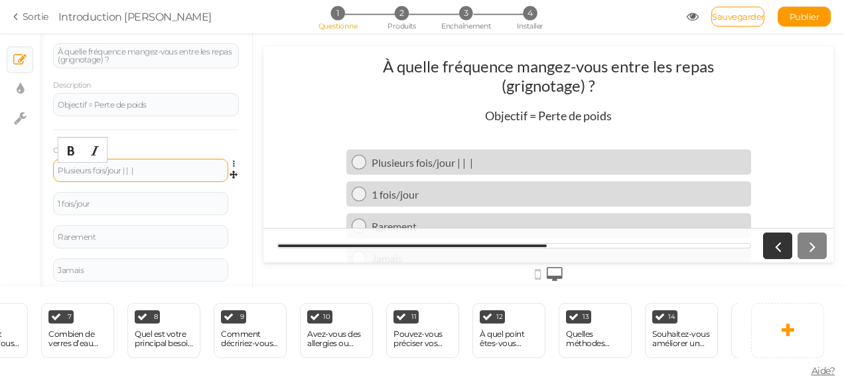
click at [135, 170] on div "Plusieurs fois/jour | | |" at bounding box center [141, 171] width 166 height 8
click at [739, 14] on span "Sauvegarder" at bounding box center [738, 16] width 52 height 11
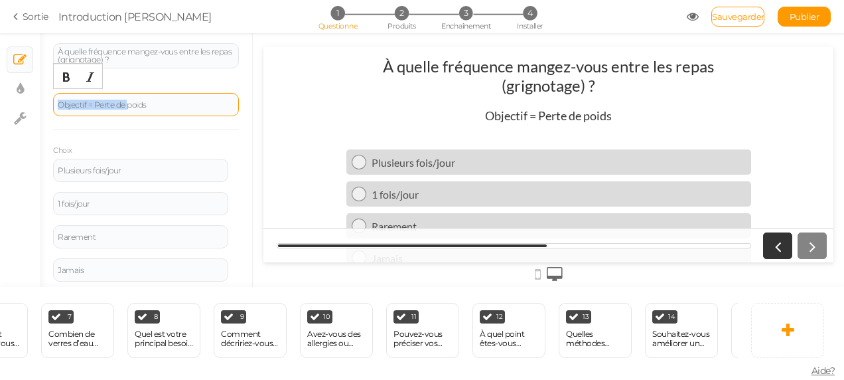
drag, startPoint x: 151, startPoint y: 106, endPoint x: 58, endPoint y: 93, distance: 93.8
click at [58, 93] on div "Objectif = Perte de poids" at bounding box center [146, 104] width 186 height 23
click at [145, 103] on font "Objectif = Perte de poids" at bounding box center [102, 105] width 89 height 10
click at [58, 102] on font "Objectif = Perte de poids" at bounding box center [102, 105] width 89 height 10
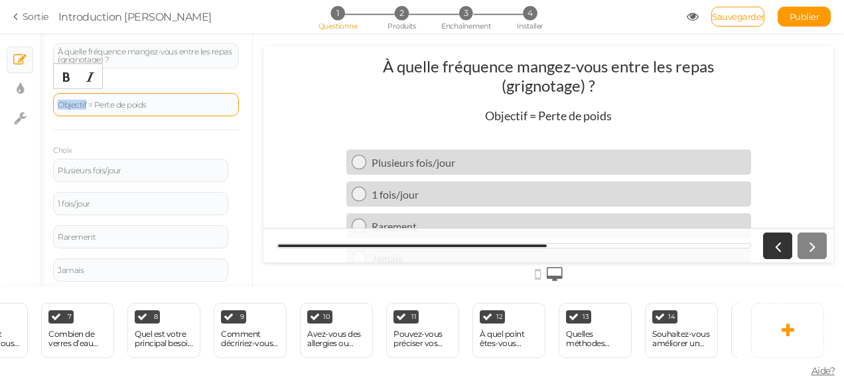
click at [58, 102] on font "Objectif = Perte de poids" at bounding box center [102, 105] width 89 height 10
click at [72, 104] on font "Objectif = Perte de poids" at bounding box center [102, 105] width 89 height 10
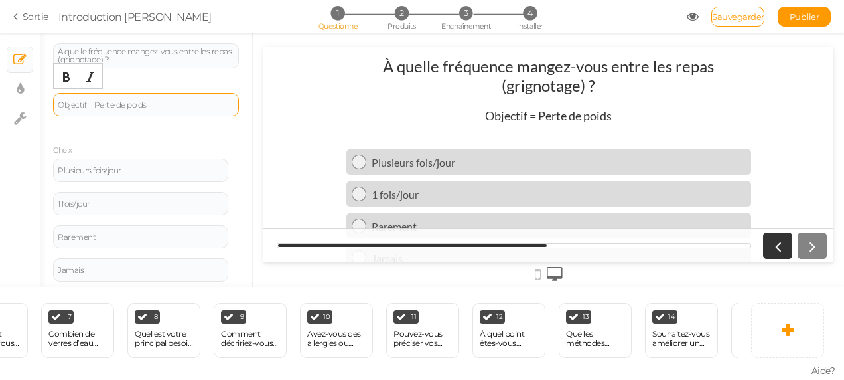
click at [58, 100] on font "Objectif = Perte de poids" at bounding box center [102, 105] width 89 height 10
copy font "Objectif = Perte de poids"
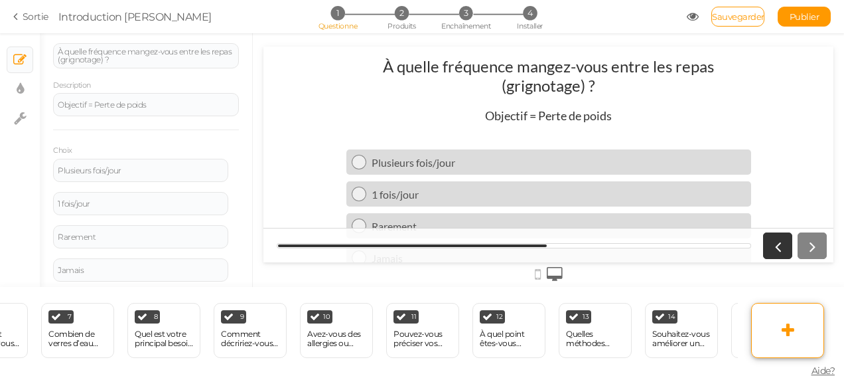
click at [763, 327] on link at bounding box center [787, 330] width 73 height 55
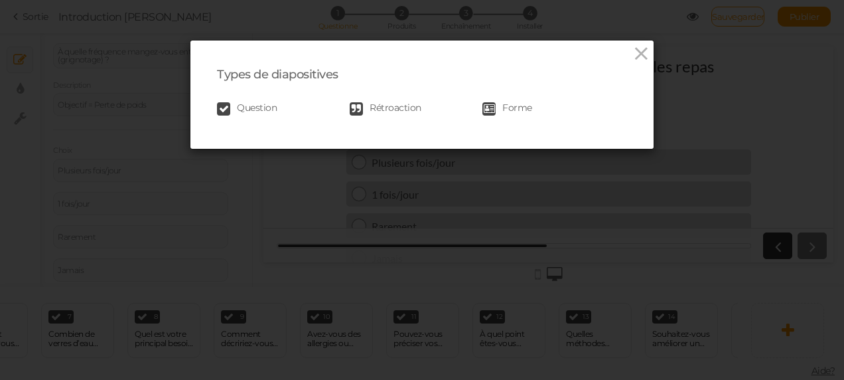
click at [252, 110] on span "Question" at bounding box center [257, 108] width 40 height 13
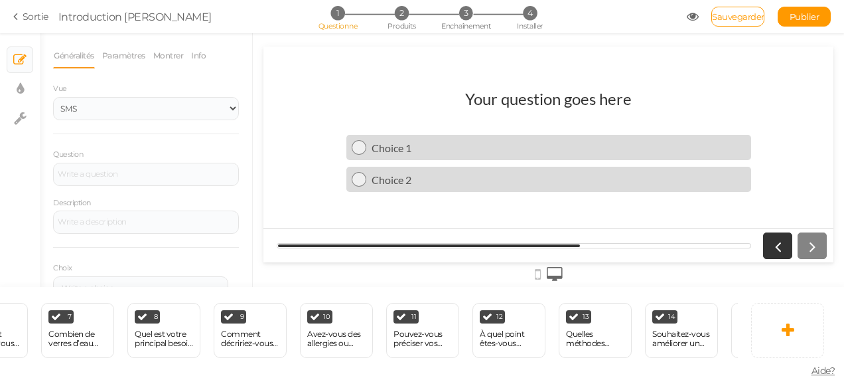
scroll to position [0, 0]
click at [90, 219] on div at bounding box center [146, 221] width 186 height 23
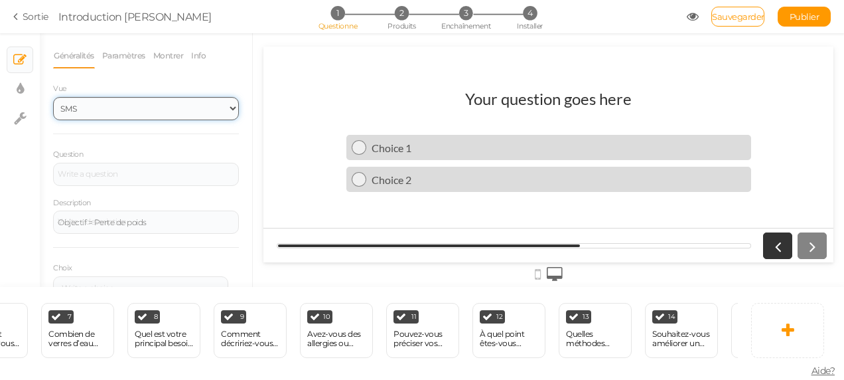
click at [121, 100] on select "SMS Images Glisseur Liste déroulante" at bounding box center [146, 108] width 186 height 23
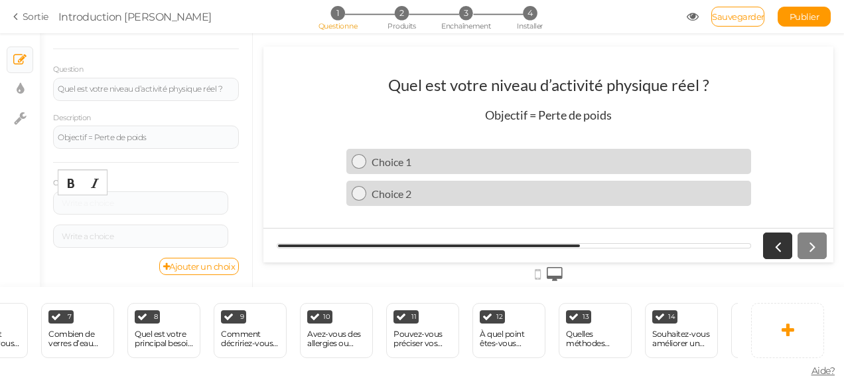
scroll to position [82, 0]
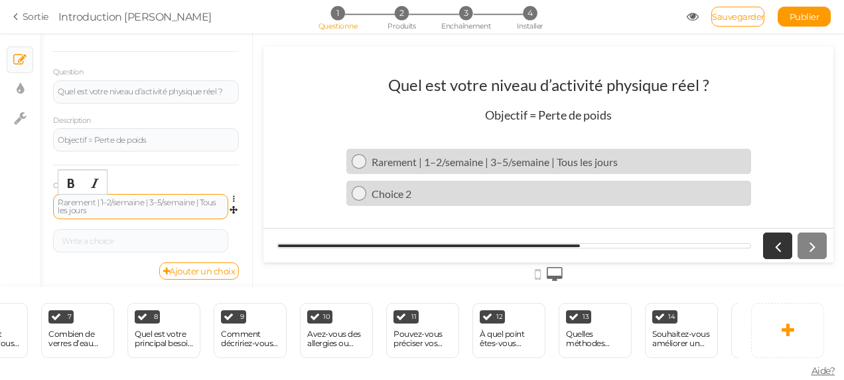
click at [100, 202] on font "Rarement | 1–2/semaine | 3–5/semaine | Tous les jours" at bounding box center [137, 206] width 159 height 18
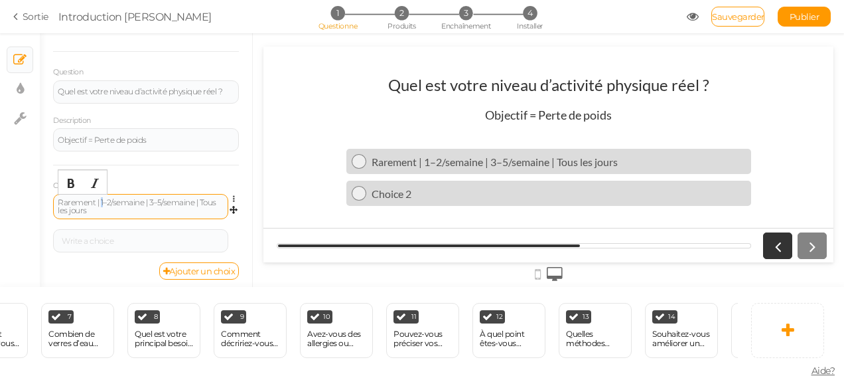
click at [100, 202] on font "Rarement | 1–2/semaine | 3–5/semaine | Tous les jours" at bounding box center [137, 206] width 159 height 18
click at [98, 202] on font "Rarement | 1–2/semaine | 3–5/semaine | Tous les jours" at bounding box center [137, 206] width 159 height 18
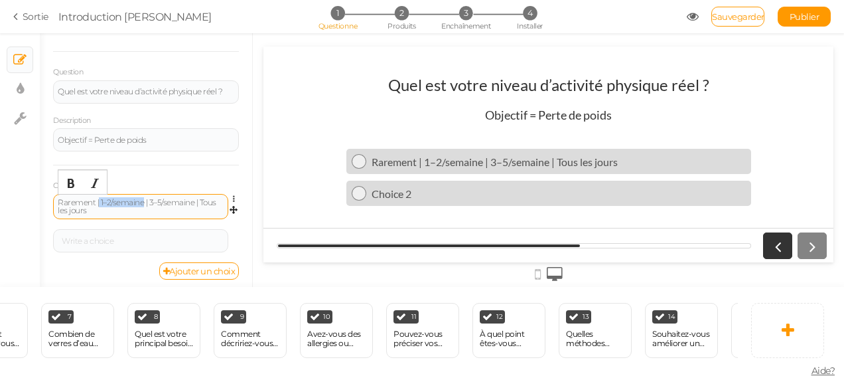
drag, startPoint x: 98, startPoint y: 204, endPoint x: 143, endPoint y: 202, distance: 44.5
click at [143, 202] on font "Rarement | 1–2/semaine | 3–5/semaine | Tous les jours" at bounding box center [137, 206] width 159 height 18
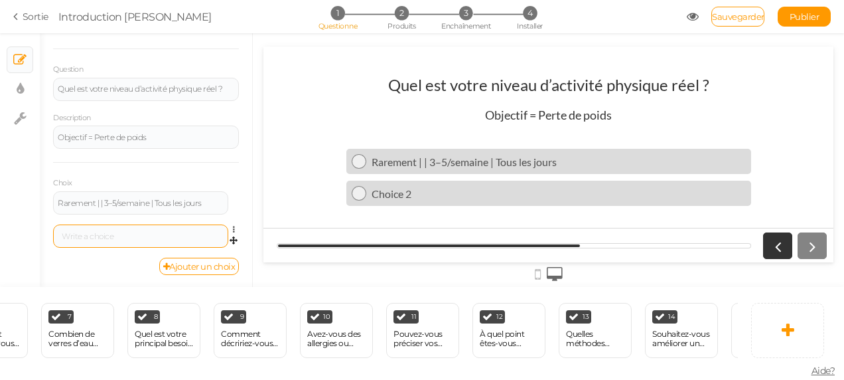
drag, startPoint x: 116, startPoint y: 230, endPoint x: 111, endPoint y: 236, distance: 8.0
click at [172, 265] on font "Ajouter un choix" at bounding box center [202, 266] width 66 height 11
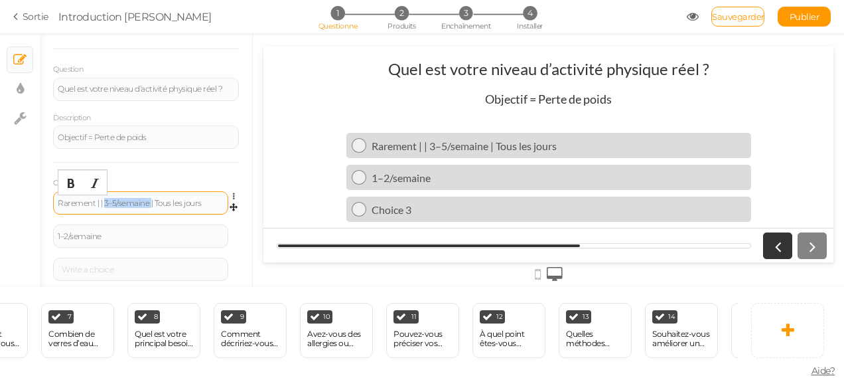
drag, startPoint x: 105, startPoint y: 203, endPoint x: 150, endPoint y: 202, distance: 45.1
click at [150, 202] on font "Rarement | | 3–5/semaine | Tous les jours" at bounding box center [130, 203] width 144 height 10
drag, startPoint x: 108, startPoint y: 200, endPoint x: 163, endPoint y: 204, distance: 55.9
click at [163, 204] on div "Rarement | | | Tous les jours" at bounding box center [141, 203] width 166 height 8
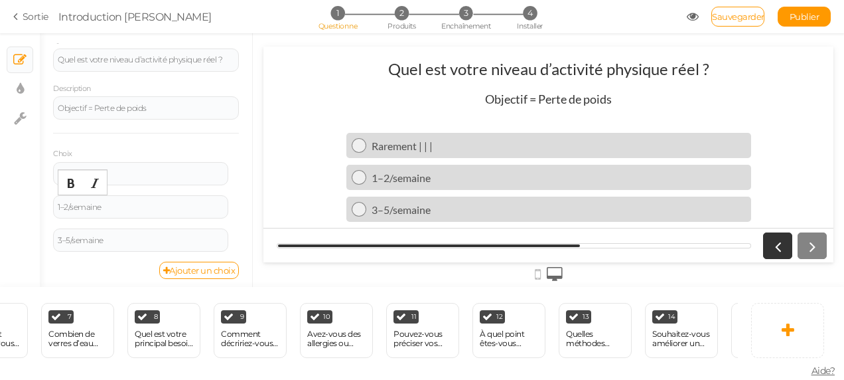
scroll to position [118, 0]
click at [210, 270] on link "Ajouter un choix" at bounding box center [199, 266] width 80 height 17
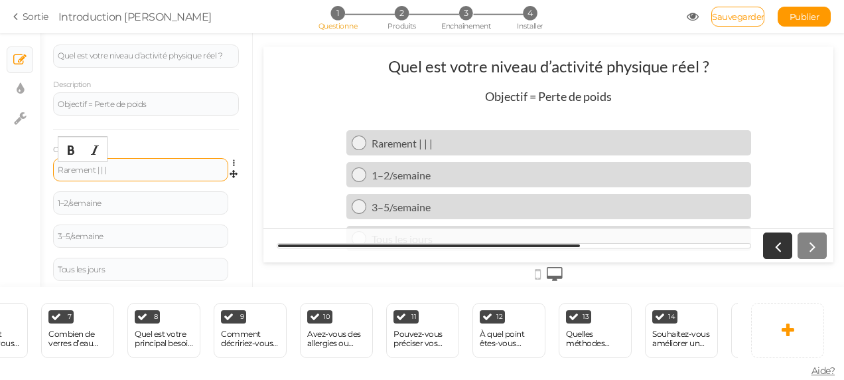
click at [116, 170] on div "Rarement | | |" at bounding box center [141, 170] width 166 height 8
click at [728, 20] on span "Sauvegarder" at bounding box center [738, 16] width 52 height 11
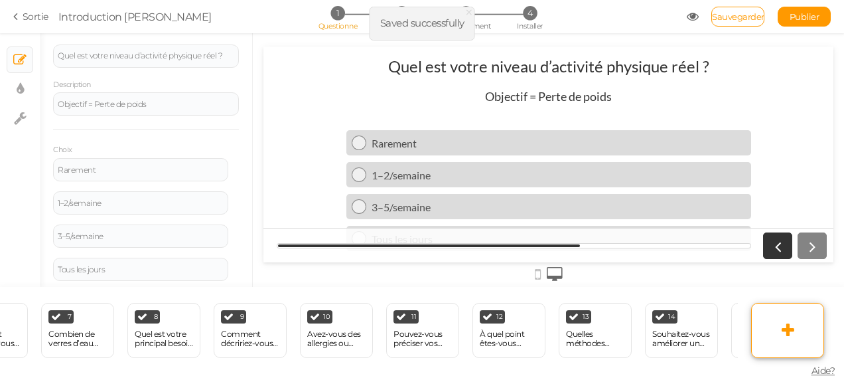
click at [755, 347] on link at bounding box center [787, 330] width 73 height 55
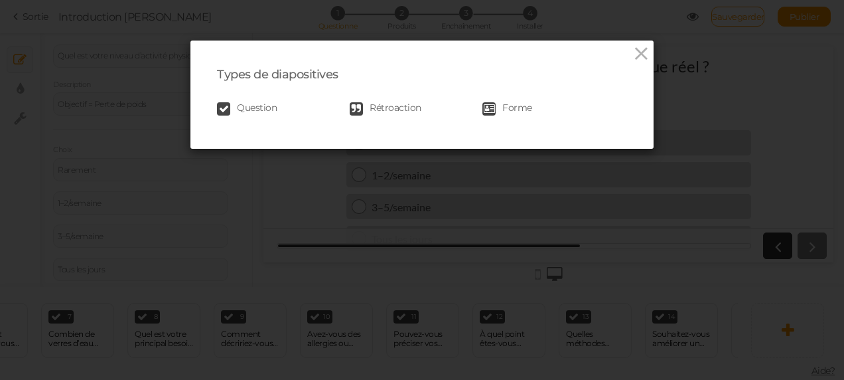
click at [254, 105] on span "Question" at bounding box center [257, 108] width 40 height 13
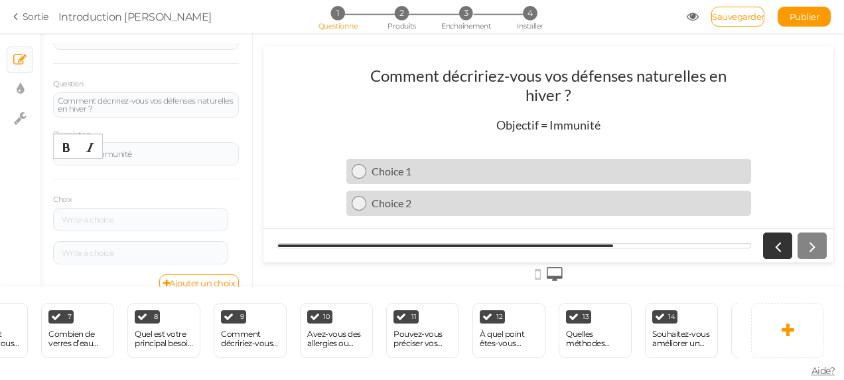
scroll to position [80, 0]
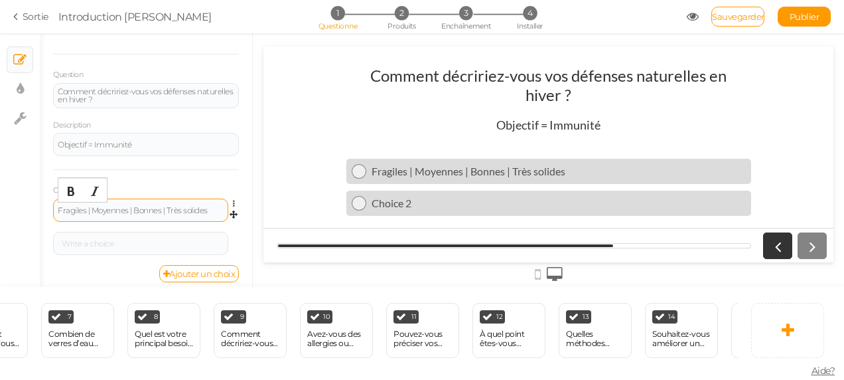
click at [92, 209] on div "Fragiles | Moyennes | Bonnes | Très solides" at bounding box center [141, 210] width 166 height 8
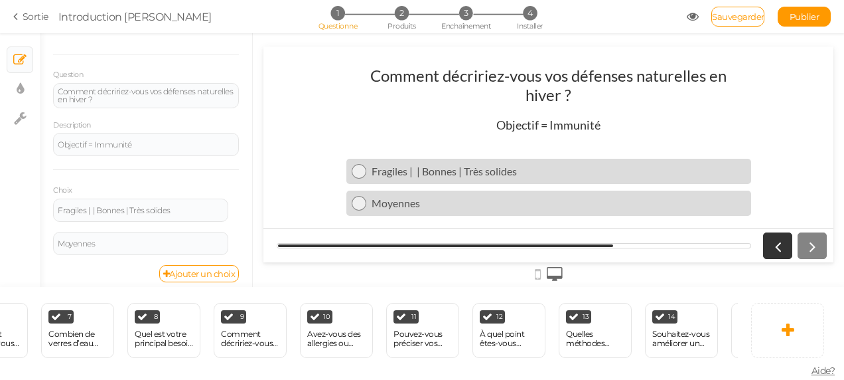
click at [112, 179] on div "Choix Fragiles | | Bonnes | Très solides Settings Delete Moyennes Settings Dele…" at bounding box center [146, 217] width 186 height 96
click at [98, 209] on div "Fragiles | | Bonnes | Très solides" at bounding box center [141, 210] width 166 height 8
click at [179, 280] on link "Ajouter un choix" at bounding box center [199, 273] width 80 height 17
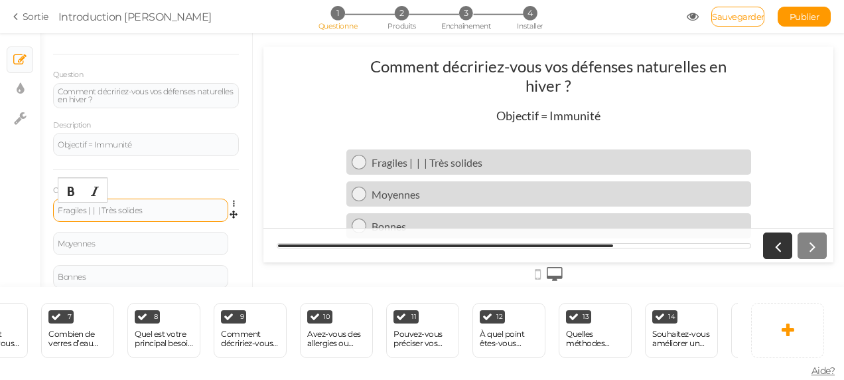
click at [102, 210] on div "Fragiles | | | Très solides" at bounding box center [141, 210] width 166 height 8
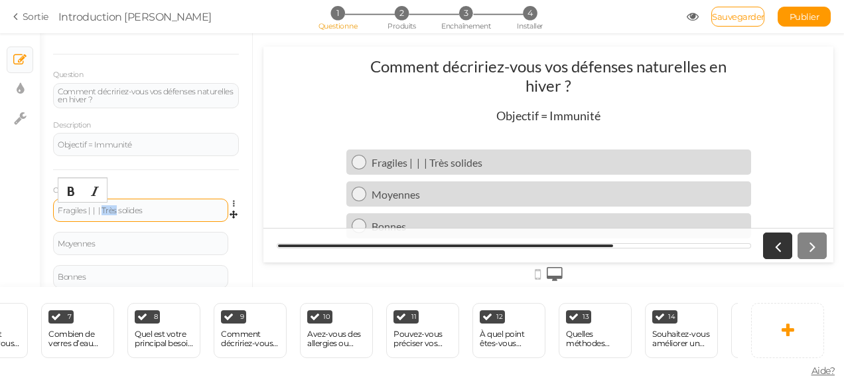
click at [102, 210] on div "Fragiles | | | Très solides" at bounding box center [141, 210] width 166 height 8
click at [149, 206] on div "Fragiles | | | Très solides" at bounding box center [141, 210] width 166 height 8
drag, startPoint x: 103, startPoint y: 206, endPoint x: 154, endPoint y: 208, distance: 51.1
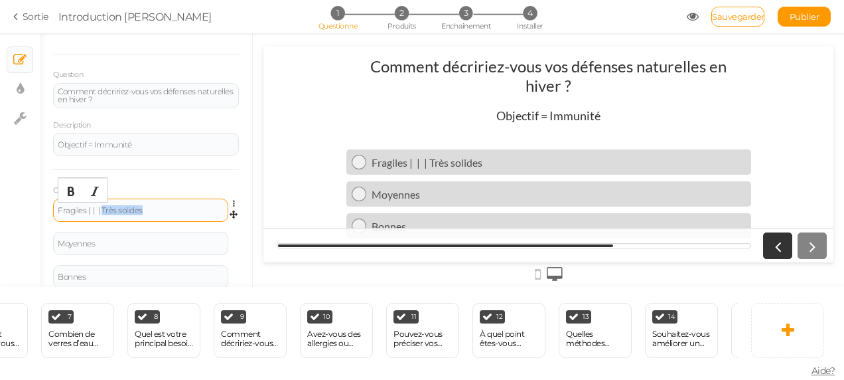
click at [154, 208] on div "Fragiles | | | Très solides" at bounding box center [141, 210] width 166 height 8
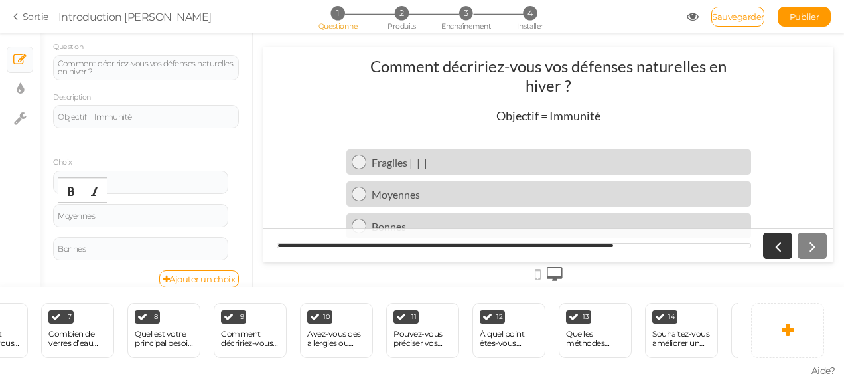
scroll to position [119, 0]
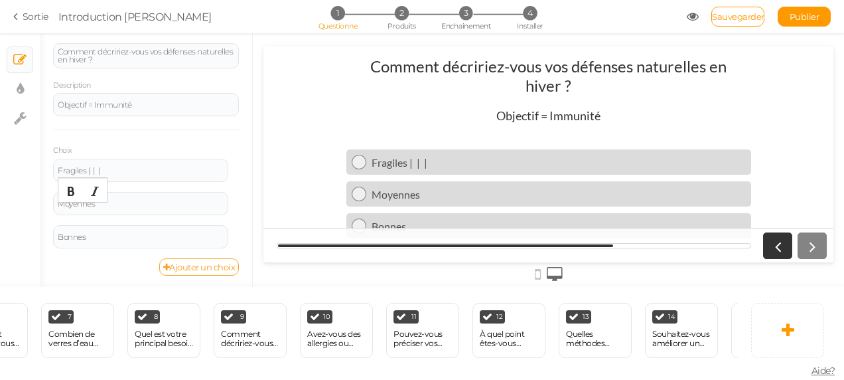
click at [210, 259] on link "Ajouter un choix" at bounding box center [199, 266] width 80 height 17
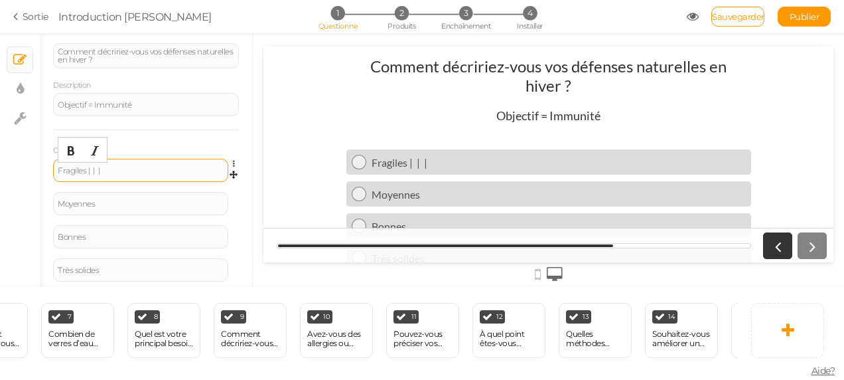
click at [105, 167] on div "Fragiles | | |" at bounding box center [141, 171] width 166 height 8
click at [735, 22] on link "Sauvegarder" at bounding box center [738, 17] width 53 height 20
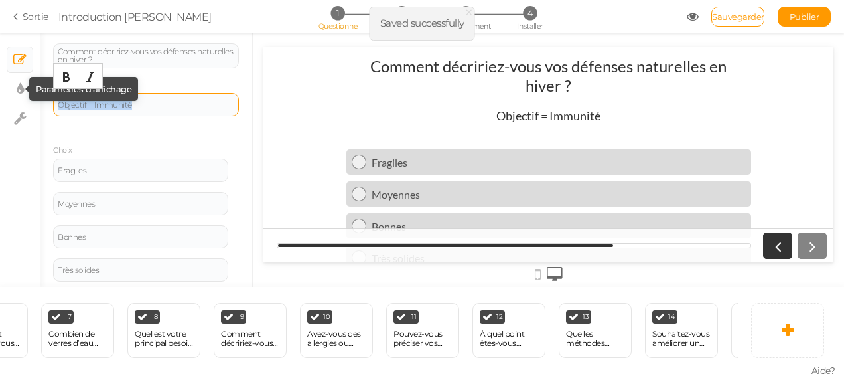
drag, startPoint x: 142, startPoint y: 102, endPoint x: 62, endPoint y: 97, distance: 79.8
click at [24, 84] on div "× Diapositives × Paramètres d’affichage × Paramètres Généralités Paramètres Mon…" at bounding box center [422, 160] width 844 height 254
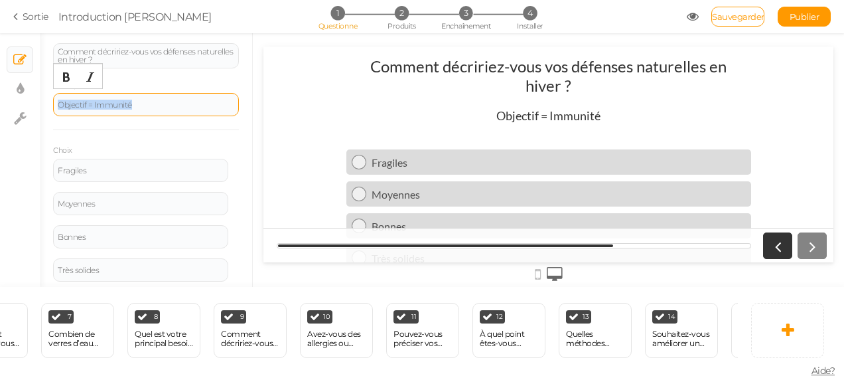
copy font "Objectif = Immunité"
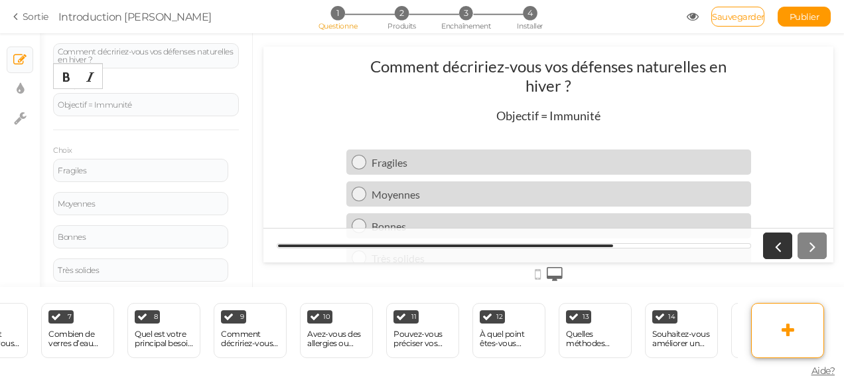
click at [785, 339] on link at bounding box center [787, 330] width 73 height 55
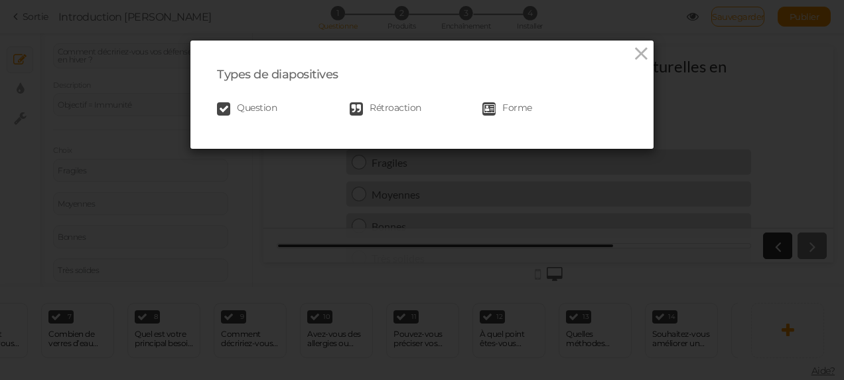
click at [267, 101] on div "Question Rétroaction Forme" at bounding box center [422, 109] width 410 height 27
click at [262, 109] on span "Question" at bounding box center [257, 108] width 40 height 13
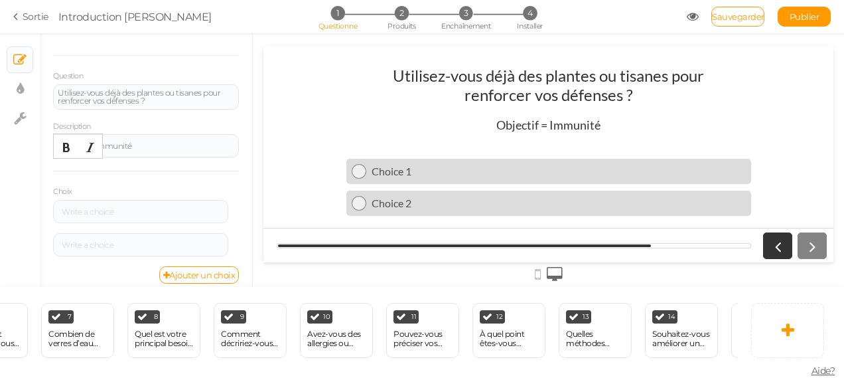
scroll to position [80, 0]
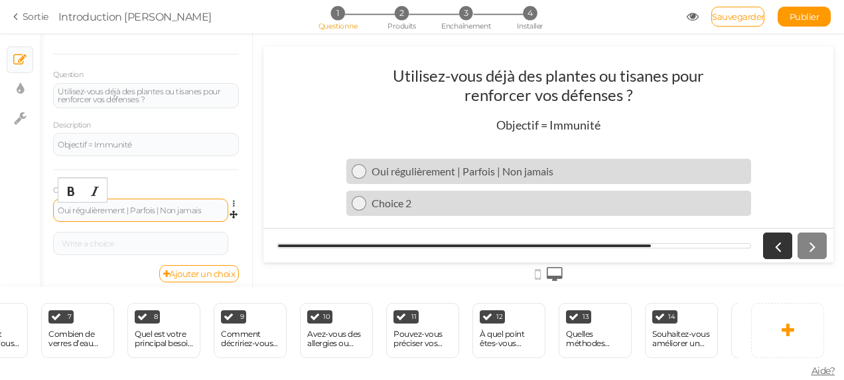
click at [129, 208] on font "Oui régulièrement | Parfois | Non jamais" at bounding box center [129, 210] width 143 height 10
click at [135, 211] on font "Oui régulièrement | | Non jamais" at bounding box center [117, 210] width 119 height 10
drag, startPoint x: 177, startPoint y: 208, endPoint x: 137, endPoint y: 210, distance: 39.2
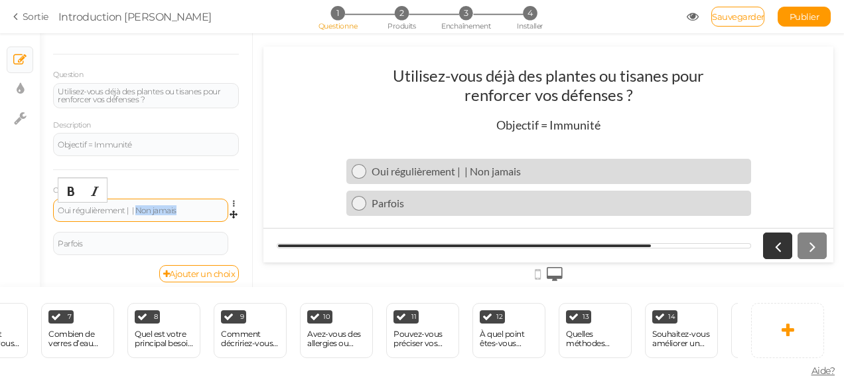
click at [137, 210] on font "Oui régulièrement | | Non jamais" at bounding box center [117, 210] width 119 height 10
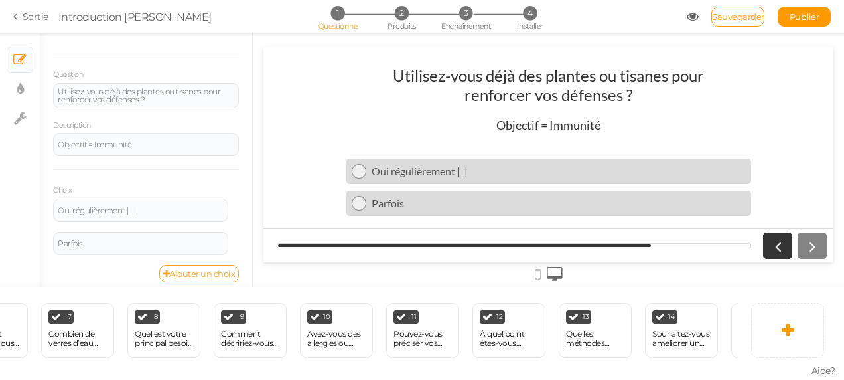
click at [186, 271] on font "Ajouter un choix" at bounding box center [202, 273] width 66 height 11
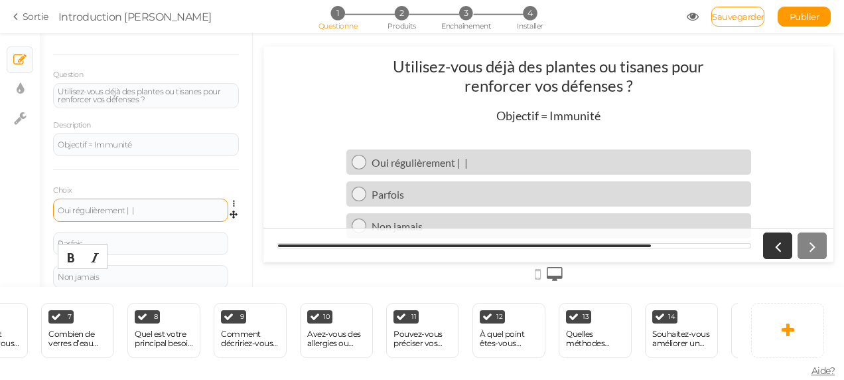
click at [139, 207] on div "Oui régulièrement | |" at bounding box center [141, 210] width 166 height 8
click at [739, 12] on span "Sauvegarder" at bounding box center [738, 16] width 52 height 11
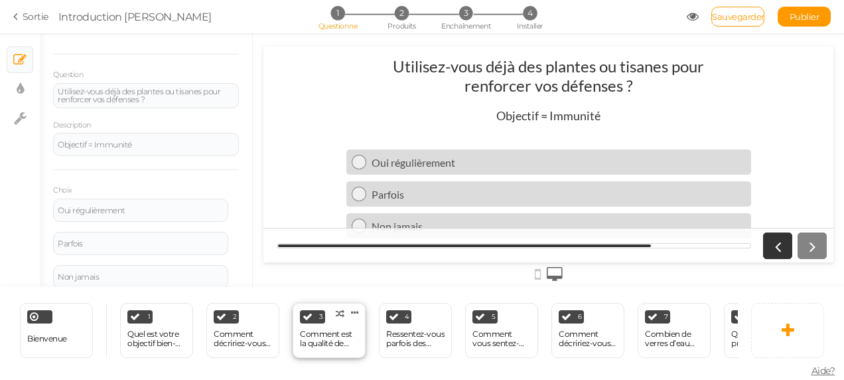
click at [340, 340] on div "Comment est la qualité de votre sommeil ?" at bounding box center [329, 338] width 58 height 19
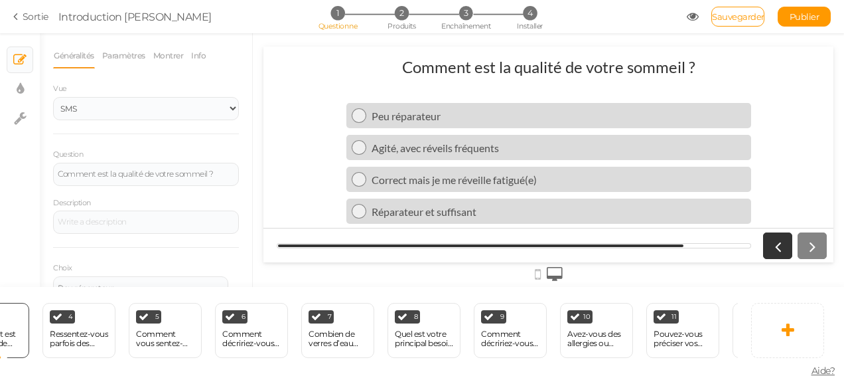
scroll to position [0, 336]
click at [332, 332] on div "Combien de verres d’eau buvez-vous en moyenne par jour ?" at bounding box center [338, 338] width 58 height 19
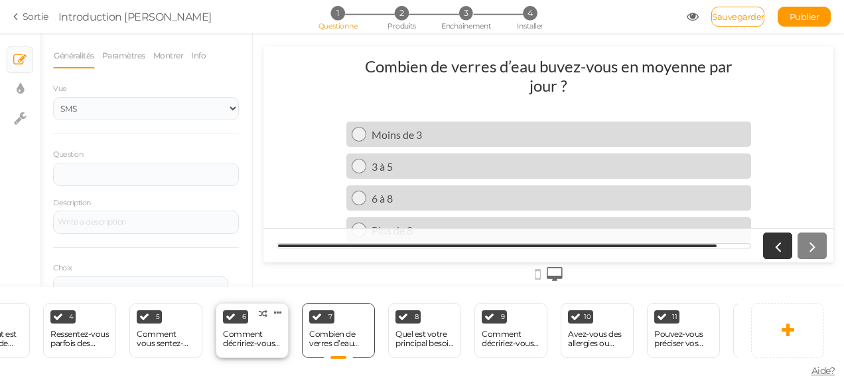
click at [264, 330] on div "Comment décririez-vous vos habitudes alimentaires ?" at bounding box center [252, 338] width 58 height 19
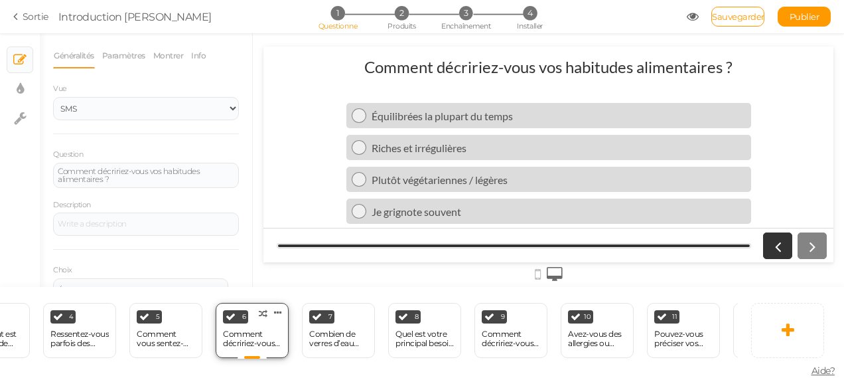
scroll to position [0, 0]
click at [179, 339] on div "Comment vous sentez-vous face au stress quotidien ?" at bounding box center [166, 338] width 58 height 19
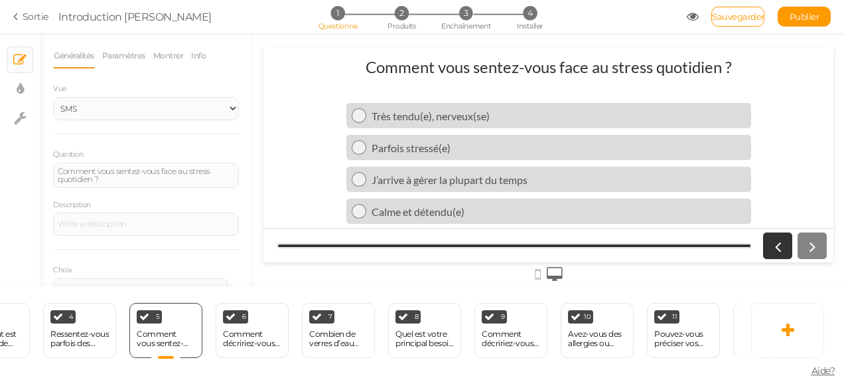
click at [40, 374] on div "Bienvenue Delete 1 Quel est votre objectif bien-être aujourd’hui ? × Définissez…" at bounding box center [422, 333] width 844 height 93
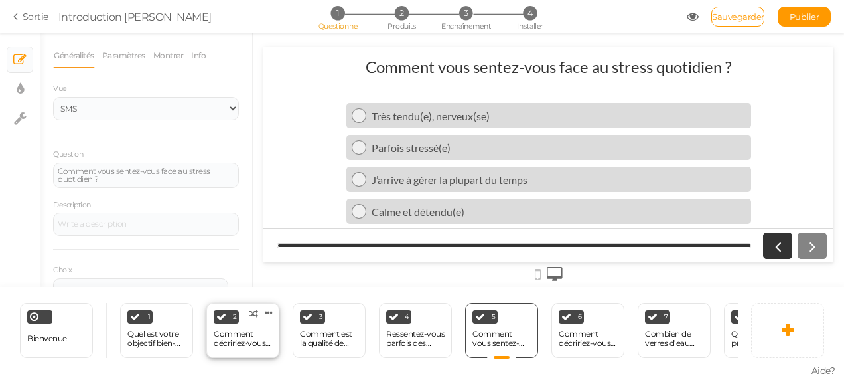
click at [226, 331] on div "Comment décririez-vous votre niveau d’énergie en ce moment ?" at bounding box center [243, 338] width 58 height 19
select select "1001"
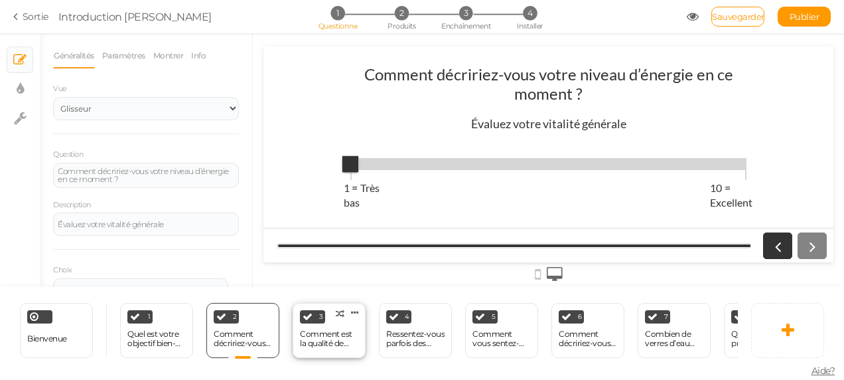
click at [323, 335] on div "Comment est la qualité de votre sommeil ?" at bounding box center [329, 338] width 58 height 19
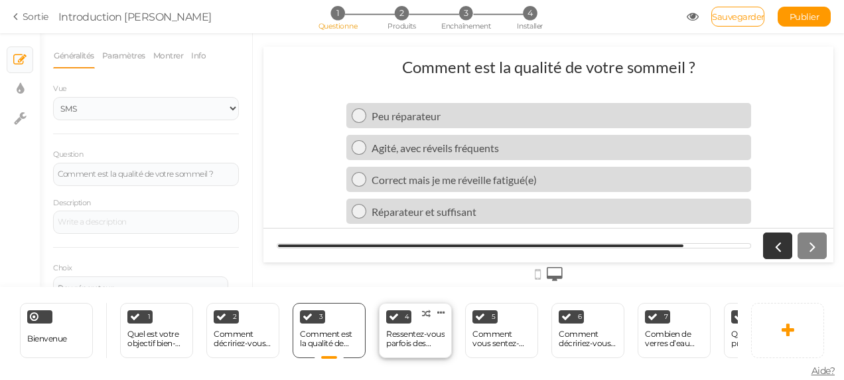
click at [392, 332] on div "Ressentez-vous parfois des inconforts digestifs (ballonnements, lourdeurs) ?" at bounding box center [415, 338] width 58 height 19
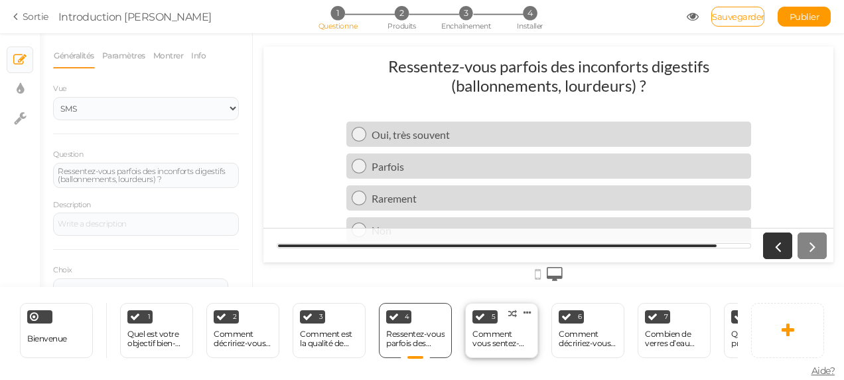
click at [490, 331] on div "Comment vous sentez-vous face au stress quotidien ?" at bounding box center [502, 338] width 58 height 19
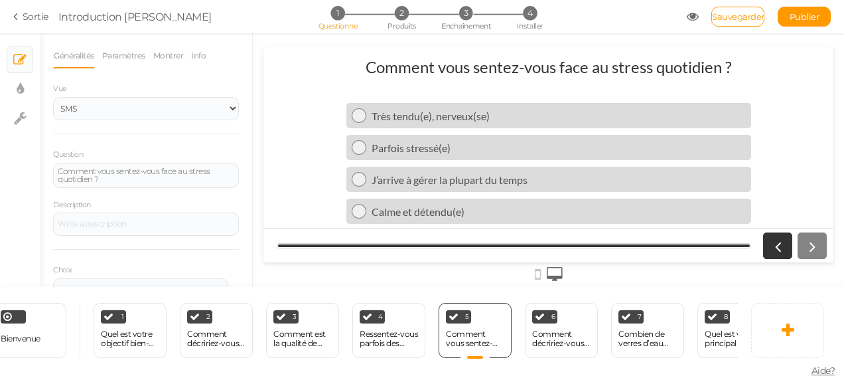
scroll to position [0, 53]
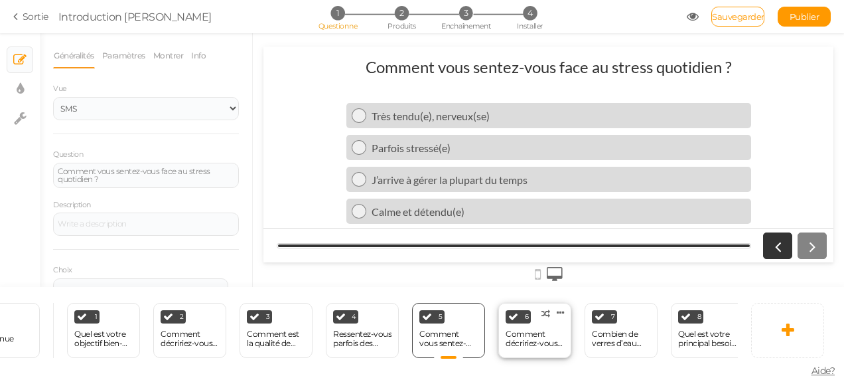
click at [524, 335] on div "Comment décririez-vous vos habitudes alimentaires ?" at bounding box center [535, 338] width 58 height 19
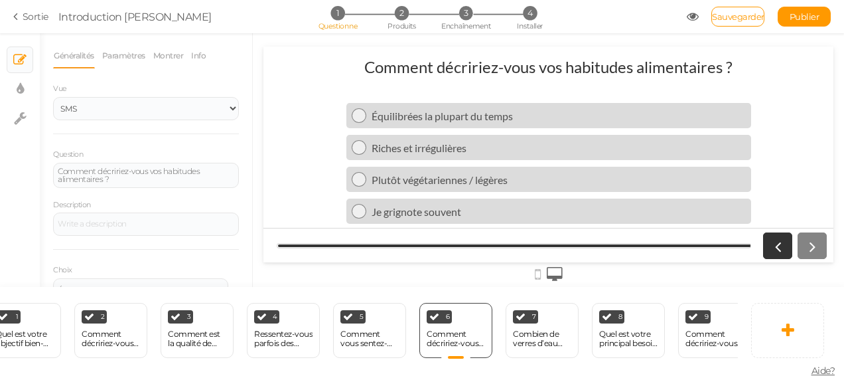
scroll to position [0, 141]
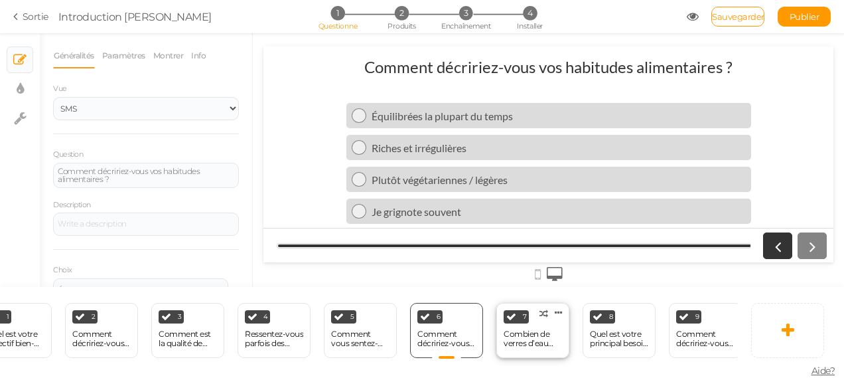
click at [512, 329] on div "Combien de verres d’eau buvez-vous en moyenne par jour ?" at bounding box center [533, 338] width 58 height 19
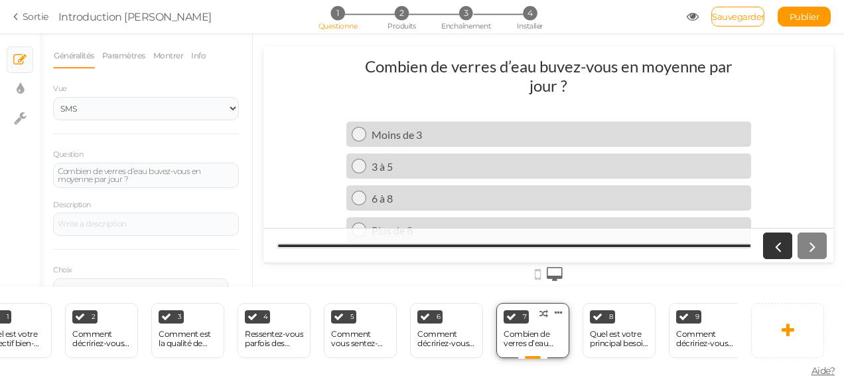
scroll to position [0, 0]
click at [619, 329] on div "Quel est votre principal besoin capillaire ?" at bounding box center [619, 338] width 58 height 19
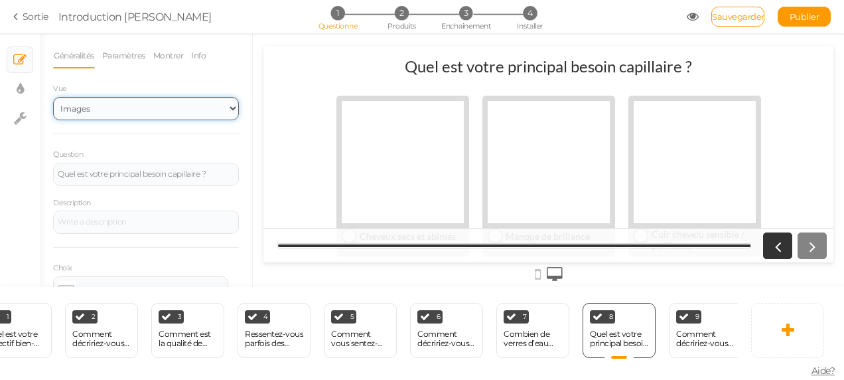
click at [222, 109] on select "SMS Images Glisseur Liste déroulante" at bounding box center [146, 108] width 186 height 23
select select "1"
click at [53, 97] on select "SMS Images Glisseur Liste déroulante" at bounding box center [146, 108] width 186 height 23
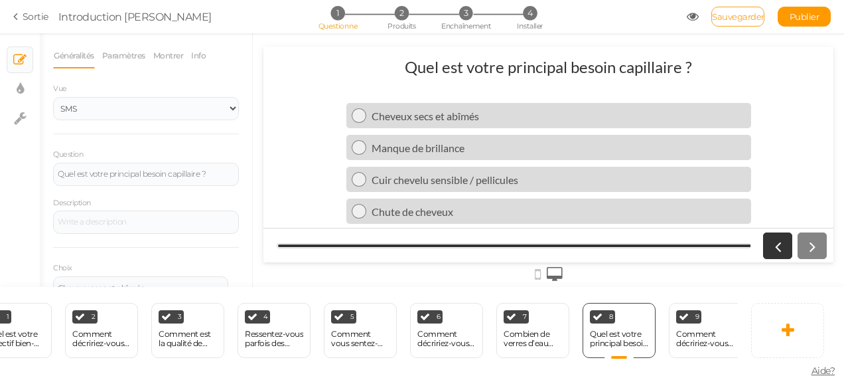
click at [722, 19] on span "Sauvegarder" at bounding box center [738, 16] width 52 height 11
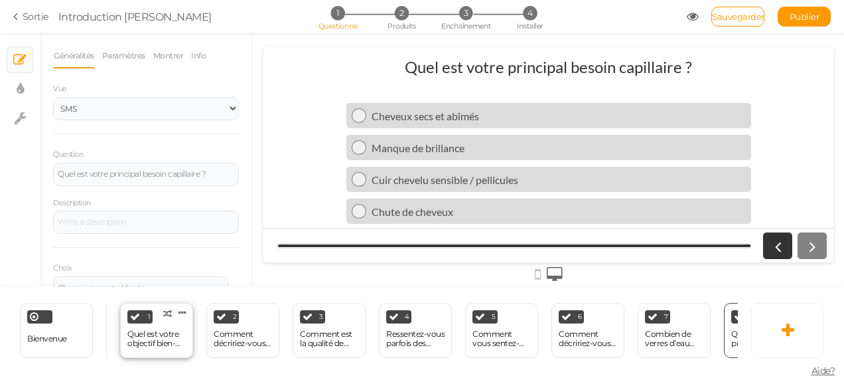
click at [170, 335] on div "Quel est votre objectif bien-être aujourd’hui ?" at bounding box center [156, 338] width 58 height 19
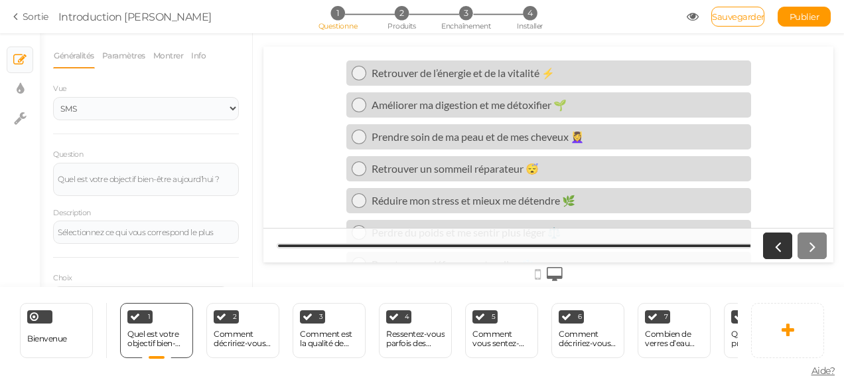
scroll to position [82, 0]
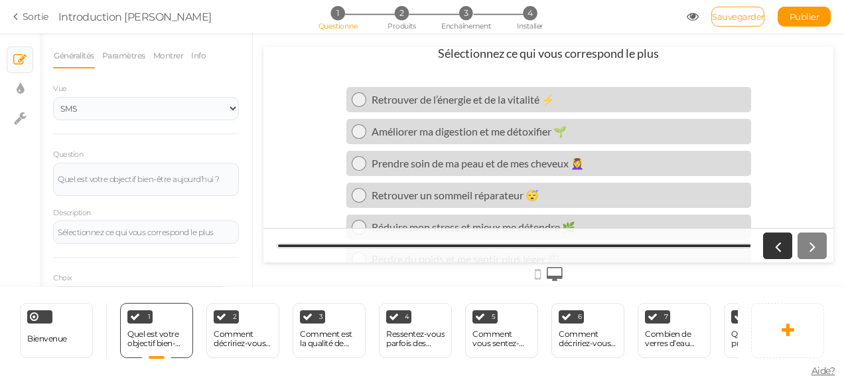
click at [716, 10] on link "Sauvegarder" at bounding box center [738, 17] width 53 height 20
click at [19, 114] on icon at bounding box center [20, 118] width 13 height 13
select select "en"
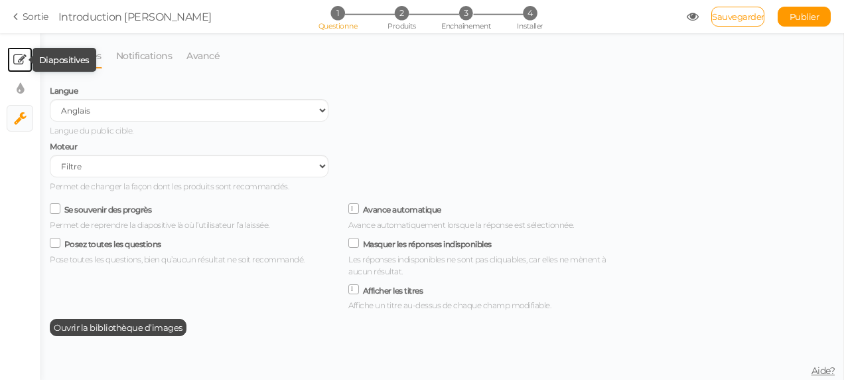
click at [18, 53] on icon at bounding box center [19, 59] width 13 height 13
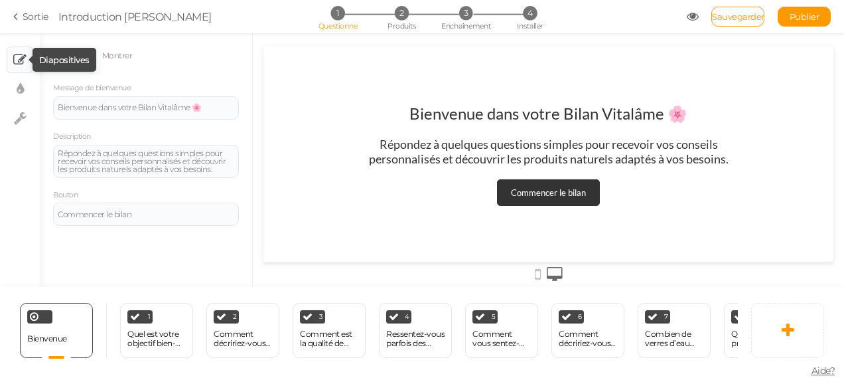
scroll to position [0, 0]
click at [119, 20] on div "Introduction Bilan Vitalâme" at bounding box center [134, 17] width 153 height 16
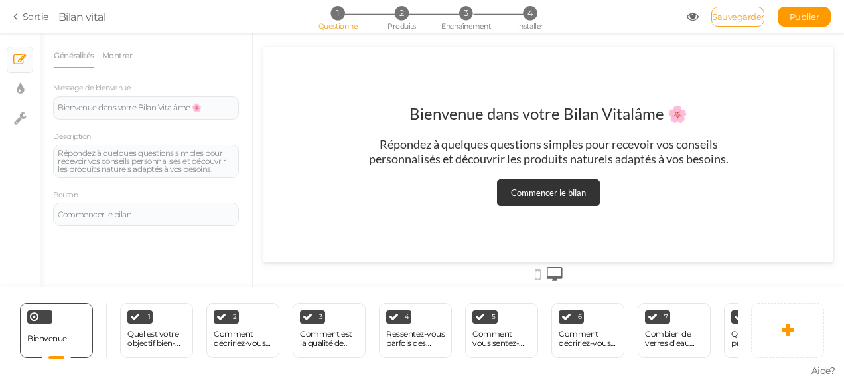
click at [723, 13] on span "Sauvegarder" at bounding box center [738, 16] width 52 height 11
click at [113, 18] on span "Bilan vital" at bounding box center [372, 17] width 629 height 16
click at [88, 18] on div "Bilan vital" at bounding box center [82, 17] width 48 height 16
click at [104, 19] on div "Bilan vital" at bounding box center [82, 17] width 48 height 16
click at [105, 19] on div "Bilan vital" at bounding box center [82, 17] width 48 height 16
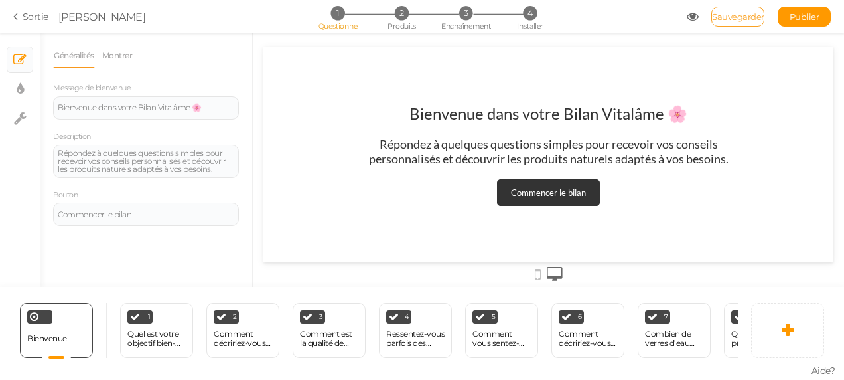
click at [723, 14] on span "Sauvegarder" at bounding box center [738, 16] width 52 height 11
click at [18, 12] on icon at bounding box center [17, 17] width 9 height 12
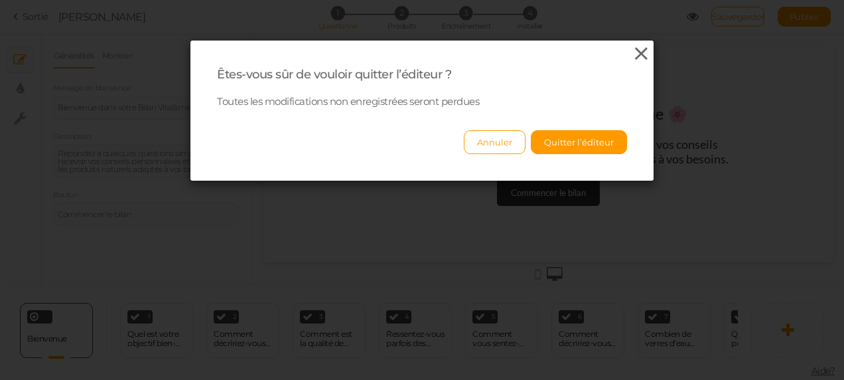
click at [635, 54] on icon at bounding box center [641, 54] width 19 height 20
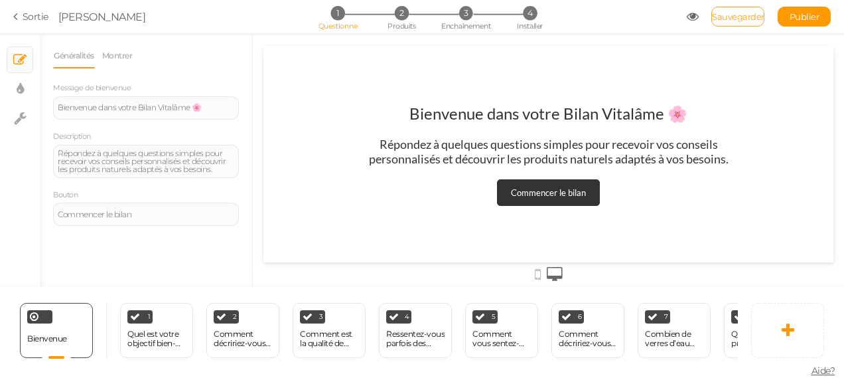
click at [750, 13] on span "Sauvegarder" at bounding box center [738, 16] width 52 height 11
click at [693, 20] on icon at bounding box center [693, 17] width 12 height 12
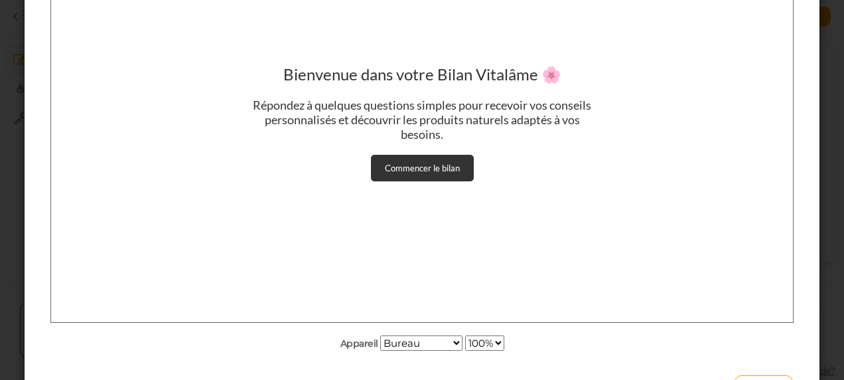
scroll to position [203, 0]
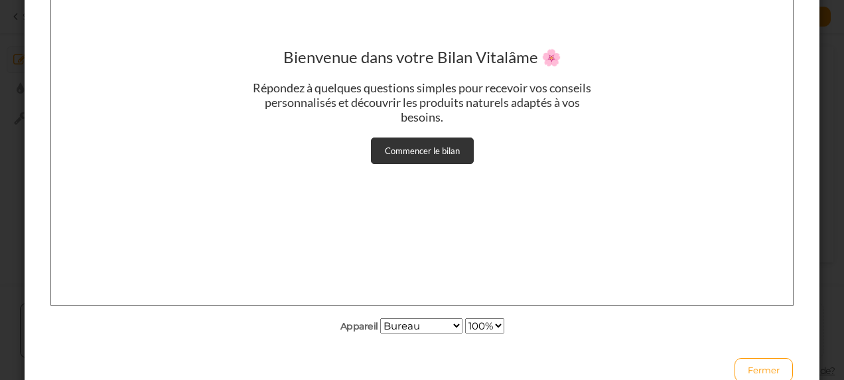
drag, startPoint x: 838, startPoint y: 365, endPoint x: 502, endPoint y: 345, distance: 336.5
click at [412, 155] on div "Commencer le bilan" at bounding box center [422, 150] width 75 height 11
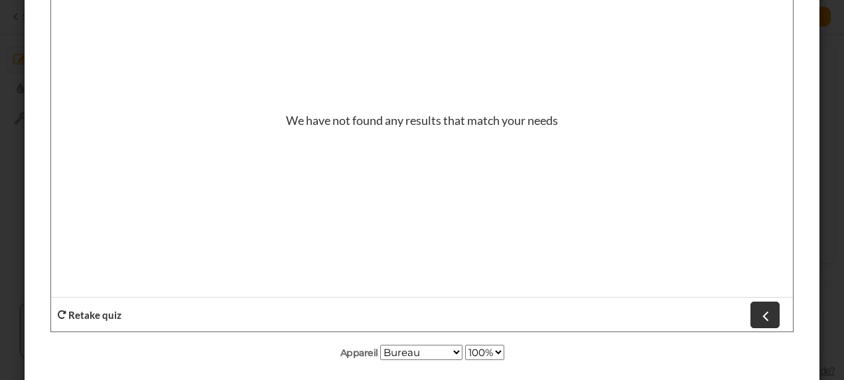
scroll to position [150, 0]
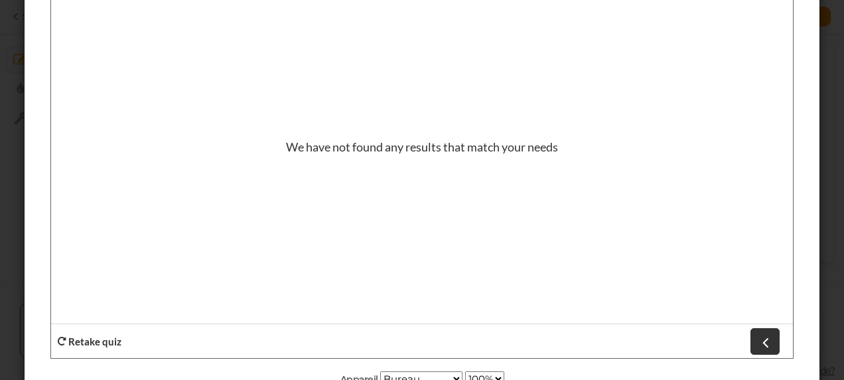
click at [98, 335] on strong "Retake quiz" at bounding box center [94, 341] width 53 height 12
click at [92, 342] on strong "Retake quiz" at bounding box center [94, 341] width 53 height 12
click at [765, 344] on icon at bounding box center [765, 341] width 17 height 17
click at [64, 344] on icon at bounding box center [62, 341] width 9 height 9
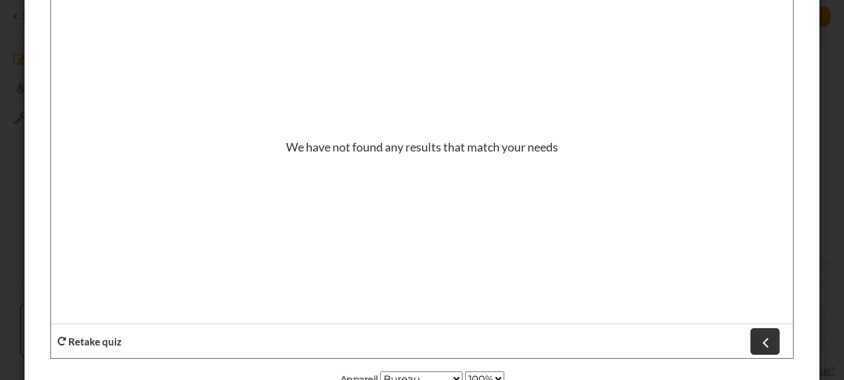
drag, startPoint x: 64, startPoint y: 344, endPoint x: 308, endPoint y: 266, distance: 256.5
click at [308, 266] on div "We have not found any results that match your needs Retake quiz" at bounding box center [422, 159] width 742 height 398
click at [834, 12] on div "Ceci est un aperçu de votre pickzen Appareil Bureau Petit mobile Grand mobile 1…" at bounding box center [422, 190] width 844 height 380
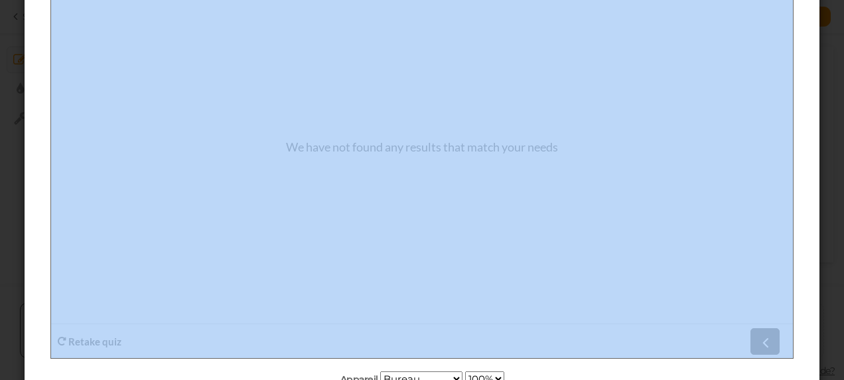
click at [834, 12] on div "Ceci est un aperçu de votre pickzen Appareil Bureau Petit mobile Grand mobile 1…" at bounding box center [422, 190] width 844 height 380
drag, startPoint x: 834, startPoint y: 12, endPoint x: 813, endPoint y: 88, distance: 79.1
click at [813, 88] on div "Appareil Bureau Petit mobile Grand mobile 100% 75% 50% 25% Fermer" at bounding box center [422, 197] width 795 height 528
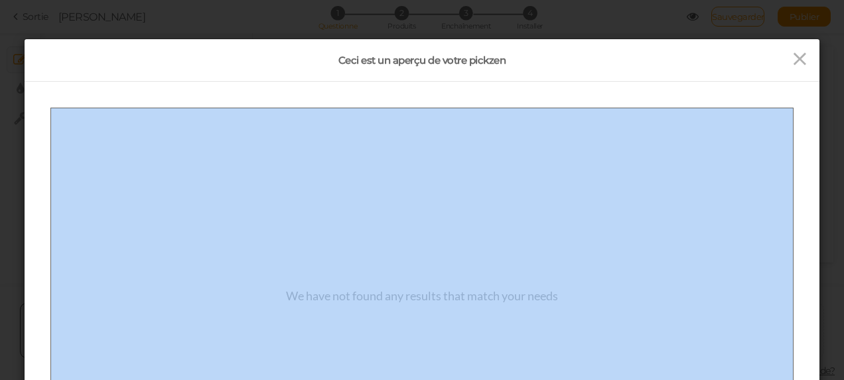
scroll to position [0, 0]
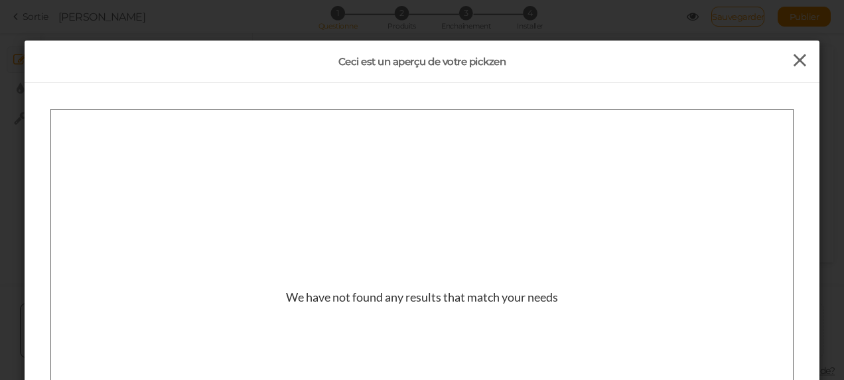
click at [793, 64] on icon at bounding box center [800, 60] width 19 height 20
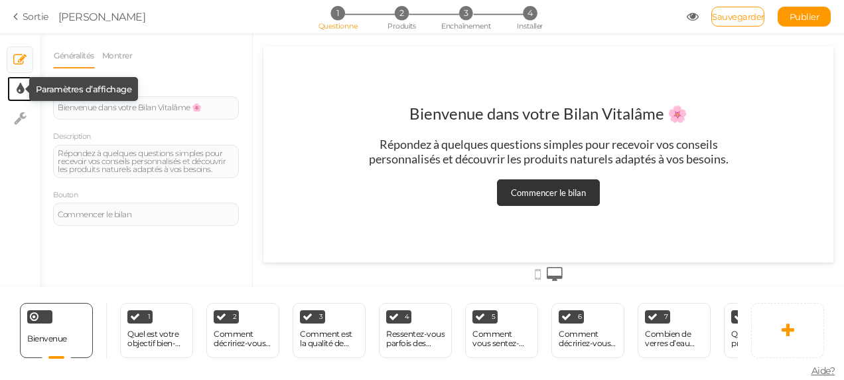
click at [22, 96] on tip-cont at bounding box center [20, 89] width 7 height 16
select select "2"
select select "lato"
select select "fade"
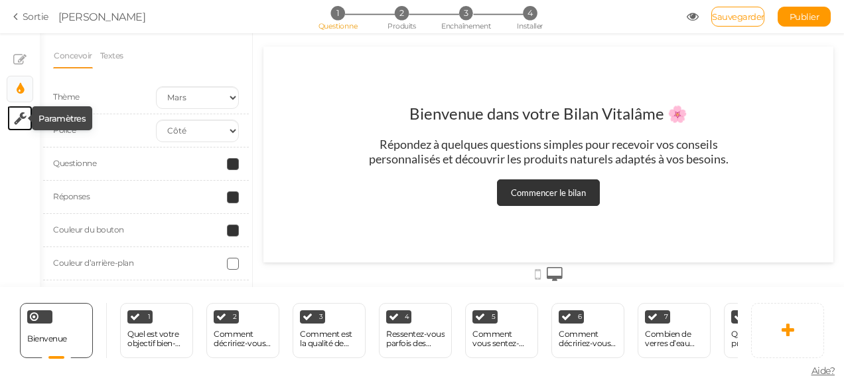
click at [23, 115] on icon at bounding box center [20, 118] width 13 height 13
select select "en"
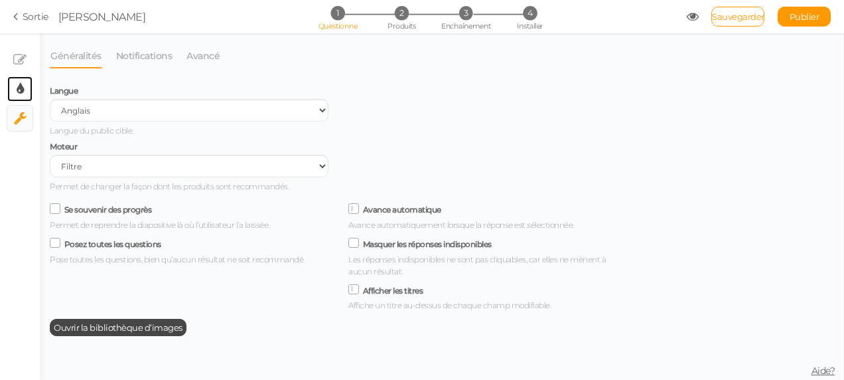
click at [24, 84] on link "× Paramètres d’affichage" at bounding box center [19, 88] width 25 height 25
select select "2"
select select "lato"
select select "fade"
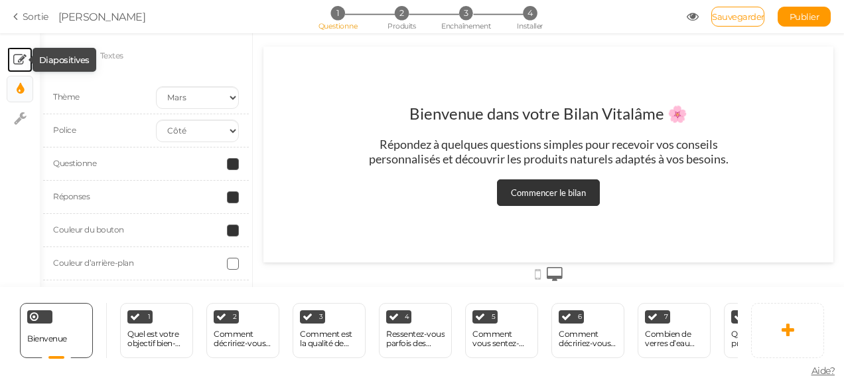
click at [19, 53] on icon at bounding box center [19, 59] width 13 height 13
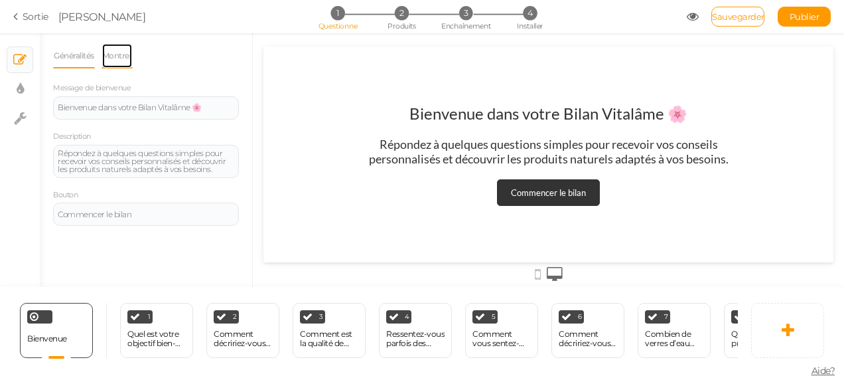
click at [118, 56] on link "Montrer" at bounding box center [118, 55] width 32 height 25
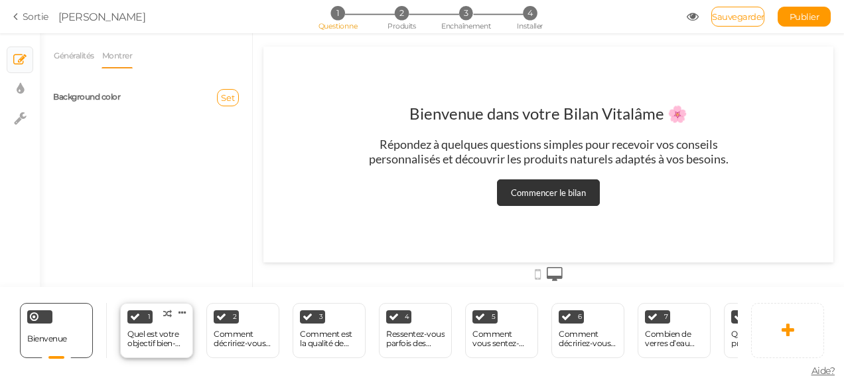
click at [160, 315] on div "1 Quel est votre objectif bien-être aujourd’hui ? × Définissez les conditions d…" at bounding box center [156, 330] width 73 height 55
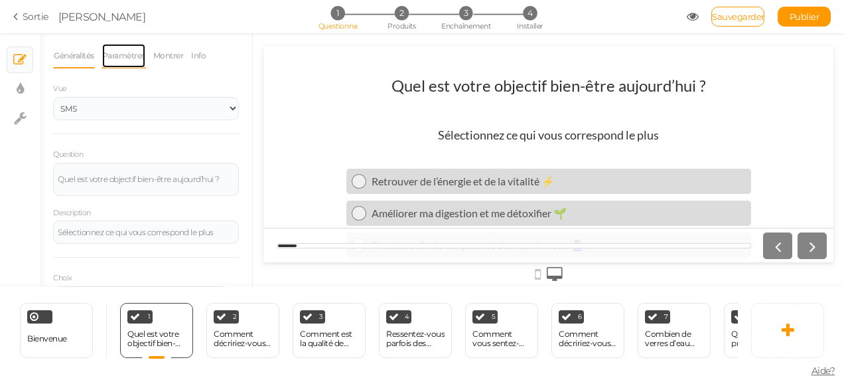
click at [124, 60] on link "Paramètres" at bounding box center [124, 55] width 44 height 25
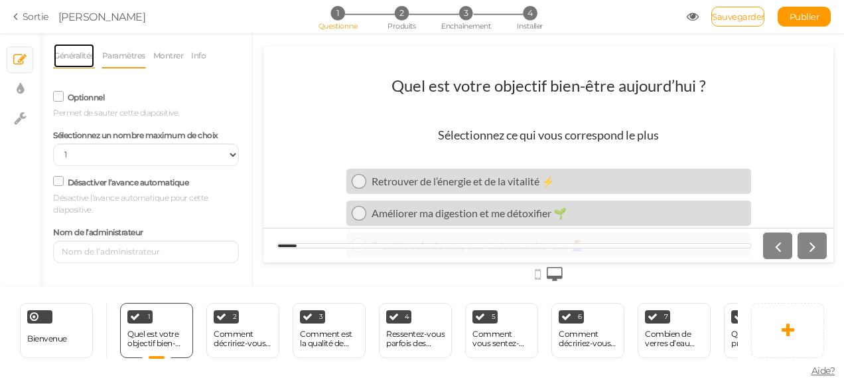
click at [72, 54] on link "Généralités" at bounding box center [74, 55] width 42 height 25
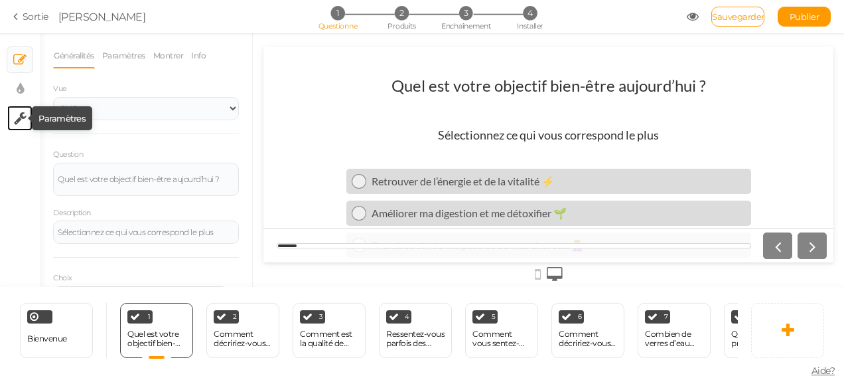
click at [25, 115] on icon at bounding box center [20, 118] width 13 height 13
select select "en"
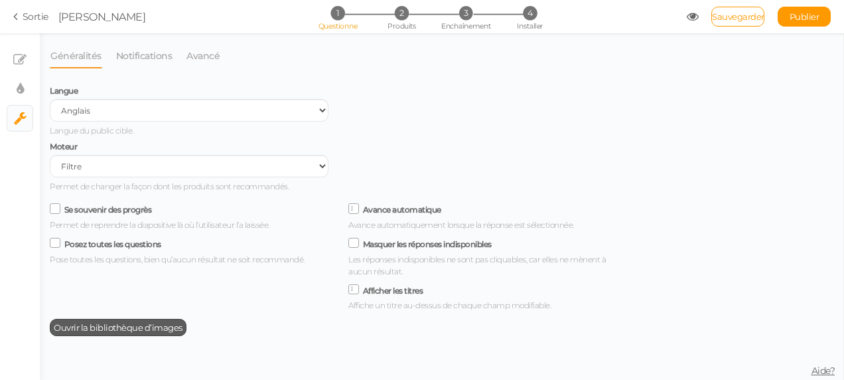
click at [104, 333] on span "Ouvrir la bibliothèque d’images" at bounding box center [118, 327] width 129 height 11
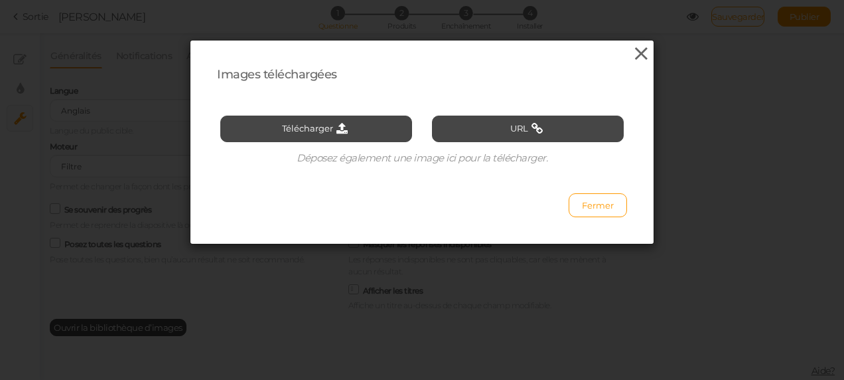
click at [636, 54] on icon at bounding box center [641, 54] width 19 height 20
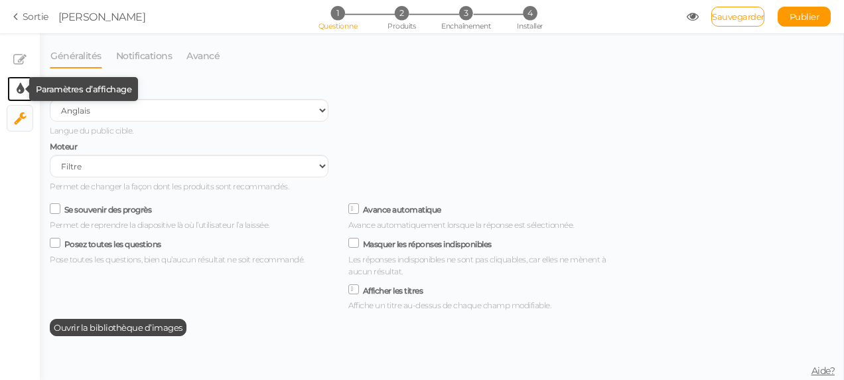
click at [23, 89] on icon at bounding box center [20, 88] width 7 height 13
select select "2"
select select "lato"
select select "fade"
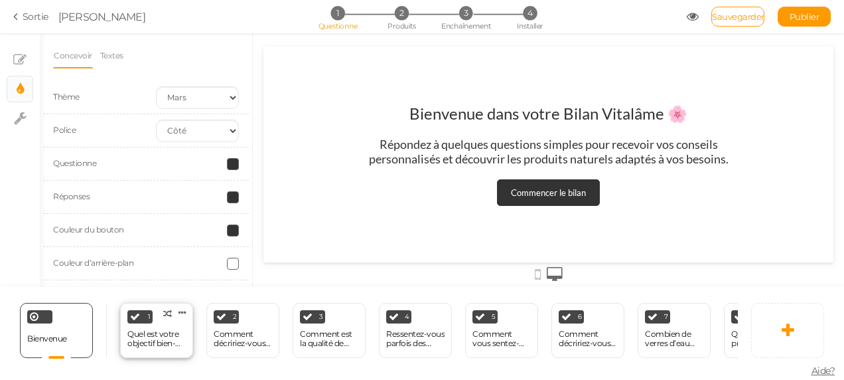
click at [160, 329] on div "Quel est votre objectif bien-être aujourd’hui ?" at bounding box center [156, 338] width 58 height 19
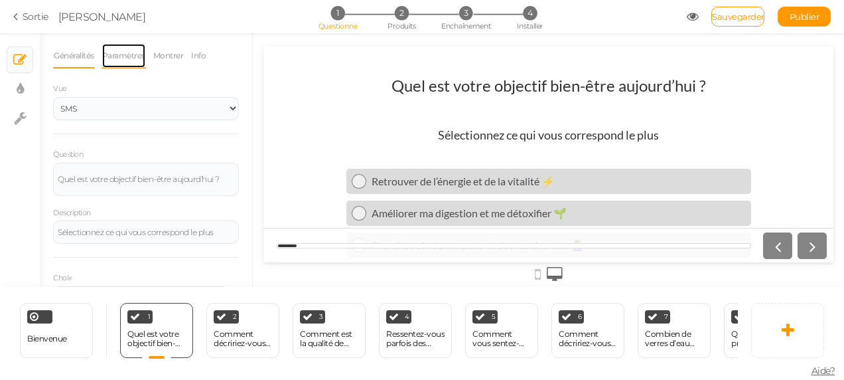
click at [129, 54] on link "Paramètres" at bounding box center [124, 55] width 44 height 25
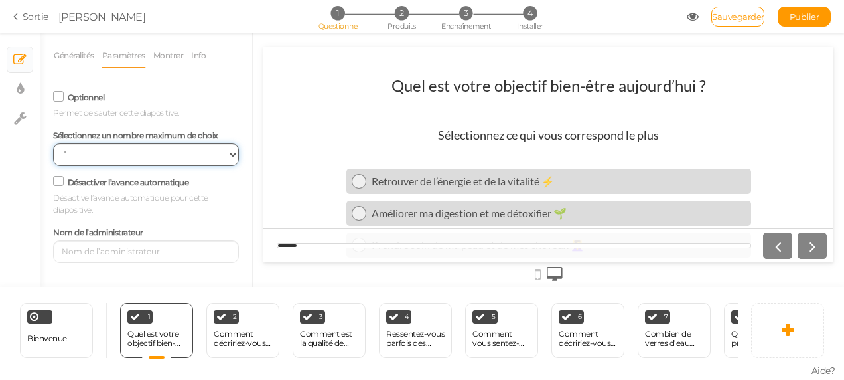
click at [229, 156] on select "Aucune limite 1 2 3 4 5 6 7 8 9 10" at bounding box center [146, 154] width 186 height 23
select select
click at [53, 144] on select "Aucune limite 1 2 3 4 5 6 7 8 9 10" at bounding box center [146, 154] width 186 height 23
click at [729, 19] on span "Sauvegarder" at bounding box center [738, 16] width 52 height 11
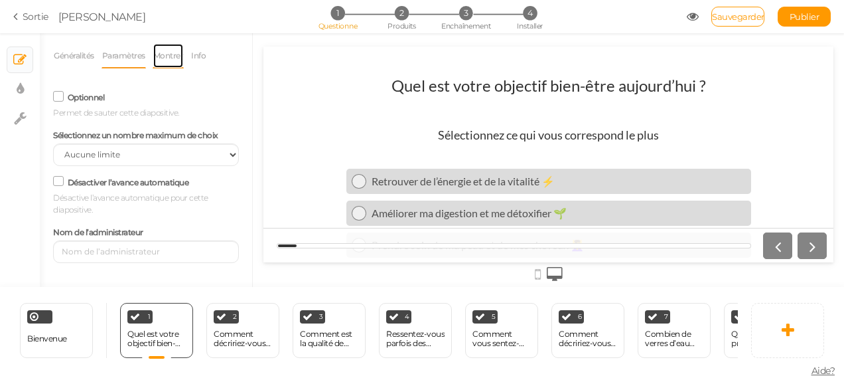
click at [170, 54] on link "Montrer" at bounding box center [169, 55] width 32 height 25
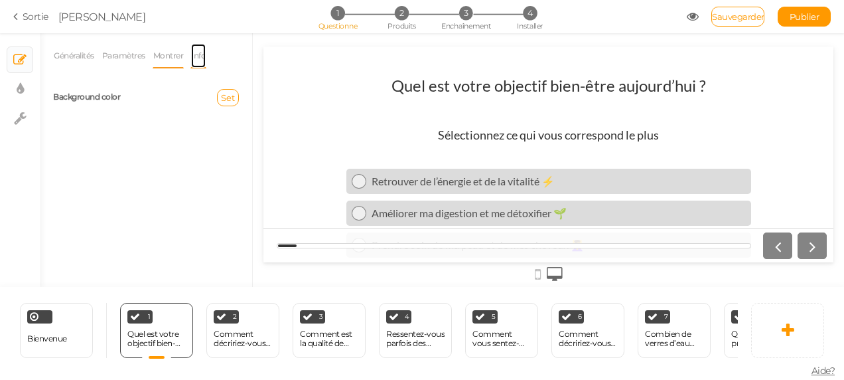
click at [199, 56] on link "Info" at bounding box center [198, 55] width 16 height 25
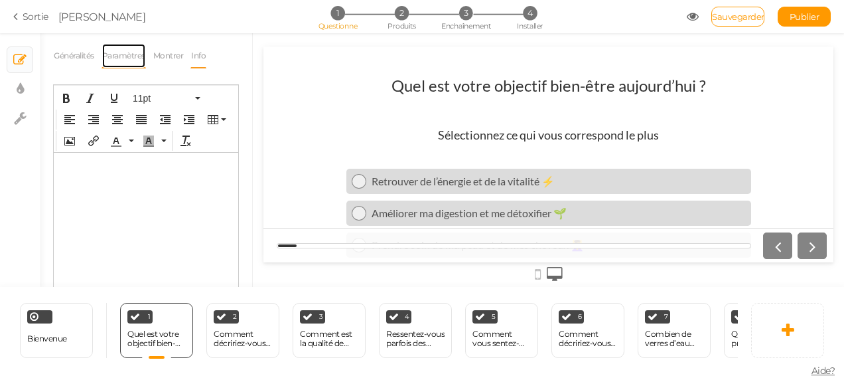
click at [109, 48] on link "Paramètres" at bounding box center [124, 55] width 44 height 25
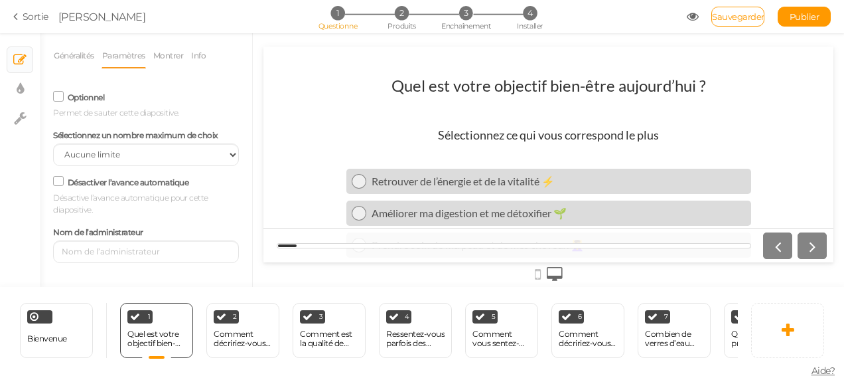
scroll to position [0, 645]
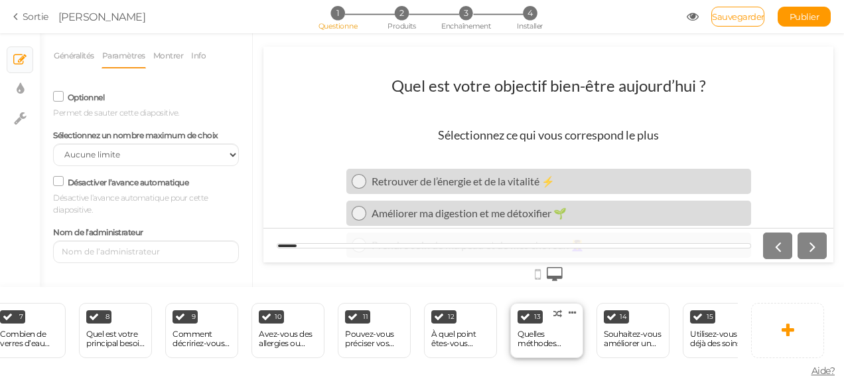
click at [534, 319] on div "13 Quelles méthodes utilisez-vous pour vous détendre ? × Définissez les conditi…" at bounding box center [546, 330] width 73 height 55
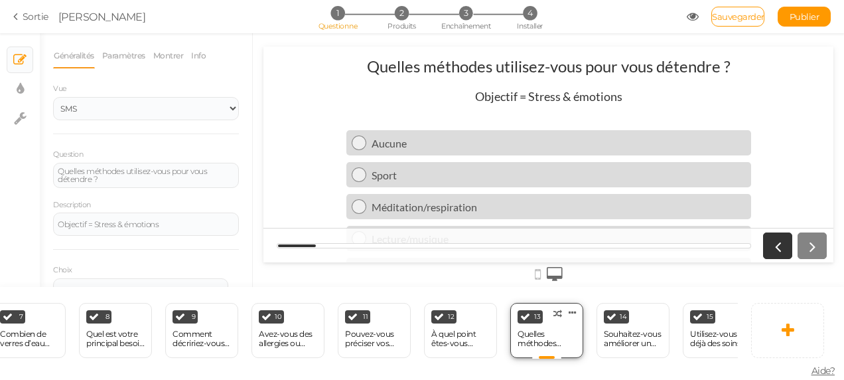
scroll to position [0, 0]
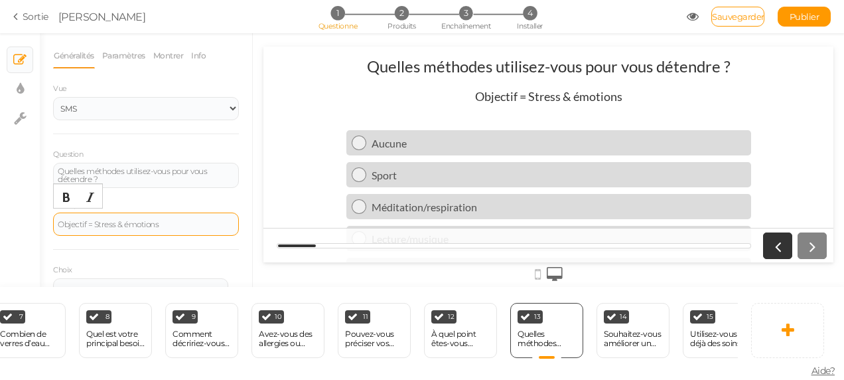
click at [94, 223] on div "Objectif = Stress & émotions" at bounding box center [146, 224] width 177 height 8
click at [163, 224] on div "Objectif = Stress & émotions" at bounding box center [146, 224] width 177 height 8
click at [77, 223] on font "Pour mieux comprendre vos habitudes de sommeil" at bounding box center [145, 225] width 174 height 18
click at [77, 222] on font "Objet" at bounding box center [68, 221] width 21 height 10
click at [78, 220] on font "Pour mieux comprendre vos habitudes de sommeil" at bounding box center [145, 225] width 174 height 18
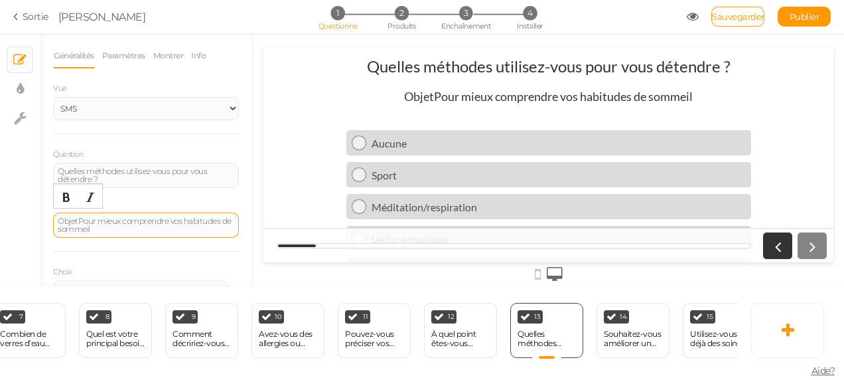
drag, startPoint x: 78, startPoint y: 220, endPoint x: 54, endPoint y: 220, distance: 23.2
click at [49, 216] on div "Généralités Paramètres Montrer Info Vue SMS Images Glisseur Liste déroulante Qu…" at bounding box center [146, 165] width 212 height 244
drag, startPoint x: 54, startPoint y: 218, endPoint x: 106, endPoint y: 230, distance: 52.6
click at [106, 230] on div "Objet Pour mieux comprendre vos habitudes de sommeil" at bounding box center [146, 224] width 186 height 25
click at [746, 25] on link "Sauvegarder" at bounding box center [738, 17] width 53 height 20
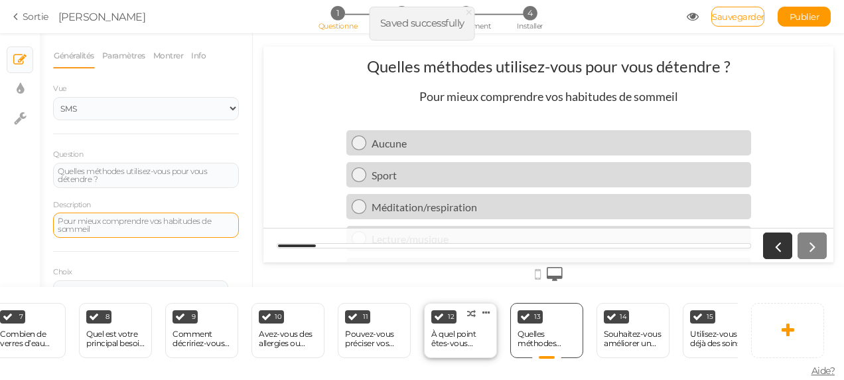
click at [479, 329] on div "À quel point êtes-vous motivé(e) à intégrer une nouvelle routine bien-être ?" at bounding box center [460, 338] width 58 height 19
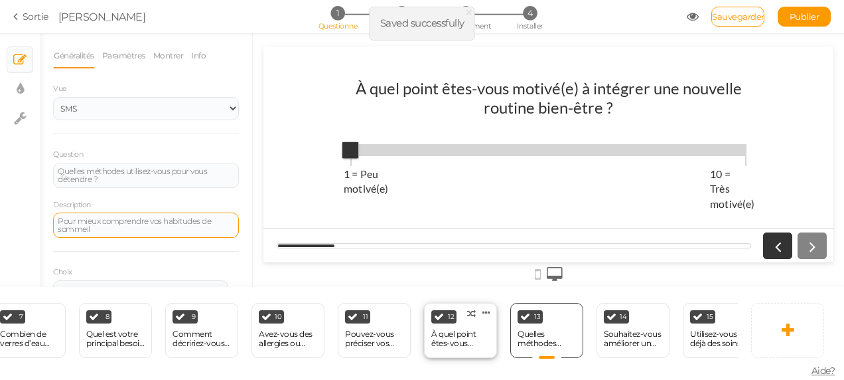
select select "1001"
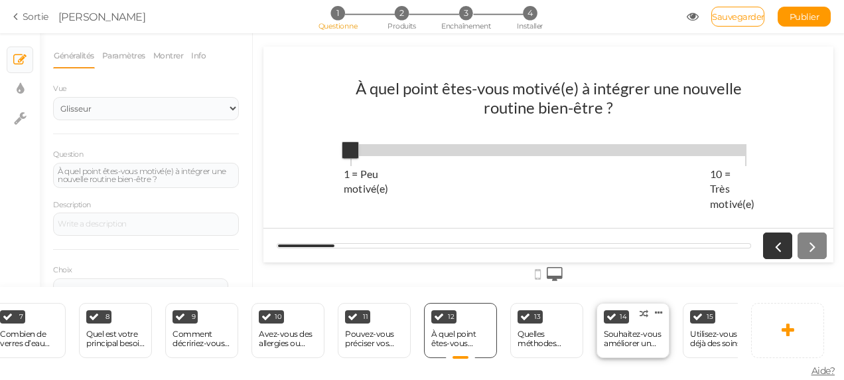
click at [629, 331] on div "Souhaitez-vous améliorer un aspect particulier de votre beauté ?" at bounding box center [633, 338] width 58 height 19
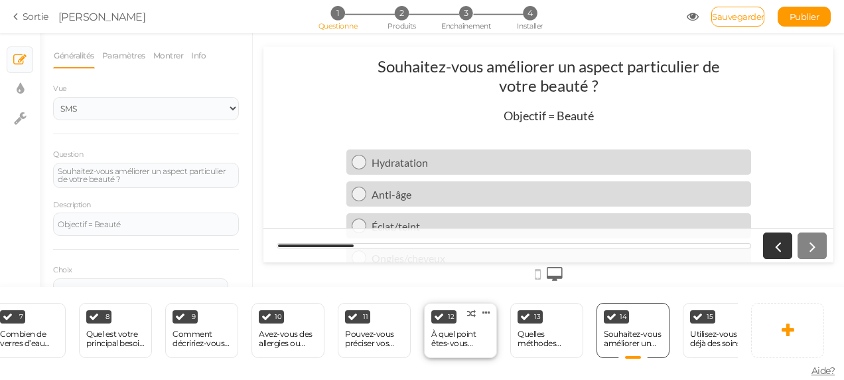
click at [453, 333] on div "À quel point êtes-vous motivé(e) à intégrer une nouvelle routine bien-être ?" at bounding box center [460, 338] width 58 height 19
select select "1001"
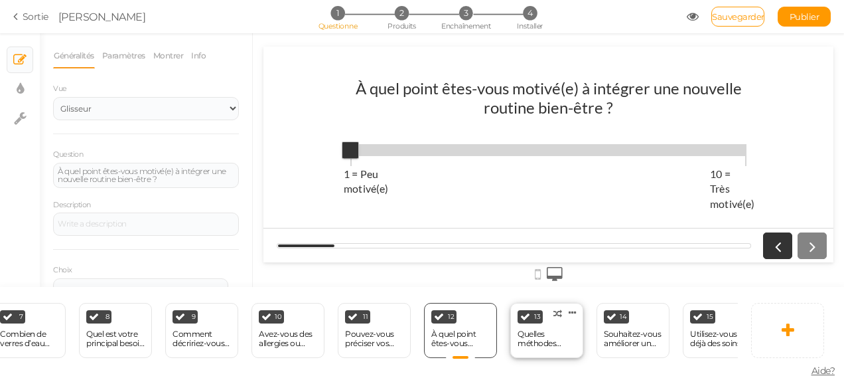
click at [531, 337] on div "Quelles méthodes utilisez-vous pour vous détendre ?" at bounding box center [547, 338] width 58 height 19
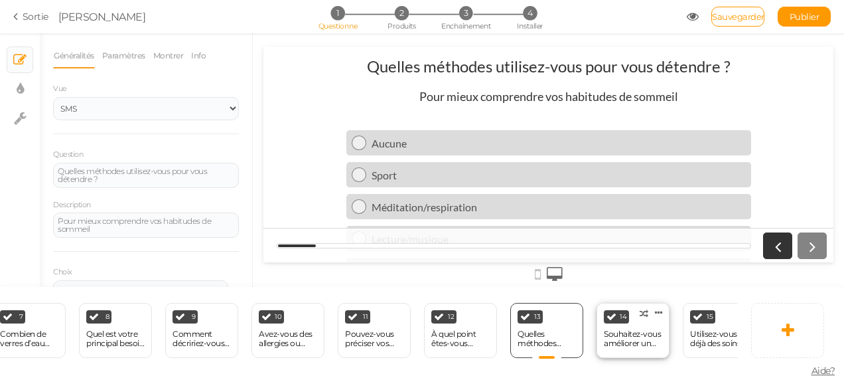
click at [632, 332] on div "Souhaitez-vous améliorer un aspect particulier de votre beauté ?" at bounding box center [633, 338] width 58 height 19
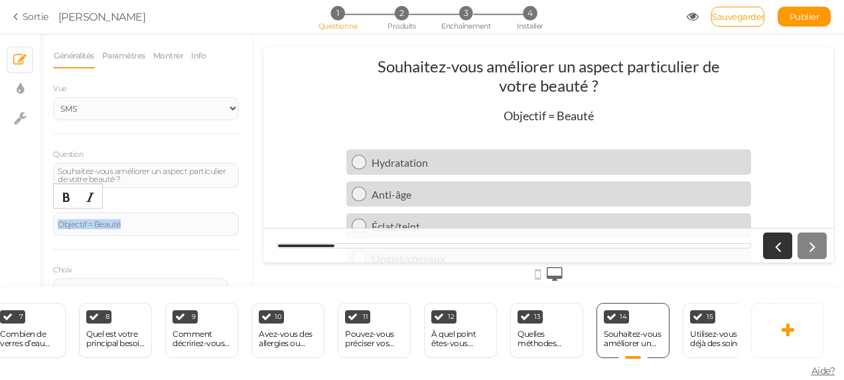
drag, startPoint x: 145, startPoint y: 228, endPoint x: 42, endPoint y: 211, distance: 105.0
click at [42, 211] on div "Généralités Paramètres Montrer Info Vue SMS Images Glisseur Liste déroulante Qu…" at bounding box center [146, 165] width 212 height 244
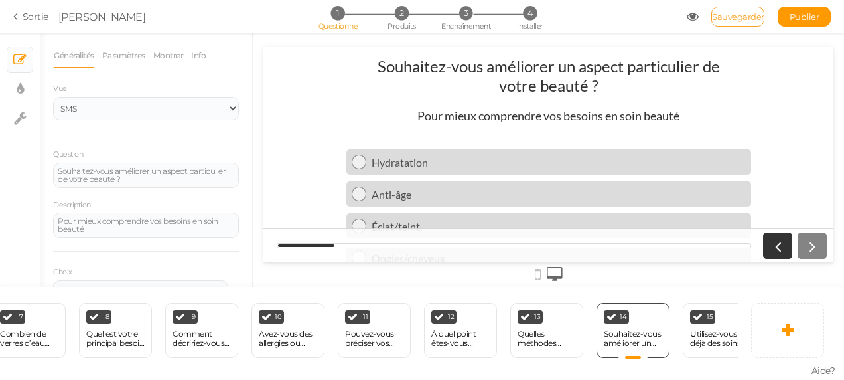
click at [735, 17] on span "Sauvegarder" at bounding box center [738, 16] width 52 height 11
click at [686, 335] on div "15 Utilisez-vous déjà des soins naturels ? × Définissez les conditions d’affich…" at bounding box center [719, 330] width 73 height 55
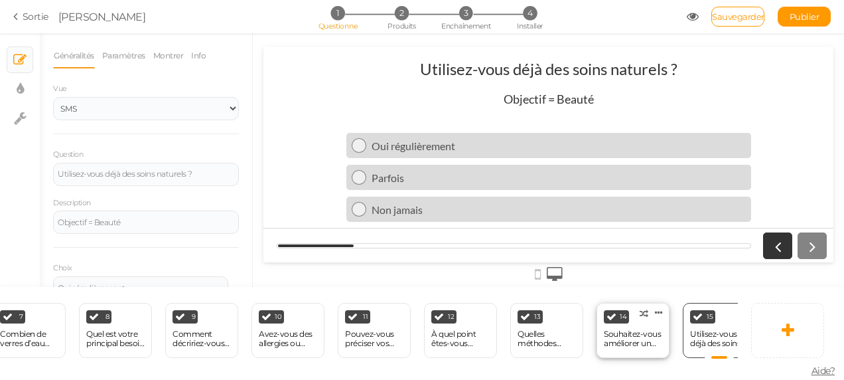
click at [617, 331] on div "Souhaitez-vous améliorer un aspect particulier de votre beauté ?" at bounding box center [633, 338] width 58 height 19
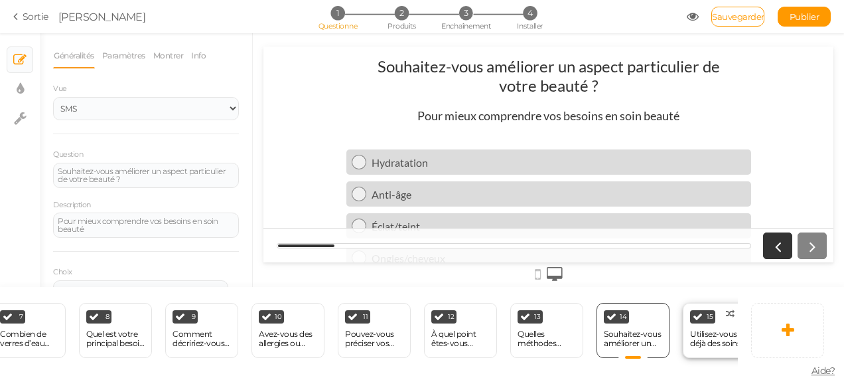
click at [702, 335] on div "Utilisez-vous déjà des soins naturels ?" at bounding box center [719, 338] width 58 height 19
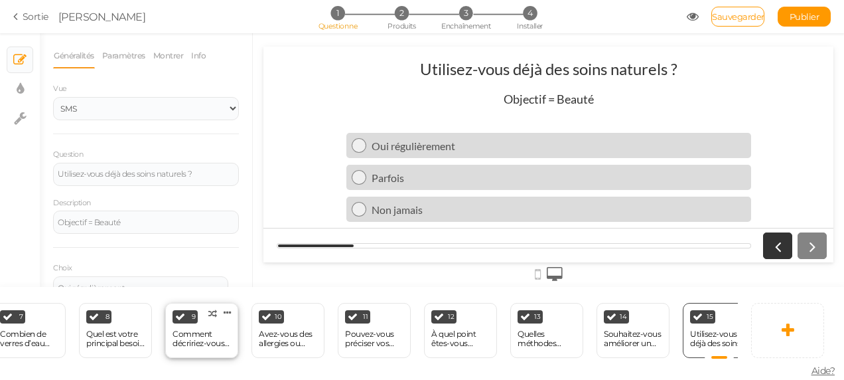
click at [224, 337] on div "Comment décririez-vous votre peau ?" at bounding box center [202, 338] width 58 height 19
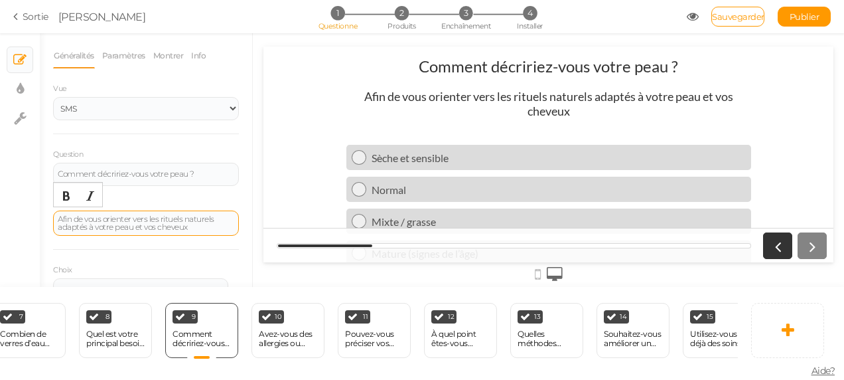
click at [133, 227] on div "Afin de vous orienter vers les rituels naturels adaptés à votre peau et vos che…" at bounding box center [146, 223] width 177 height 16
click at [191, 225] on div "Afin de vous orienter vers les rituels naturels adaptés à votre peau et vos che…" at bounding box center [146, 223] width 177 height 16
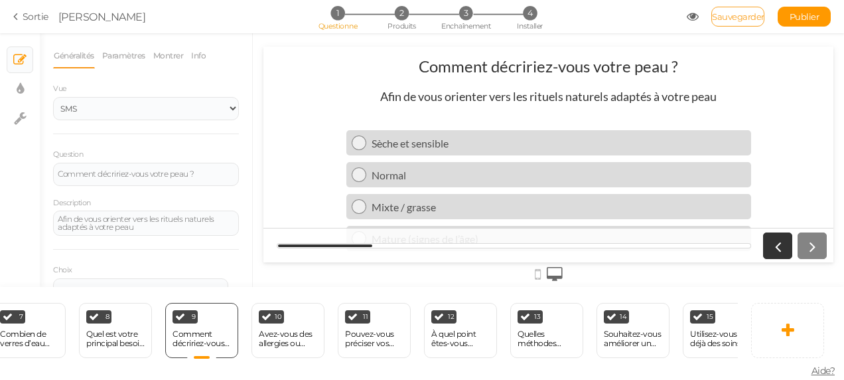
click at [729, 16] on span "Sauvegarder" at bounding box center [738, 16] width 52 height 11
click at [115, 333] on div "Quel est votre principal besoin capillaire ?" at bounding box center [115, 338] width 58 height 19
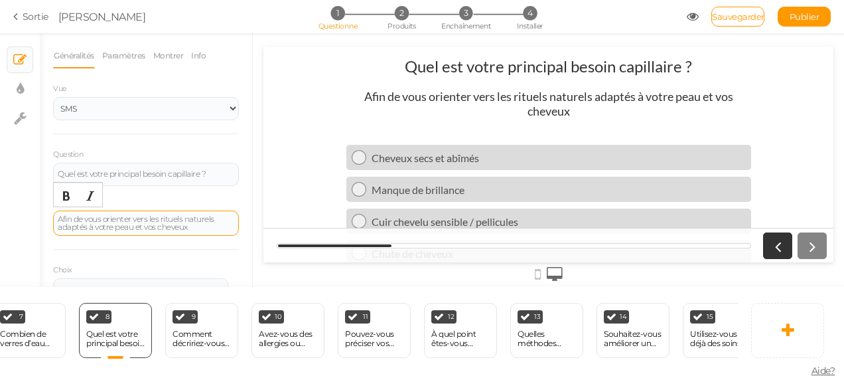
click at [134, 226] on div "Afin de vous orienter vers les rituels naturels adaptés à votre peau et vos che…" at bounding box center [146, 223] width 177 height 16
click at [142, 226] on div "Afin de vous orienter vers les rituels naturels adaptés à votre peau et vos che…" at bounding box center [146, 223] width 177 height 16
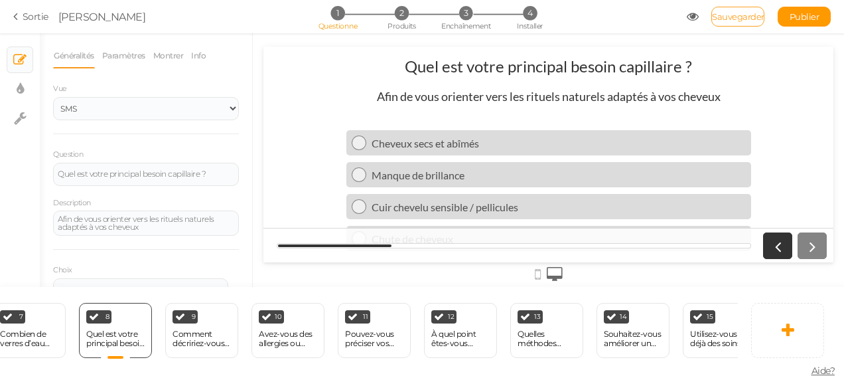
click at [729, 15] on span "Sauvegarder" at bounding box center [738, 16] width 52 height 11
click at [558, 329] on div "Quelles méthodes utilisez-vous pour vous détendre ?" at bounding box center [547, 338] width 58 height 19
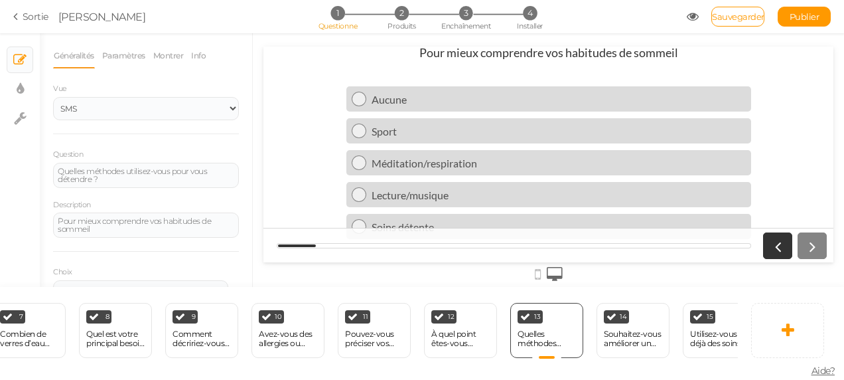
scroll to position [32, 0]
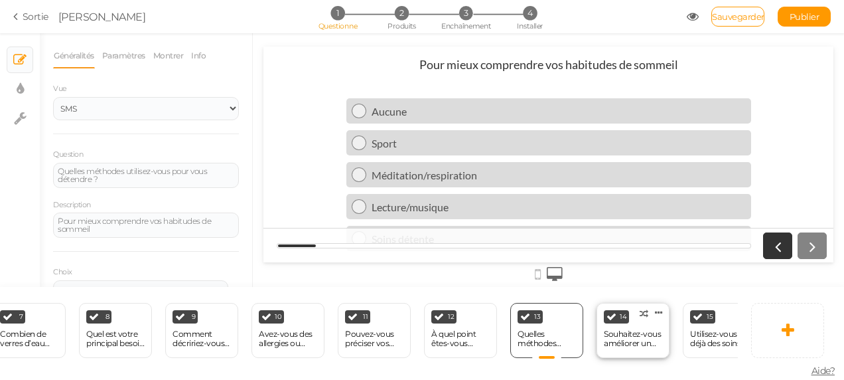
click at [643, 329] on div "Souhaitez-vous améliorer un aspect particulier de votre beauté ?" at bounding box center [633, 338] width 58 height 19
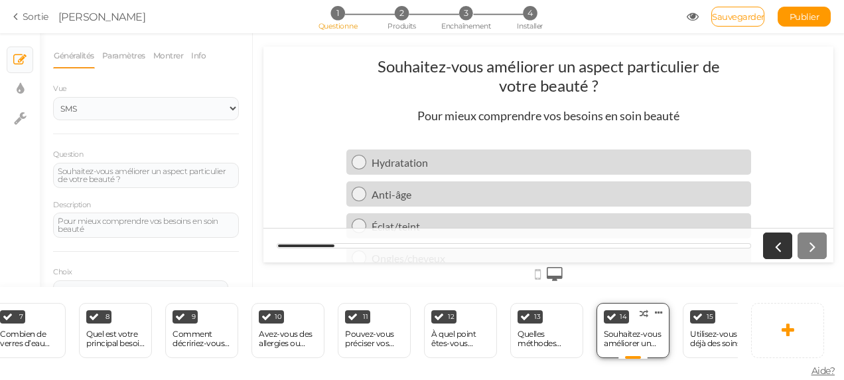
scroll to position [0, 0]
click at [537, 334] on div "Quelles méthodes utilisez-vous pour vous détendre ?" at bounding box center [547, 338] width 58 height 19
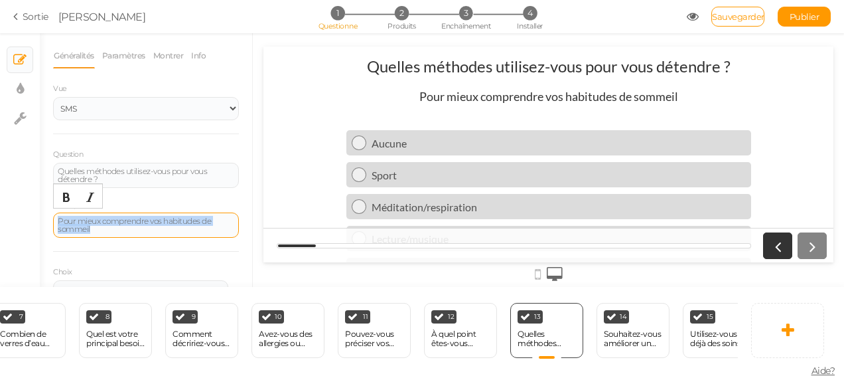
drag, startPoint x: 57, startPoint y: 218, endPoint x: 99, endPoint y: 232, distance: 44.1
click at [99, 232] on div "Pour mieux comprendre vos habitudes de sommeil" at bounding box center [146, 224] width 186 height 25
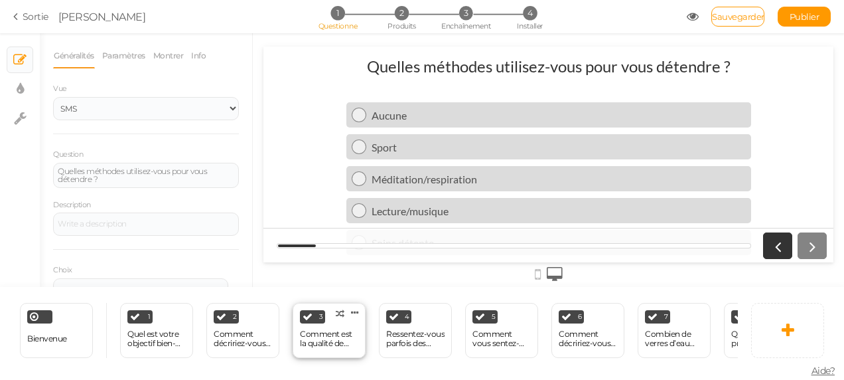
click at [337, 331] on div "Comment est la qualité de votre sommeil ?" at bounding box center [329, 338] width 58 height 19
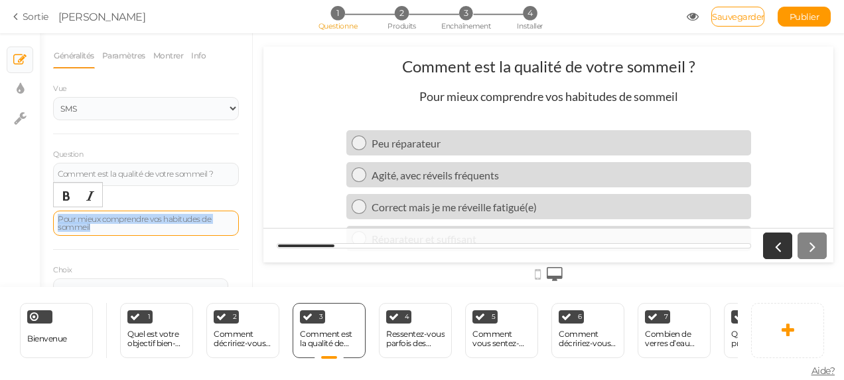
drag, startPoint x: 58, startPoint y: 217, endPoint x: 108, endPoint y: 224, distance: 50.3
click at [108, 224] on div "Pour mieux comprendre vos habitudes de sommeil" at bounding box center [146, 223] width 177 height 16
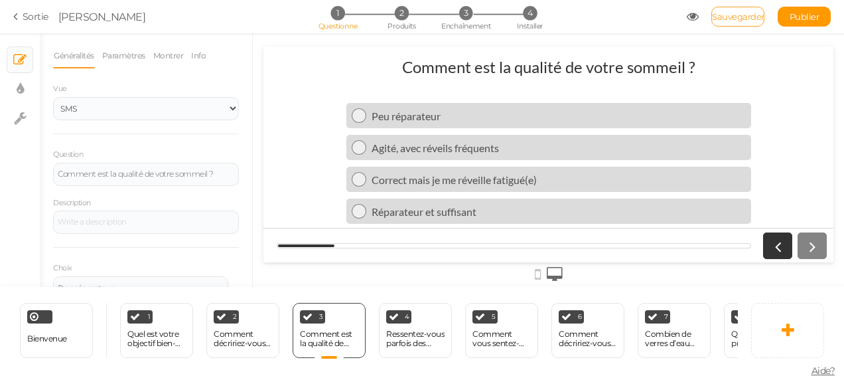
click at [718, 21] on span "Sauvegarder" at bounding box center [738, 16] width 52 height 11
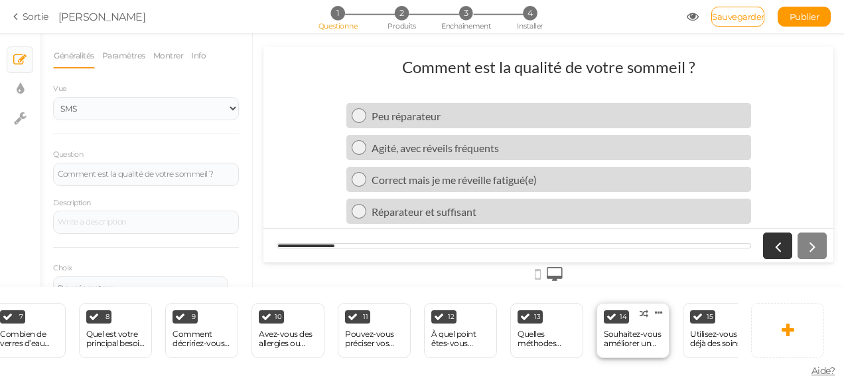
click at [627, 341] on div "Souhaitez-vous améliorer un aspect particulier de votre beauté ?" at bounding box center [633, 338] width 58 height 19
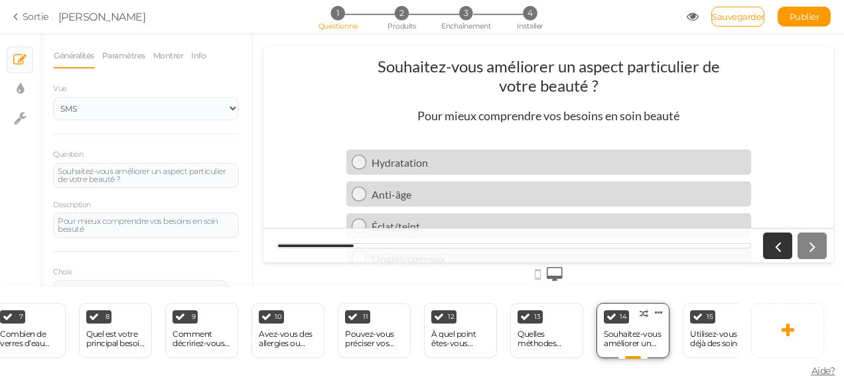
scroll to position [0, 0]
click at [701, 331] on div "Utilisez-vous déjà des soins naturels ?" at bounding box center [719, 338] width 58 height 19
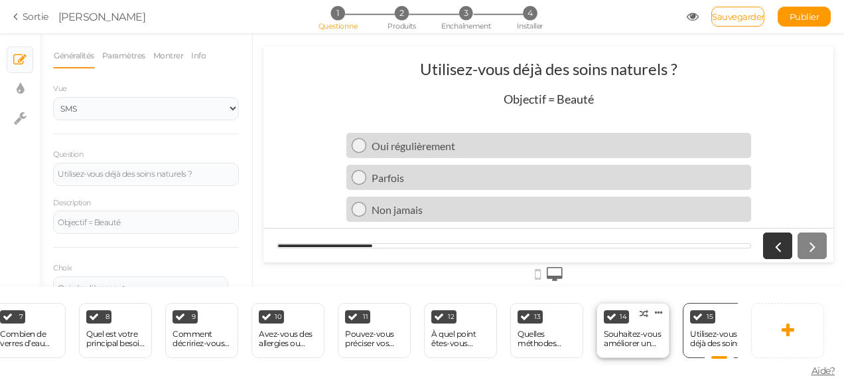
click at [649, 334] on div "Souhaitez-vous améliorer un aspect particulier de votre beauté ?" at bounding box center [633, 338] width 58 height 19
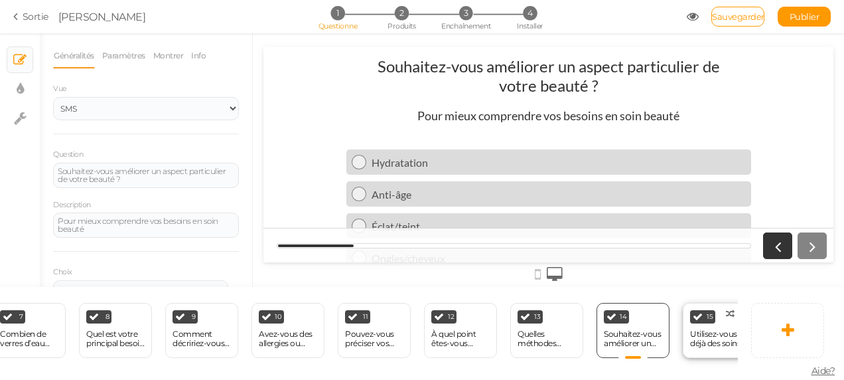
click at [720, 340] on div "Utilisez-vous déjà des soins naturels ?" at bounding box center [719, 338] width 58 height 19
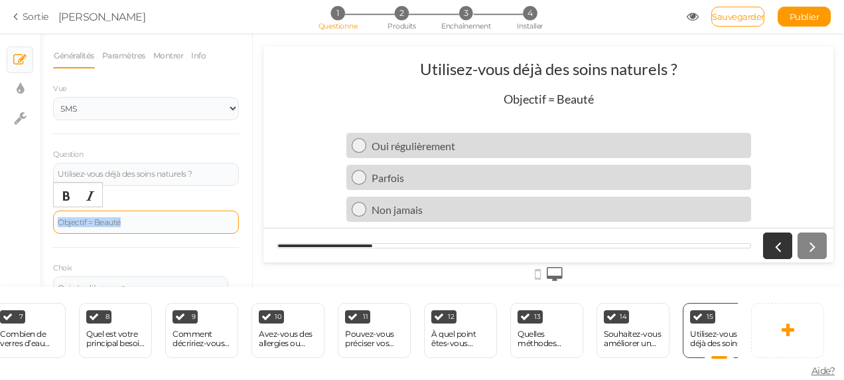
drag, startPoint x: 136, startPoint y: 222, endPoint x: 58, endPoint y: 210, distance: 79.2
click at [58, 210] on div "Objectif = Beauté" at bounding box center [146, 221] width 186 height 23
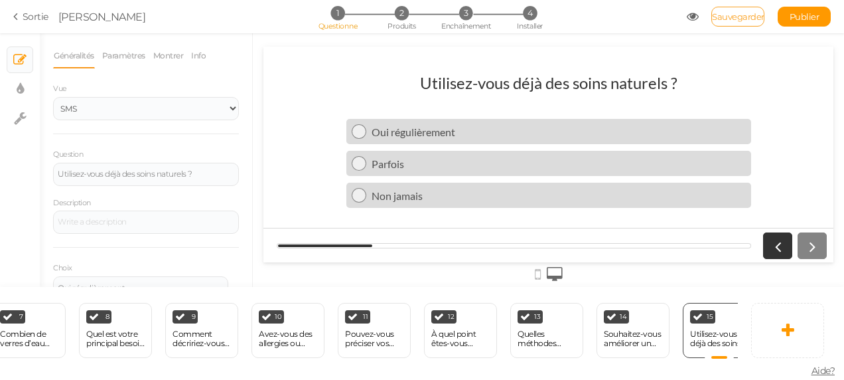
click at [725, 12] on span "Sauvegarder" at bounding box center [738, 16] width 52 height 11
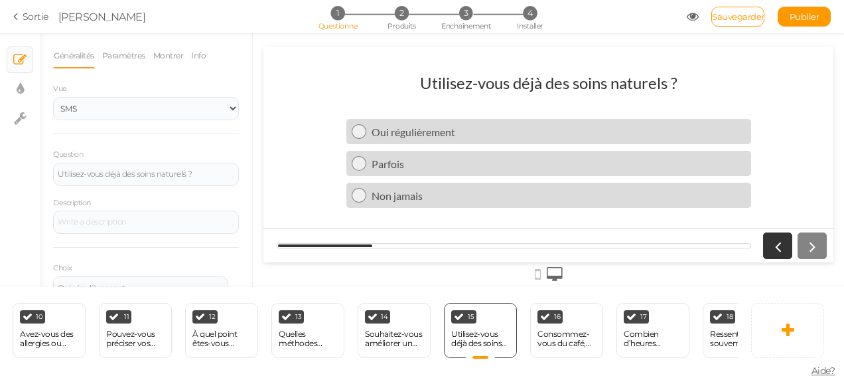
scroll to position [0, 911]
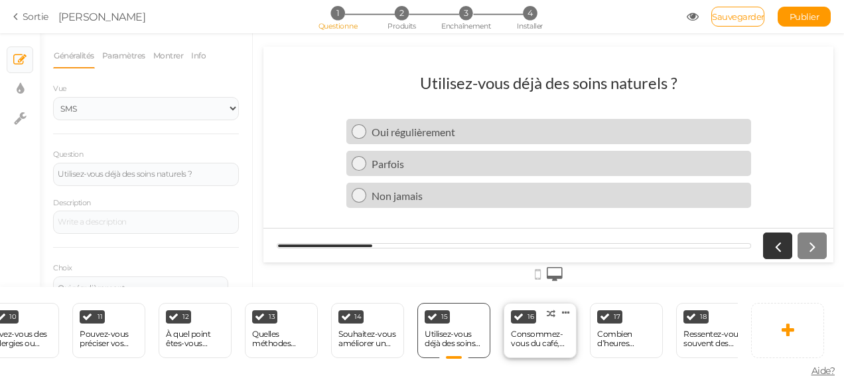
click at [514, 346] on div "16 Consommez-vous du café, thé ou boissons énergisantes ? × Définissez les cond…" at bounding box center [540, 330] width 73 height 55
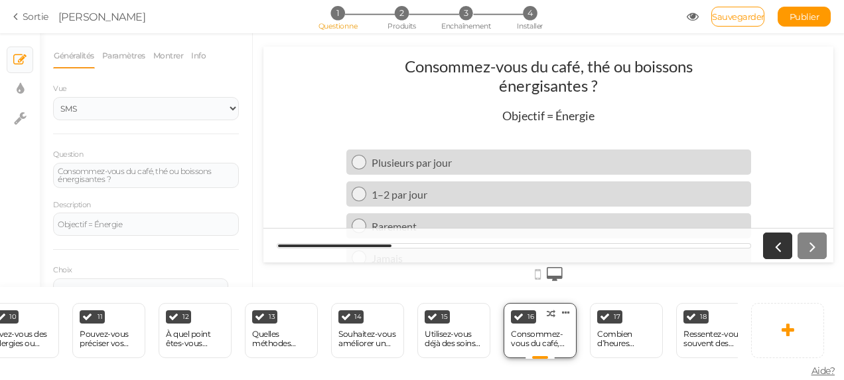
scroll to position [0, 0]
drag, startPoint x: 138, startPoint y: 222, endPoint x: 18, endPoint y: 187, distance: 125.2
click at [18, 187] on div "× Diapositives × Paramètres d’affichage × Paramètres Généralités Paramètres Mon…" at bounding box center [422, 160] width 844 height 254
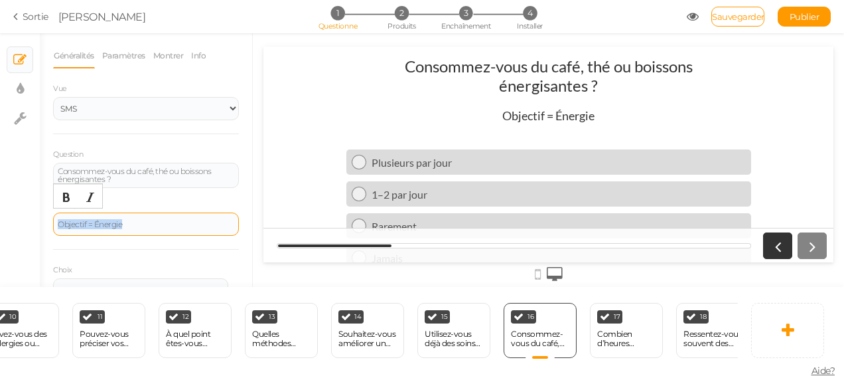
paste div
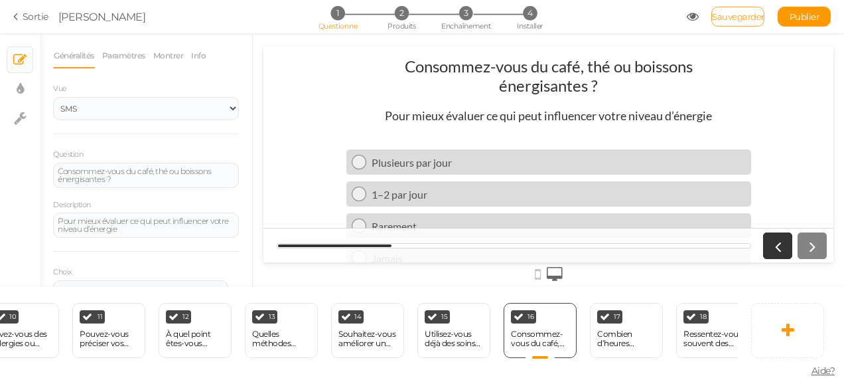
click at [731, 14] on span "Sauvegarder" at bounding box center [738, 16] width 52 height 11
click at [610, 313] on div "17" at bounding box center [609, 316] width 25 height 13
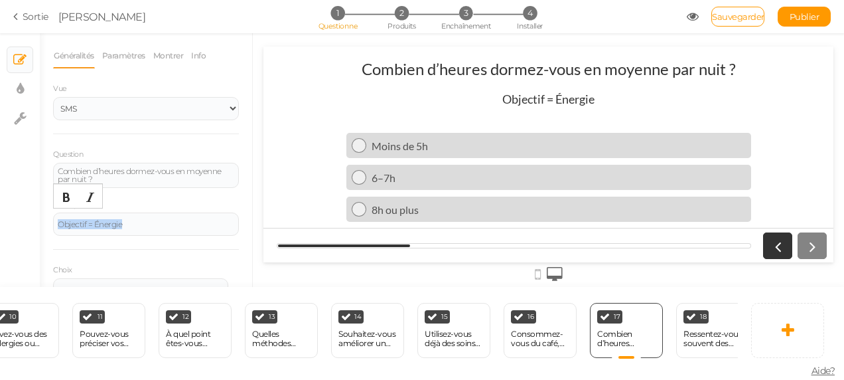
drag, startPoint x: 135, startPoint y: 230, endPoint x: 15, endPoint y: 190, distance: 125.9
click at [15, 190] on div "× Diapositives × Paramètres d’affichage × Paramètres Généralités Paramètres Mon…" at bounding box center [422, 160] width 844 height 254
paste div
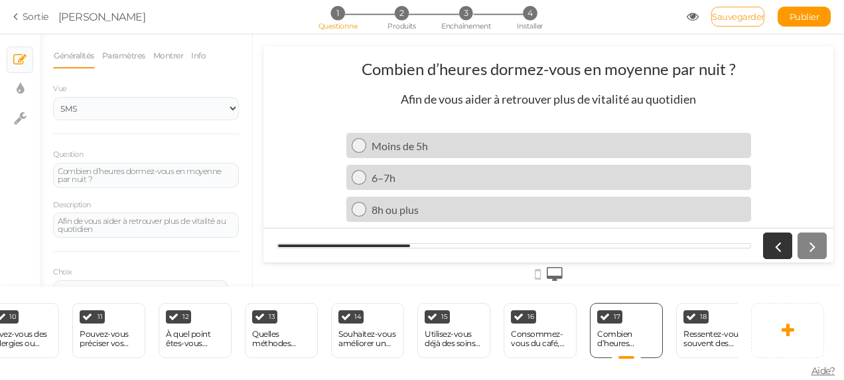
click at [725, 16] on span "Sauvegarder" at bounding box center [738, 16] width 52 height 11
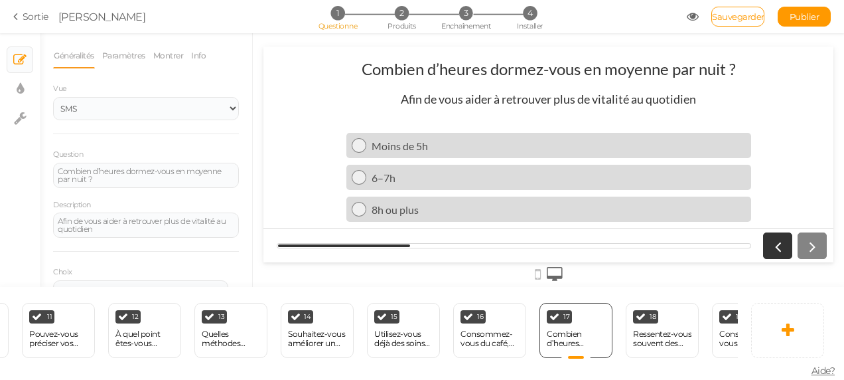
scroll to position [0, 973]
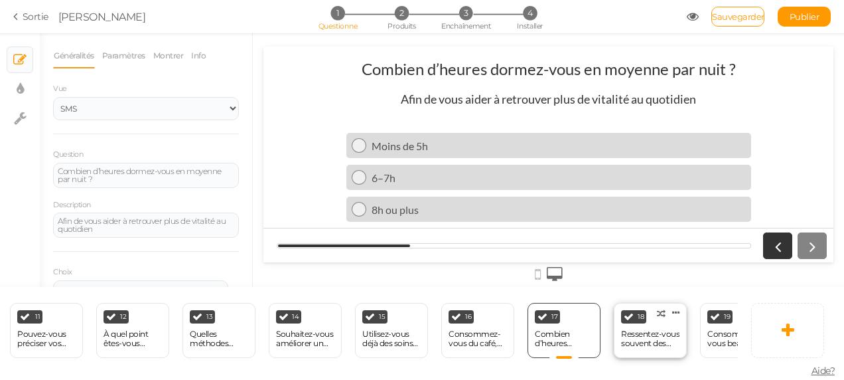
click at [636, 337] on div "Ressentez-vous souvent des ballonnements après les repas ?" at bounding box center [650, 338] width 58 height 19
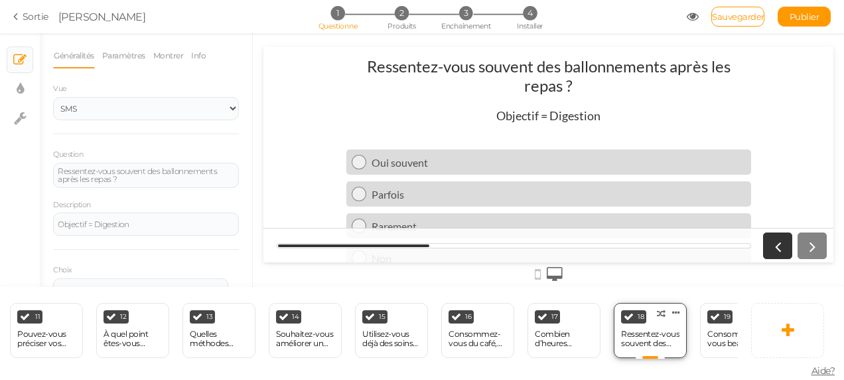
scroll to position [0, 0]
click at [708, 335] on div "Consommez-vous beaucoup de sucre ou produits transformés ?" at bounding box center [737, 338] width 58 height 19
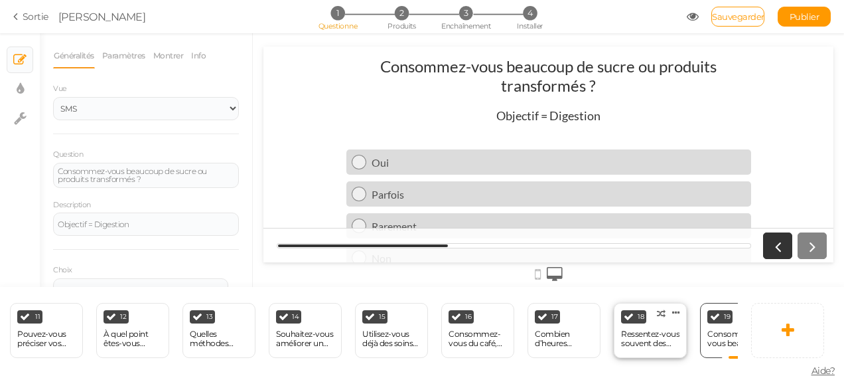
click at [656, 341] on div "Ressentez-vous souvent des ballonnements après les repas ?" at bounding box center [650, 338] width 58 height 19
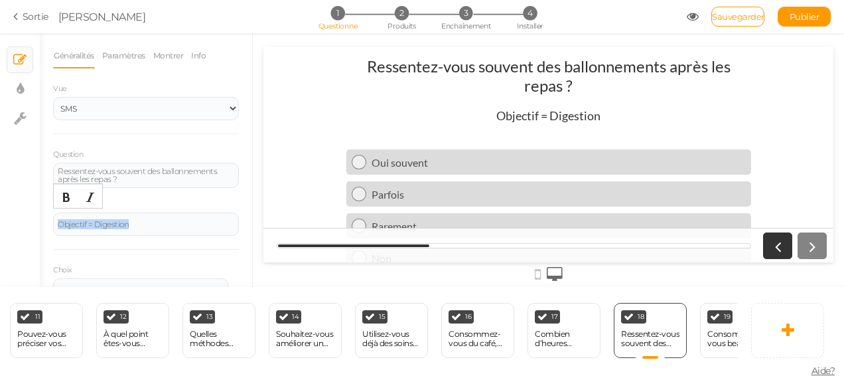
drag, startPoint x: 139, startPoint y: 218, endPoint x: 19, endPoint y: 205, distance: 121.5
click at [19, 205] on div "× Diapositives × Paramètres d’affichage × Paramètres Généralités Paramètres Mon…" at bounding box center [422, 160] width 844 height 254
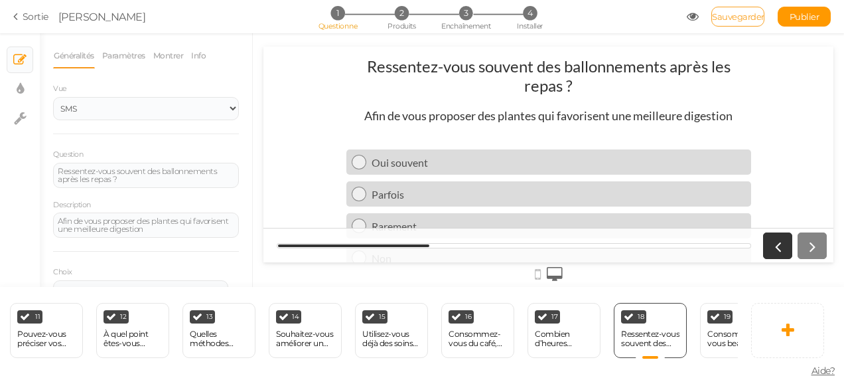
click at [730, 13] on span "Sauvegarder" at bounding box center [738, 16] width 52 height 11
click at [713, 329] on div "Consommez-vous beaucoup de sucre ou produits transformés ?" at bounding box center [737, 338] width 58 height 19
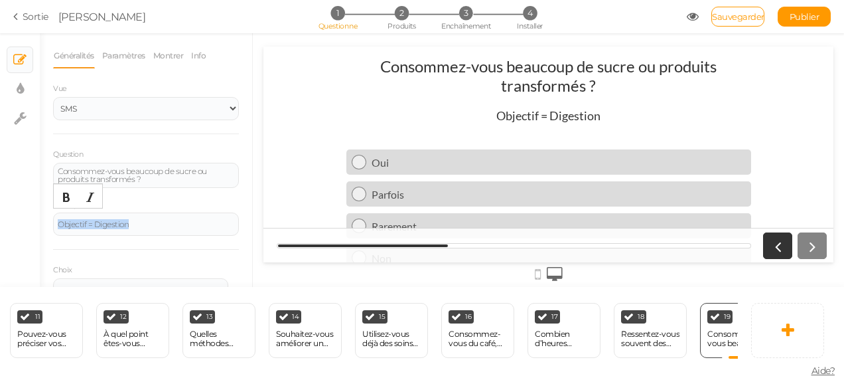
drag, startPoint x: 142, startPoint y: 228, endPoint x: 12, endPoint y: 220, distance: 130.4
click at [12, 220] on div "× Diapositives × Paramètres d’affichage × Paramètres Généralités Paramètres Mon…" at bounding box center [422, 160] width 844 height 254
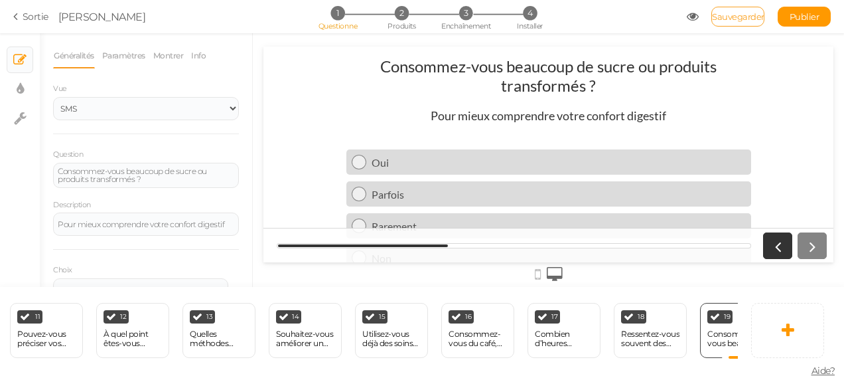
click at [731, 17] on span "Sauvegarder" at bounding box center [738, 16] width 52 height 11
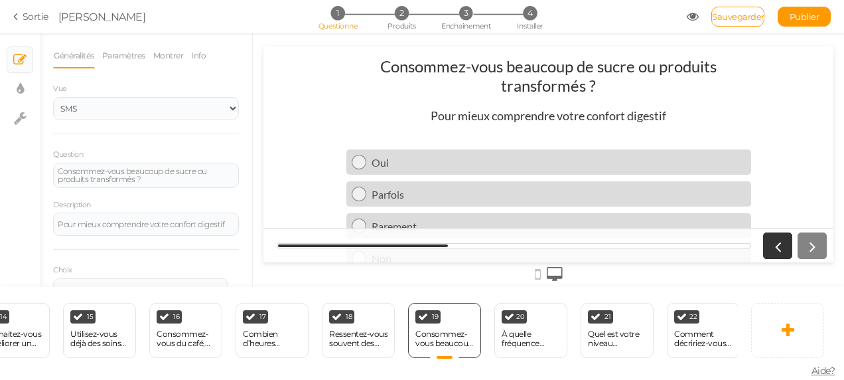
scroll to position [0, 1274]
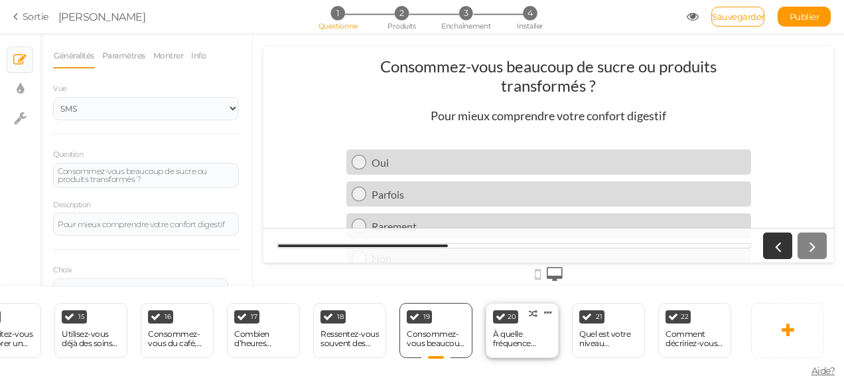
click at [502, 330] on div "À quelle fréquence mangez-vous entre les repas (grignotage) ?" at bounding box center [522, 338] width 58 height 19
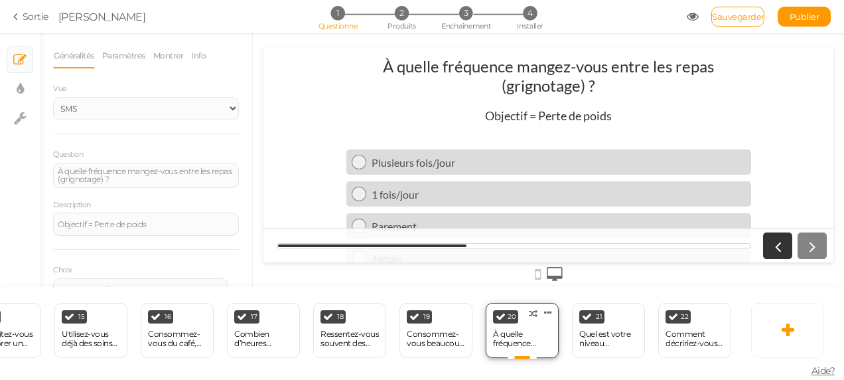
scroll to position [0, 0]
click at [591, 335] on div "Quel est votre niveau d’activité physique réel ?" at bounding box center [608, 338] width 58 height 19
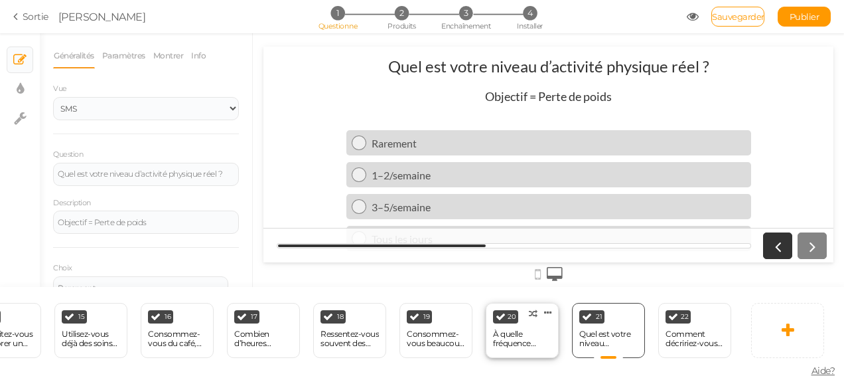
click at [528, 335] on div "À quelle fréquence mangez-vous entre les repas (grignotage) ?" at bounding box center [522, 338] width 58 height 19
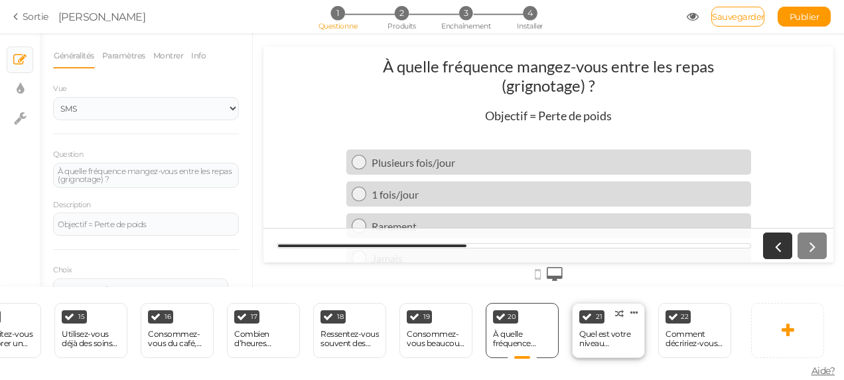
click at [589, 329] on div "Quel est votre niveau d’activité physique réel ?" at bounding box center [608, 338] width 58 height 19
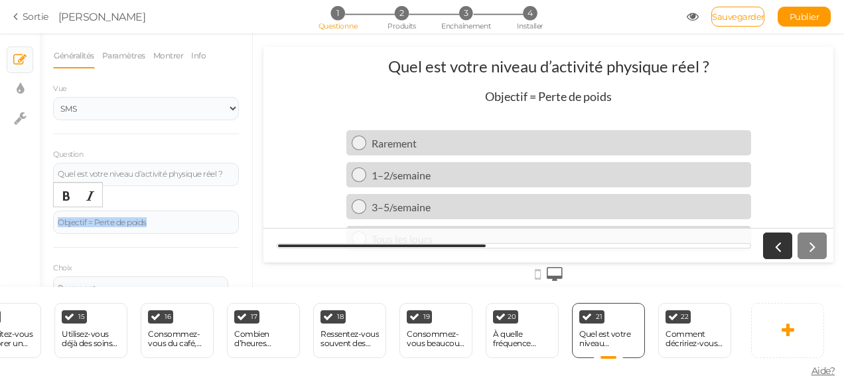
drag, startPoint x: 161, startPoint y: 224, endPoint x: 35, endPoint y: 204, distance: 128.2
click at [35, 204] on div "× Diapositives × Paramètres d’affichage × Paramètres Généralités Paramètres Mon…" at bounding box center [422, 160] width 844 height 254
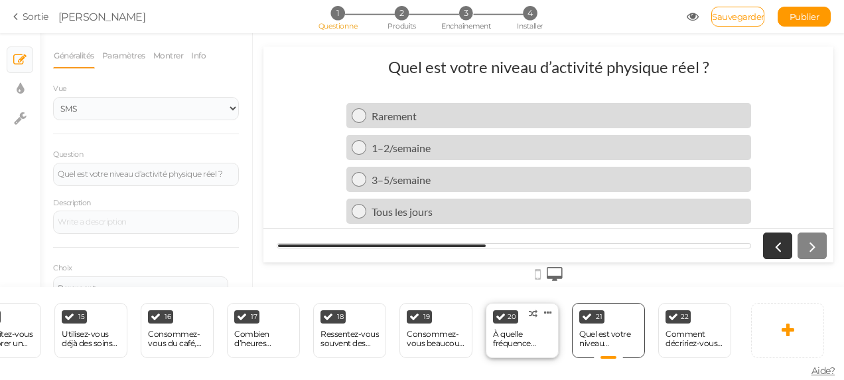
click at [510, 329] on div "À quelle fréquence mangez-vous entre les repas (grignotage) ?" at bounding box center [522, 338] width 58 height 19
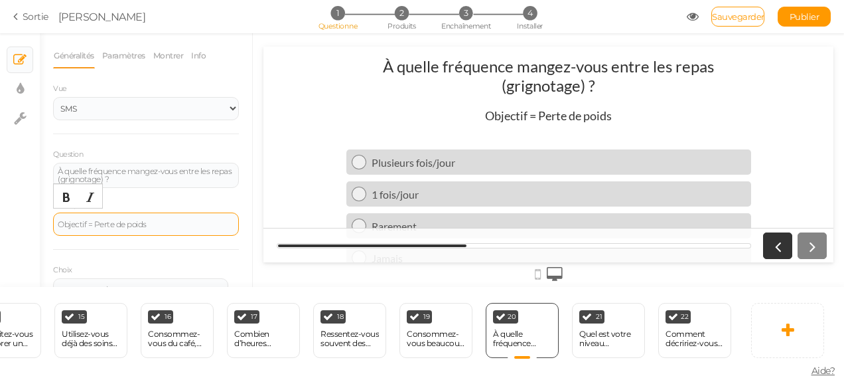
drag, startPoint x: 145, startPoint y: 223, endPoint x: 155, endPoint y: 228, distance: 11.0
click at [155, 228] on div "Objectif = Perte de poids" at bounding box center [146, 223] width 186 height 23
drag, startPoint x: 121, startPoint y: 228, endPoint x: 78, endPoint y: 222, distance: 43.7
click at [78, 222] on div "Objectif = Perte de poids" at bounding box center [146, 223] width 186 height 23
drag, startPoint x: 167, startPoint y: 222, endPoint x: 42, endPoint y: 202, distance: 126.4
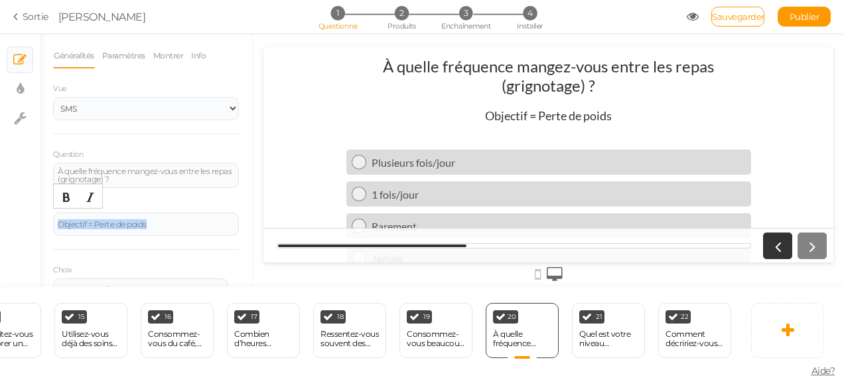
click at [42, 202] on div "Généralités Paramètres Montrer Info Vue SMS Images Glisseur Liste déroulante Qu…" at bounding box center [146, 165] width 212 height 244
paste div
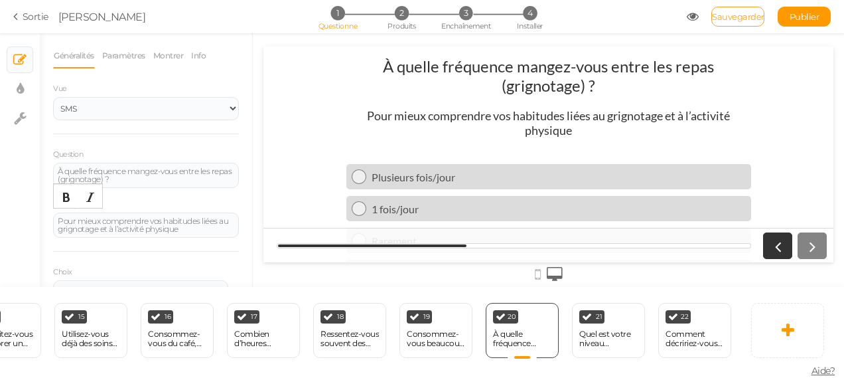
click at [722, 16] on span "Sauvegarder" at bounding box center [738, 16] width 52 height 11
click at [575, 317] on div "21 Quel est votre niveau d’activité physique réel ? × Définissez les conditions…" at bounding box center [608, 330] width 73 height 55
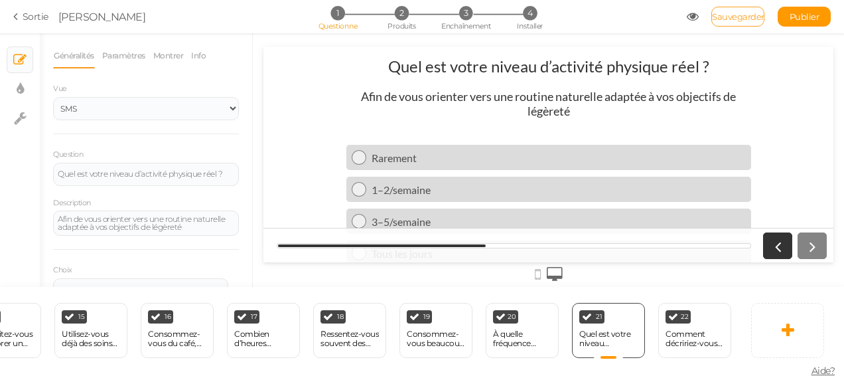
click at [741, 18] on span "Sauvegarder" at bounding box center [738, 16] width 52 height 11
click at [676, 329] on div "Comment décririez-vous vos défenses naturelles en hiver ?" at bounding box center [695, 338] width 58 height 19
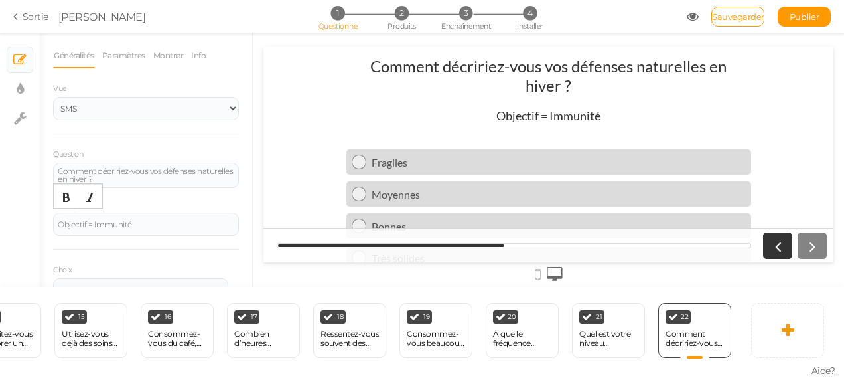
drag, startPoint x: 154, startPoint y: 223, endPoint x: 48, endPoint y: 215, distance: 106.5
drag, startPoint x: 48, startPoint y: 215, endPoint x: 136, endPoint y: 222, distance: 88.5
click at [136, 222] on div "Objectif = Immunité" at bounding box center [146, 223] width 186 height 23
drag, startPoint x: 136, startPoint y: 222, endPoint x: 48, endPoint y: 217, distance: 88.4
click at [48, 217] on div "Généralités Paramètres Montrer Info Vue SMS Images Glisseur Liste déroulante Qu…" at bounding box center [146, 165] width 212 height 244
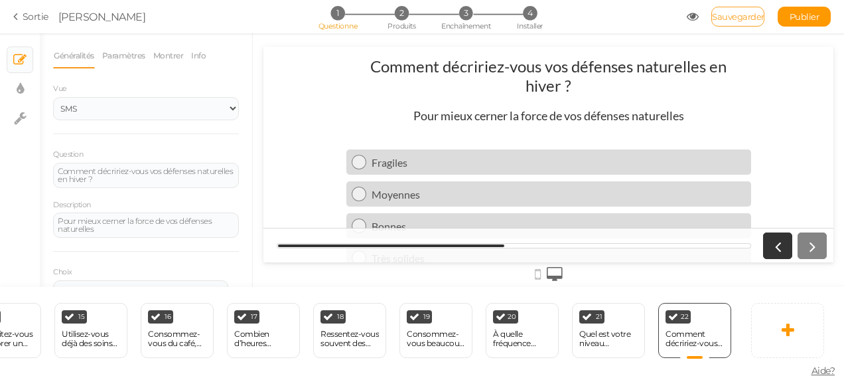
click at [723, 16] on span "Sauvegarder" at bounding box center [738, 16] width 52 height 11
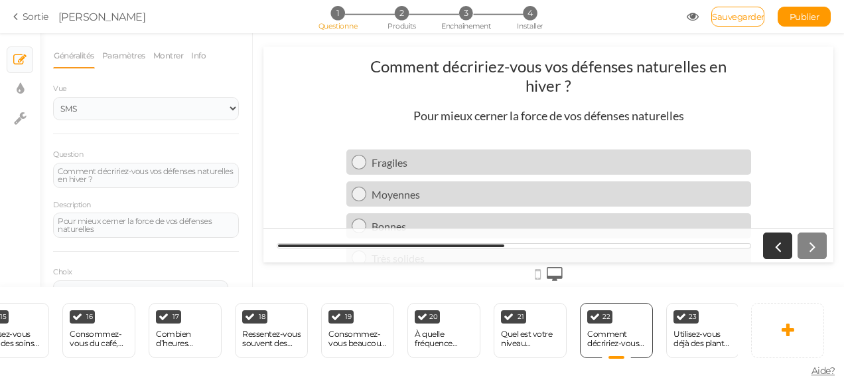
scroll to position [0, 1353]
click at [692, 333] on div "Utilisez-vous déjà des plantes ou tisanes pour renforcer vos défenses ?" at bounding box center [701, 338] width 58 height 19
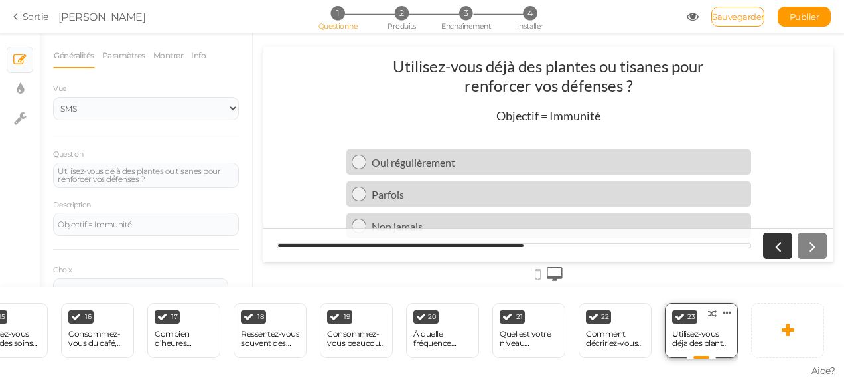
scroll to position [0, 0]
drag, startPoint x: 147, startPoint y: 225, endPoint x: 37, endPoint y: 206, distance: 112.4
click at [37, 206] on div "× Diapositives × Paramètres d’affichage × Paramètres Généralités Paramètres Mon…" at bounding box center [422, 160] width 844 height 254
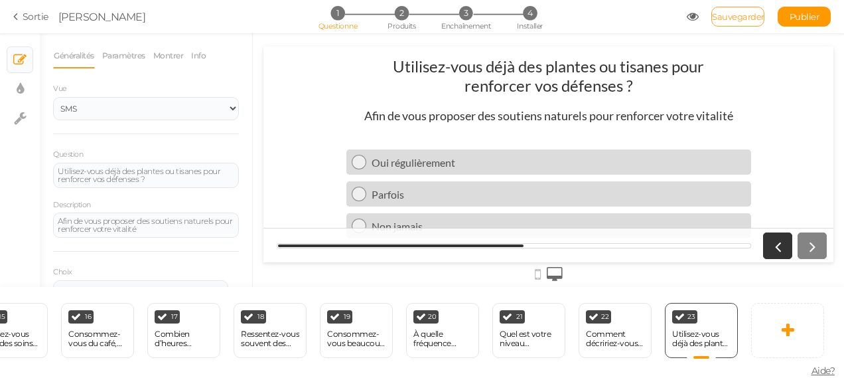
click at [745, 13] on span "Sauvegarder" at bounding box center [738, 16] width 52 height 11
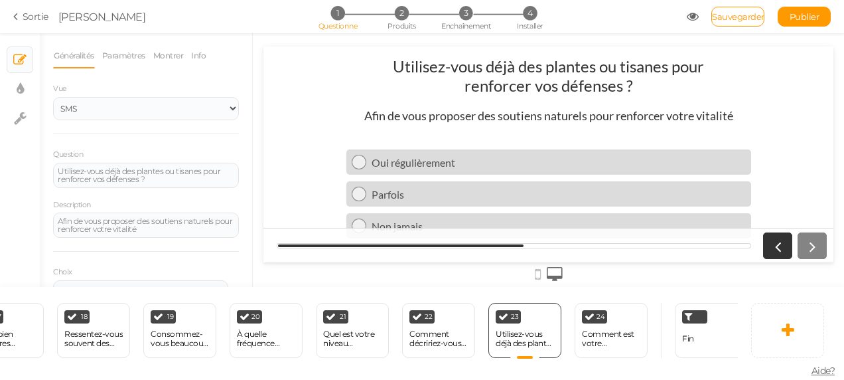
scroll to position [0, 1539]
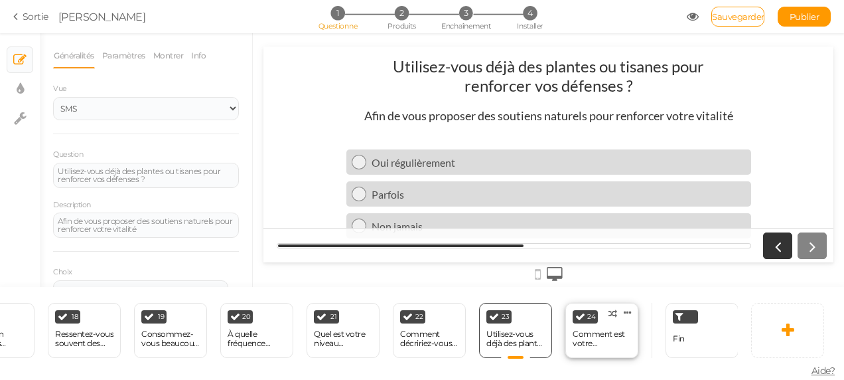
click at [605, 320] on div "24 Comment est votre concentration au quotidien ? × Définissez les conditions d…" at bounding box center [602, 330] width 73 height 55
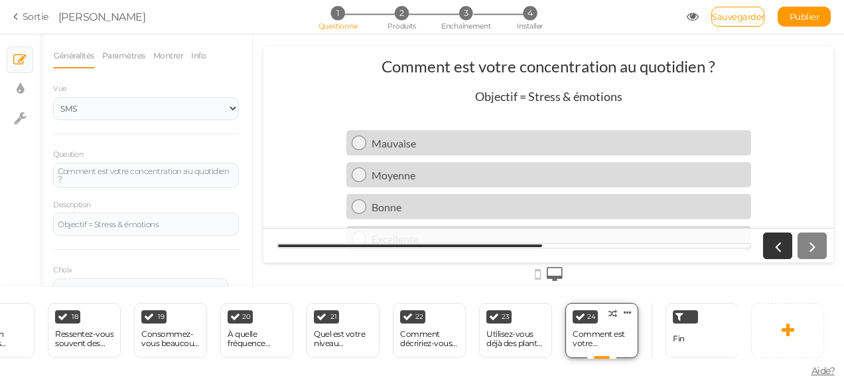
scroll to position [0, 0]
drag, startPoint x: 181, startPoint y: 218, endPoint x: 72, endPoint y: 206, distance: 110.2
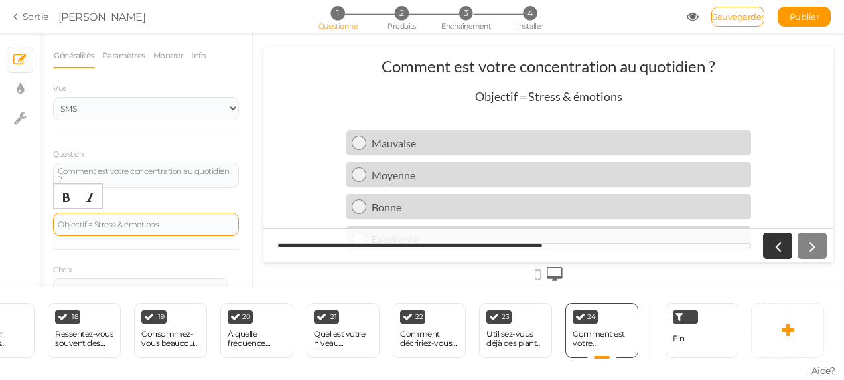
drag, startPoint x: 72, startPoint y: 206, endPoint x: 159, endPoint y: 220, distance: 88.2
click at [159, 220] on div "Objectif = Stress & émotions" at bounding box center [146, 224] width 177 height 8
drag, startPoint x: 169, startPoint y: 220, endPoint x: 38, endPoint y: 211, distance: 131.0
click at [38, 211] on div "× Diapositives × Paramètres d’affichage × Paramètres Généralités Paramètres Mon…" at bounding box center [422, 160] width 844 height 254
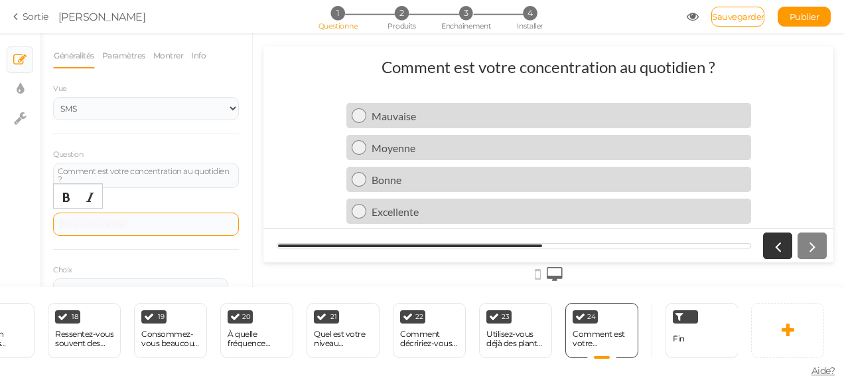
click at [74, 224] on div at bounding box center [146, 223] width 186 height 23
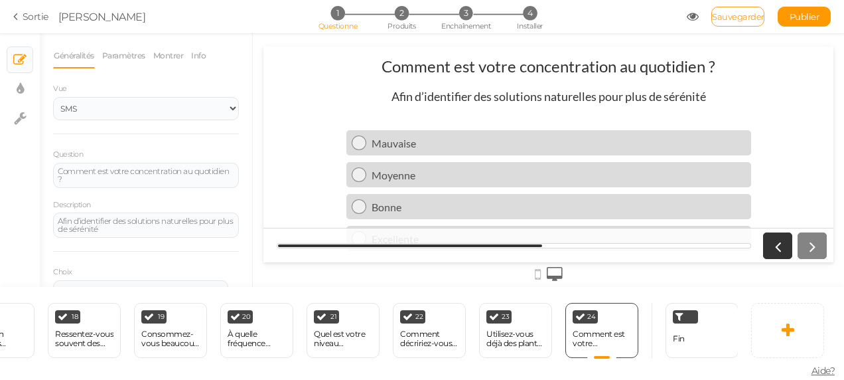
click at [733, 16] on span "Sauvegarder" at bounding box center [738, 16] width 52 height 11
click at [536, 337] on div "Utilisez-vous déjà des plantes ou tisanes pour renforcer vos défenses ?" at bounding box center [516, 338] width 58 height 19
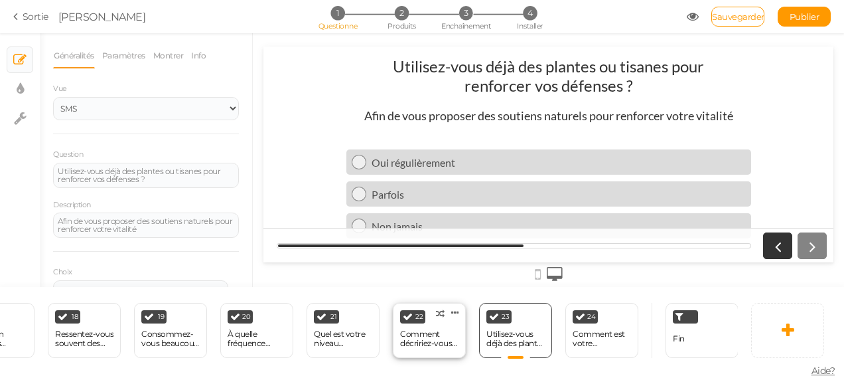
click at [441, 339] on div "Comment décririez-vous vos défenses naturelles en hiver ?" at bounding box center [429, 338] width 58 height 19
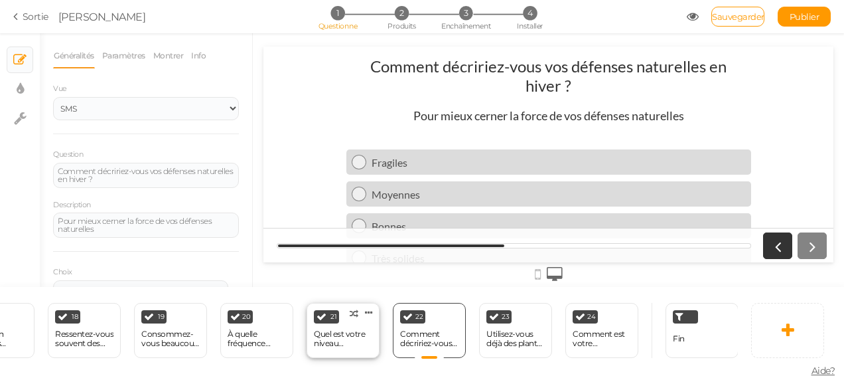
click at [353, 335] on div "Quel est votre niveau d’activité physique réel ?" at bounding box center [343, 338] width 58 height 19
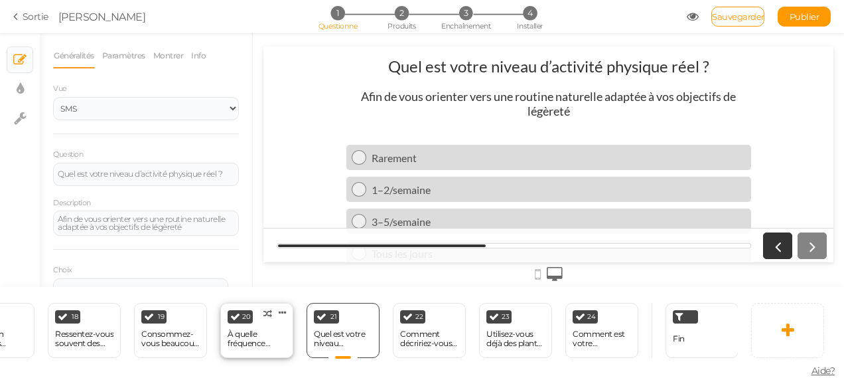
click at [251, 333] on div "À quelle fréquence mangez-vous entre les repas (grignotage) ?" at bounding box center [257, 338] width 58 height 19
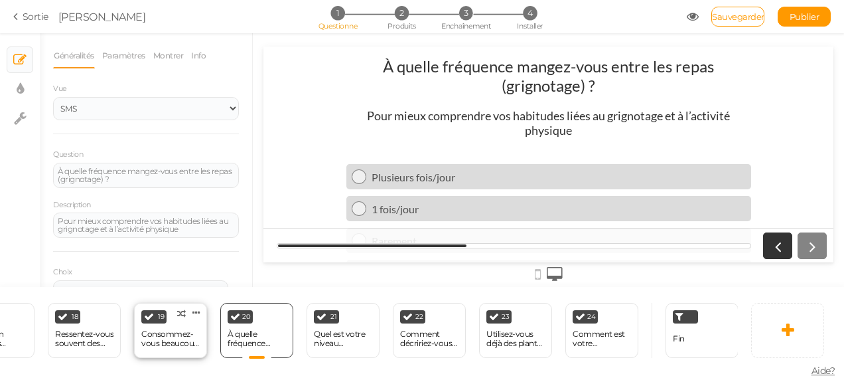
click at [162, 344] on div "Consommez-vous beaucoup de sucre ou produits transformés ?" at bounding box center [170, 338] width 58 height 23
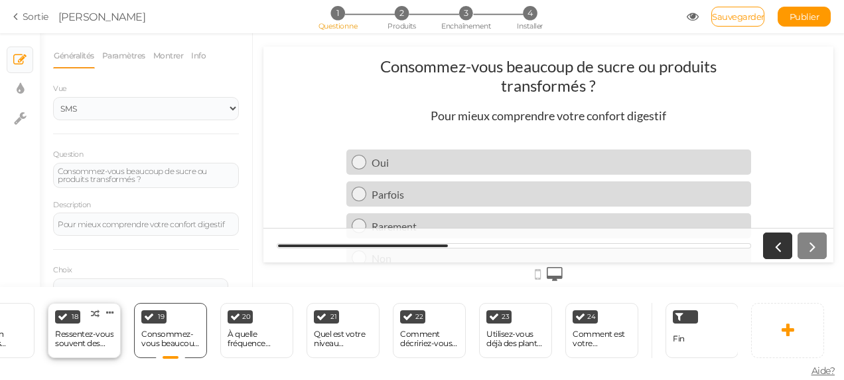
click at [96, 337] on div "Ressentez-vous souvent des ballonnements après les repas ?" at bounding box center [84, 338] width 58 height 19
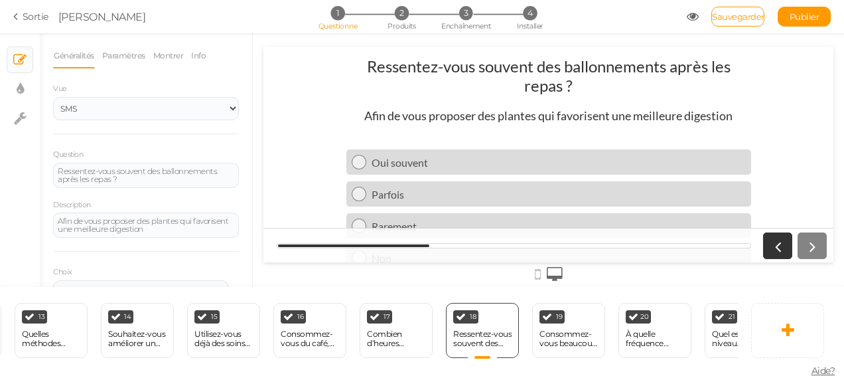
scroll to position [0, 1132]
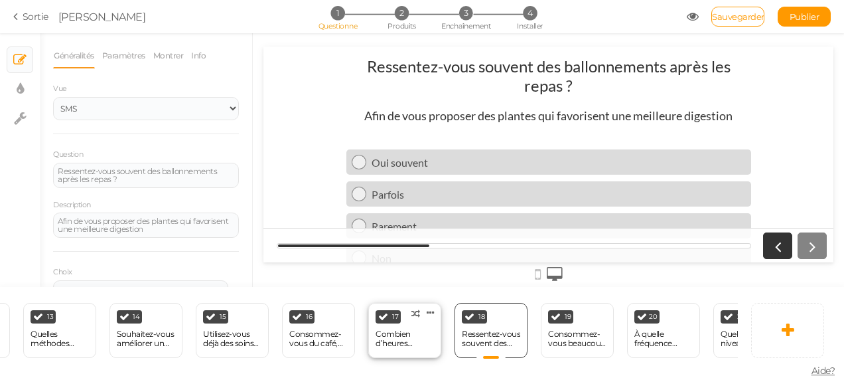
click at [397, 329] on div "Combien d’heures dormez-vous en moyenne par nuit ?" at bounding box center [405, 338] width 58 height 19
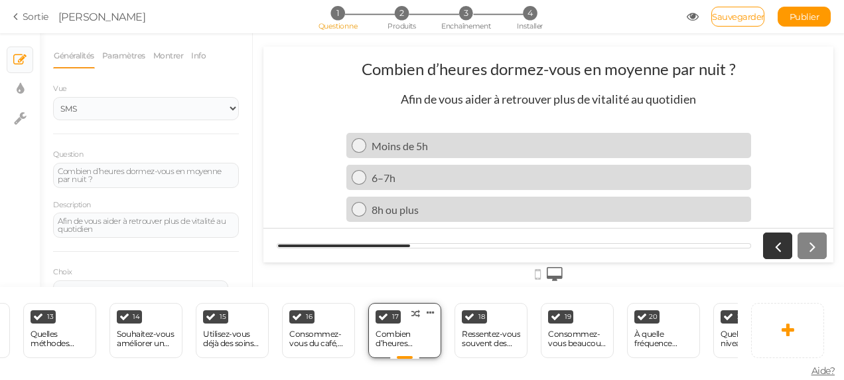
scroll to position [0, 0]
click at [323, 331] on div "Consommez-vous du café, thé ou boissons énergisantes ?" at bounding box center [318, 338] width 58 height 19
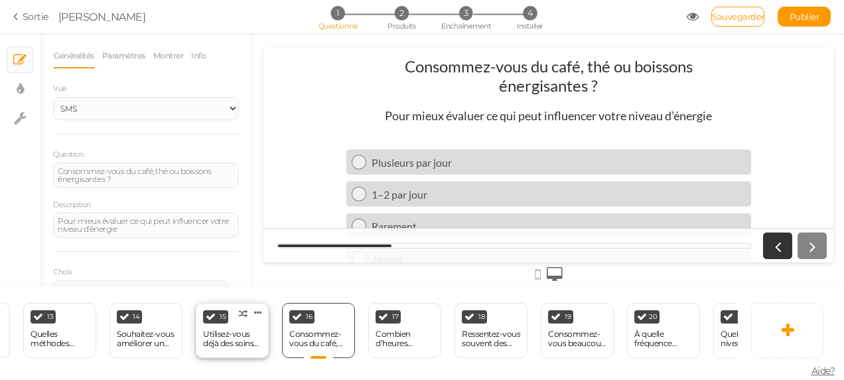
click at [226, 329] on div "Utilisez-vous déjà des soins naturels ?" at bounding box center [232, 338] width 58 height 19
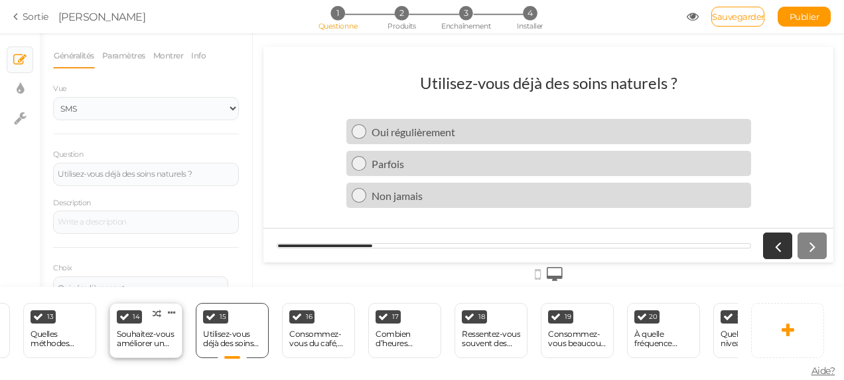
click at [151, 339] on div "Souhaitez-vous améliorer un aspect particulier de votre beauté ?" at bounding box center [146, 338] width 58 height 19
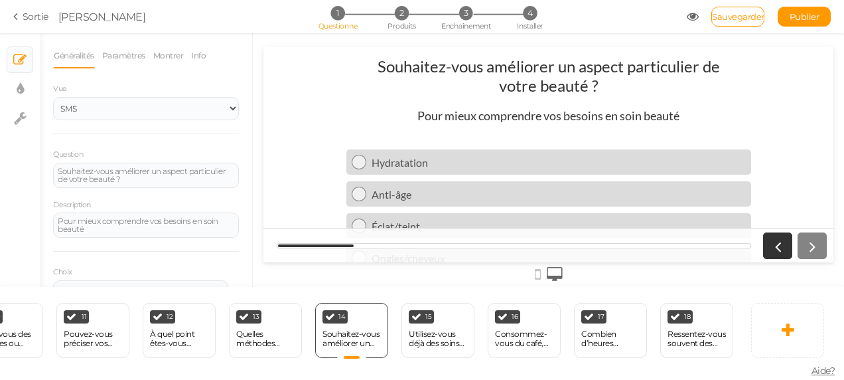
scroll to position [0, 920]
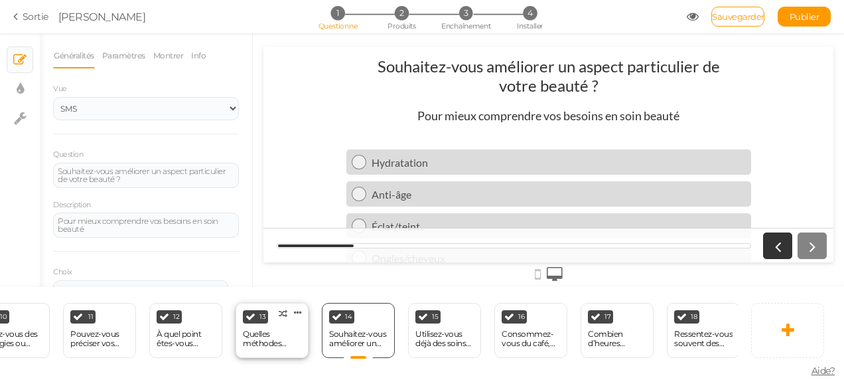
click at [266, 329] on div "Quelles méthodes utilisez-vous pour vous détendre ?" at bounding box center [272, 338] width 58 height 19
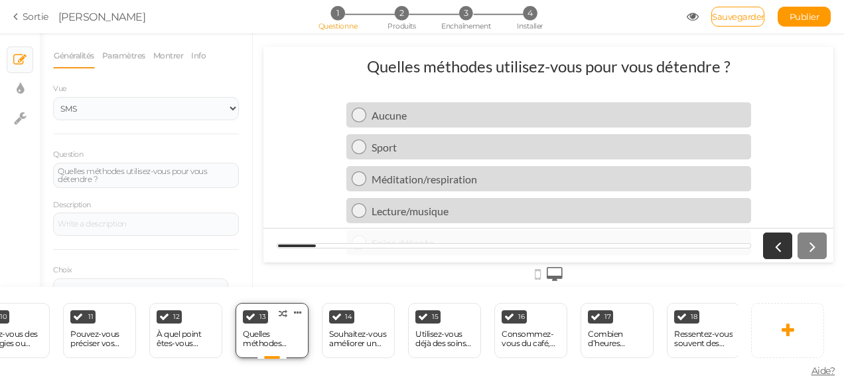
scroll to position [0, 0]
click at [186, 337] on div "À quel point êtes-vous motivé(e) à intégrer une nouvelle routine bien-être ?" at bounding box center [186, 338] width 58 height 19
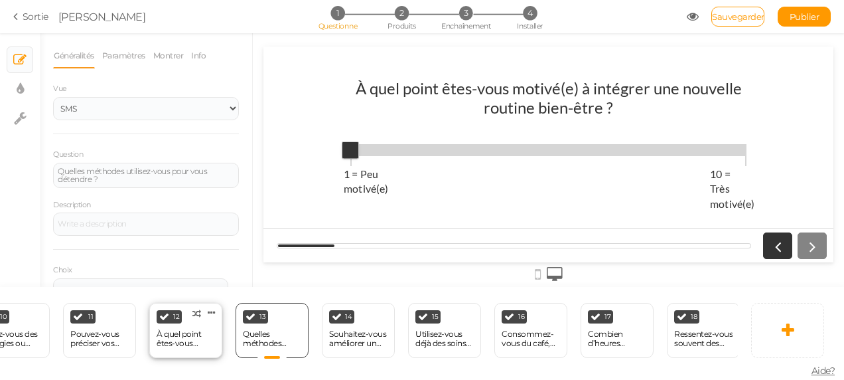
select select "1001"
click at [732, 19] on span "Sauvegarder" at bounding box center [738, 16] width 52 height 11
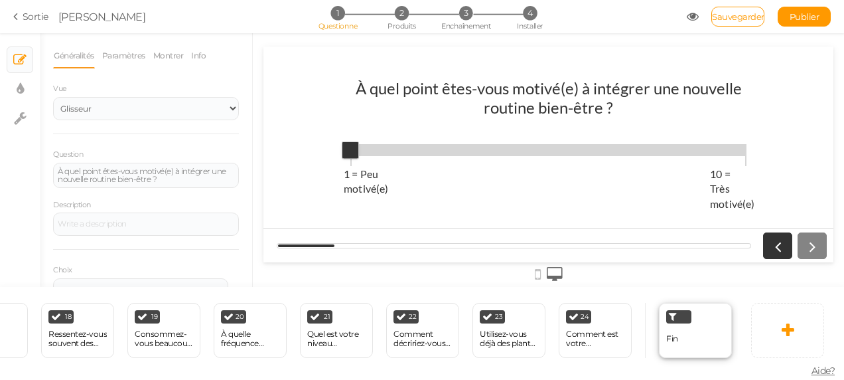
click at [685, 320] on div "Fin" at bounding box center [695, 330] width 73 height 55
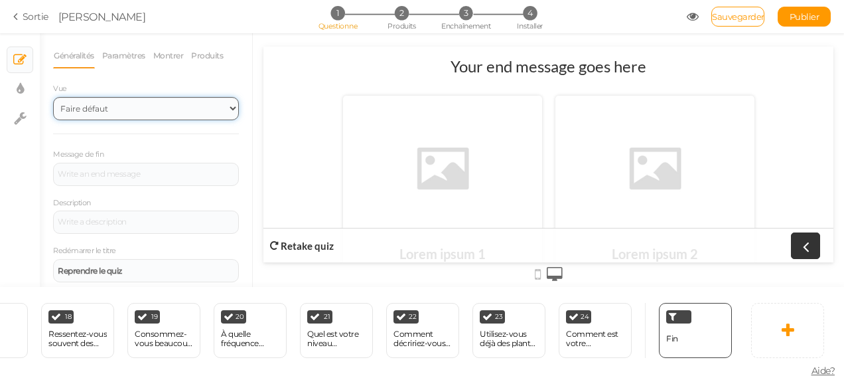
click at [214, 120] on select "Faire défaut Retour au début" at bounding box center [146, 108] width 186 height 23
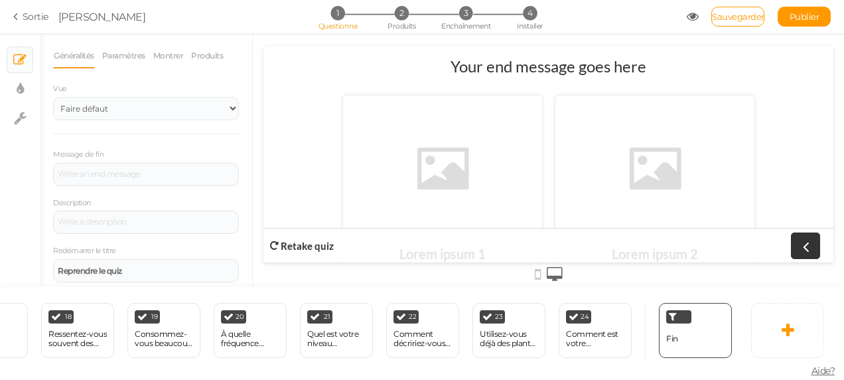
click at [207, 93] on div "Généralités Paramètres Montrer Produits Vue Faire défaut Retour au début Messag…" at bounding box center [146, 211] width 186 height 336
click at [157, 186] on div at bounding box center [146, 174] width 186 height 23
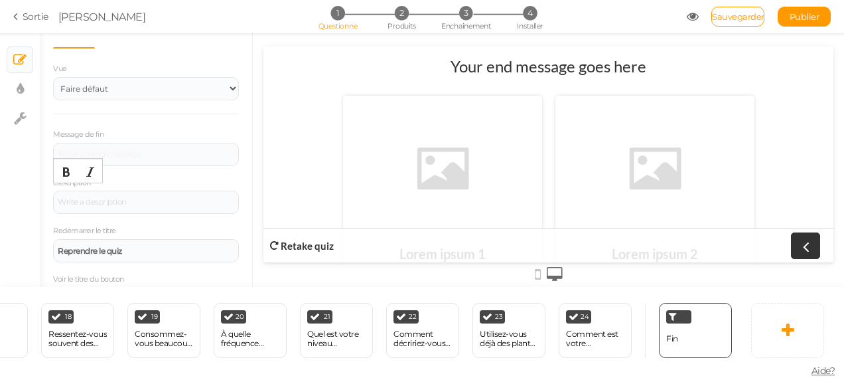
scroll to position [0, 0]
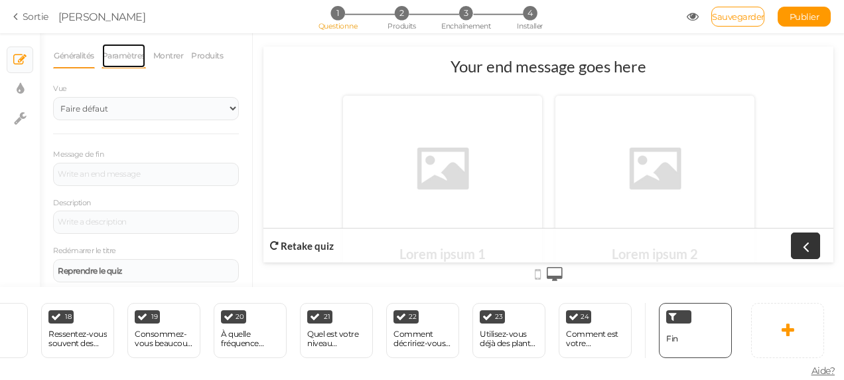
click at [133, 62] on link "Paramètres" at bounding box center [124, 55] width 44 height 25
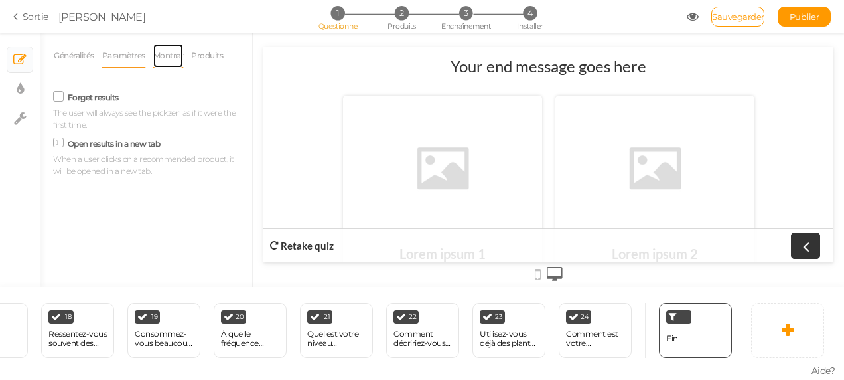
click at [165, 66] on link "Montrer" at bounding box center [169, 55] width 32 height 25
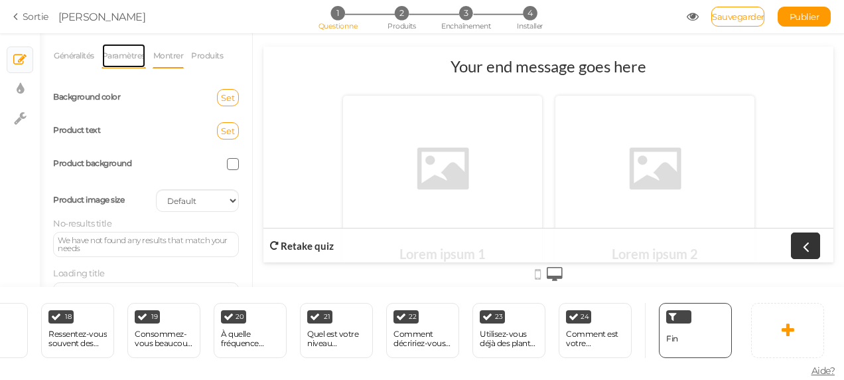
click at [122, 64] on link "Paramètres" at bounding box center [124, 55] width 44 height 25
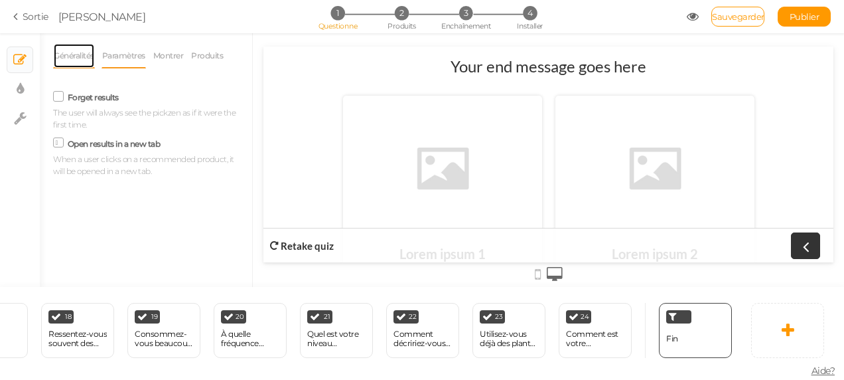
click at [85, 56] on link "Généralités" at bounding box center [74, 55] width 42 height 25
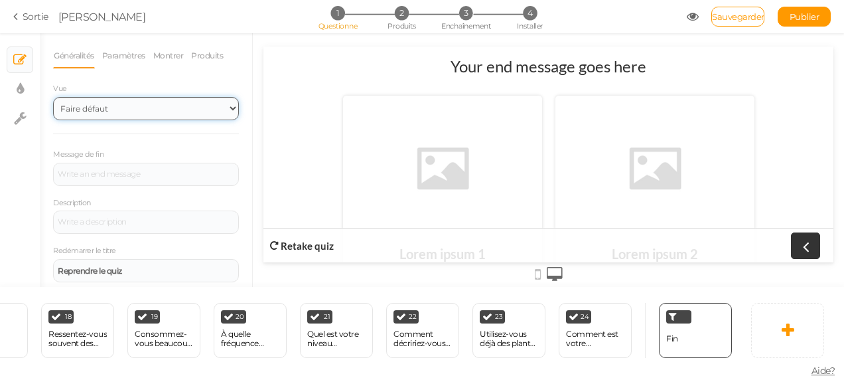
click at [218, 120] on select "Faire défaut Retour au début" at bounding box center [146, 108] width 186 height 23
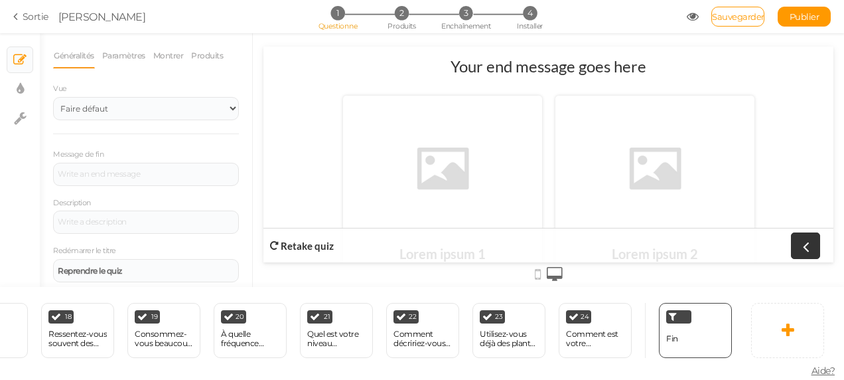
click at [196, 96] on div "Généralités Paramètres Montrer Produits Vue Faire défaut Retour au début Messag…" at bounding box center [146, 211] width 186 height 336
click at [163, 186] on div at bounding box center [146, 174] width 186 height 23
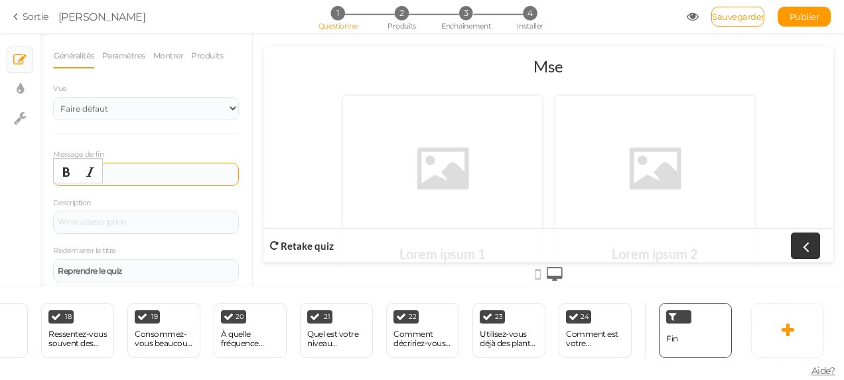
click at [96, 178] on div "Mse" at bounding box center [146, 174] width 177 height 8
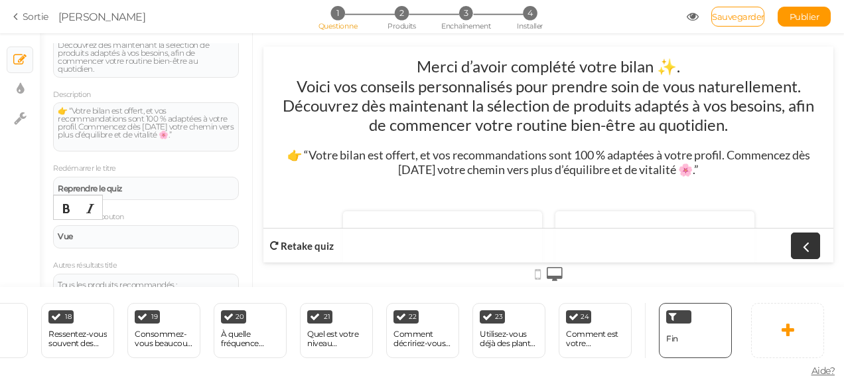
scroll to position [159, 0]
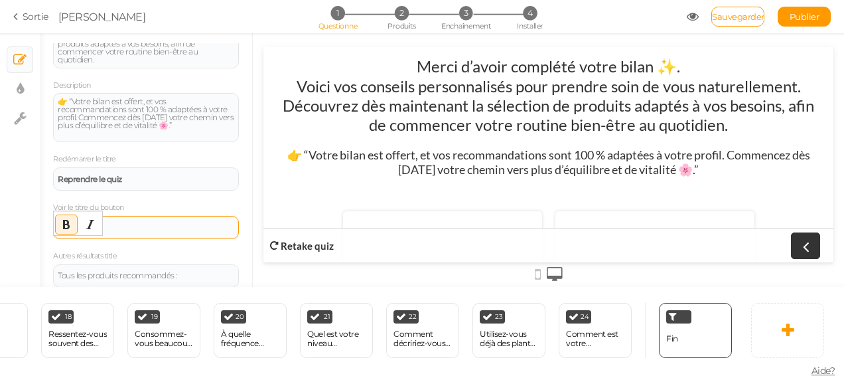
click at [116, 239] on div "Vue" at bounding box center [146, 227] width 186 height 23
drag, startPoint x: 117, startPoint y: 252, endPoint x: 45, endPoint y: 248, distance: 71.8
drag, startPoint x: 45, startPoint y: 248, endPoint x: 65, endPoint y: 248, distance: 19.9
click at [65, 232] on strong "Vue" at bounding box center [65, 227] width 15 height 10
drag, startPoint x: 59, startPoint y: 248, endPoint x: 76, endPoint y: 248, distance: 16.6
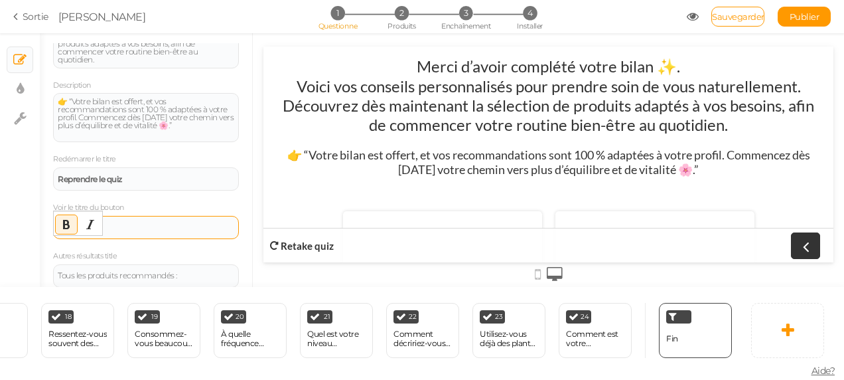
click at [76, 231] on div "Vue" at bounding box center [146, 227] width 177 height 8
paste div
click at [68, 229] on font "👉 Découvrir ma routine personnalisée" at bounding box center [128, 224] width 141 height 10
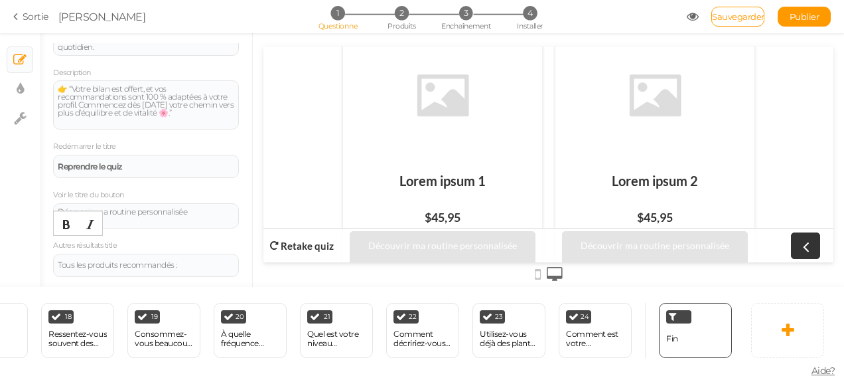
scroll to position [194, 0]
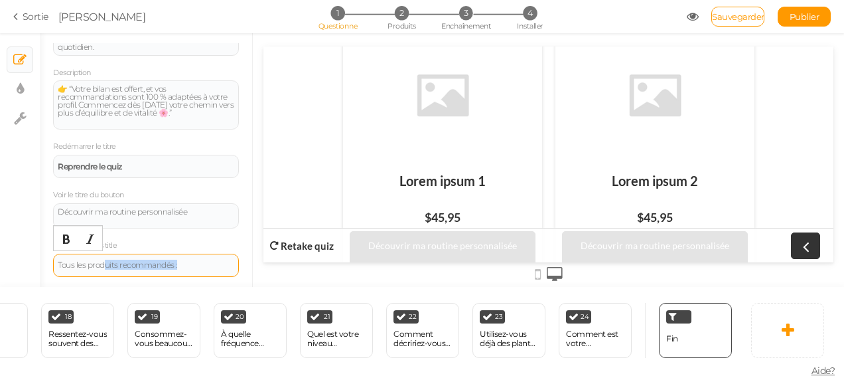
drag, startPoint x: 196, startPoint y: 273, endPoint x: 102, endPoint y: 258, distance: 94.8
click at [102, 258] on div "Tous les produits recommandés :" at bounding box center [146, 265] width 186 height 23
drag, startPoint x: 53, startPoint y: 262, endPoint x: 192, endPoint y: 262, distance: 139.4
click at [192, 262] on div "Tous les produits recommandés :" at bounding box center [146, 265] width 186 height 23
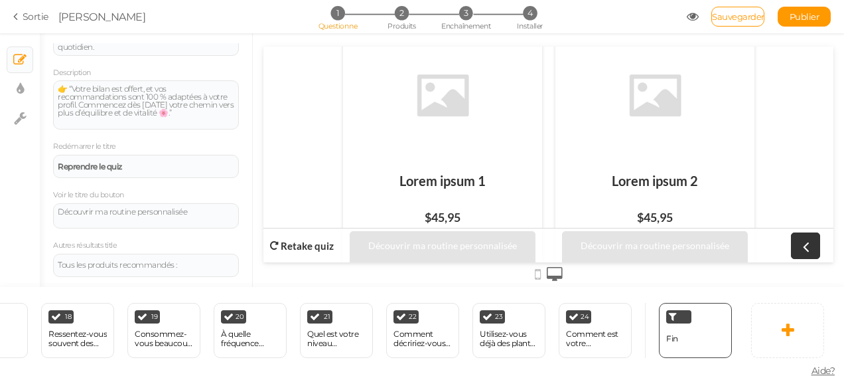
click at [139, 235] on div "Message de fin Merci d’avoir complété votre bilan ✨. Voici vos conseils personn…" at bounding box center [146, 125] width 186 height 301
click at [737, 17] on span "Sauvegarder" at bounding box center [738, 16] width 52 height 11
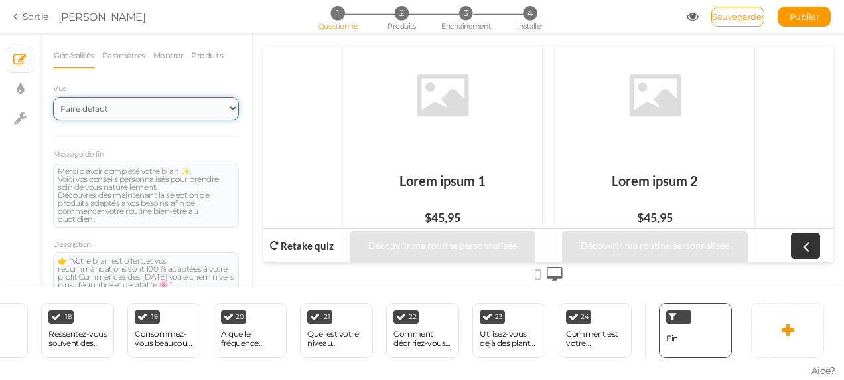
click at [154, 120] on select "Faire défaut Retour au début" at bounding box center [146, 108] width 186 height 23
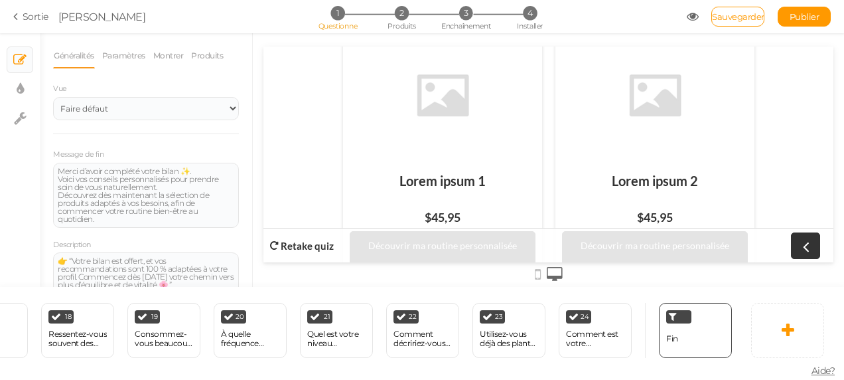
click at [163, 106] on div "Vue Faire défaut Retour au début" at bounding box center [146, 100] width 186 height 39
click at [131, 59] on link "Paramètres" at bounding box center [124, 55] width 44 height 25
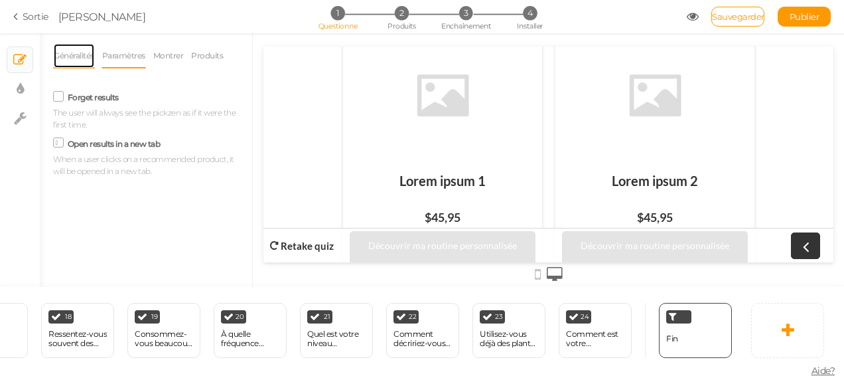
click at [73, 68] on link "Généralités" at bounding box center [74, 55] width 42 height 25
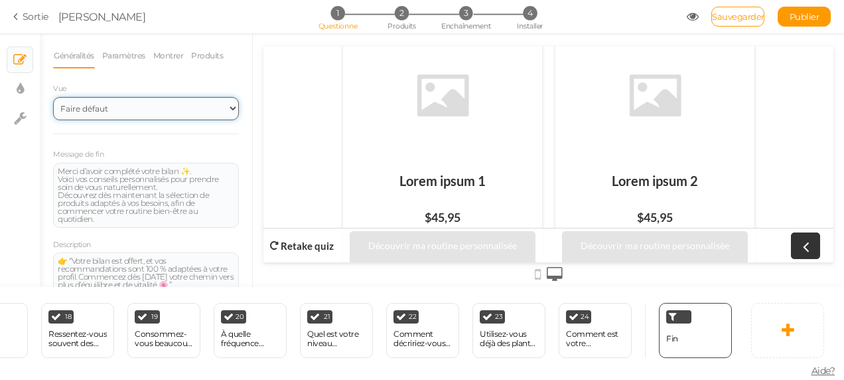
click at [108, 120] on select "Faire défaut Retour au début" at bounding box center [146, 108] width 186 height 23
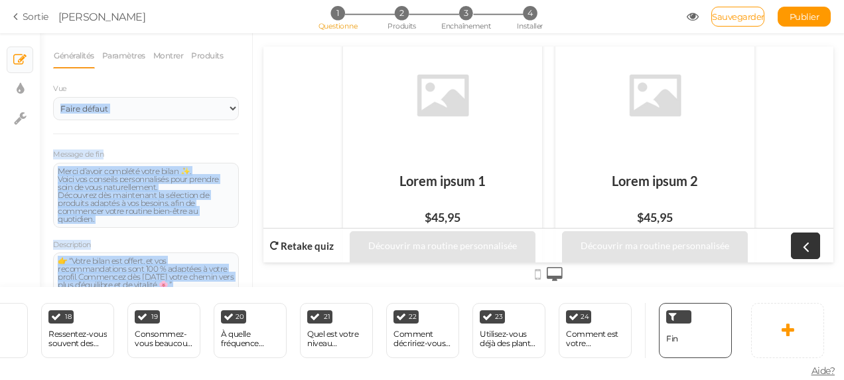
drag, startPoint x: 415, startPoint y: 139, endPoint x: 305, endPoint y: 130, distance: 109.9
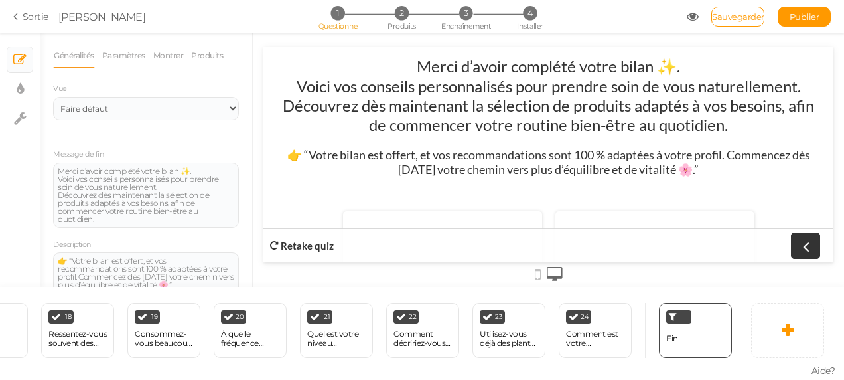
click at [827, 251] on div "Retake quiz" at bounding box center [549, 245] width 570 height 35
click at [726, 12] on span "Sauvegarder" at bounding box center [738, 16] width 52 height 11
click at [807, 11] on link "Publier" at bounding box center [804, 17] width 53 height 20
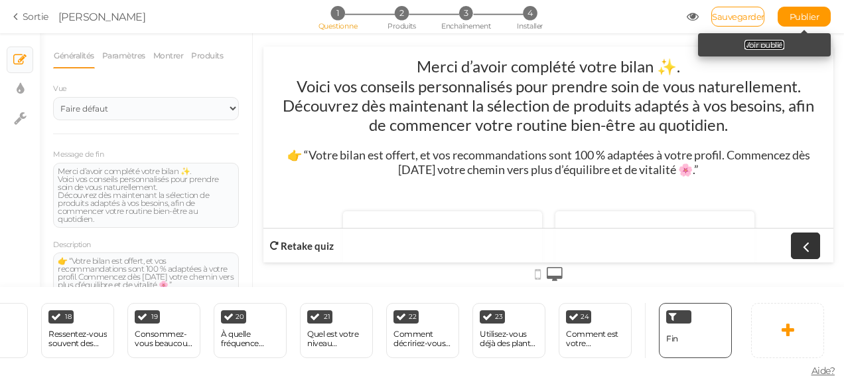
click at [785, 43] on link "Voir publié." at bounding box center [765, 45] width 40 height 10
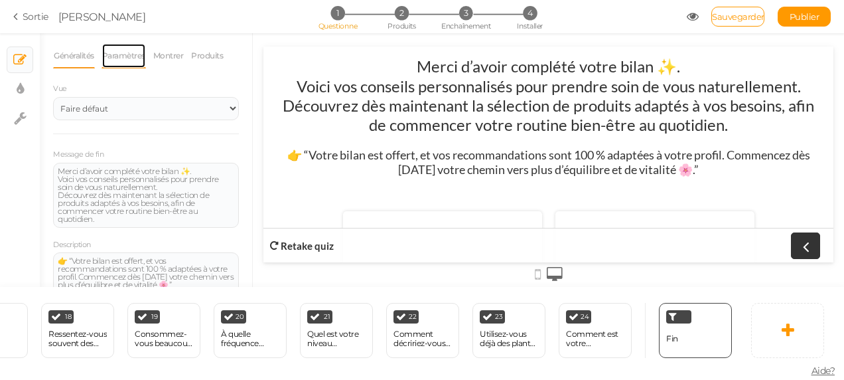
click at [130, 54] on link "Paramètres" at bounding box center [124, 55] width 44 height 25
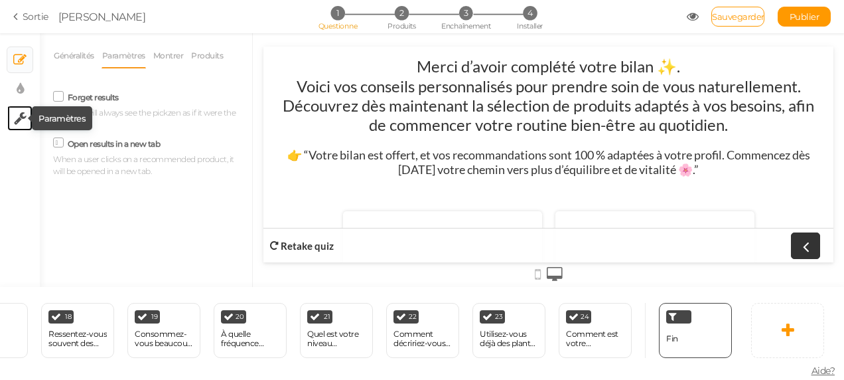
click at [25, 118] on icon at bounding box center [20, 118] width 13 height 13
select select "en"
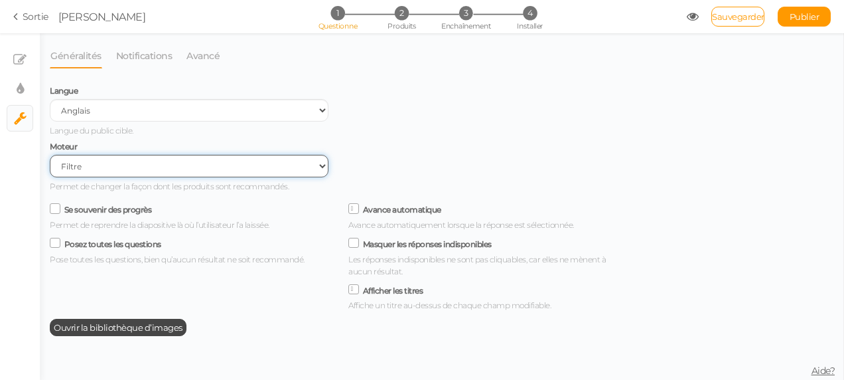
click at [319, 173] on select "Filtre À Arbre Sans code Formulaire (Aucun produit)" at bounding box center [189, 166] width 279 height 23
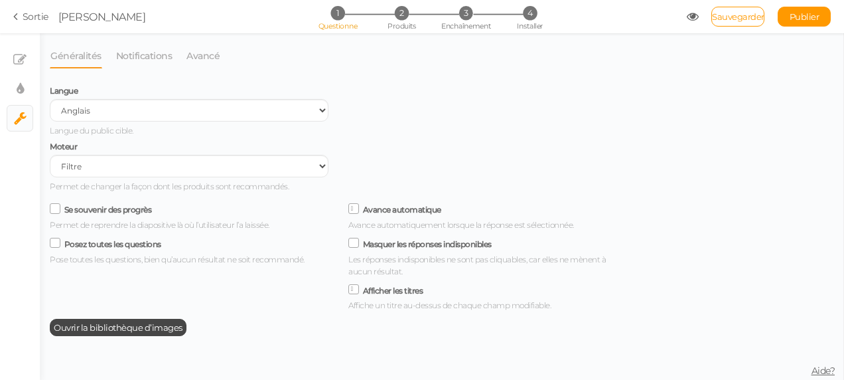
click at [378, 151] on div "Langue Espagnol Anglais Portugais Langue du public cible. Moteur Filtre À Arbre…" at bounding box center [338, 137] width 597 height 112
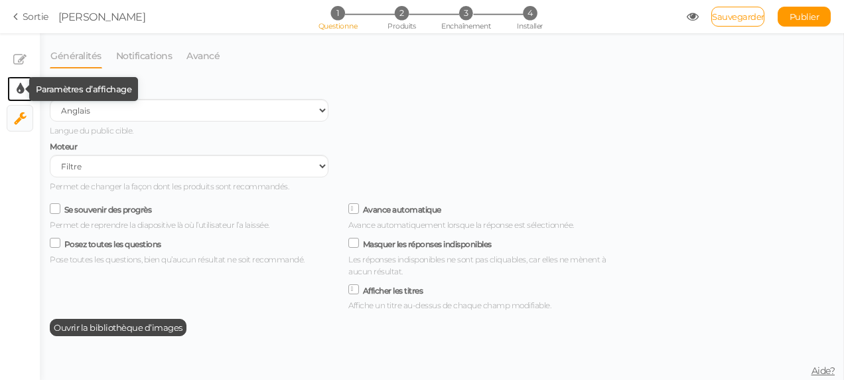
click at [23, 94] on icon at bounding box center [20, 88] width 7 height 13
select select "2"
select select "lato"
select select "fade"
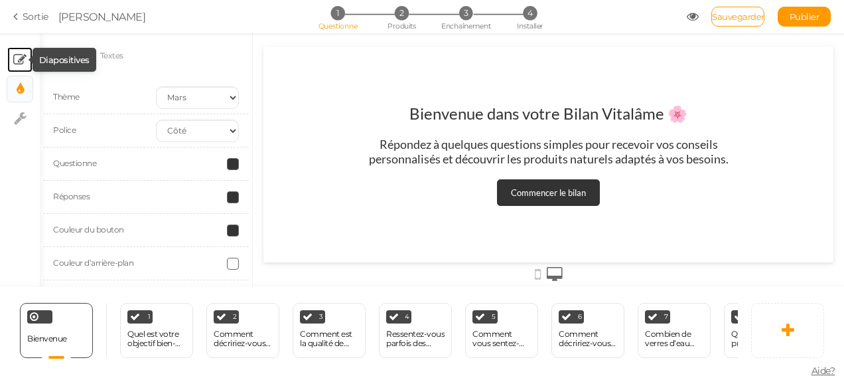
click at [22, 61] on icon at bounding box center [19, 59] width 13 height 13
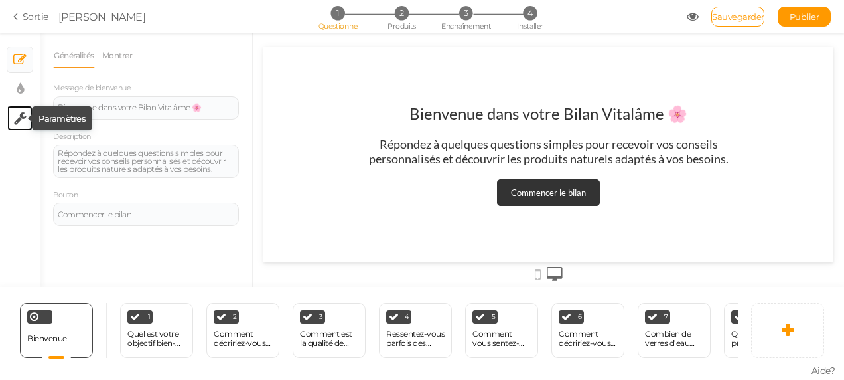
click at [14, 115] on icon at bounding box center [20, 118] width 13 height 13
select select "en"
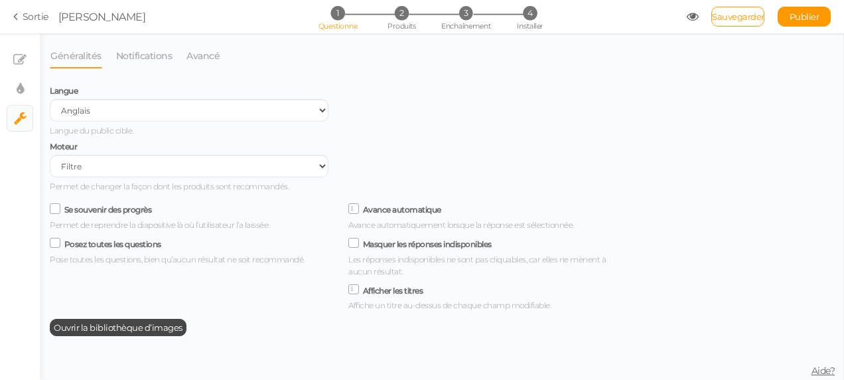
click at [692, 17] on icon at bounding box center [693, 17] width 12 height 12
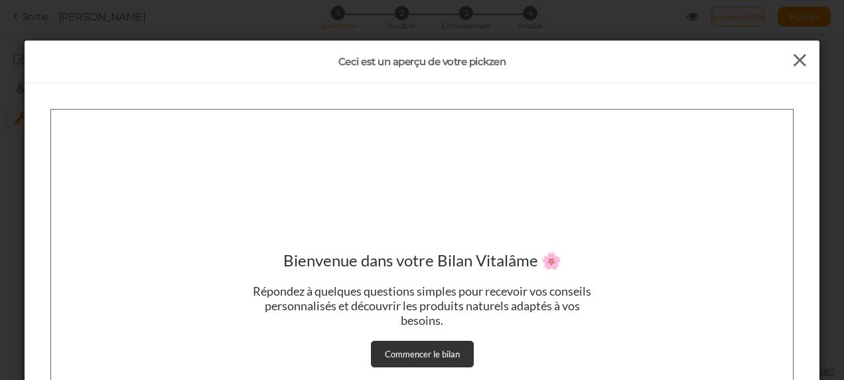
click at [799, 57] on icon at bounding box center [800, 60] width 19 height 20
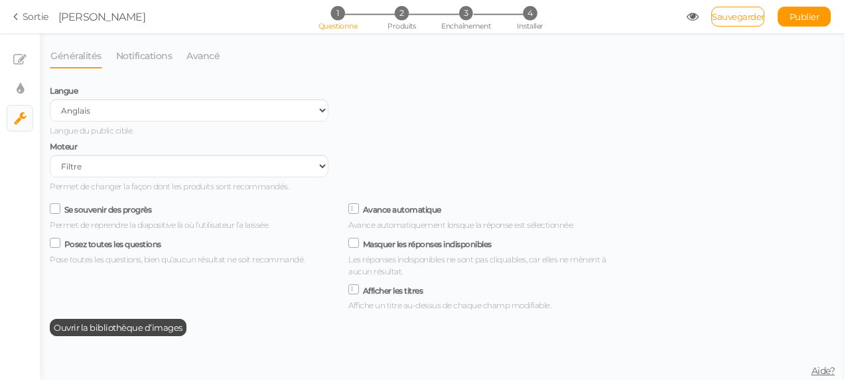
click at [38, 19] on font "Sortie" at bounding box center [36, 17] width 26 height 12
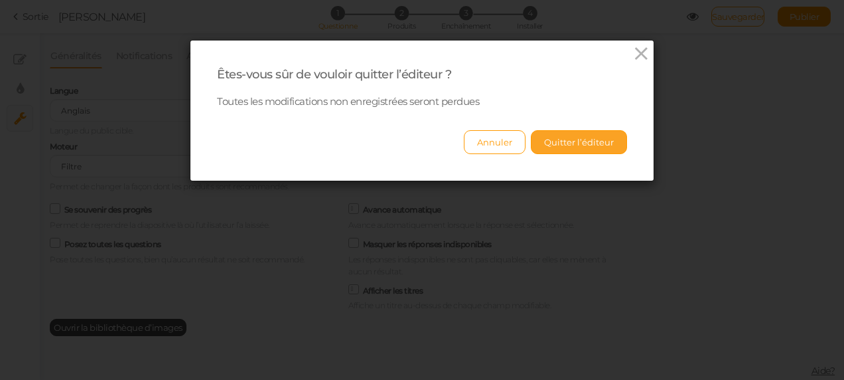
click at [584, 145] on button "Quitter l’éditeur" at bounding box center [579, 142] width 96 height 24
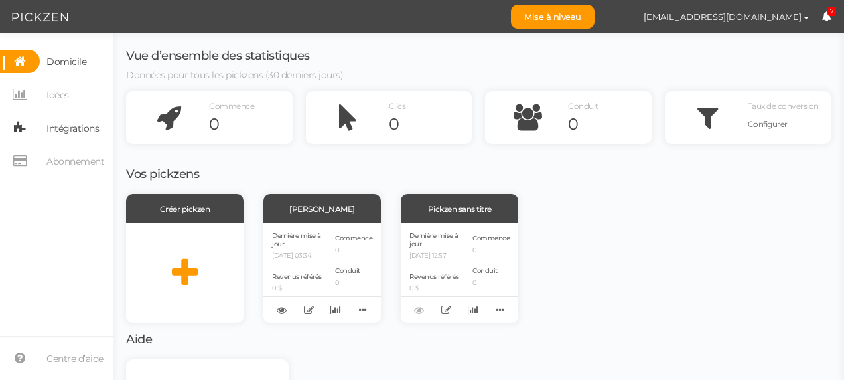
click at [84, 127] on span "Intégrations" at bounding box center [72, 127] width 52 height 21
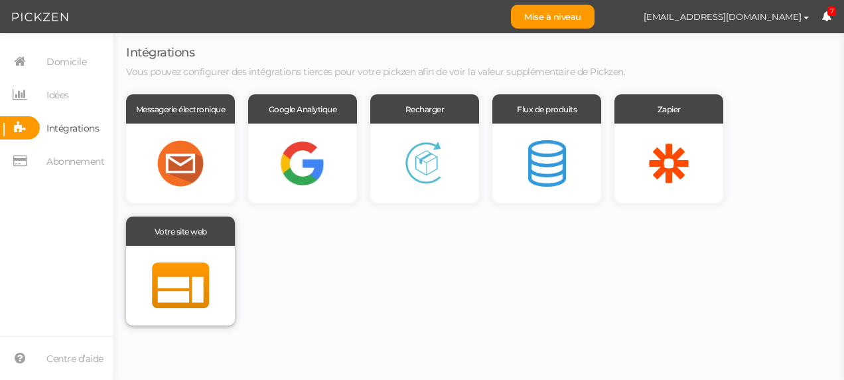
click at [207, 259] on div at bounding box center [180, 286] width 109 height 80
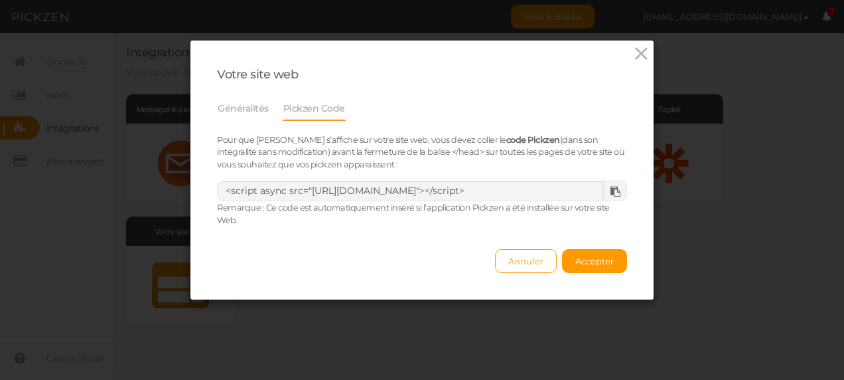
click at [611, 188] on icon at bounding box center [616, 192] width 10 height 10
click at [611, 194] on icon at bounding box center [616, 192] width 10 height 10
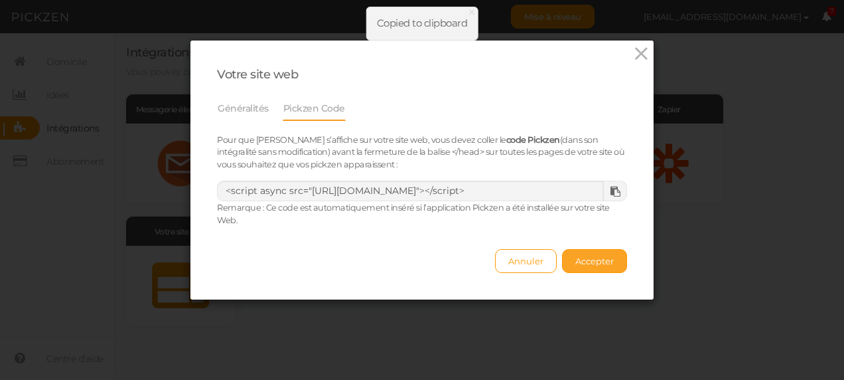
click at [585, 263] on span "Accepter" at bounding box center [594, 261] width 38 height 11
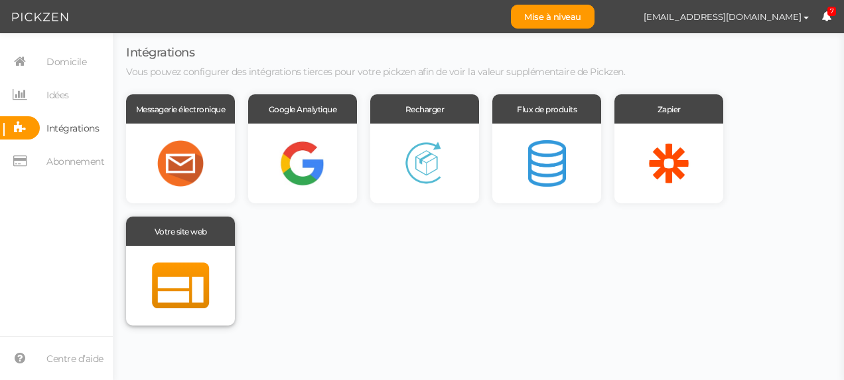
click at [136, 250] on div at bounding box center [180, 286] width 109 height 80
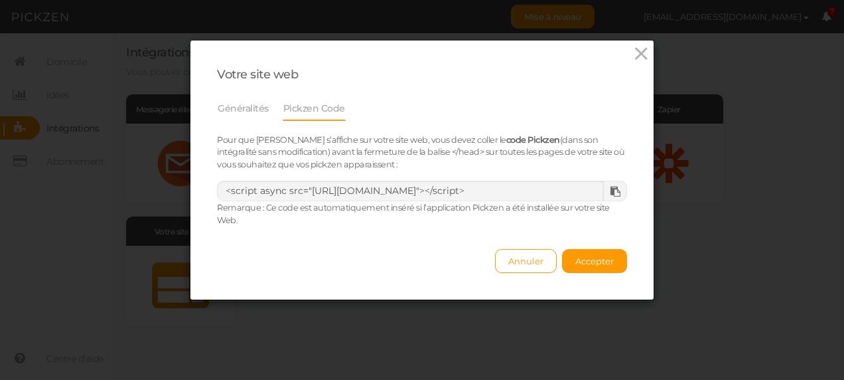
click at [611, 190] on icon at bounding box center [616, 192] width 10 height 10
click at [635, 50] on icon at bounding box center [641, 54] width 19 height 20
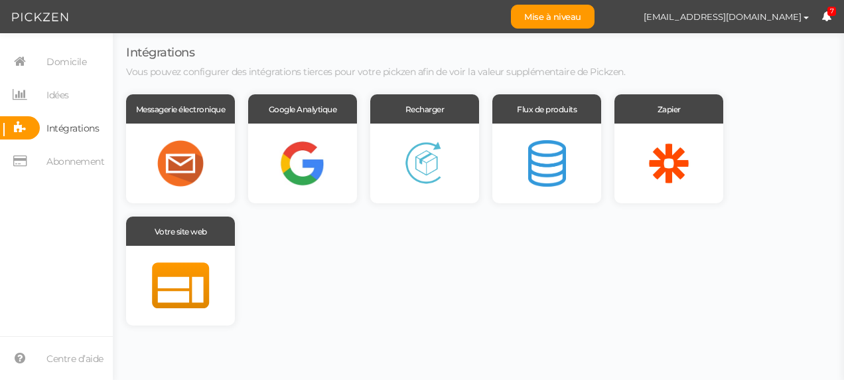
click at [80, 125] on span "Intégrations" at bounding box center [72, 127] width 52 height 21
click at [188, 294] on div at bounding box center [180, 286] width 109 height 80
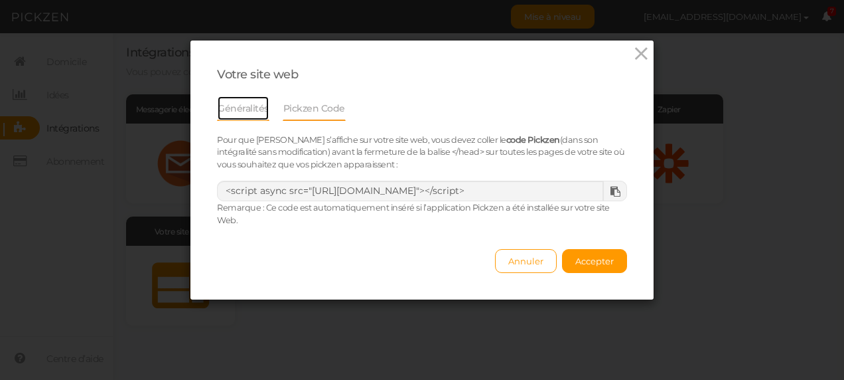
click at [248, 103] on link "Généralités" at bounding box center [243, 108] width 52 height 25
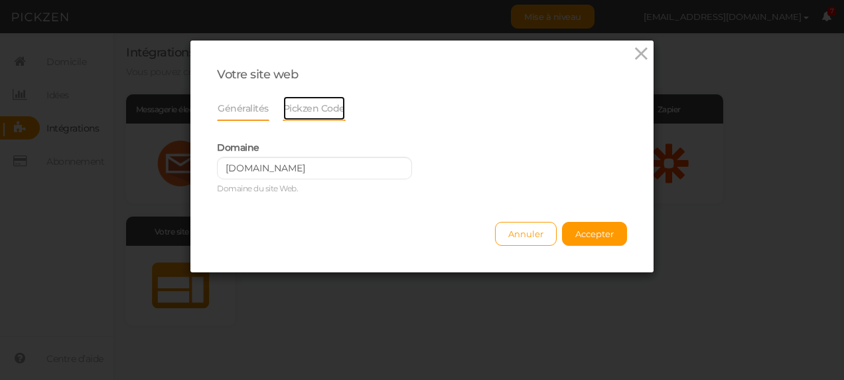
click at [315, 112] on link "Pickzen Code" at bounding box center [314, 108] width 63 height 25
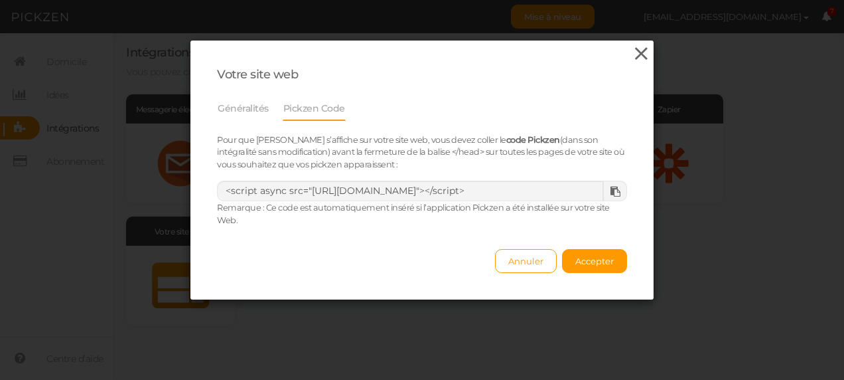
click at [634, 48] on icon at bounding box center [641, 54] width 19 height 20
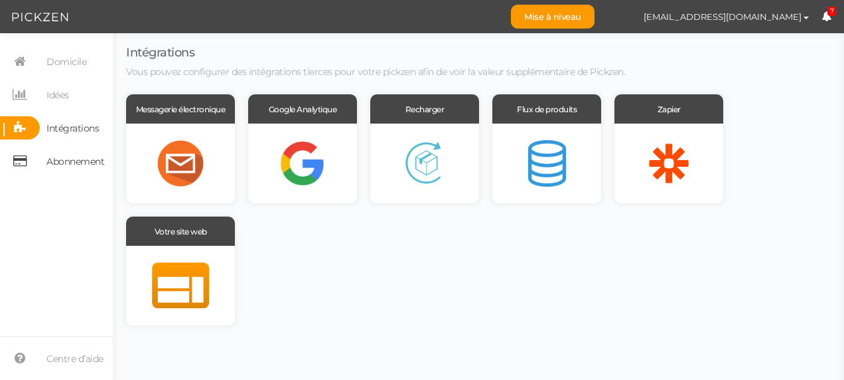
click at [61, 155] on span "Abonnement" at bounding box center [75, 161] width 58 height 21
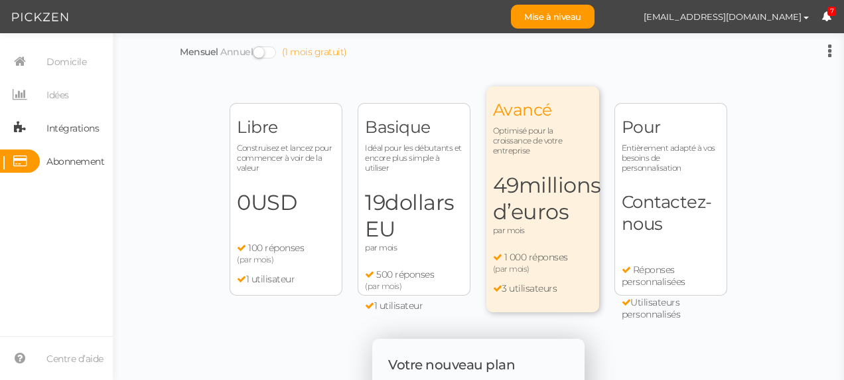
click at [73, 123] on span "Intégrations" at bounding box center [72, 127] width 52 height 21
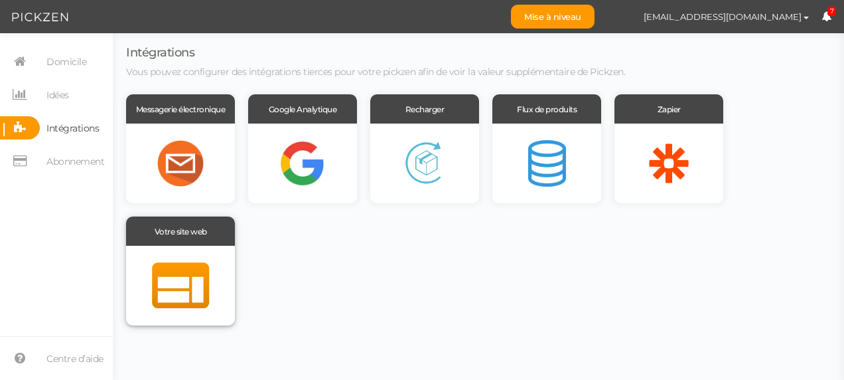
click at [175, 224] on div "Votre site web" at bounding box center [180, 230] width 109 height 29
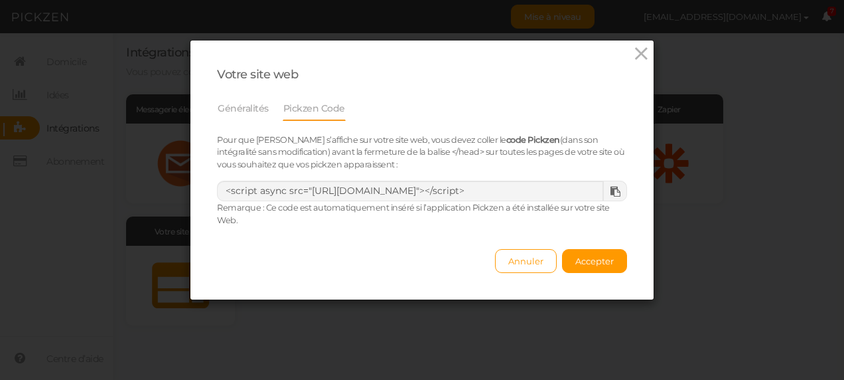
click at [613, 187] on icon at bounding box center [616, 192] width 10 height 10
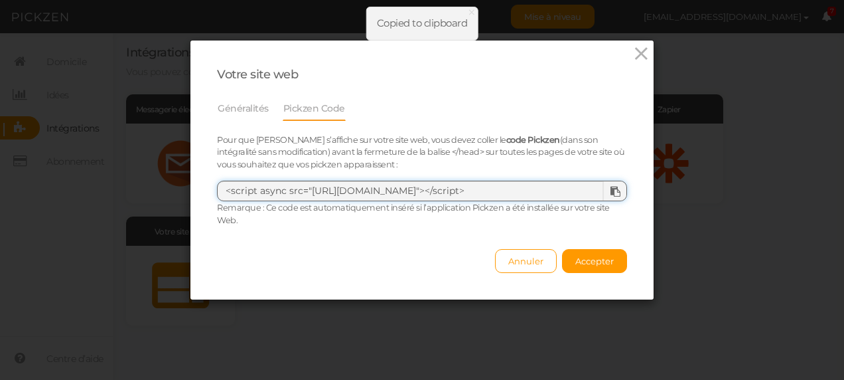
click at [467, 192] on textarea "<script async src="[URL][DOMAIN_NAME]"></script>" at bounding box center [422, 191] width 410 height 21
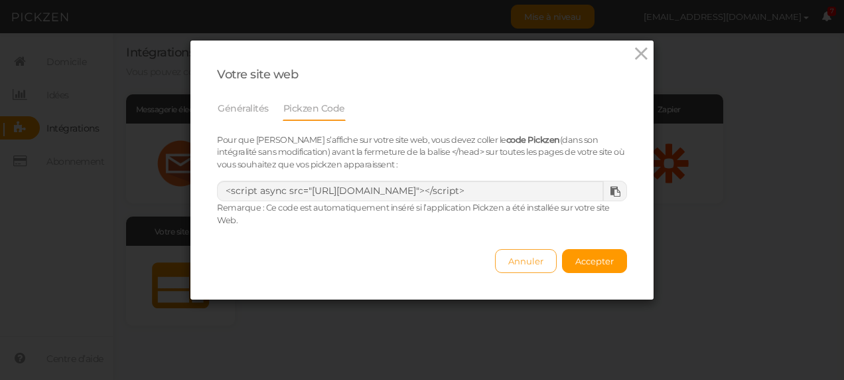
drag, startPoint x: 502, startPoint y: 273, endPoint x: 510, endPoint y: 262, distance: 14.7
click at [510, 262] on div "Votre site web Généralités Pickzen Code Pour que Pickzen s’affiche sur votre si…" at bounding box center [421, 169] width 463 height 259
click at [510, 262] on span "Annuler" at bounding box center [525, 261] width 35 height 11
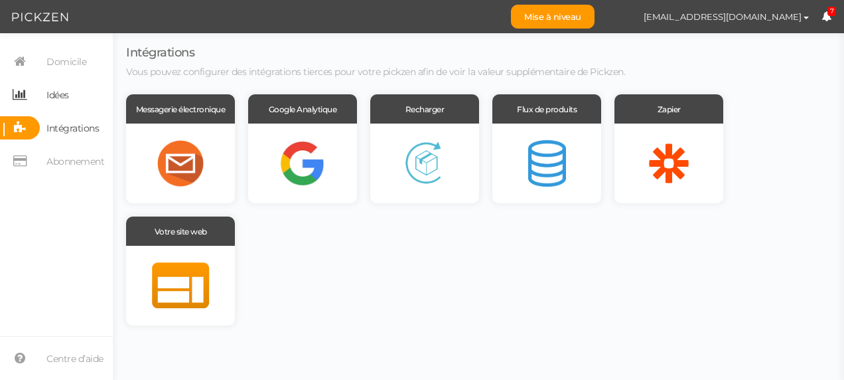
click at [64, 86] on span "Idées" at bounding box center [57, 94] width 23 height 21
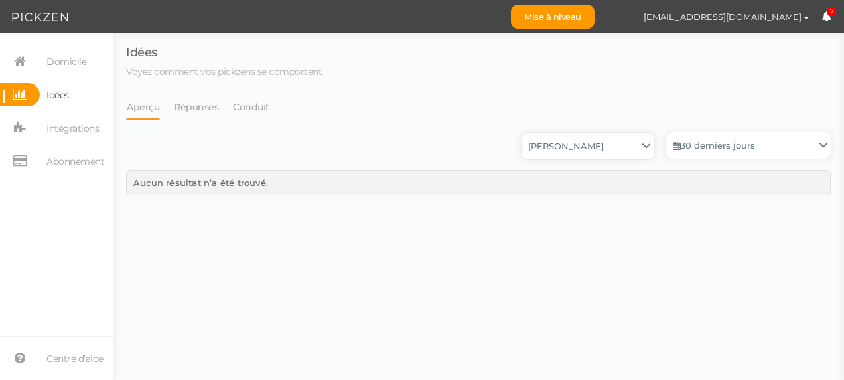
click at [579, 145] on select "Bilan vitalâme Pickzen sans titre" at bounding box center [588, 146] width 133 height 27
click at [522, 133] on select "Bilan vitalâme Pickzen sans titre" at bounding box center [588, 146] width 133 height 27
click at [212, 108] on link "Réponses" at bounding box center [196, 106] width 46 height 25
click at [240, 106] on link "Conduit" at bounding box center [251, 106] width 38 height 25
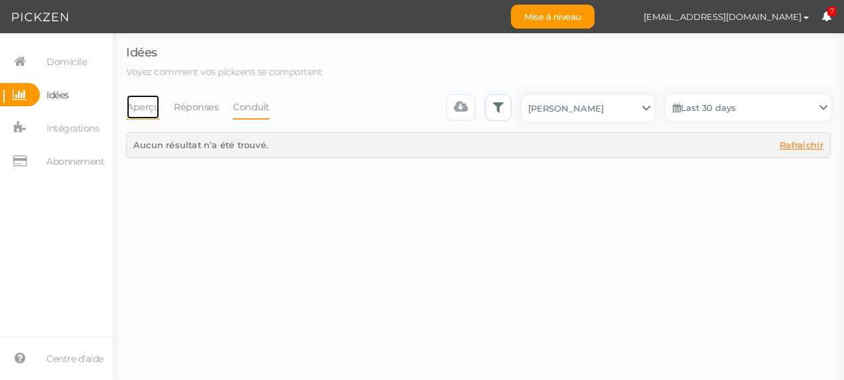
click at [145, 113] on link "Aperçu" at bounding box center [143, 106] width 34 height 25
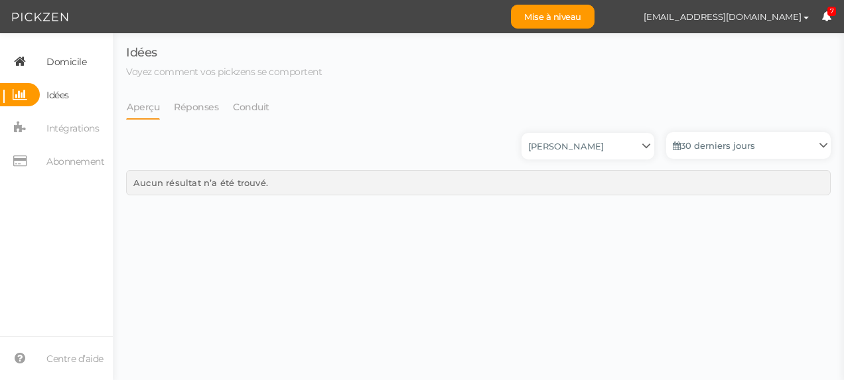
click at [80, 60] on span "Domicile" at bounding box center [66, 61] width 40 height 21
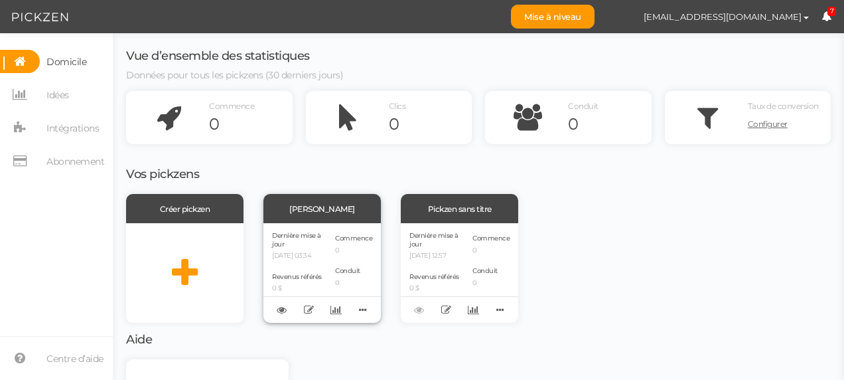
click at [304, 254] on p "[DATE] 03:34" at bounding box center [298, 256] width 53 height 9
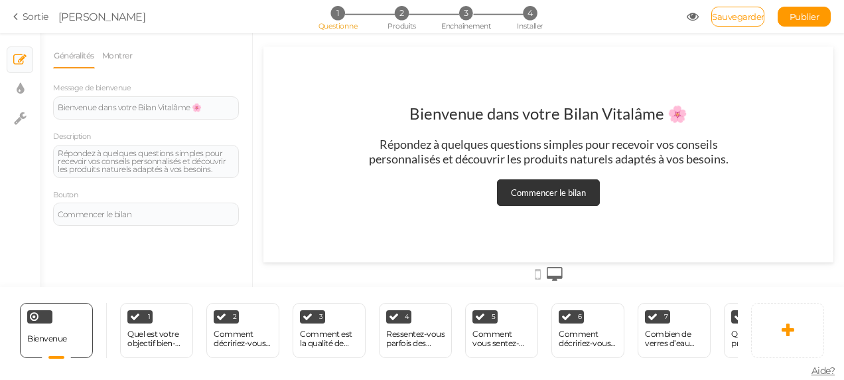
click at [17, 21] on icon at bounding box center [17, 17] width 9 height 12
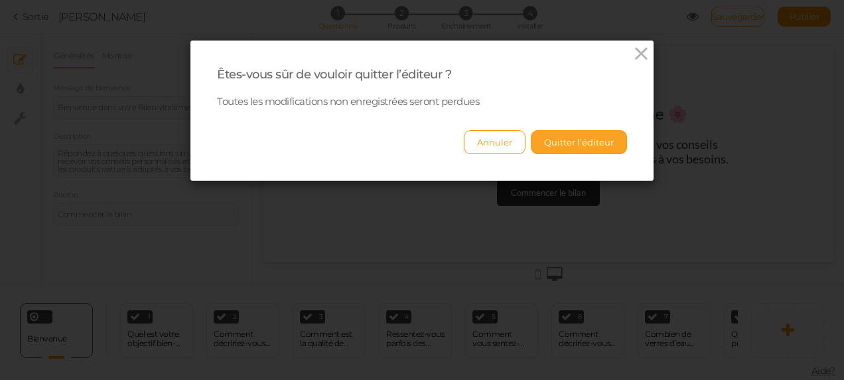
click at [594, 145] on button "Quitter l’éditeur" at bounding box center [579, 142] width 96 height 24
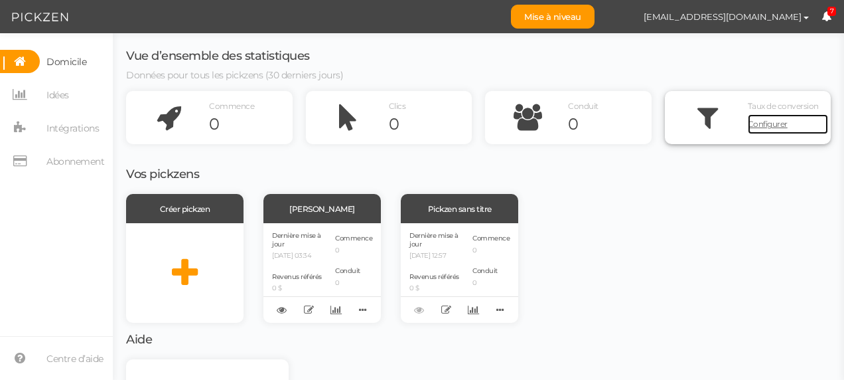
click at [765, 126] on span "Configurer" at bounding box center [768, 124] width 40 height 10
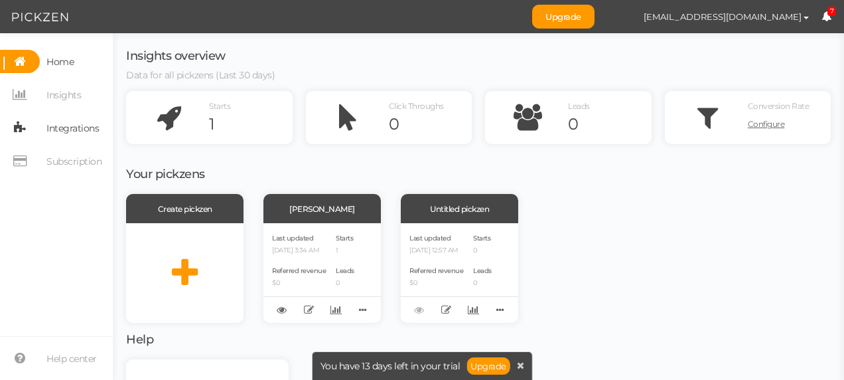
click at [74, 137] on span "Integrations" at bounding box center [72, 127] width 52 height 21
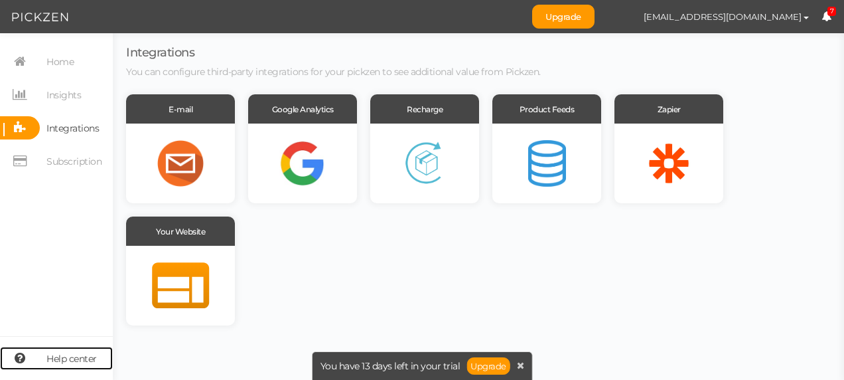
click at [86, 367] on span "Help center" at bounding box center [71, 358] width 50 height 21
click at [799, 17] on span "[EMAIL_ADDRESS][DOMAIN_NAME]" at bounding box center [723, 16] width 158 height 11
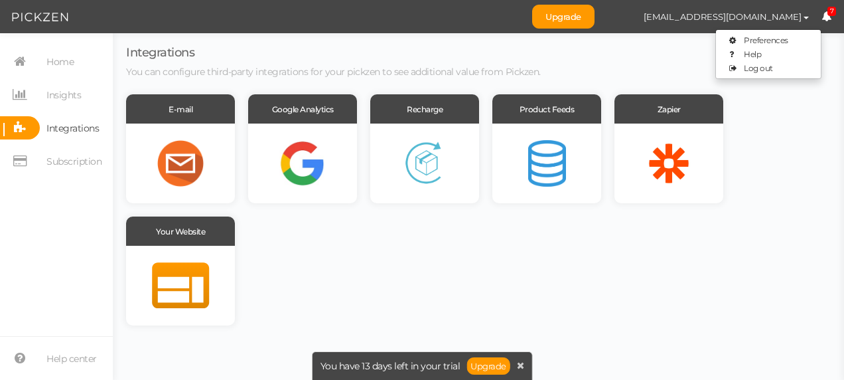
click at [826, 19] on icon at bounding box center [827, 16] width 10 height 10
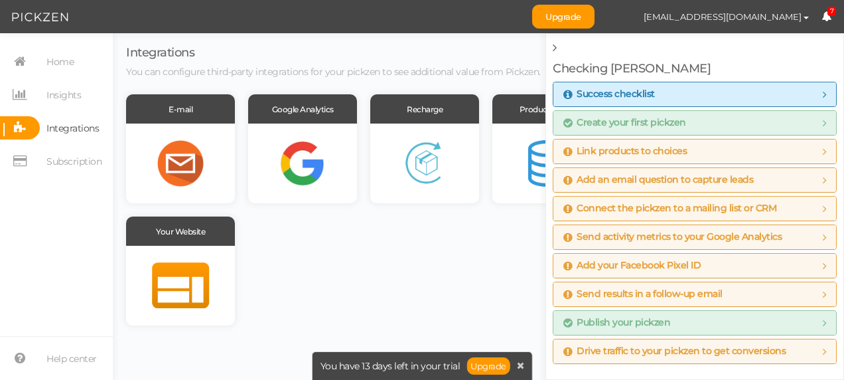
click at [570, 151] on icon at bounding box center [568, 151] width 9 height 11
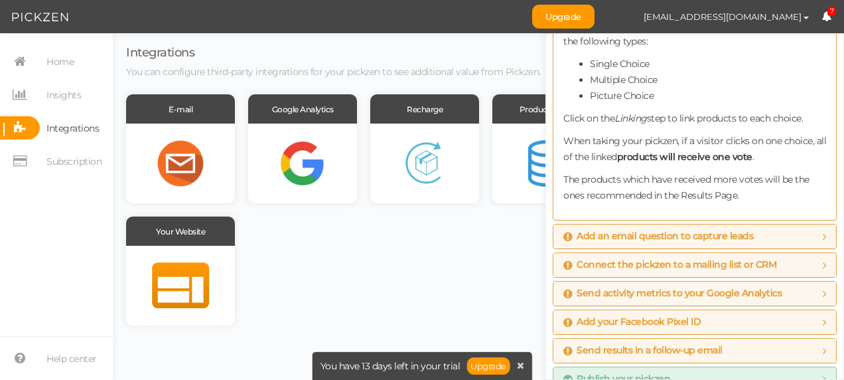
scroll to position [324, 0]
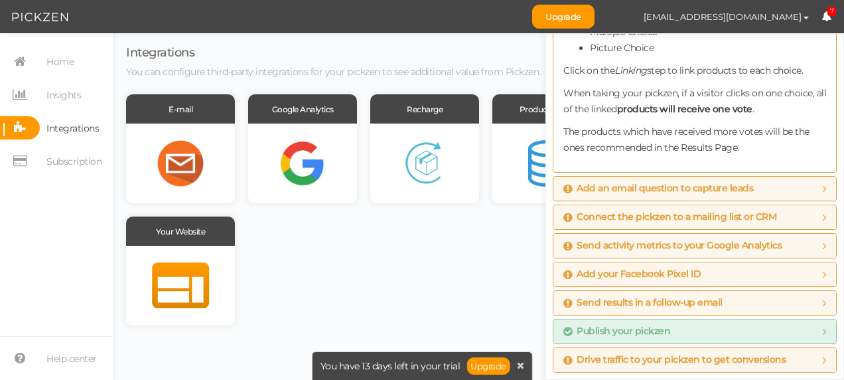
click at [757, 333] on span "Publish your pickzen" at bounding box center [695, 331] width 263 height 11
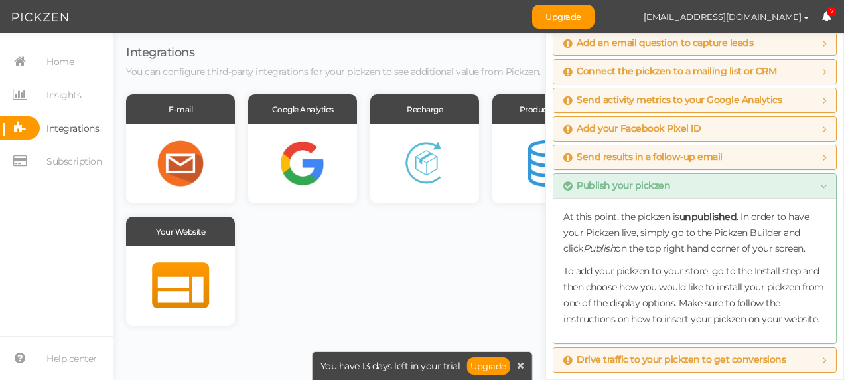
scroll to position [129, 0]
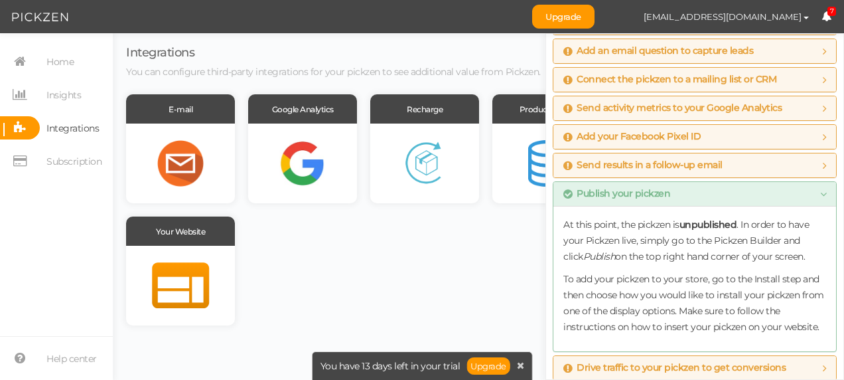
click at [753, 244] on p "At this point, the pickzen is unpublished . In order to have your Pickzen live,…" at bounding box center [695, 240] width 263 height 48
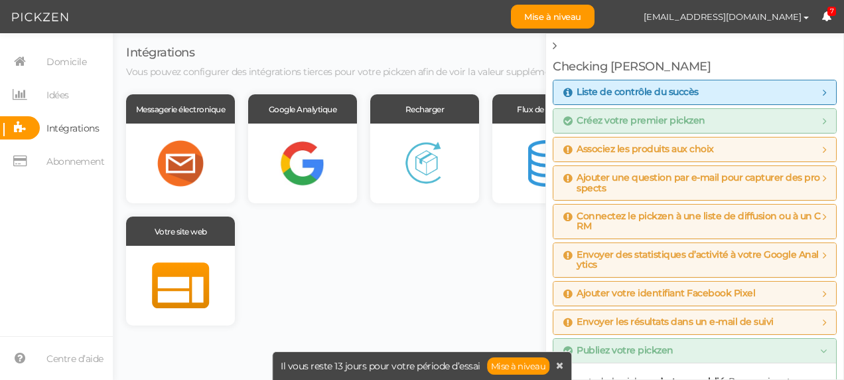
scroll to position [0, 0]
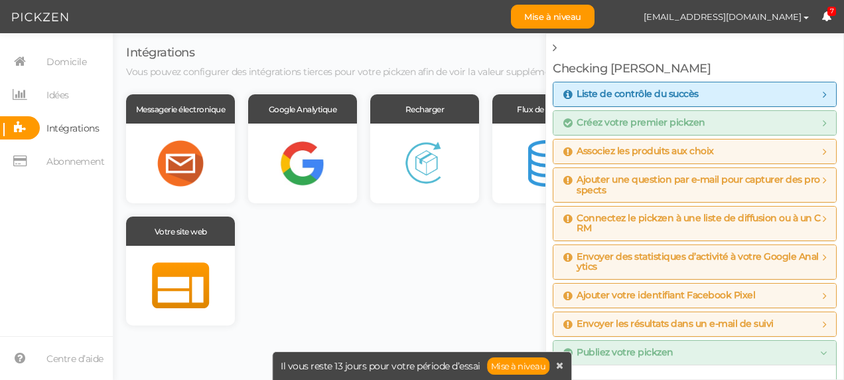
click at [743, 96] on span "Liste de contrôle du succès" at bounding box center [695, 94] width 263 height 11
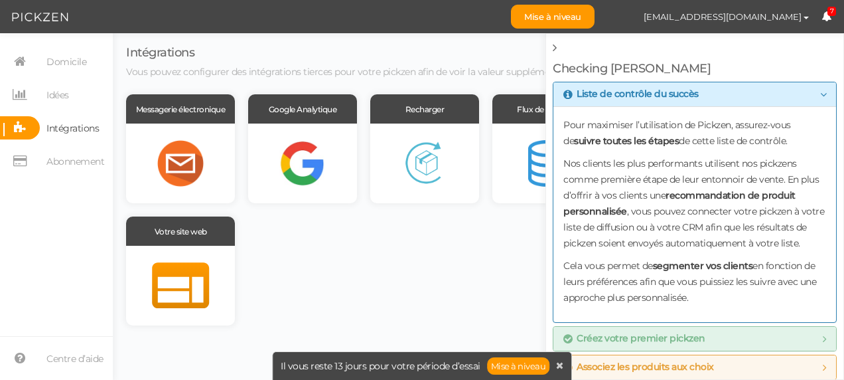
click at [800, 335] on span "Créez votre premier pickzen" at bounding box center [695, 338] width 263 height 11
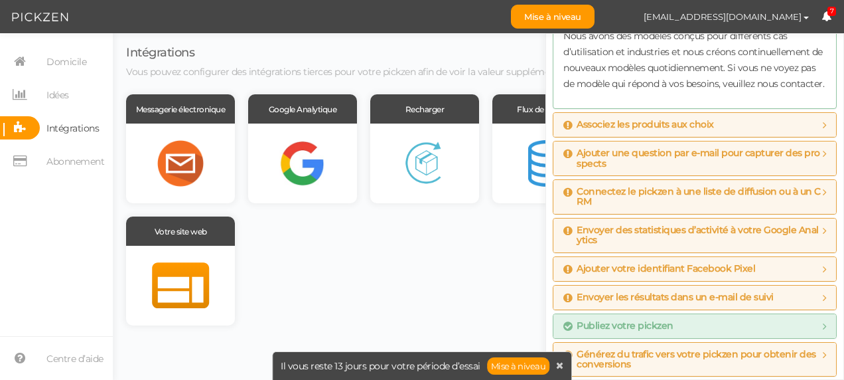
scroll to position [210, 0]
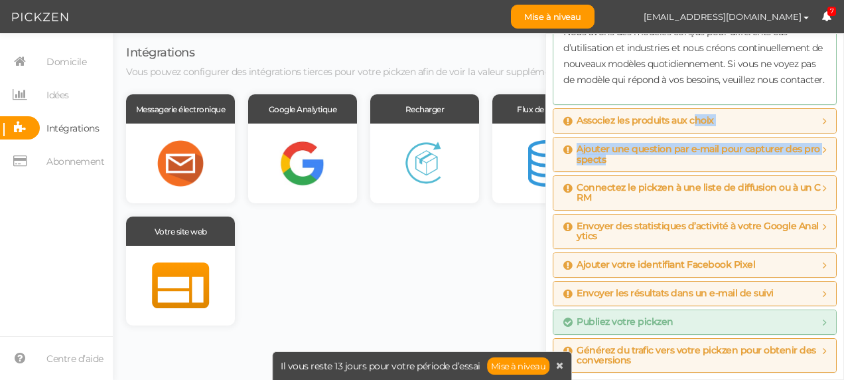
drag, startPoint x: 693, startPoint y: 131, endPoint x: 735, endPoint y: 169, distance: 56.4
click at [735, 169] on div "Liste de contrôle du succès Pour maximiser l’utilisation de Pickzen, assurez-vo…" at bounding box center [695, 127] width 284 height 489
click at [735, 169] on div "Ajouter une question par e-mail pour capturer des prospects" at bounding box center [695, 154] width 283 height 34
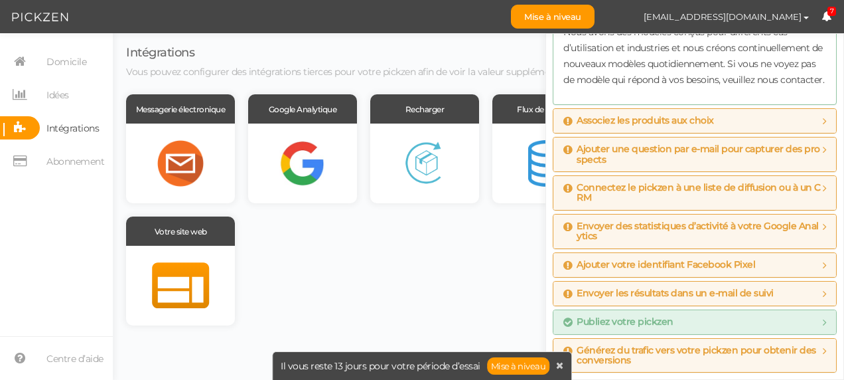
click at [494, 269] on div "Messagerie électronique Google Analytique Recharger Flux de produits Zapier Vot…" at bounding box center [478, 209] width 705 height 231
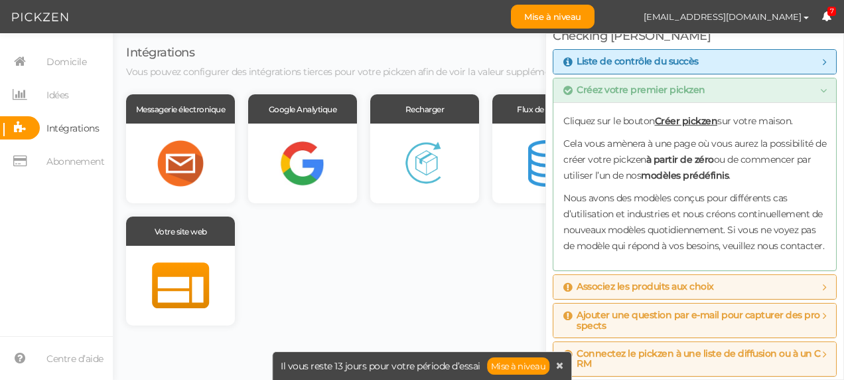
scroll to position [0, 0]
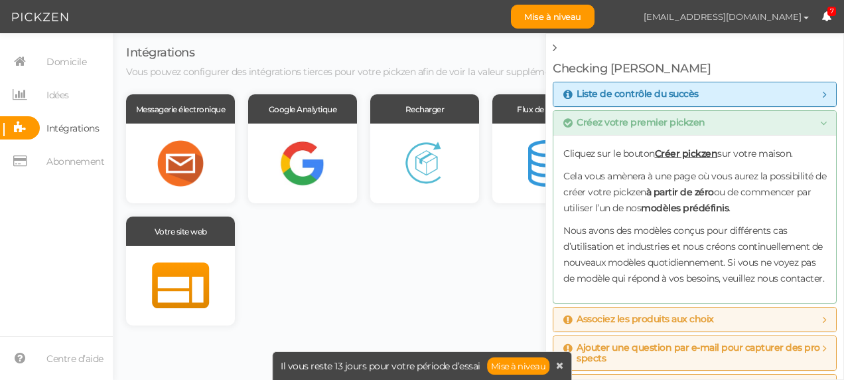
click at [753, 17] on span "[EMAIL_ADDRESS][DOMAIN_NAME]" at bounding box center [723, 16] width 158 height 11
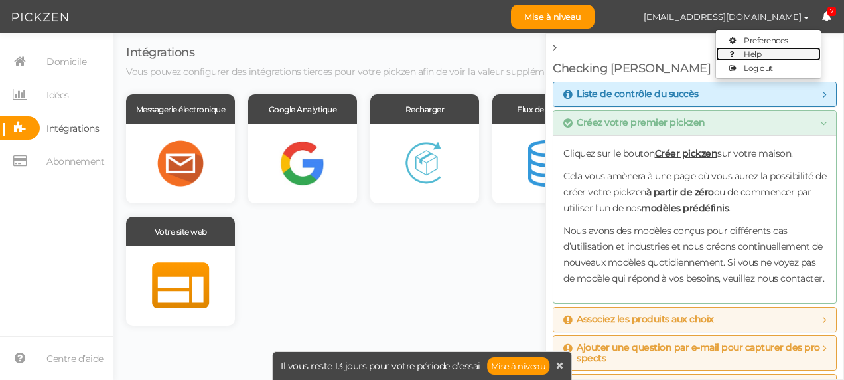
click at [755, 58] on span "Help" at bounding box center [752, 54] width 17 height 10
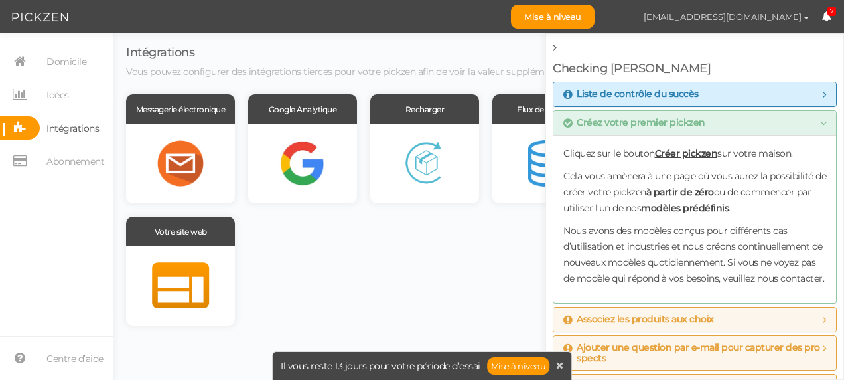
click at [717, 15] on span "[EMAIL_ADDRESS][DOMAIN_NAME]" at bounding box center [723, 16] width 158 height 11
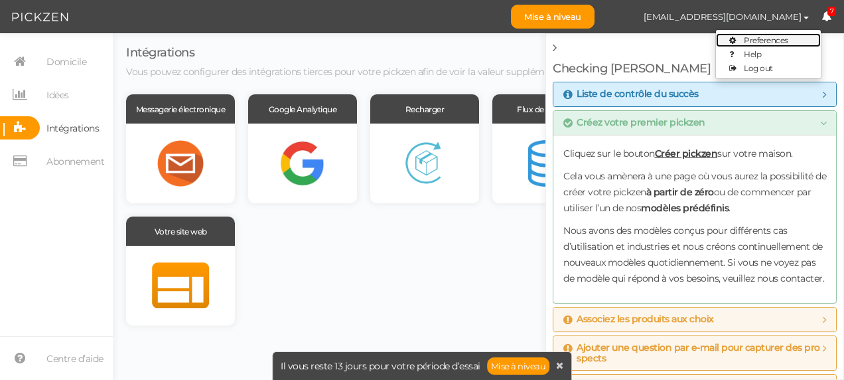
click at [729, 37] on icon at bounding box center [733, 41] width 8 height 8
select select "Europe/[GEOGRAPHIC_DATA]"
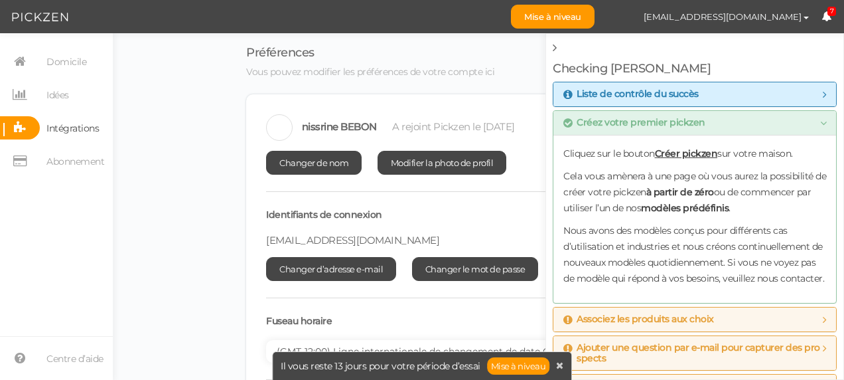
click at [80, 124] on span "Intégrations" at bounding box center [72, 127] width 52 height 21
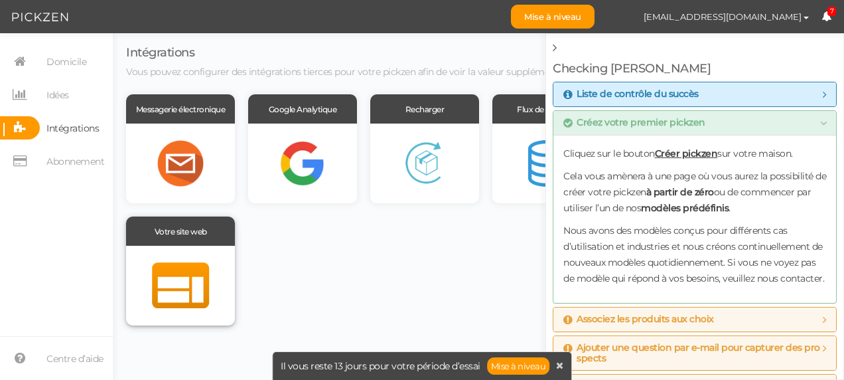
click at [185, 266] on div at bounding box center [180, 286] width 109 height 80
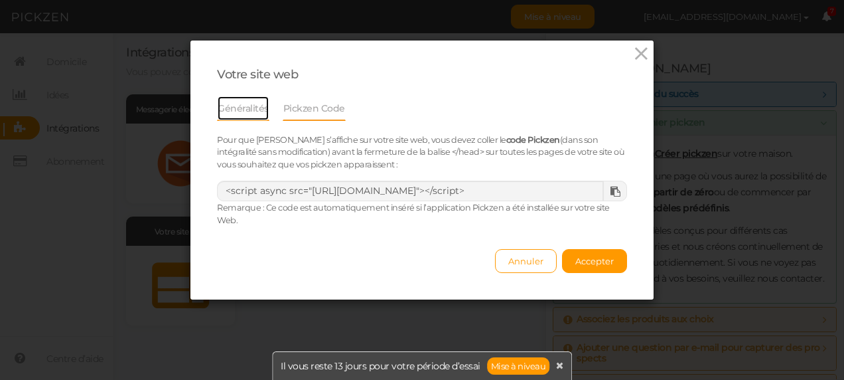
click at [248, 109] on link "Généralités" at bounding box center [243, 108] width 52 height 25
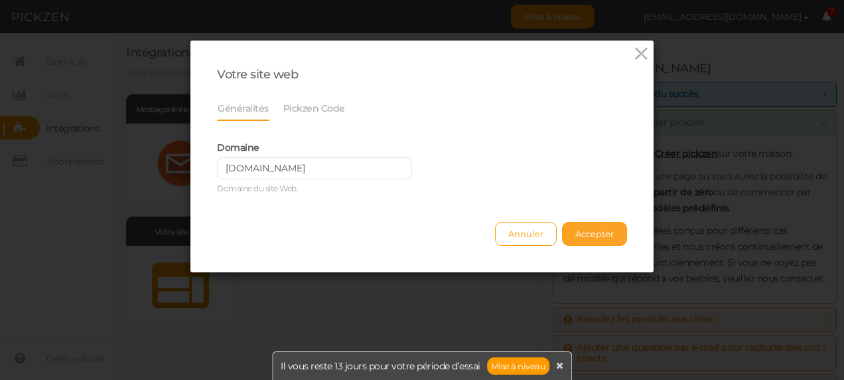
click at [606, 240] on button "Accepter" at bounding box center [594, 234] width 65 height 24
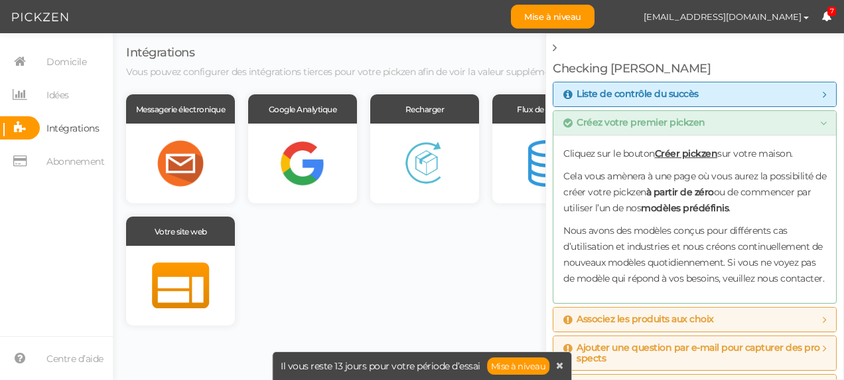
click at [445, 250] on div "Messagerie électronique Google Analytique Recharger Flux de produits Zapier Vot…" at bounding box center [478, 209] width 705 height 231
click at [91, 134] on span "Intégrations" at bounding box center [72, 127] width 52 height 21
click at [88, 127] on span "Intégrations" at bounding box center [72, 127] width 52 height 21
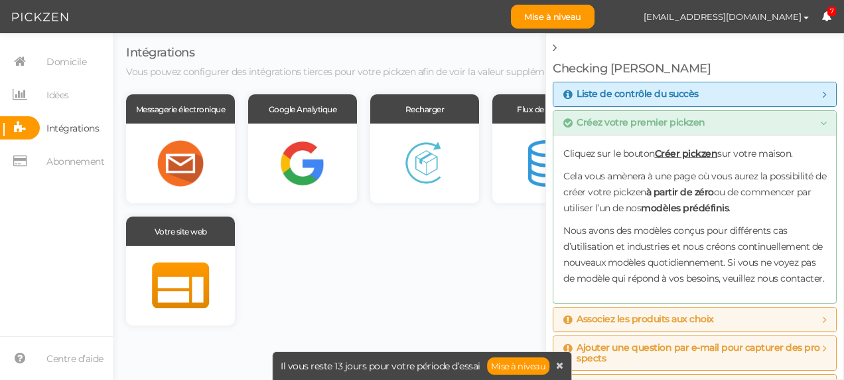
click at [88, 127] on span "Intégrations" at bounding box center [72, 127] width 52 height 21
click at [88, 126] on span "Intégrations" at bounding box center [72, 127] width 52 height 21
click at [210, 250] on div at bounding box center [180, 286] width 109 height 80
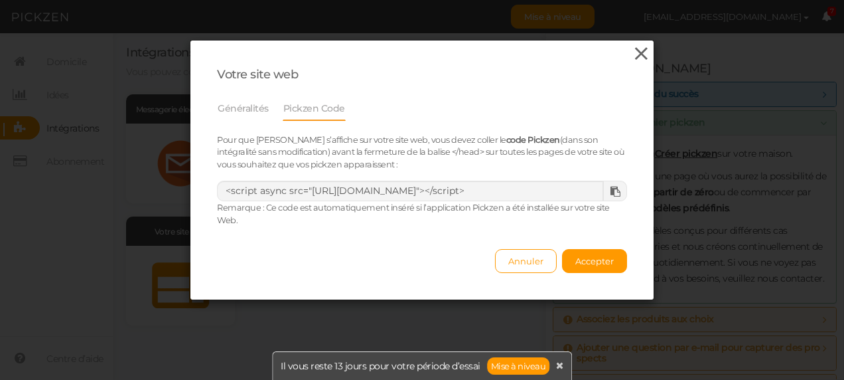
click at [632, 56] on icon at bounding box center [641, 54] width 19 height 20
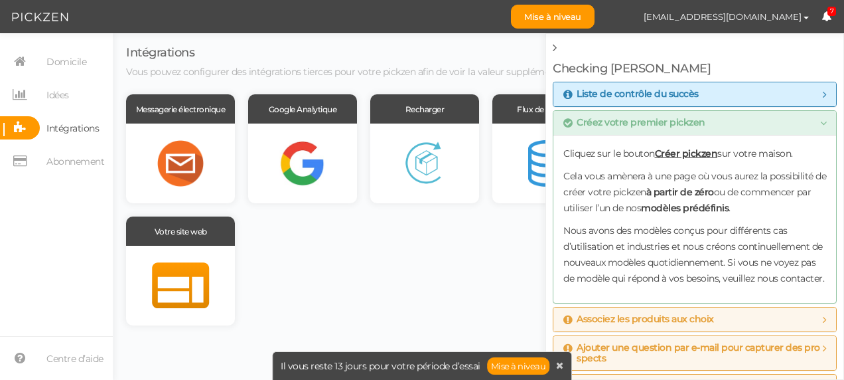
click at [452, 283] on div "Messagerie électronique Google Analytique Recharger Flux de produits Zapier Vot…" at bounding box center [478, 209] width 705 height 231
click at [66, 93] on span "Idées" at bounding box center [57, 94] width 23 height 21
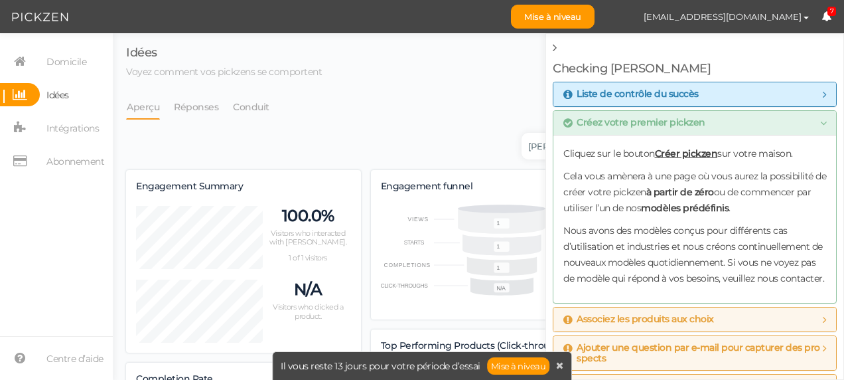
scroll to position [688, 694]
click at [74, 66] on span "Domicile" at bounding box center [66, 61] width 40 height 21
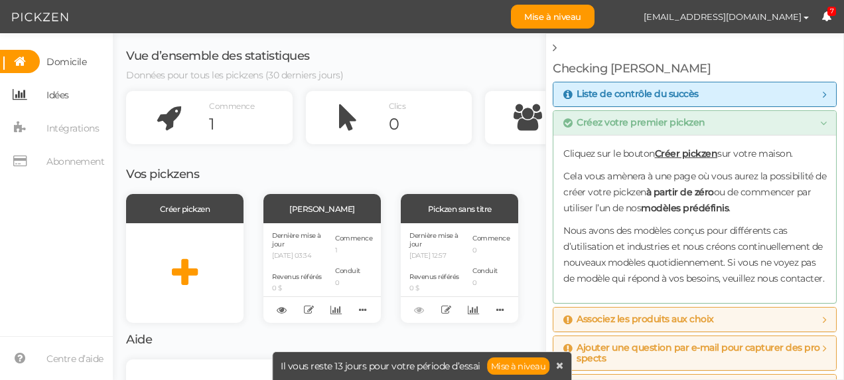
click at [66, 102] on span "Idées" at bounding box center [57, 94] width 23 height 21
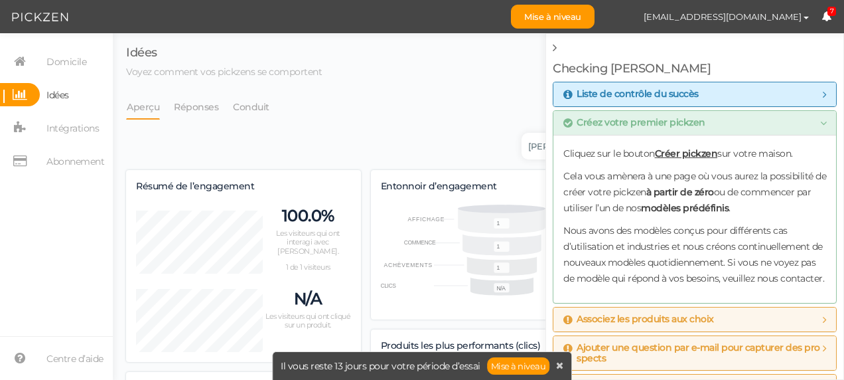
scroll to position [688, 694]
click at [65, 61] on span "Domicile" at bounding box center [66, 61] width 40 height 21
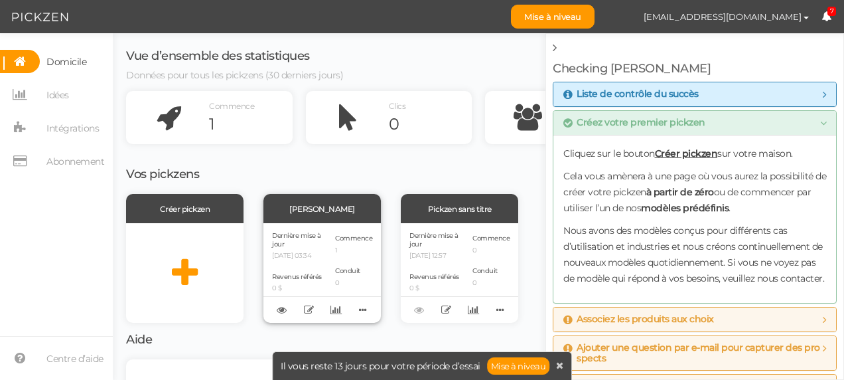
click at [349, 280] on p "0" at bounding box center [353, 283] width 37 height 9
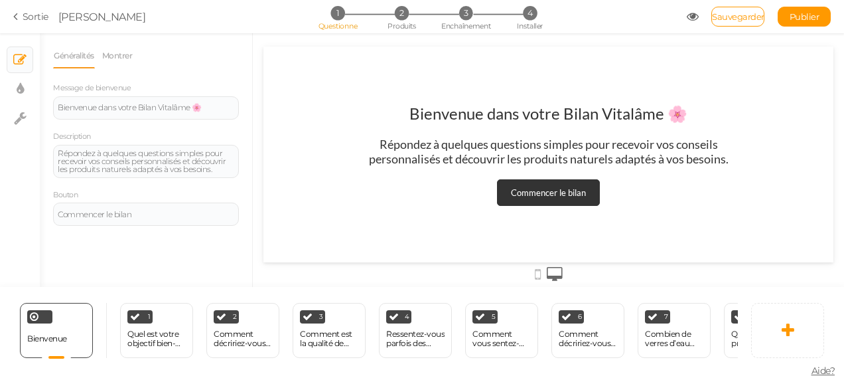
click at [822, 374] on span "Aide?" at bounding box center [824, 370] width 24 height 12
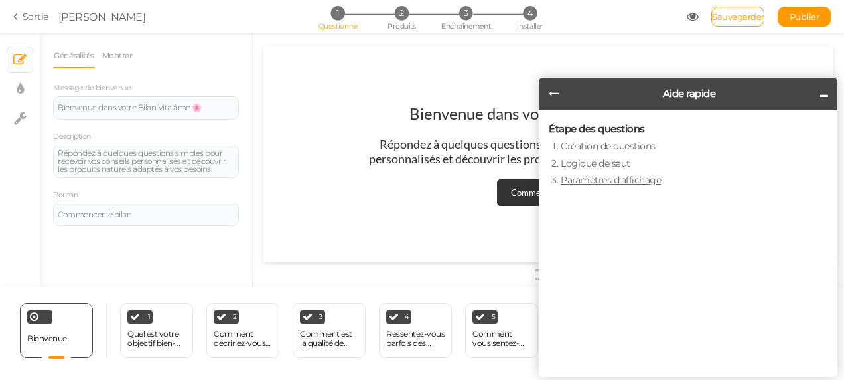
click at [611, 182] on link "Paramètres d’affichage" at bounding box center [611, 180] width 100 height 12
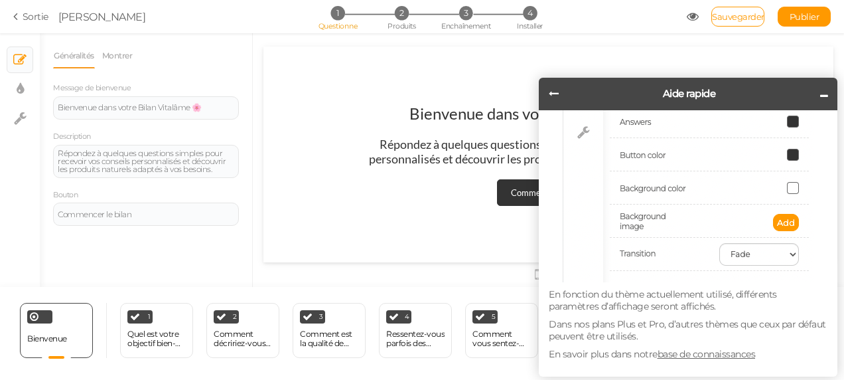
scroll to position [233, 0]
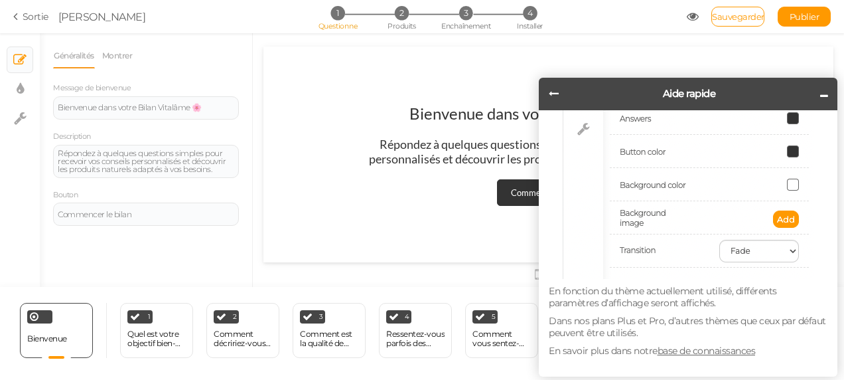
drag, startPoint x: 553, startPoint y: 85, endPoint x: 555, endPoint y: 94, distance: 9.5
click at [555, 94] on header "Aide rapide" at bounding box center [688, 94] width 299 height 33
click at [555, 94] on icon at bounding box center [554, 93] width 10 height 10
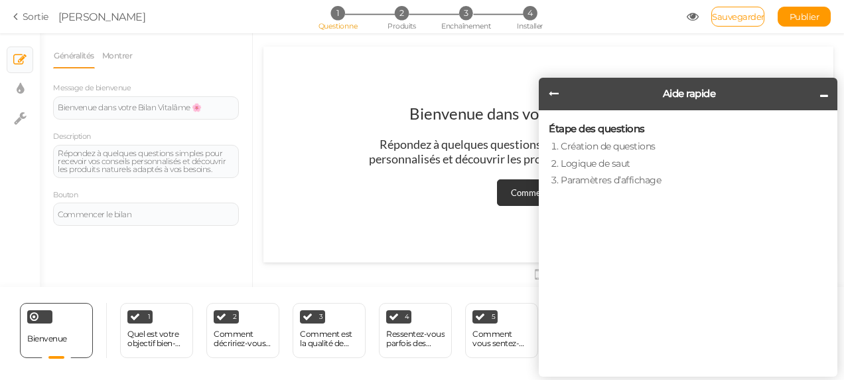
click at [555, 94] on icon at bounding box center [554, 93] width 10 height 10
click at [591, 194] on link "Étape d’installation" at bounding box center [602, 197] width 82 height 12
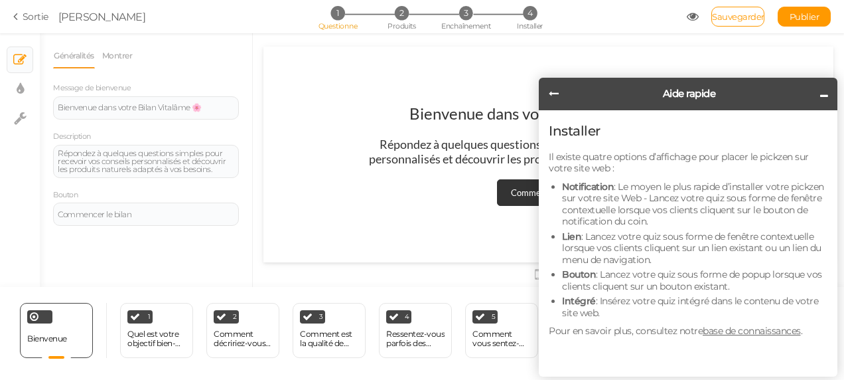
click at [722, 332] on link "base de connaissances" at bounding box center [752, 331] width 98 height 12
